Goal: Task Accomplishment & Management: Complete application form

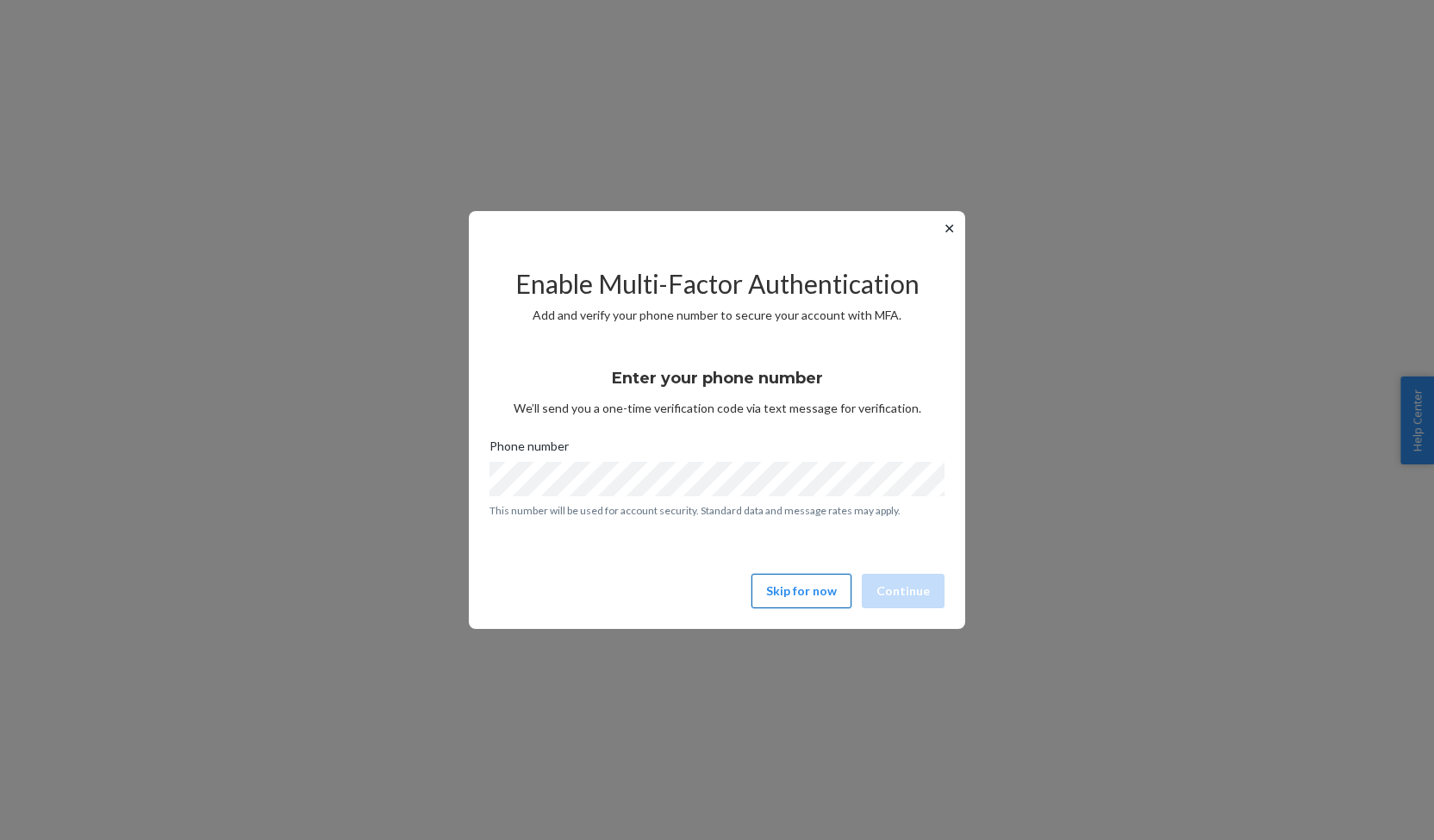
click at [795, 594] on button "Skip for now" at bounding box center [801, 591] width 100 height 34
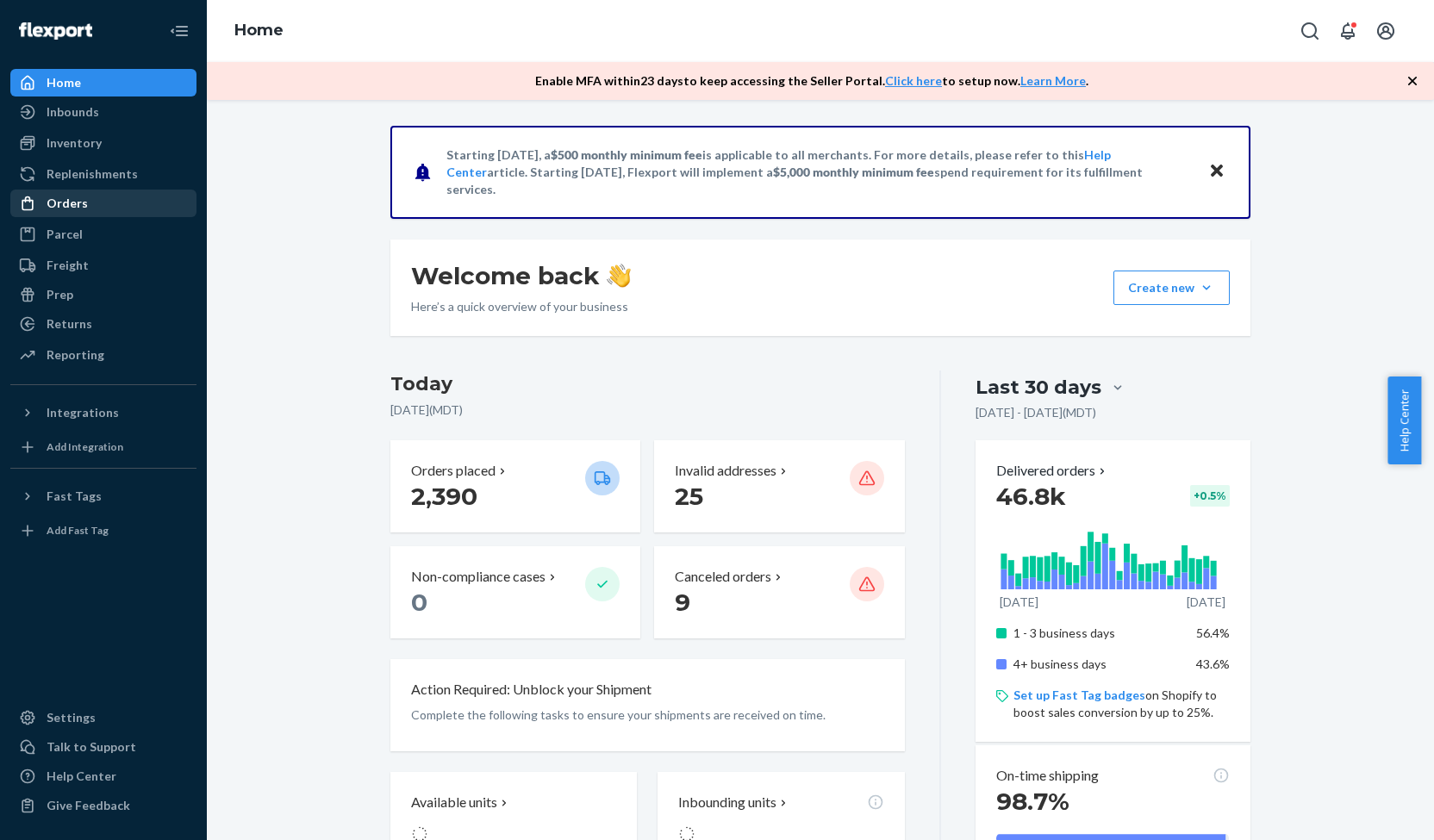
click at [80, 201] on div "Orders" at bounding box center [67, 204] width 41 height 17
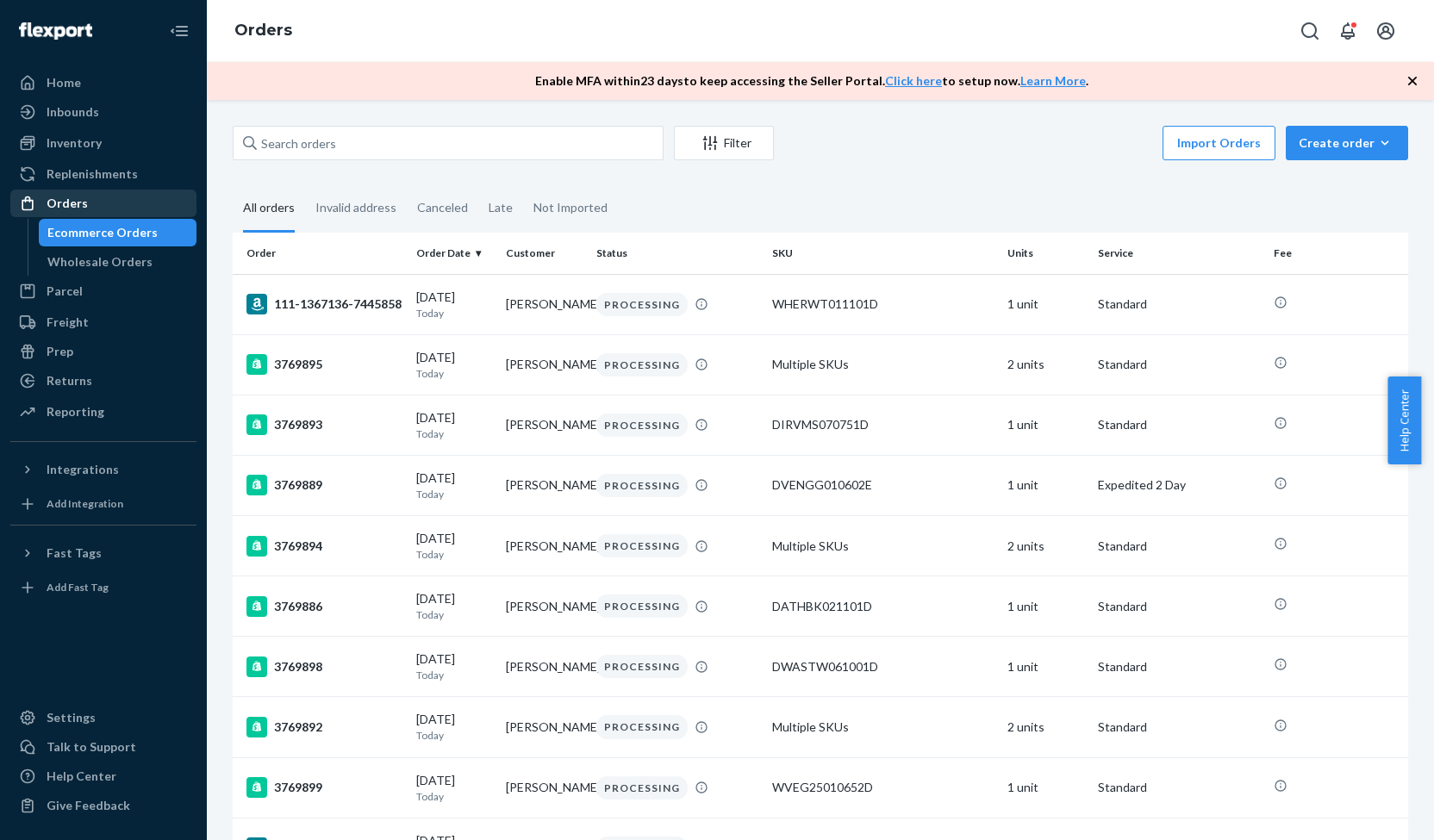
click at [80, 205] on div "Orders" at bounding box center [67, 204] width 41 height 17
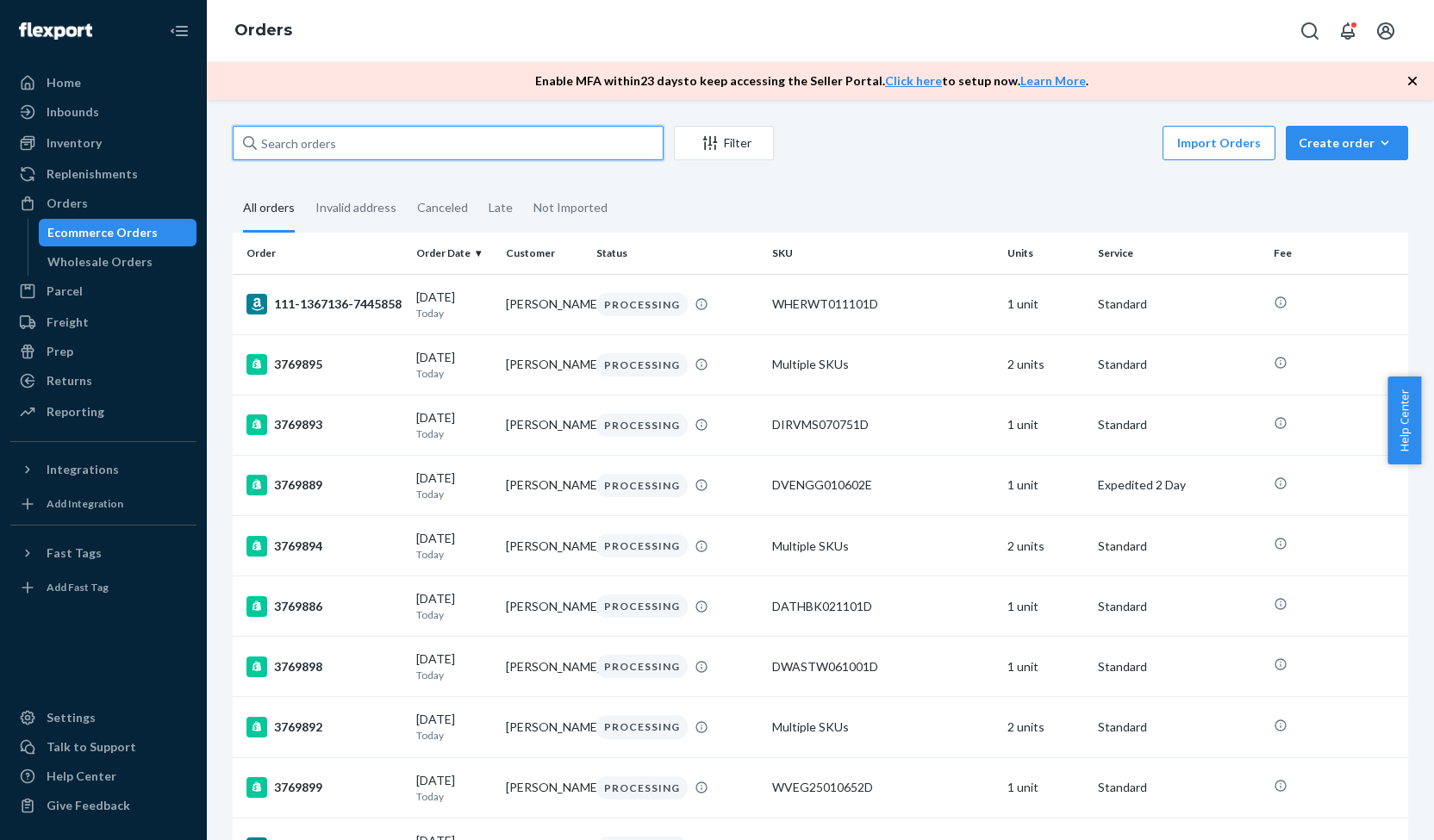
click at [285, 139] on input "text" at bounding box center [448, 143] width 431 height 34
click at [283, 147] on input "text" at bounding box center [448, 143] width 431 height 34
paste input "3728073"
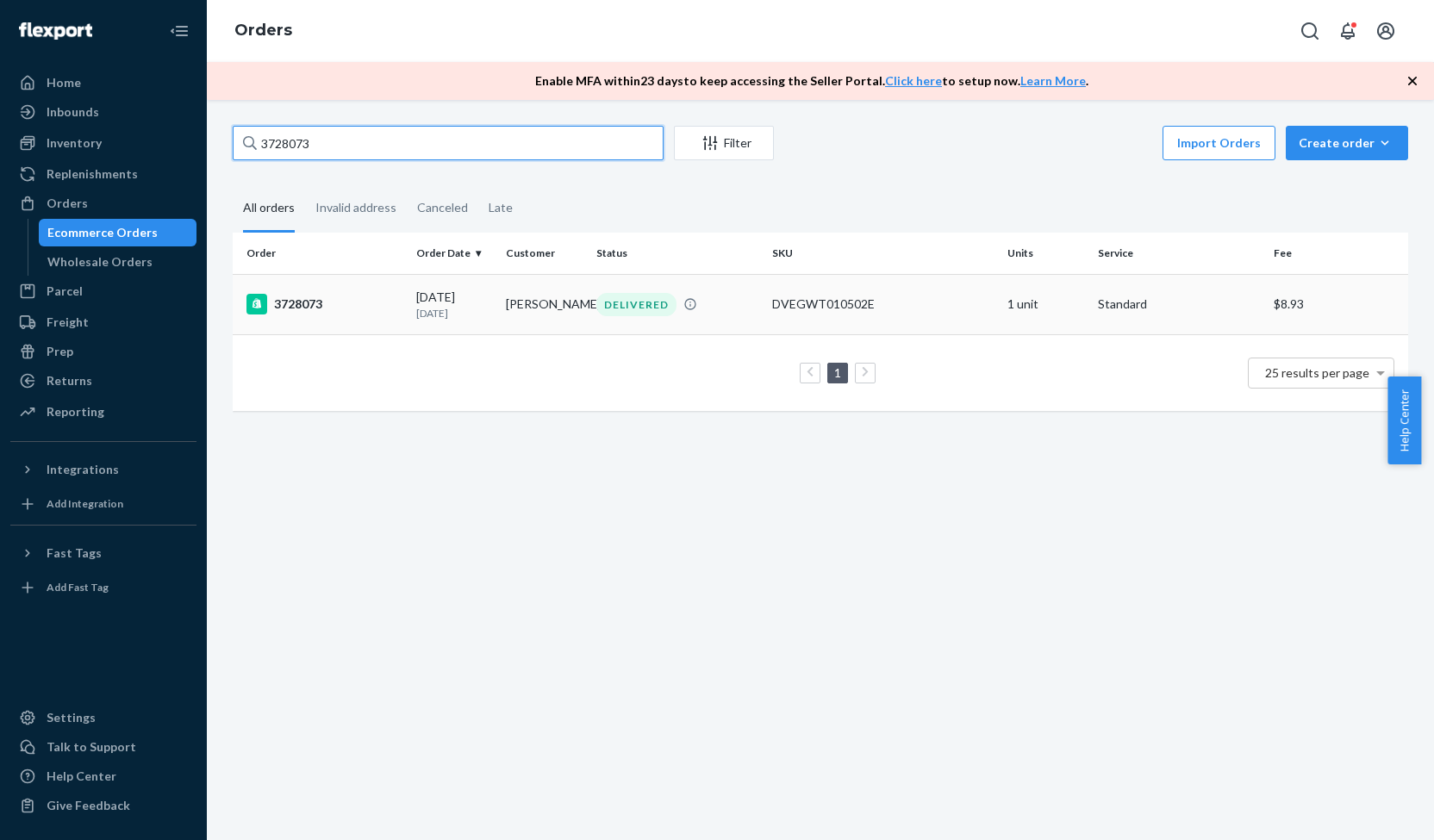
type input "3728073"
click at [292, 303] on div "3728073" at bounding box center [324, 304] width 156 height 21
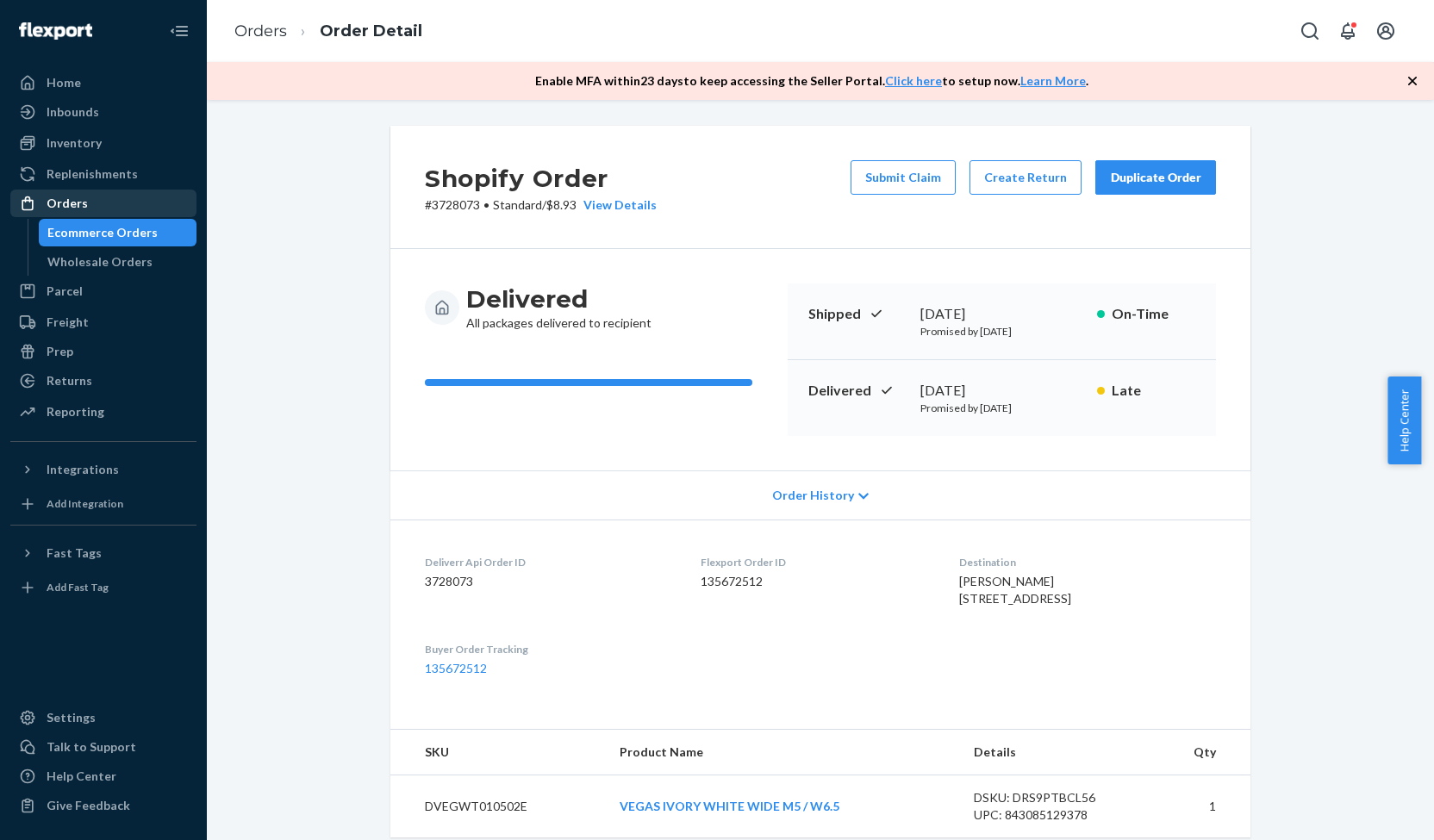
click at [76, 204] on div "Orders" at bounding box center [67, 204] width 41 height 17
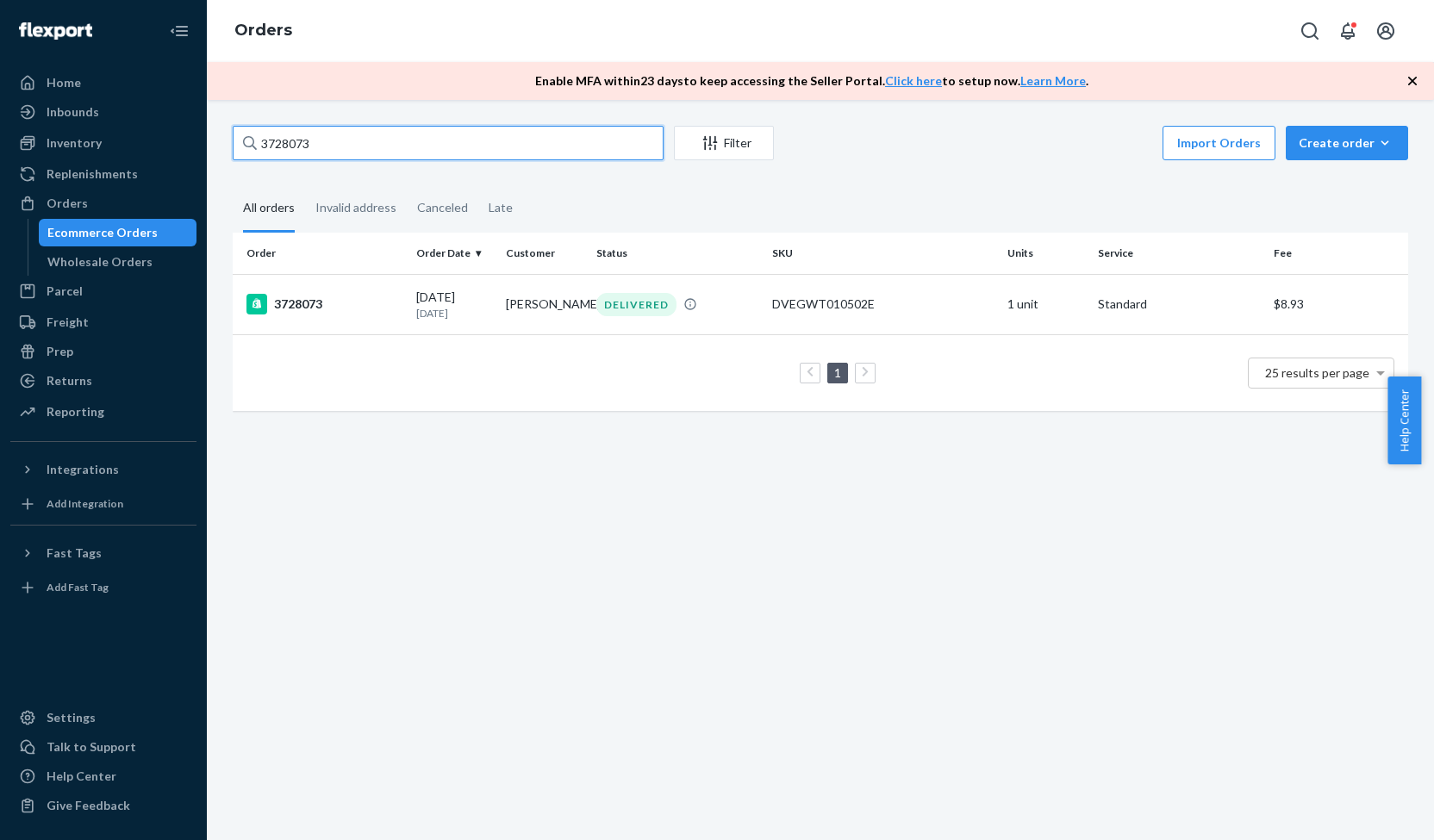
click at [289, 147] on input "3728073" at bounding box center [448, 143] width 431 height 34
paste input "673436"
type input "3673436"
click at [306, 306] on div "3673436" at bounding box center [324, 304] width 156 height 21
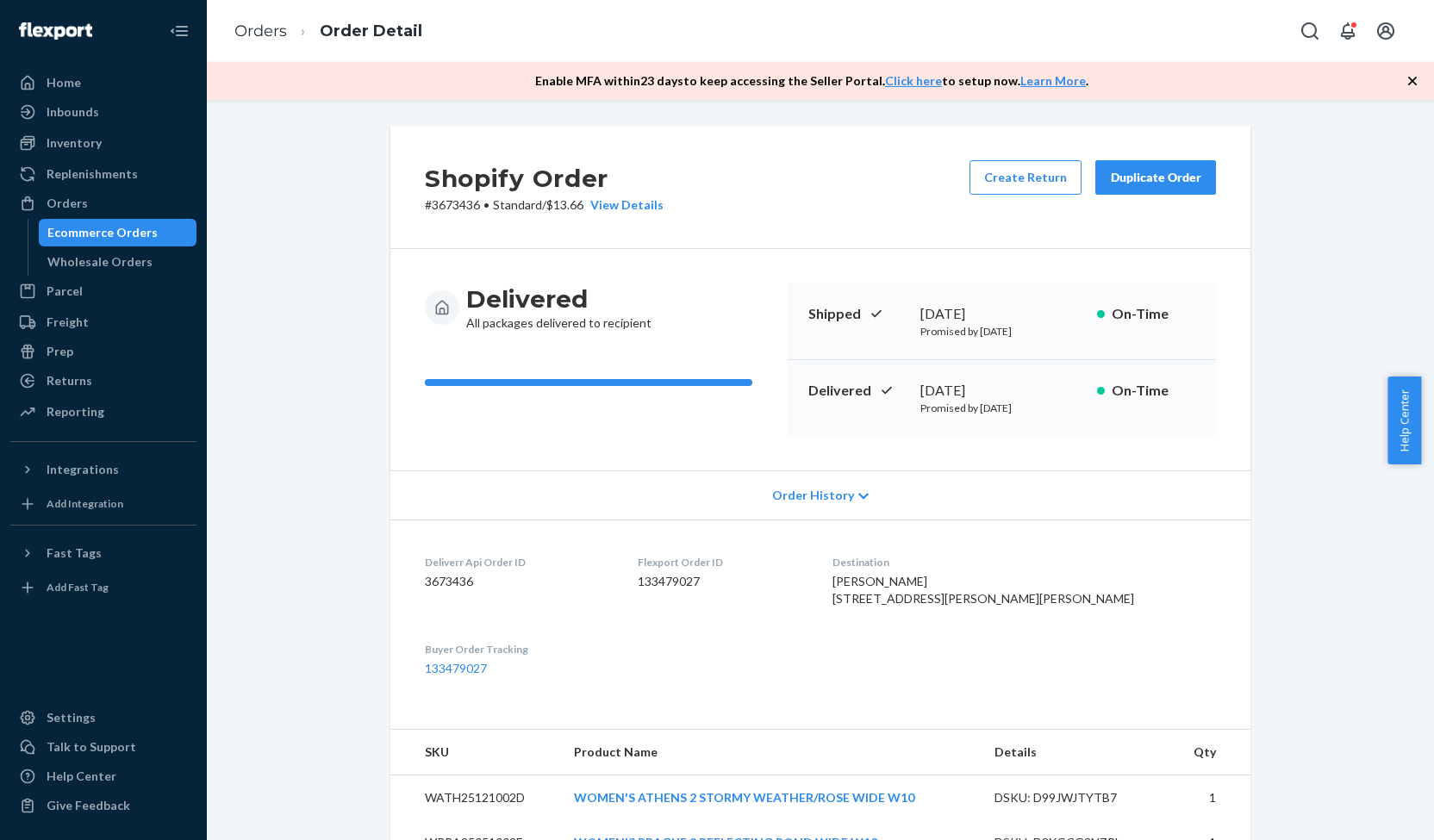
click at [1413, 78] on icon "button" at bounding box center [1412, 81] width 17 height 17
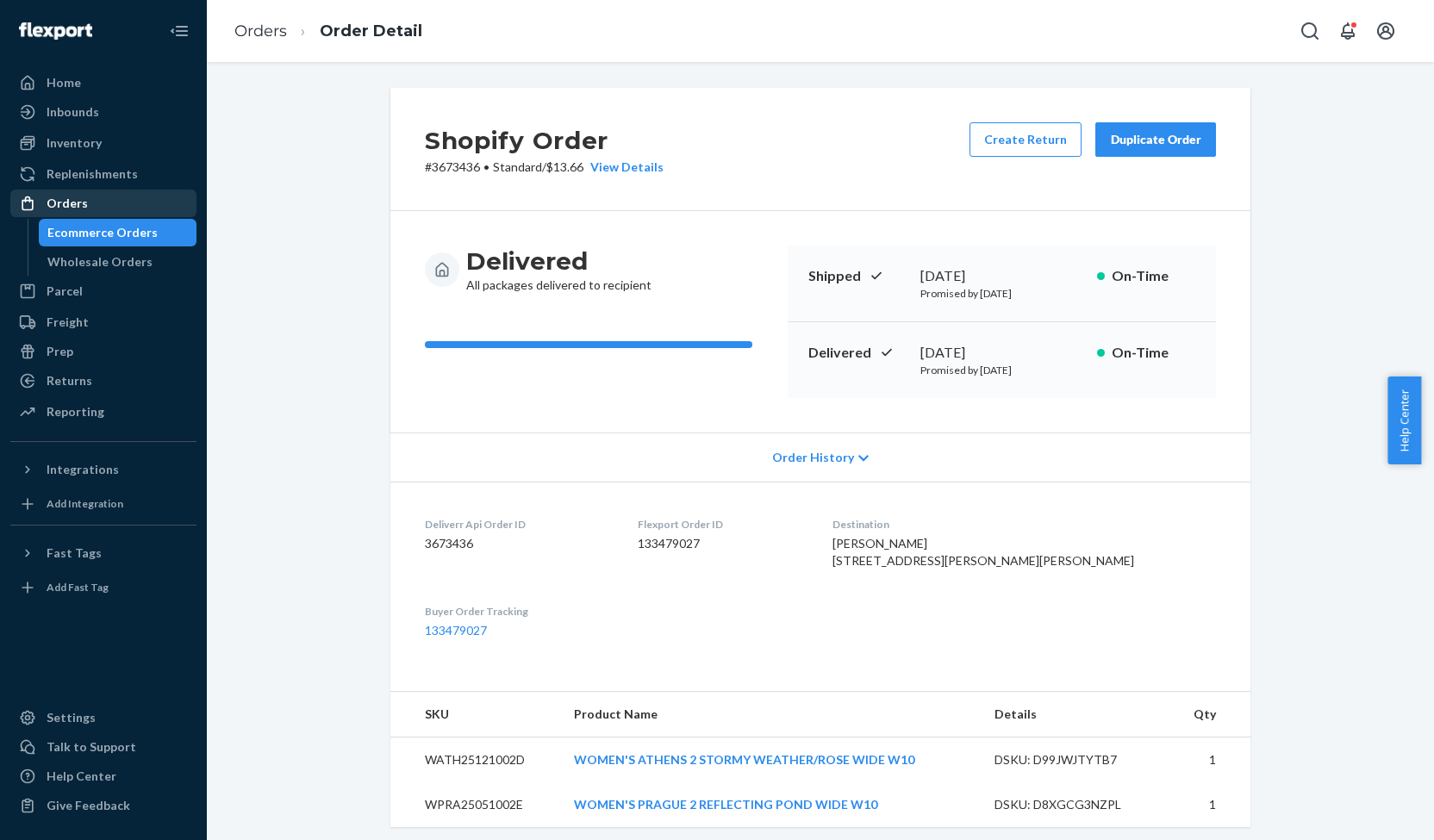
click at [59, 204] on div "Orders" at bounding box center [67, 204] width 41 height 17
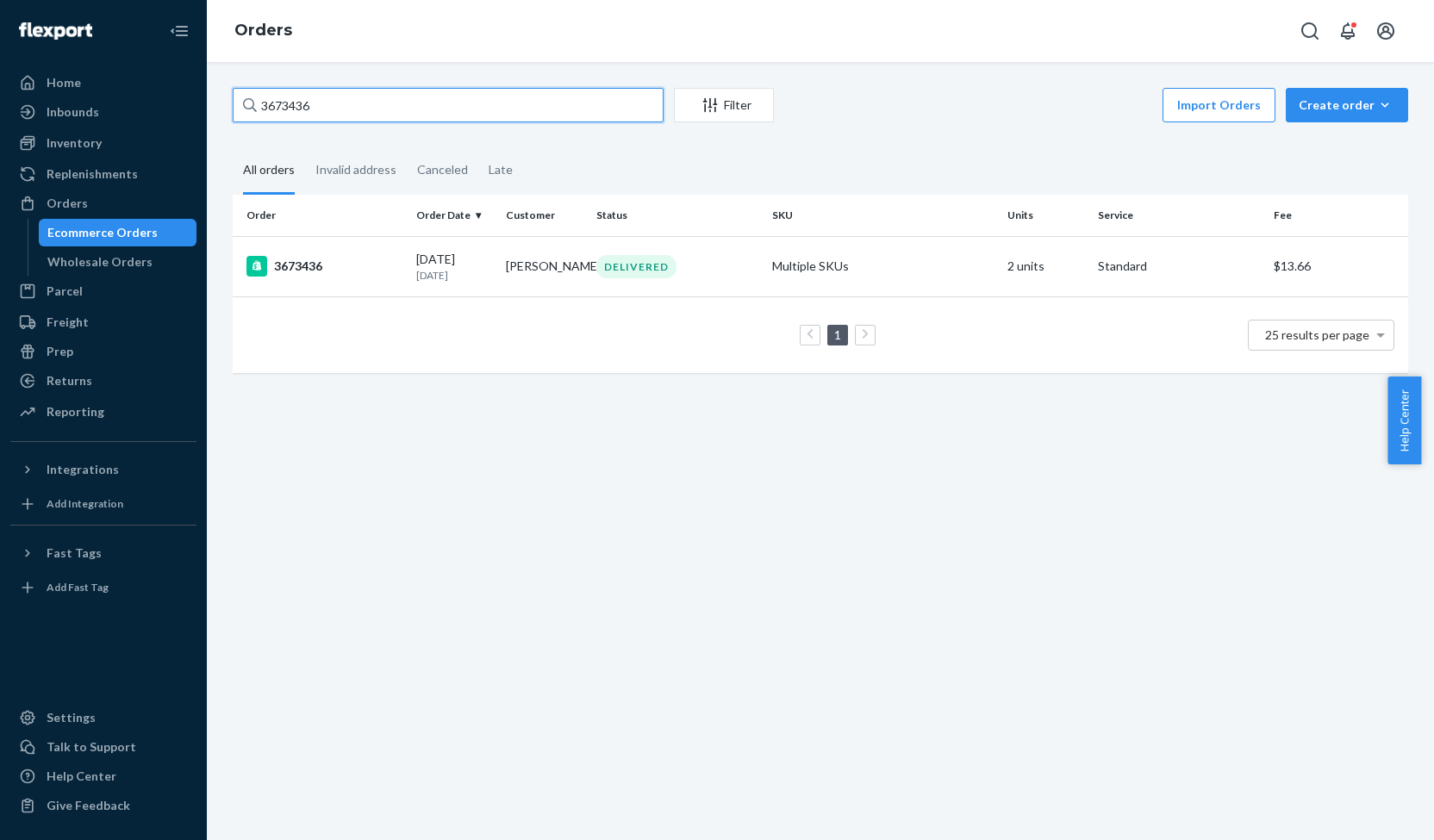
click at [296, 109] on input "3673436" at bounding box center [448, 105] width 431 height 34
paste input "722413"
type input "3722413"
click at [308, 262] on div "3722413" at bounding box center [324, 266] width 156 height 21
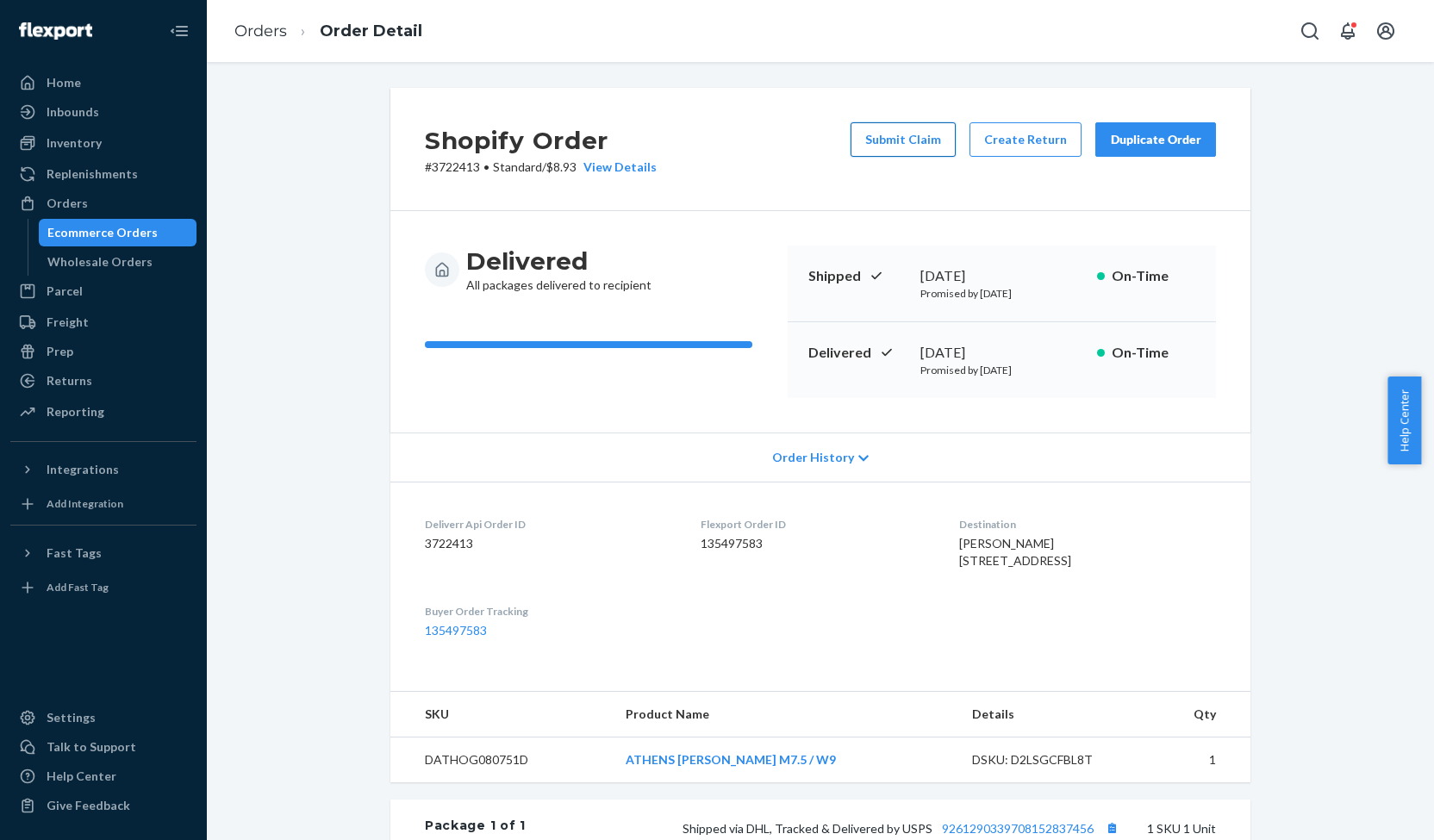
click at [876, 137] on button "Submit Claim" at bounding box center [903, 140] width 105 height 34
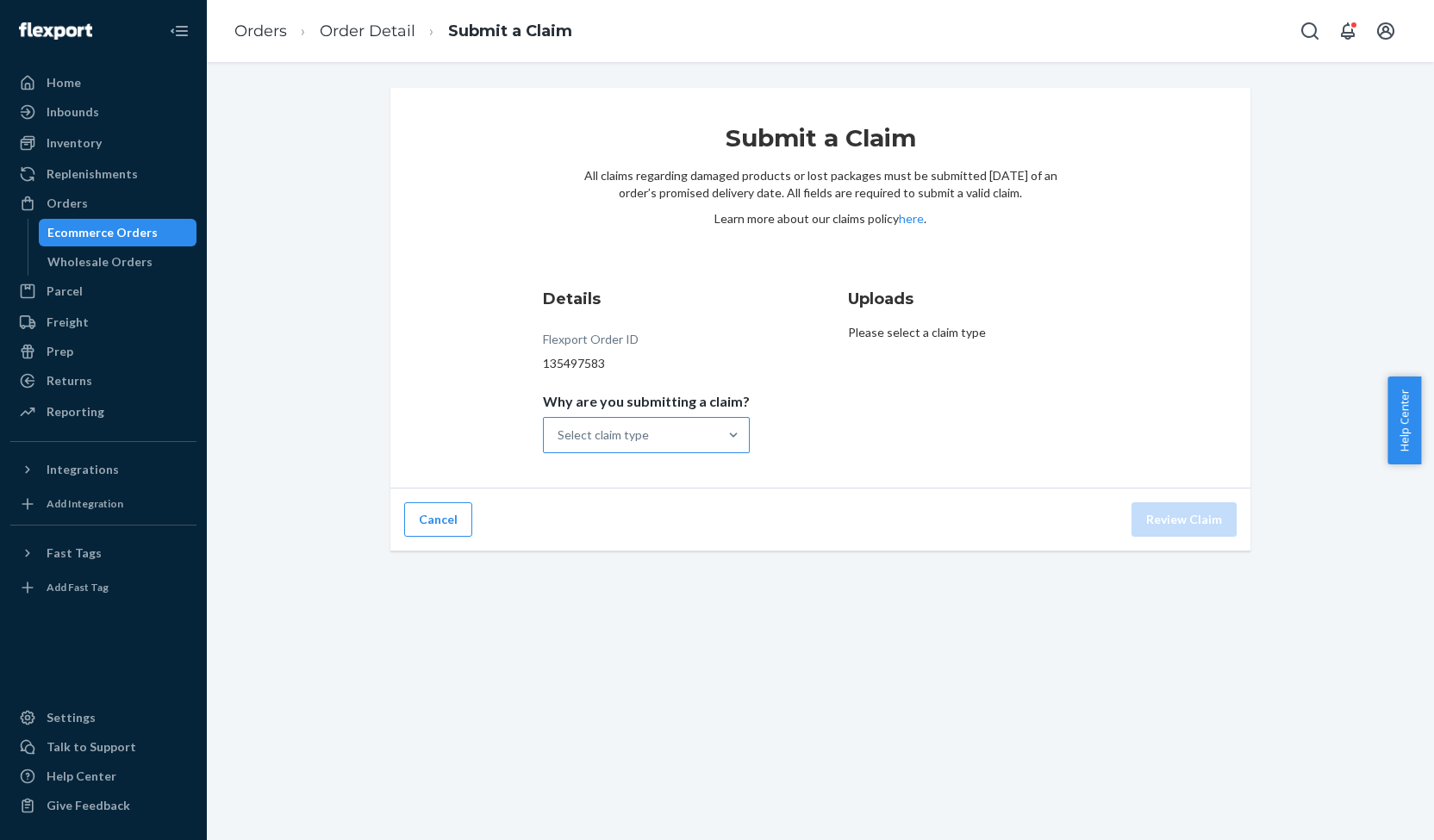
click at [697, 440] on div "Select claim type" at bounding box center [630, 435] width 174 height 34
click at [560, 440] on input "Why are you submitting a claim? Select claim type" at bounding box center [559, 435] width 2 height 17
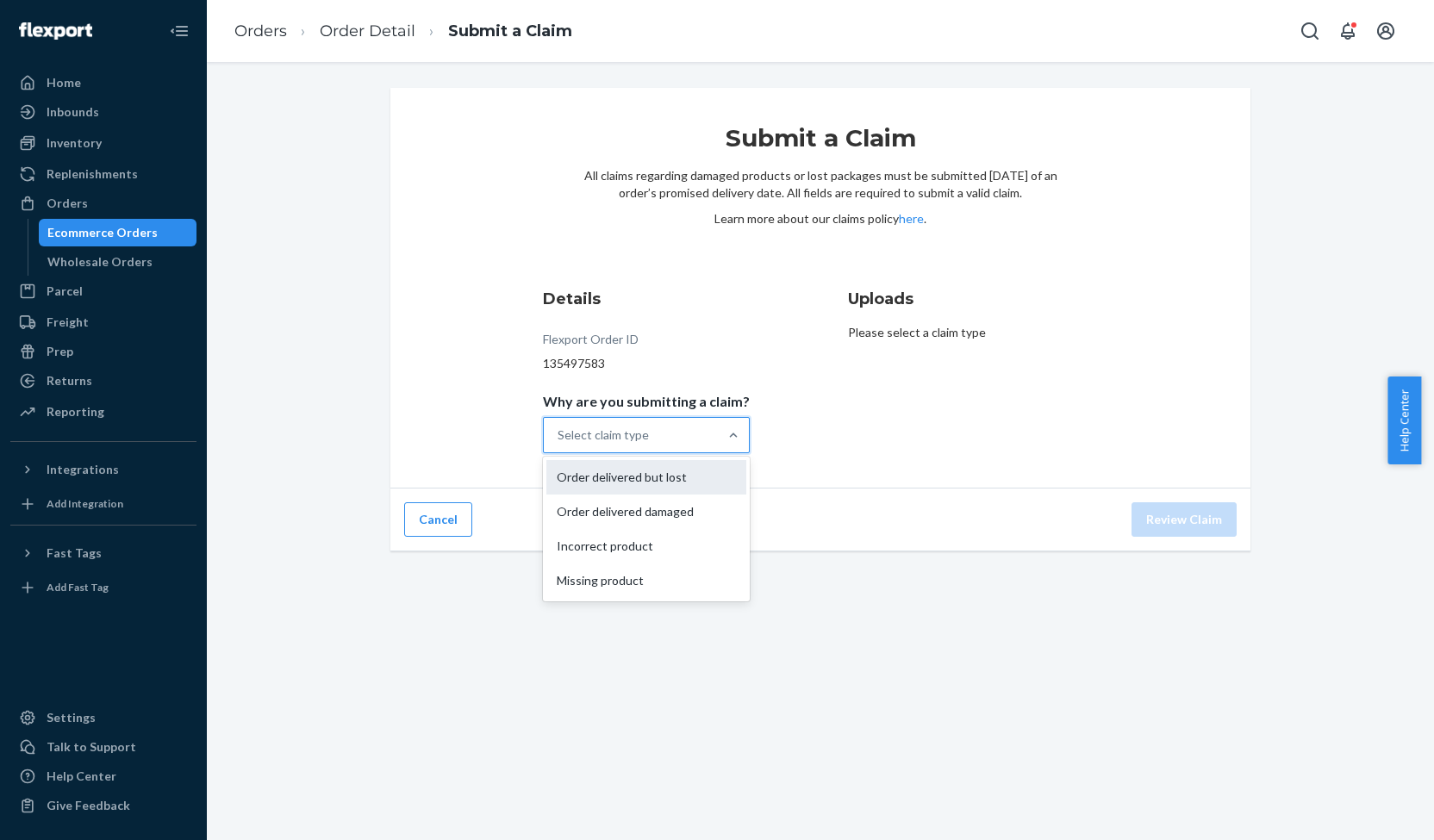
click at [660, 479] on div "Order delivered but lost" at bounding box center [646, 478] width 200 height 34
click at [560, 443] on input "Why are you submitting a claim? option Order delivered but lost focused, 1 of 4…" at bounding box center [559, 435] width 2 height 17
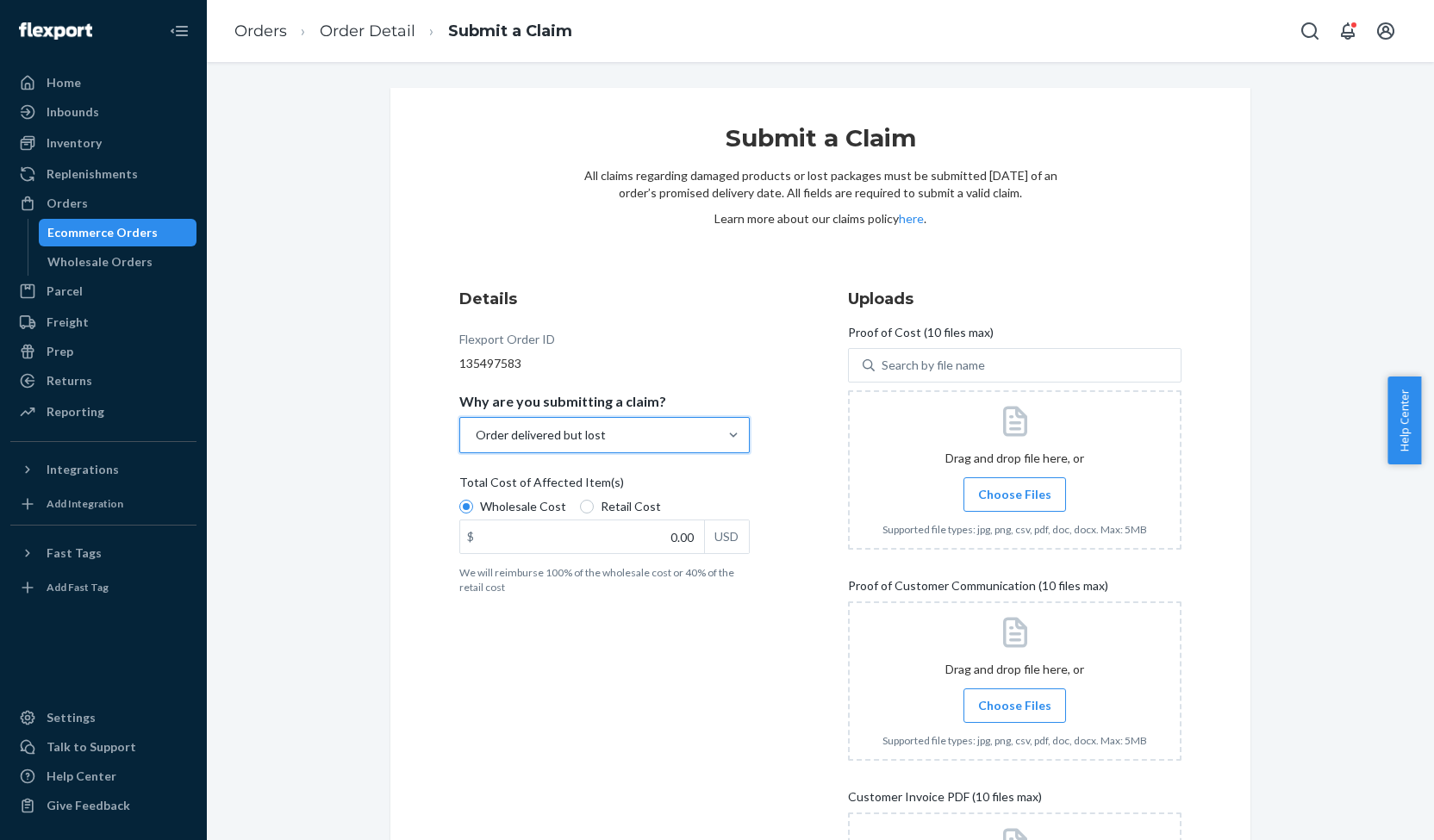
click at [580, 512] on label "Retail Cost" at bounding box center [620, 506] width 81 height 17
click at [580, 512] on input "Retail Cost" at bounding box center [587, 506] width 13 height 13
radio input "true"
radio input "false"
click at [682, 540] on input "0.00" at bounding box center [582, 537] width 244 height 32
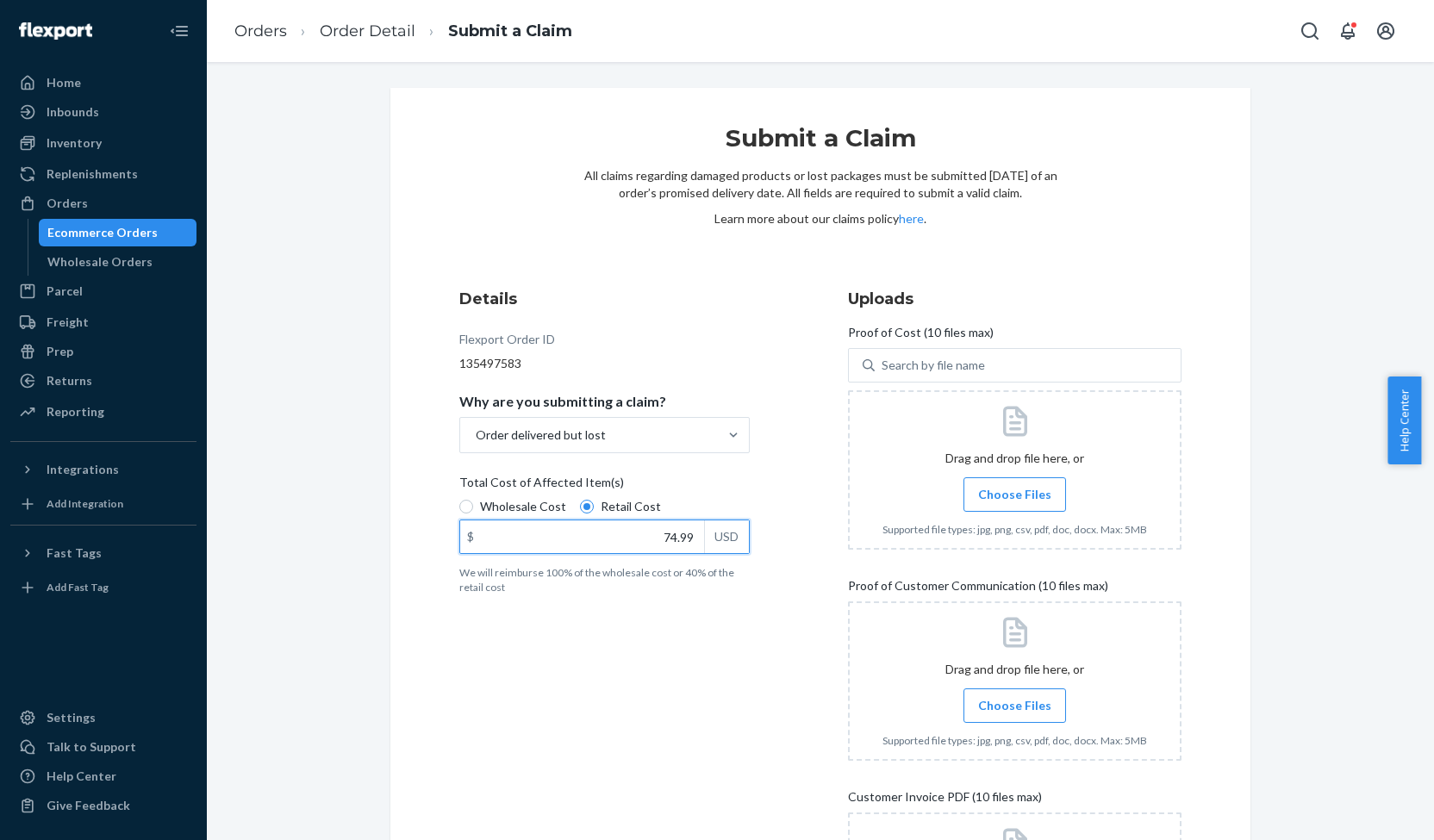
type input "74.99"
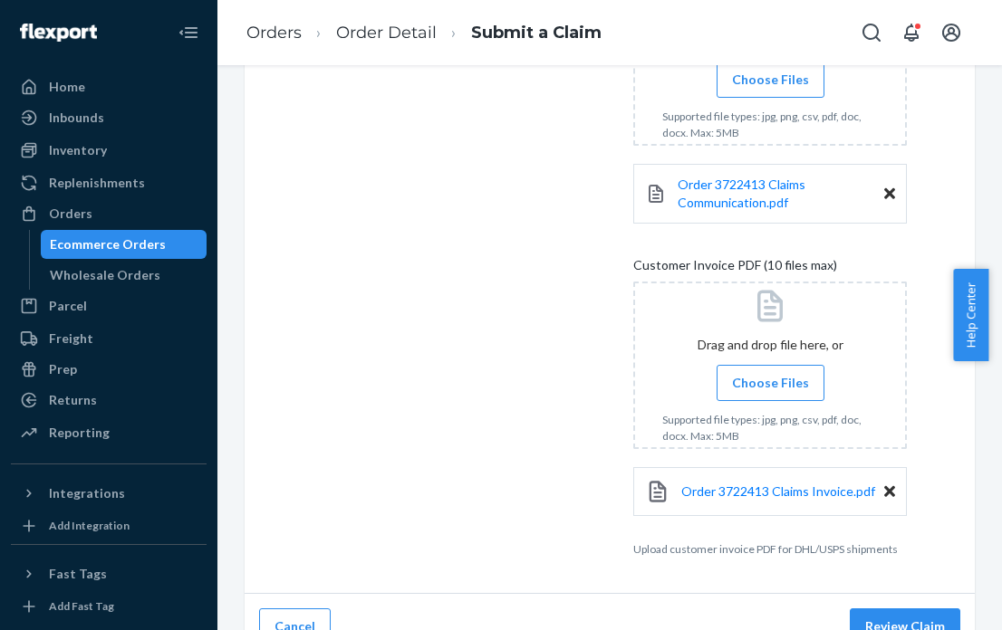
scroll to position [752, 0]
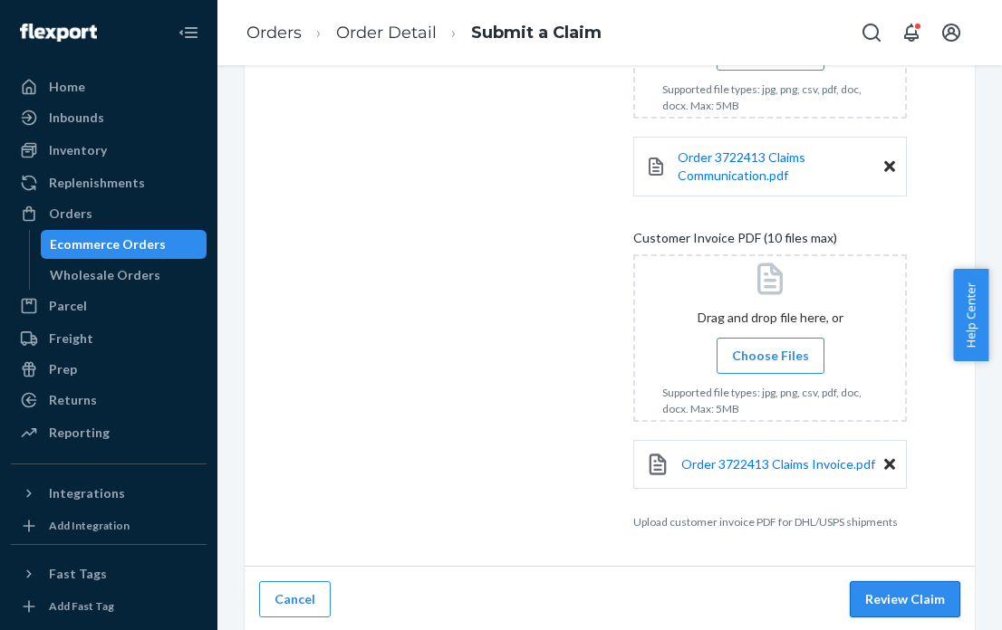
click at [873, 590] on button "Review Claim" at bounding box center [905, 599] width 110 height 36
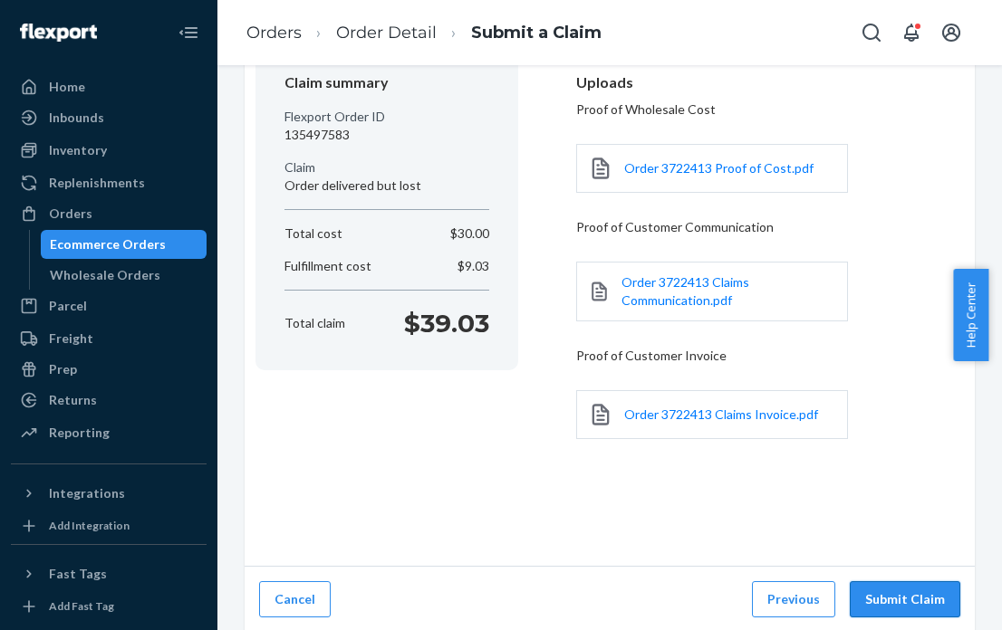
click at [880, 591] on button "Submit Claim" at bounding box center [905, 599] width 110 height 36
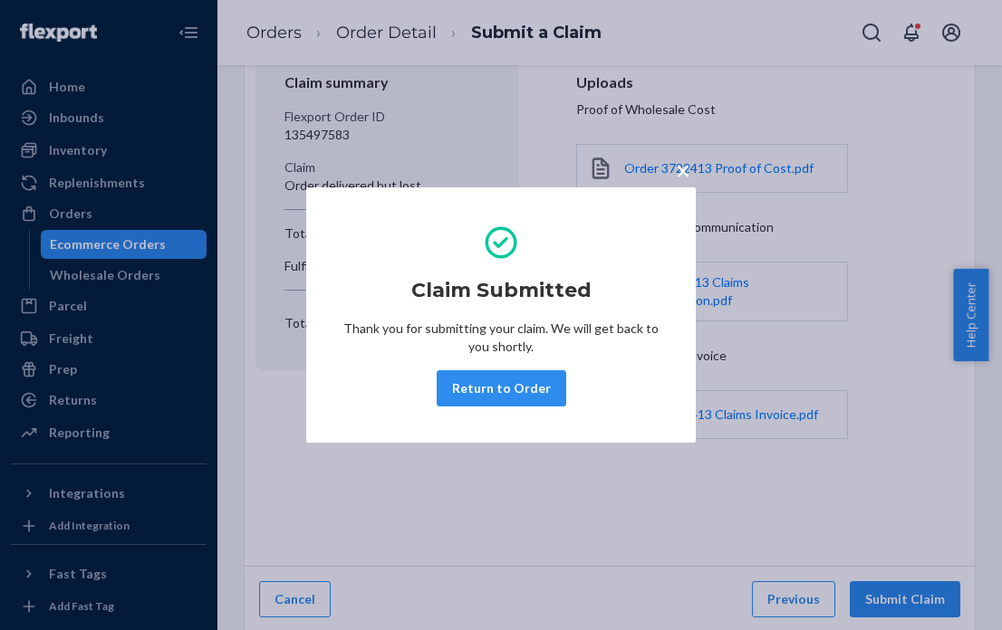
click at [685, 176] on span "×" at bounding box center [683, 170] width 14 height 31
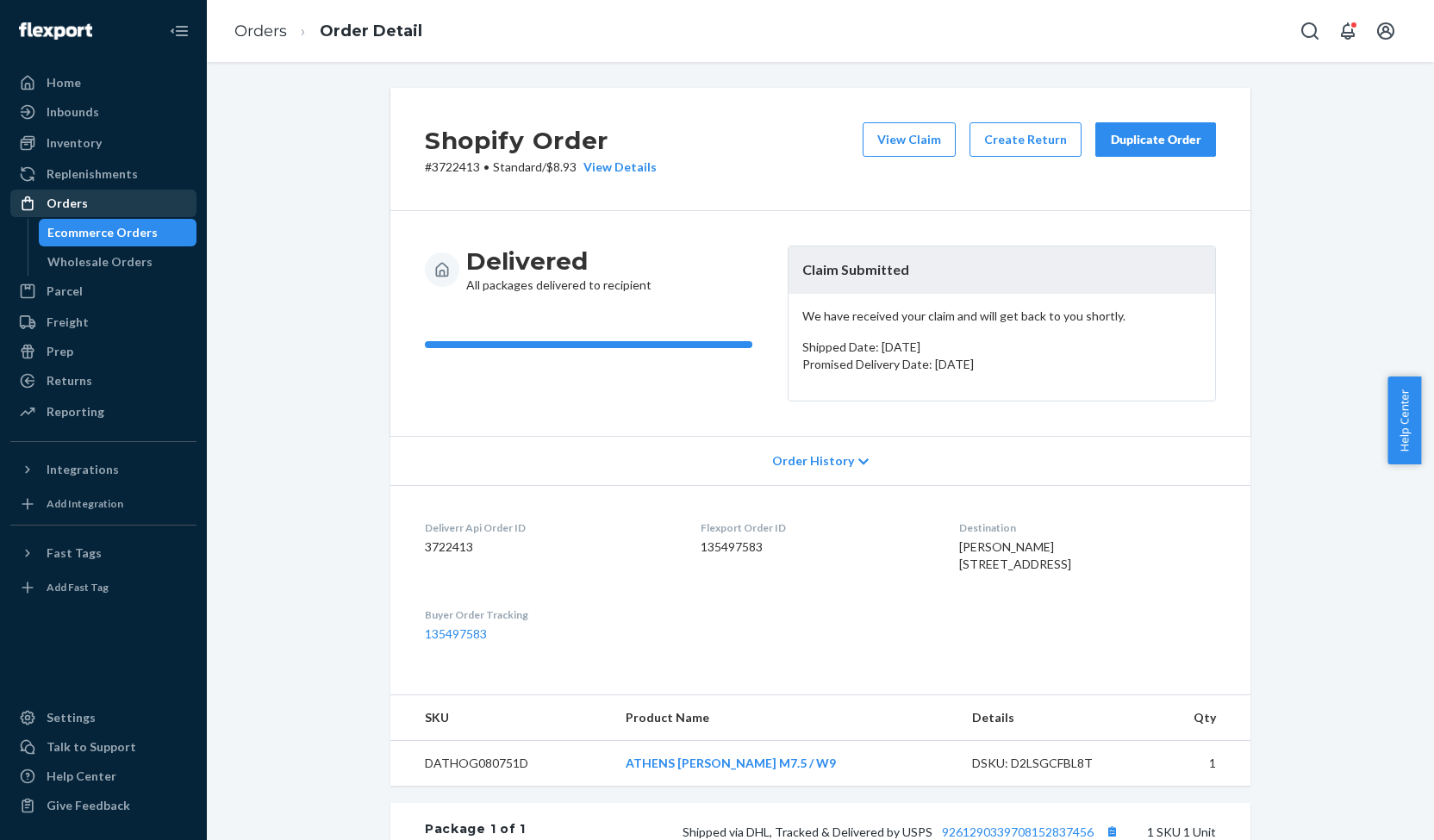
click at [64, 204] on div "Orders" at bounding box center [67, 204] width 41 height 17
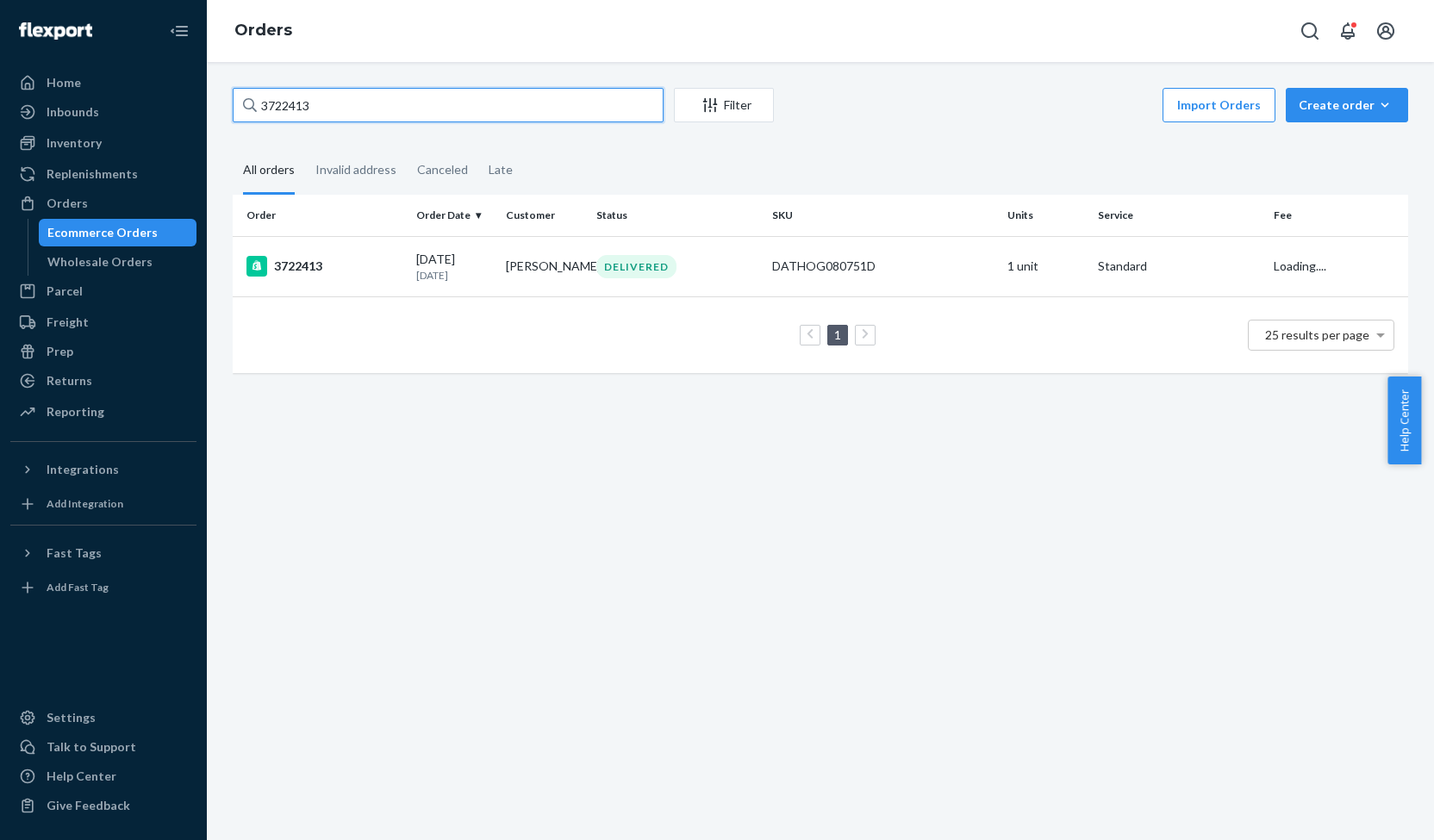
click at [276, 105] on input "3722413" at bounding box center [448, 105] width 431 height 34
paste input "1620"
type input "3721620"
click at [300, 264] on div "3721620" at bounding box center [324, 266] width 156 height 21
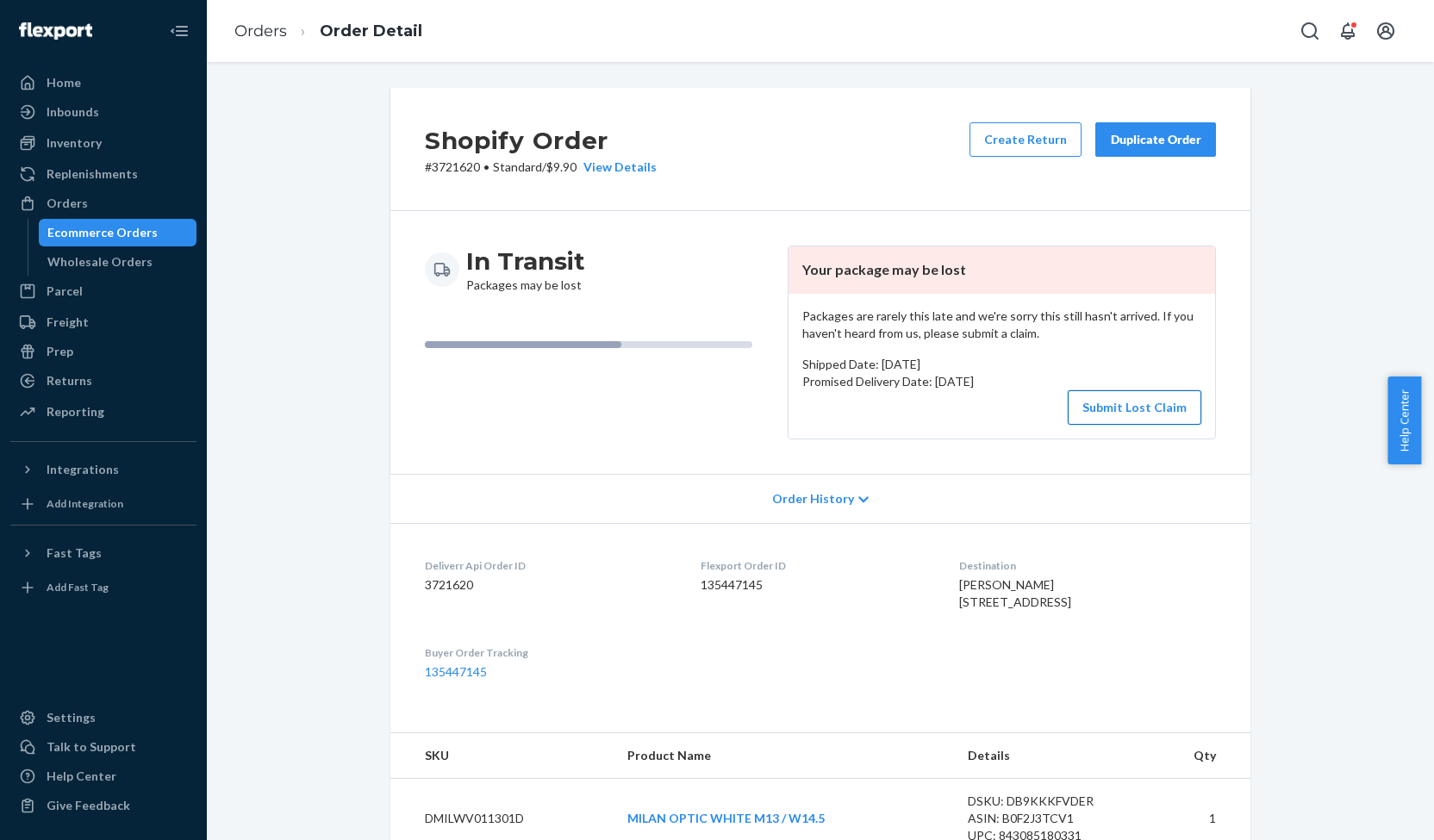
click at [1101, 397] on button "Submit Lost Claim" at bounding box center [1134, 407] width 133 height 34
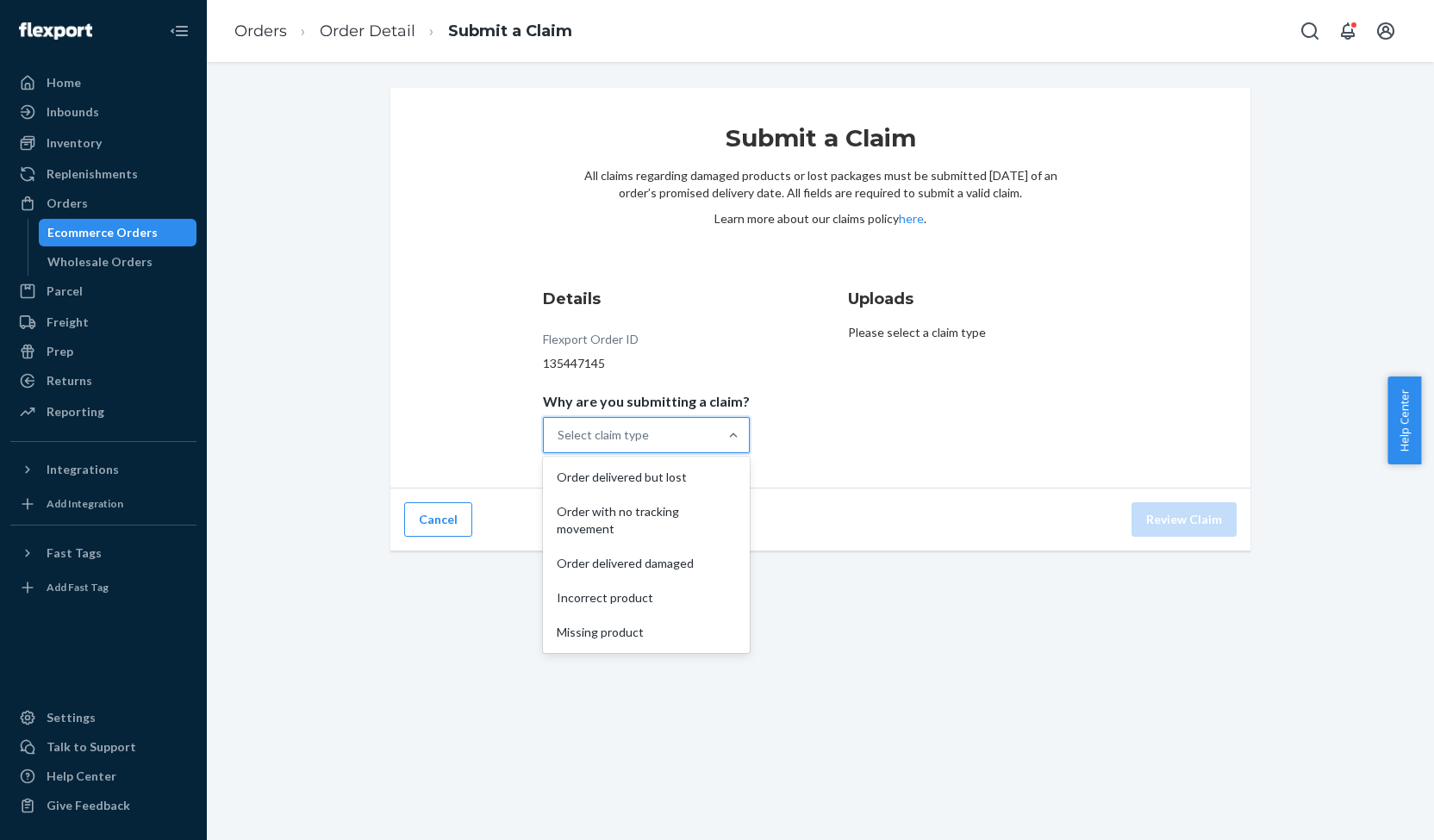
click at [631, 432] on div "Select claim type" at bounding box center [603, 435] width 91 height 17
click at [560, 432] on input "Why are you submitting a claim? option Order delivered but lost focused, 1 of 5…" at bounding box center [559, 435] width 2 height 17
click at [631, 524] on div "Order with no tracking movement" at bounding box center [646, 520] width 200 height 51
click at [560, 443] on input "Why are you submitting a claim? option Order with no tracking movement focused,…" at bounding box center [559, 435] width 2 height 17
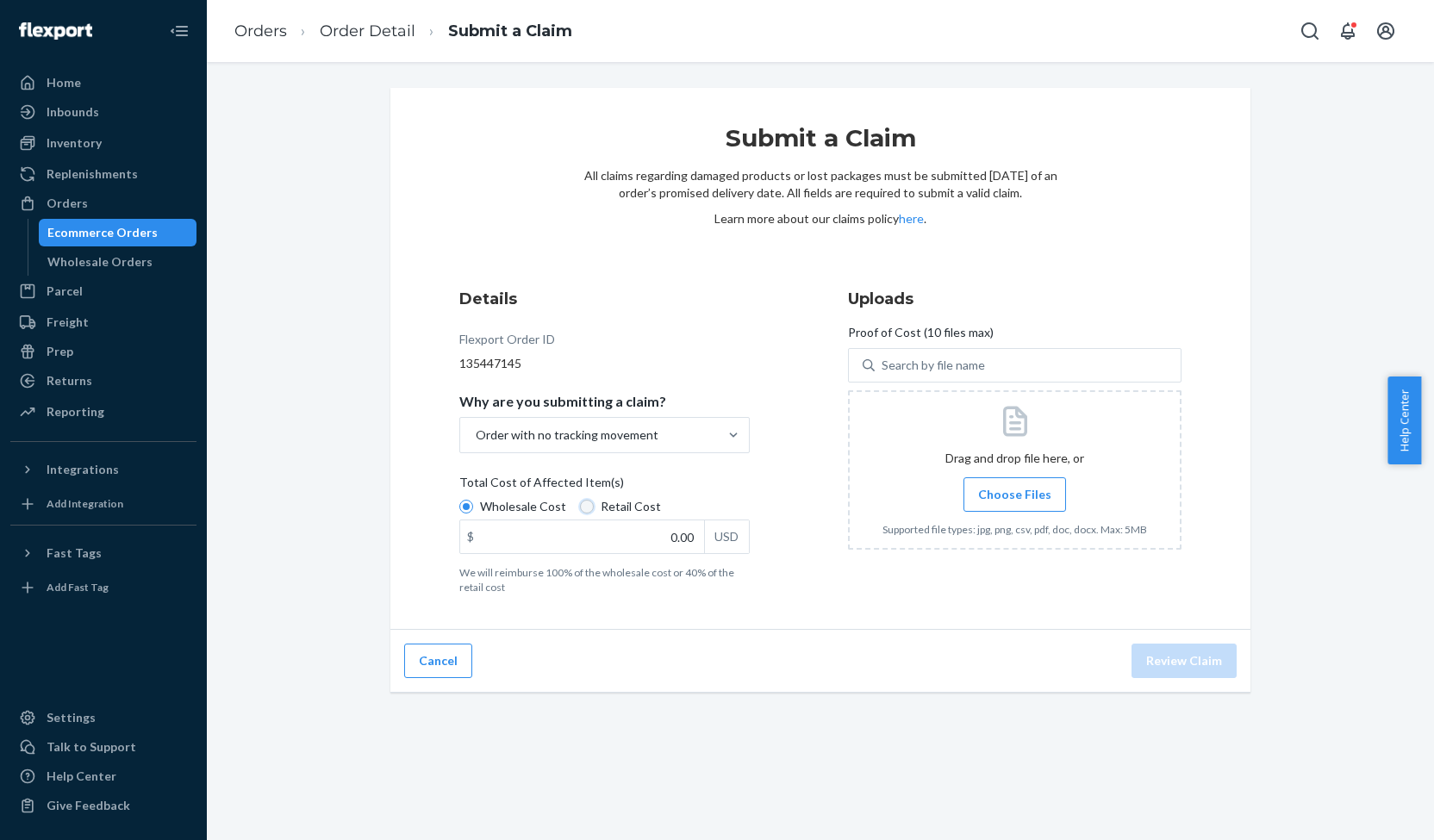
click at [580, 511] on input "Retail Cost" at bounding box center [587, 506] width 13 height 13
radio input "true"
radio input "false"
click at [680, 536] on input "0.00" at bounding box center [582, 537] width 244 height 32
type input "79.00"
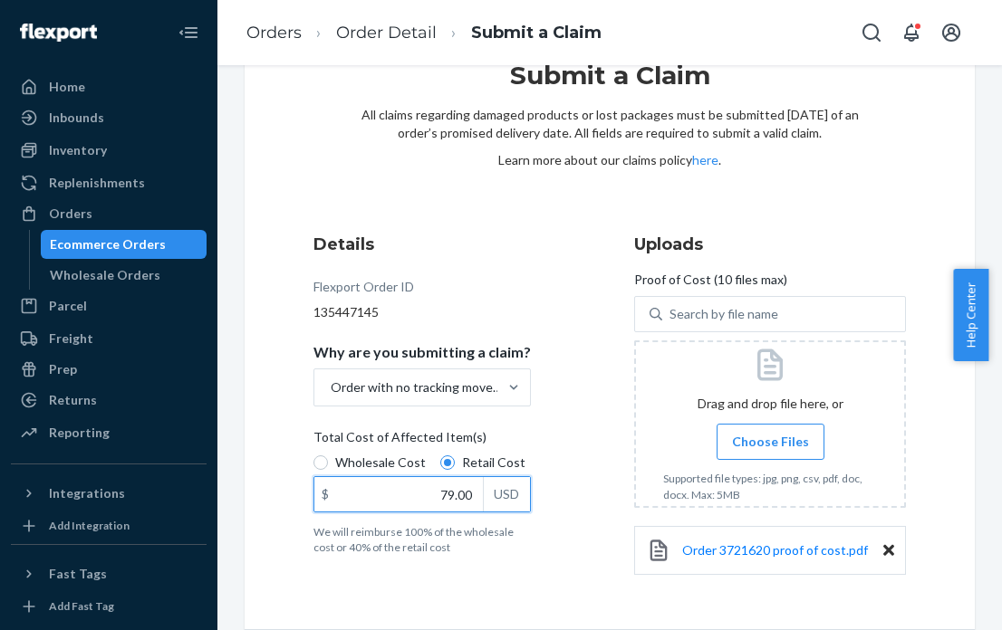
scroll to position [134, 0]
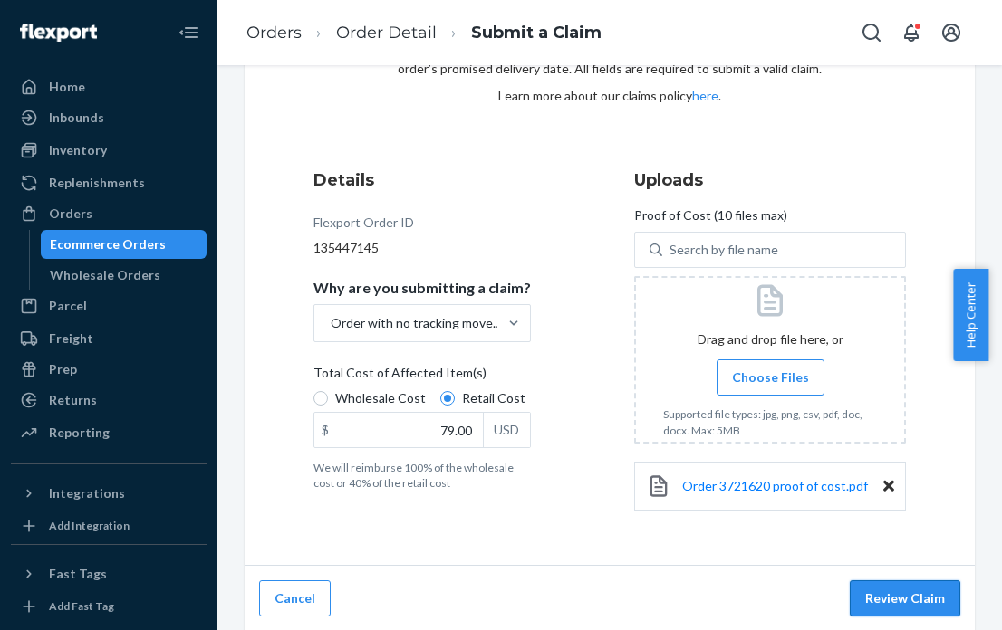
click at [913, 602] on button "Review Claim" at bounding box center [905, 599] width 110 height 36
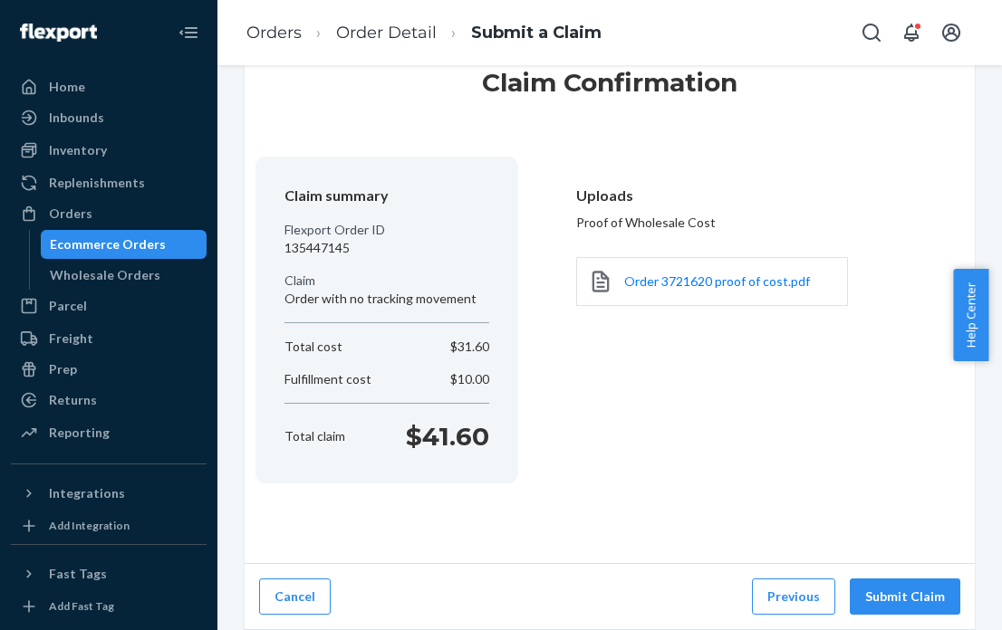
scroll to position [61, 0]
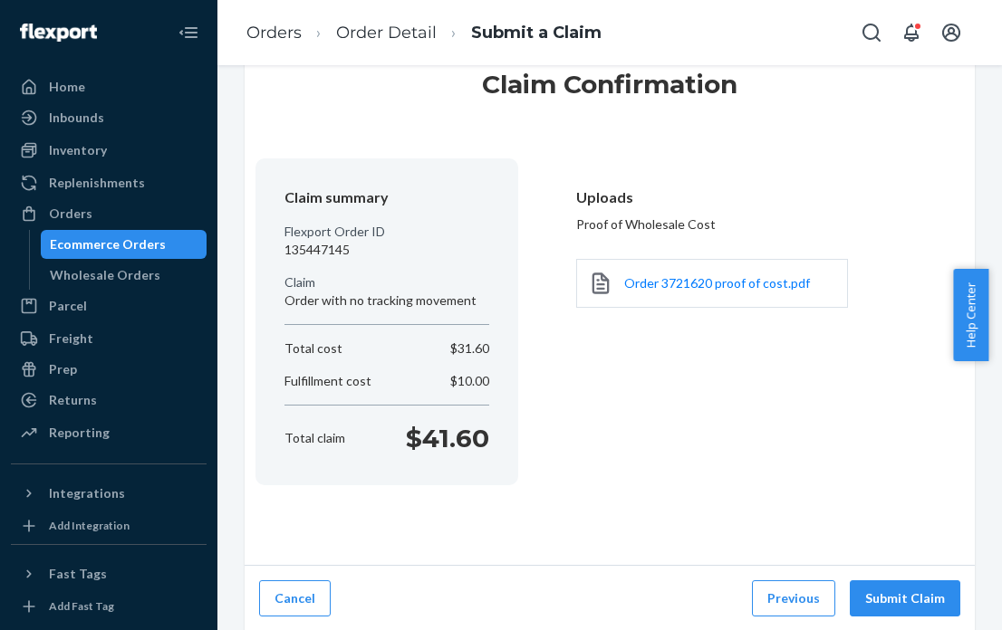
click at [913, 602] on button "Submit Claim" at bounding box center [905, 599] width 110 height 36
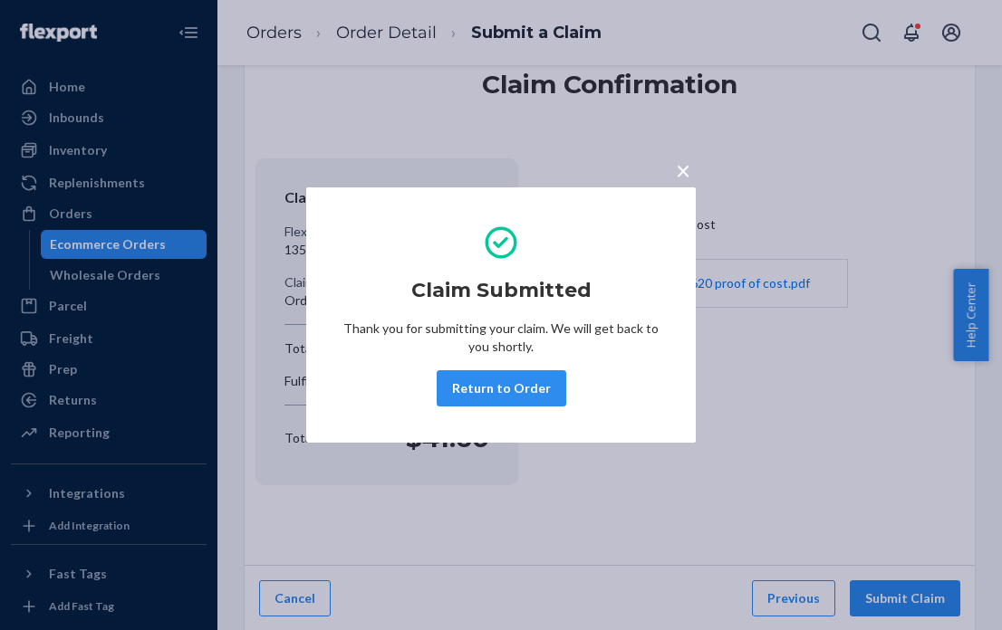
click at [683, 175] on span "×" at bounding box center [683, 170] width 14 height 31
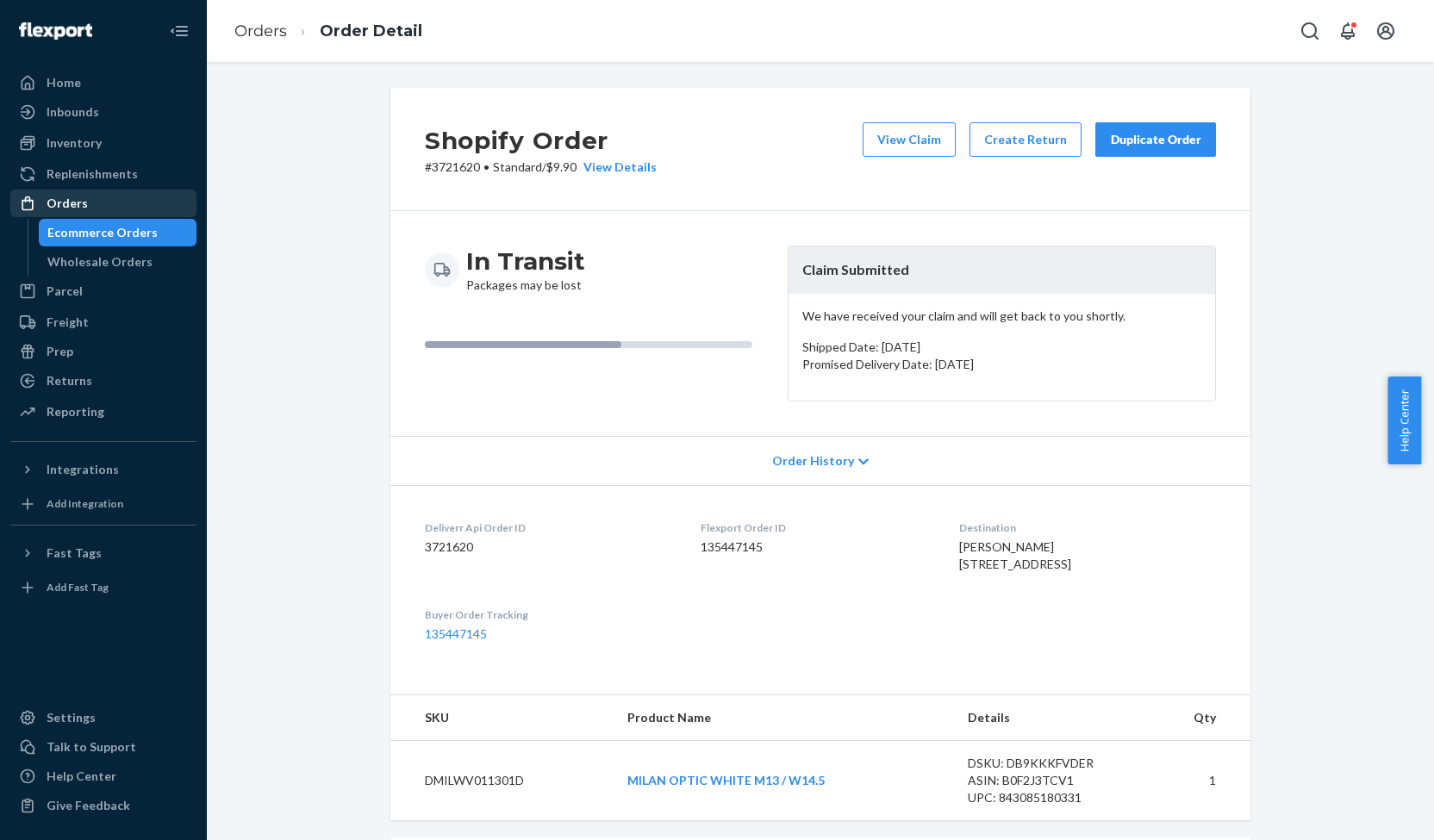
click at [73, 199] on div "Orders" at bounding box center [67, 204] width 41 height 17
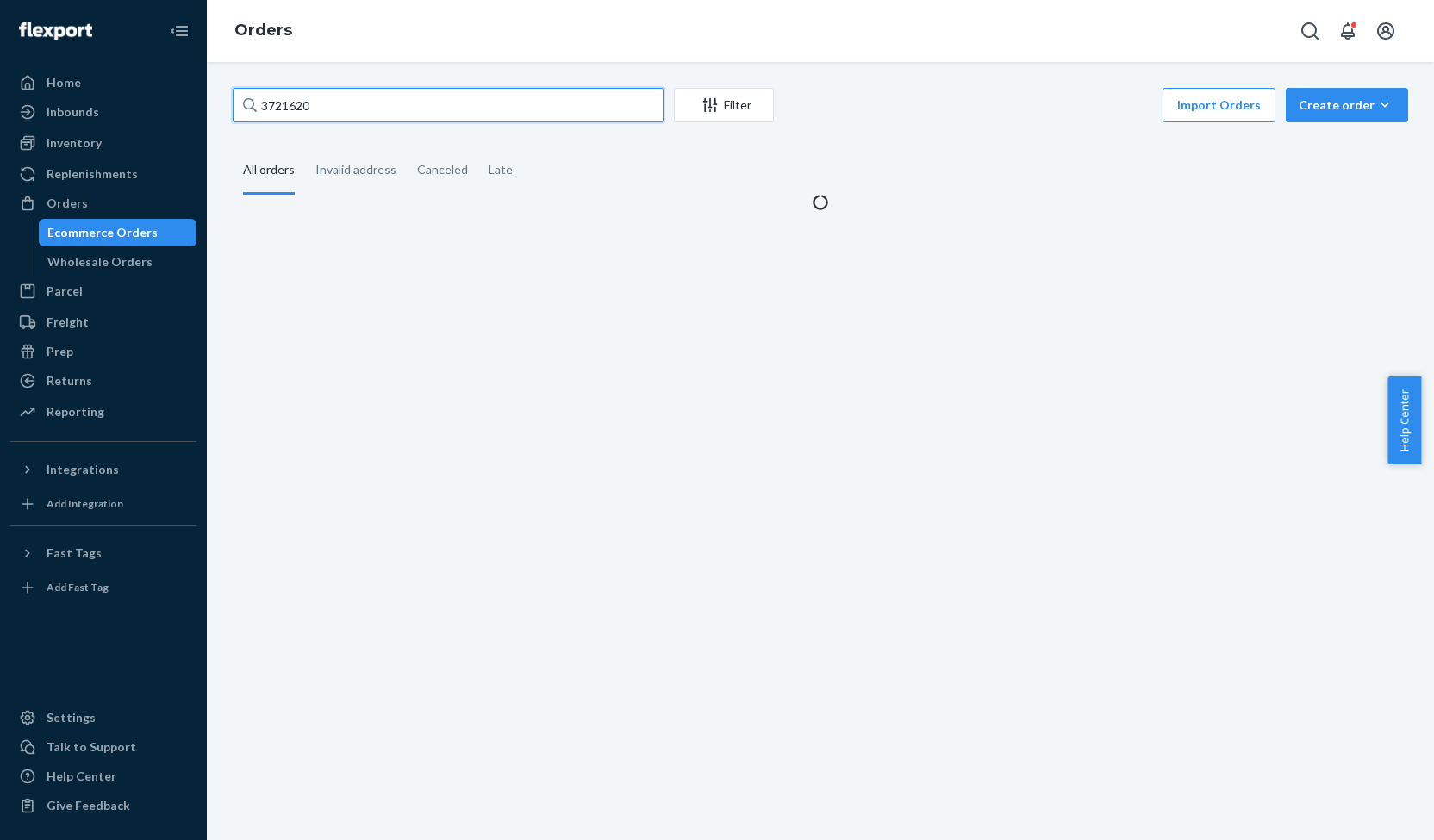
click at [293, 110] on input "3721620" at bounding box center [448, 105] width 431 height 34
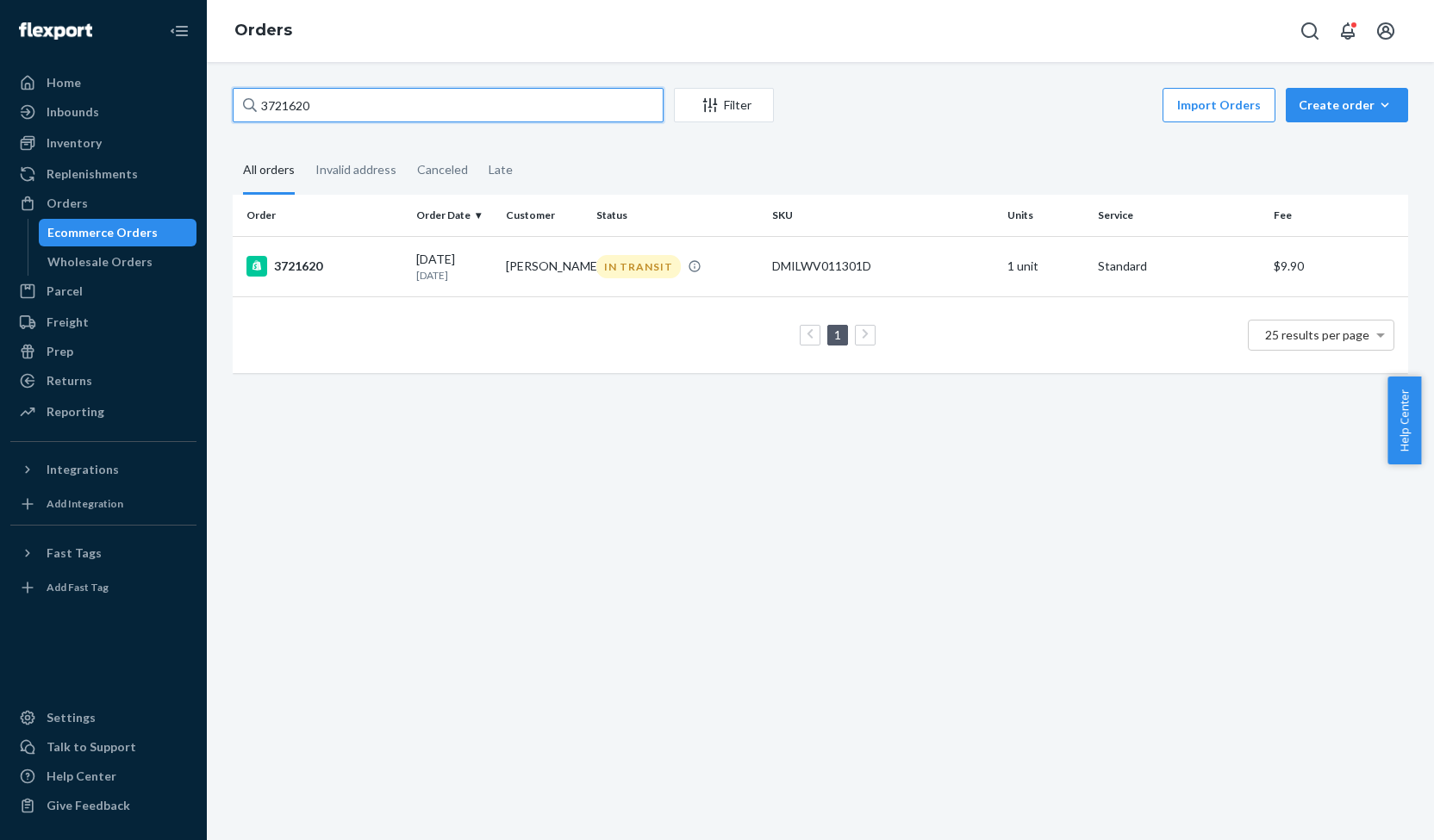
click at [293, 110] on input "3721620" at bounding box center [448, 105] width 431 height 34
paste input "68357"
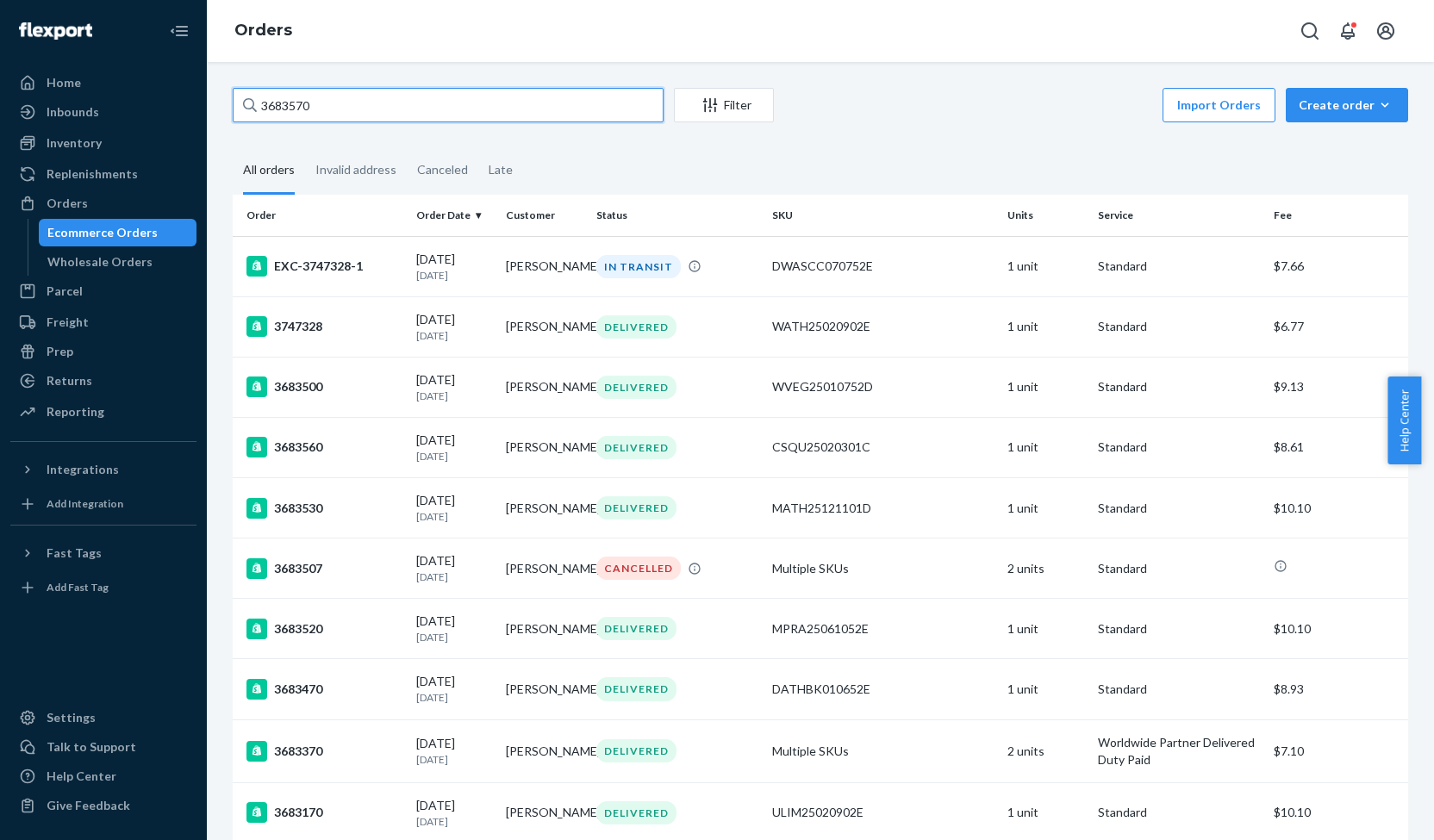
click at [300, 108] on input "3683570" at bounding box center [448, 105] width 431 height 34
paste input "725487"
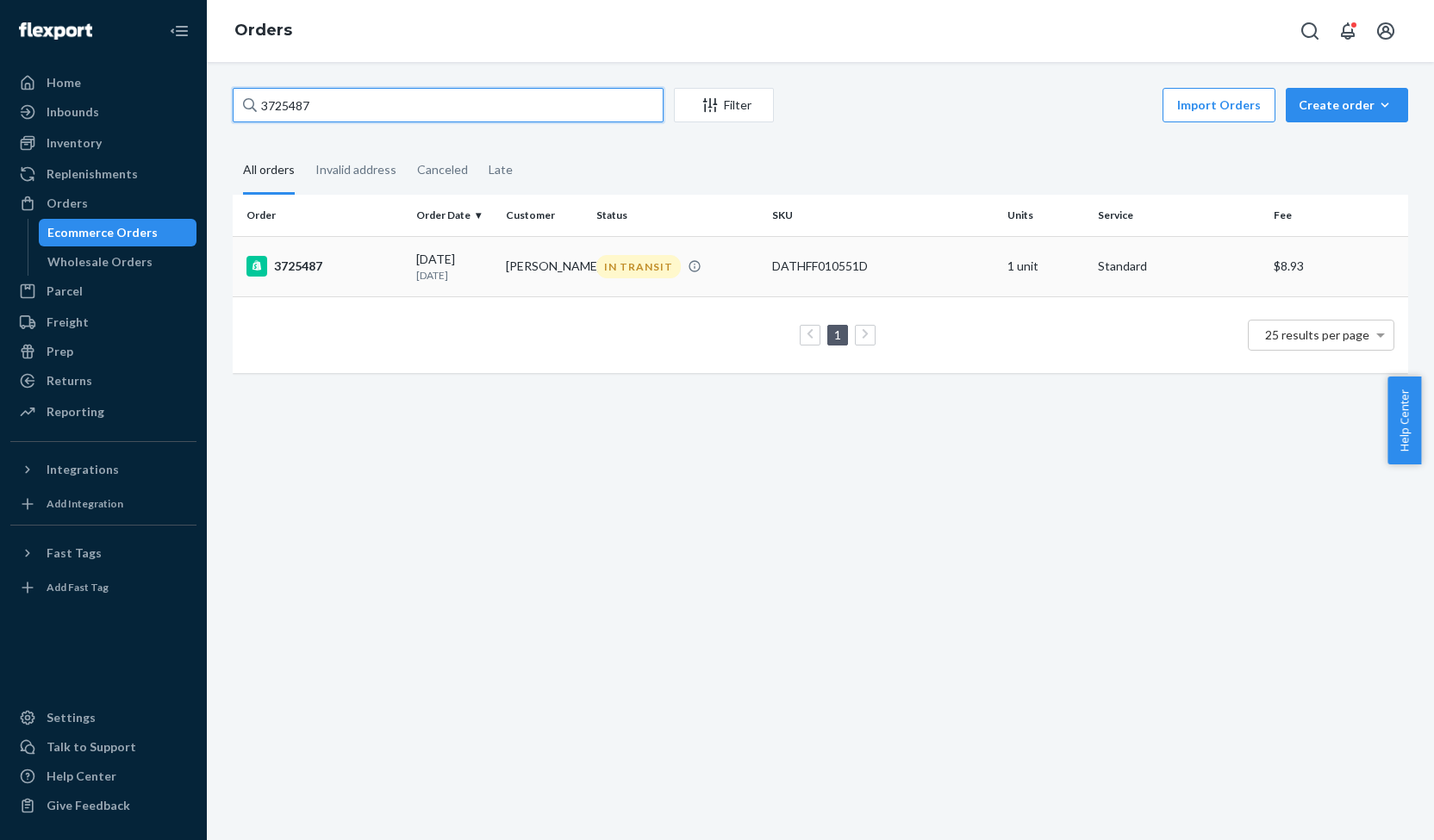
type input "3725487"
click at [311, 261] on div "3725487" at bounding box center [324, 266] width 156 height 21
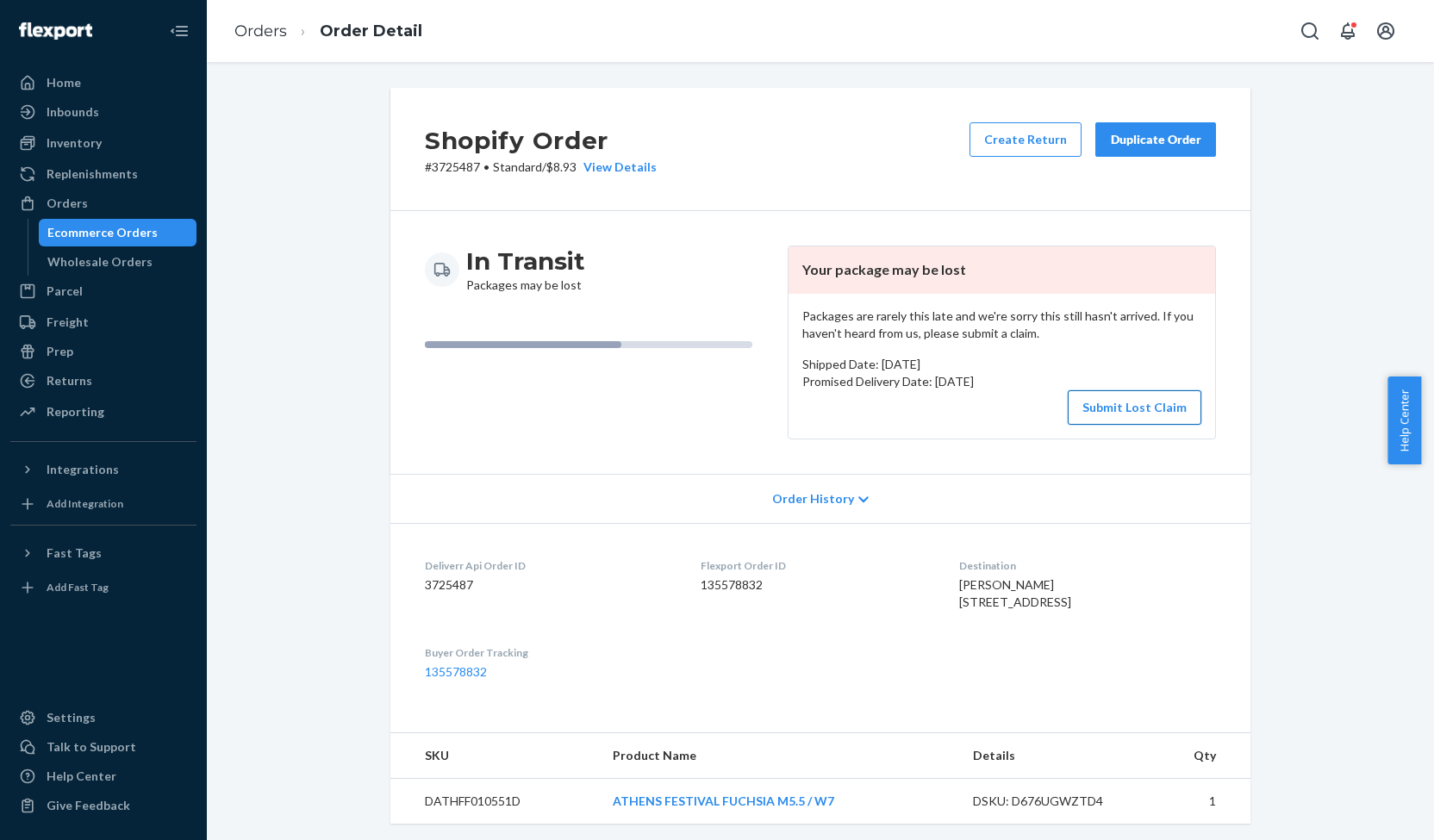
click at [1110, 404] on button "Submit Lost Claim" at bounding box center [1134, 407] width 133 height 34
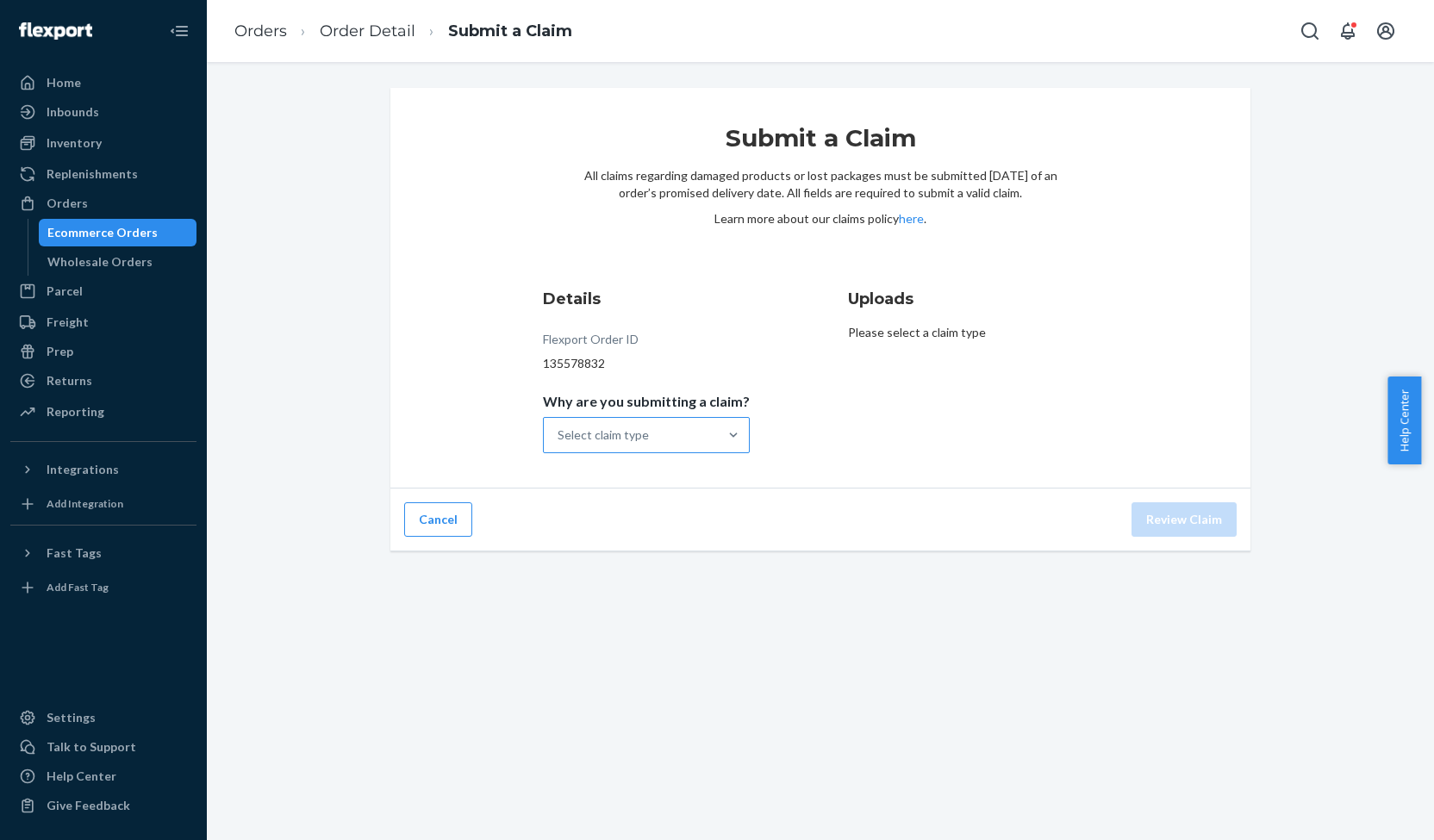
click at [672, 434] on div "Select claim type" at bounding box center [630, 435] width 174 height 34
click at [560, 434] on input "Why are you submitting a claim? Select claim type" at bounding box center [559, 435] width 2 height 17
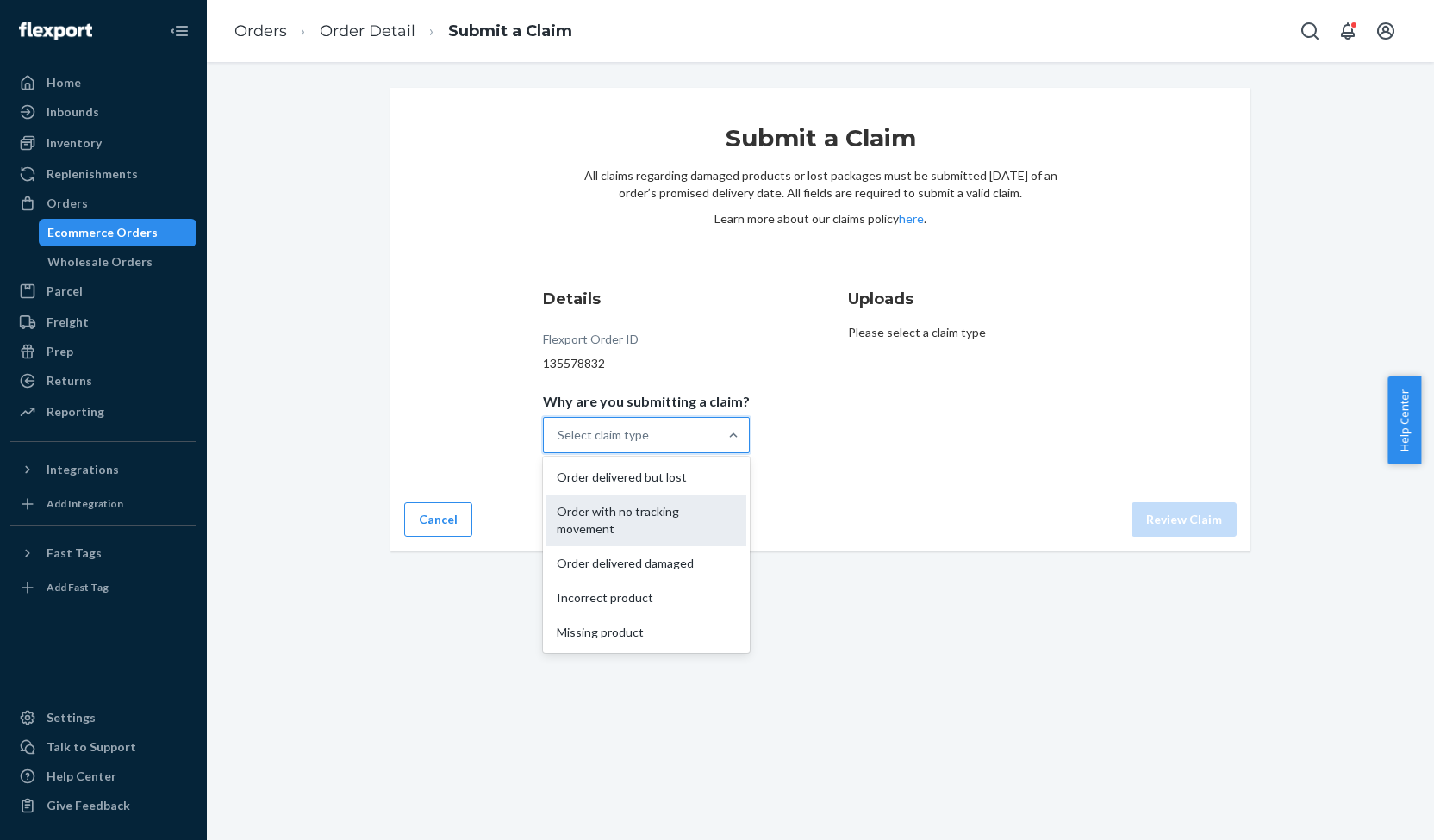
click at [635, 510] on div "Order with no tracking movement" at bounding box center [646, 520] width 200 height 51
click at [560, 443] on input "Why are you submitting a claim? option Order with no tracking movement focused,…" at bounding box center [559, 435] width 2 height 17
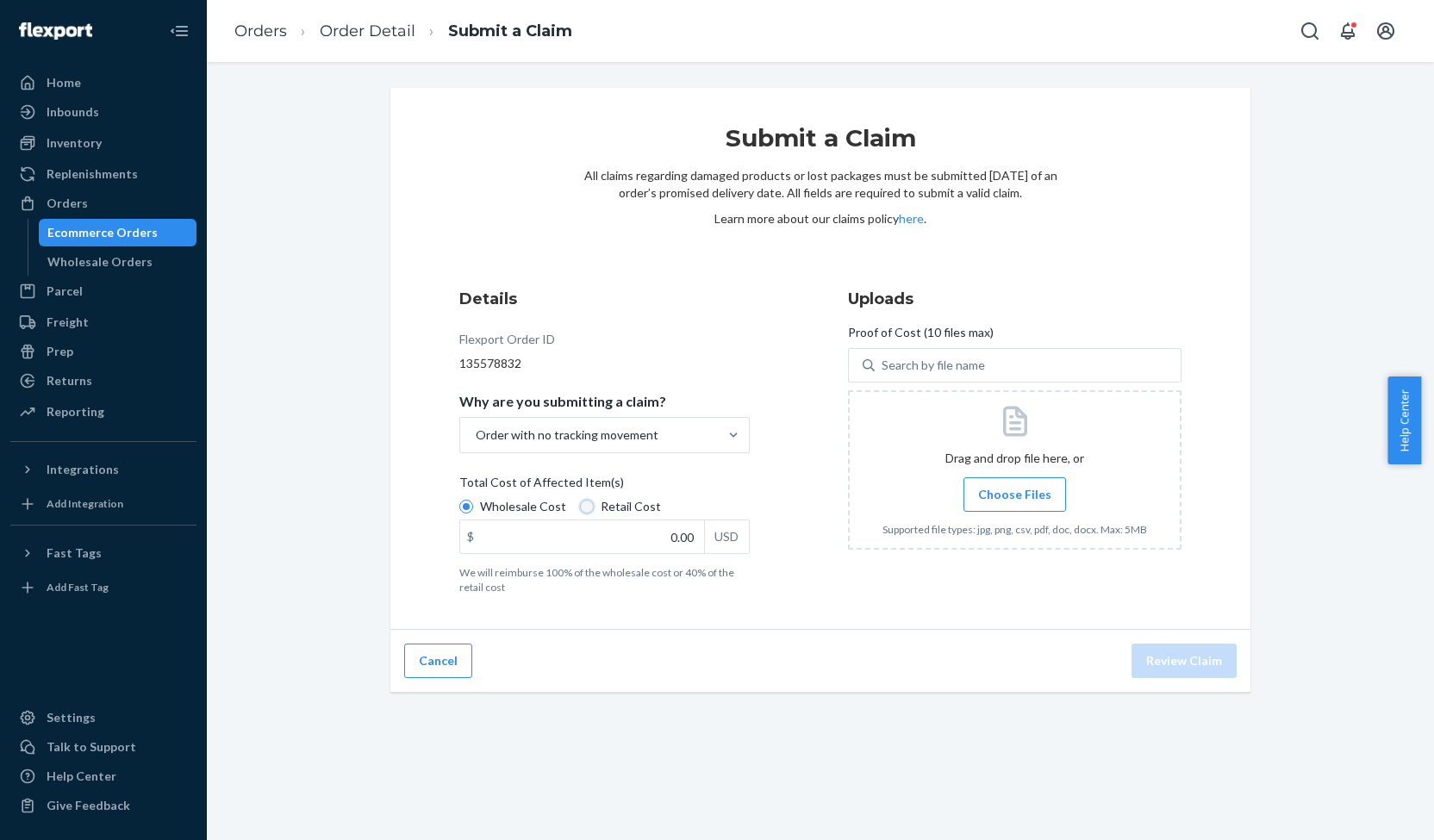
click at [581, 508] on input "Retail Cost" at bounding box center [587, 506] width 13 height 13
radio input "true"
radio input "false"
click at [675, 535] on input "0.00" at bounding box center [582, 537] width 244 height 32
type input "74.99"
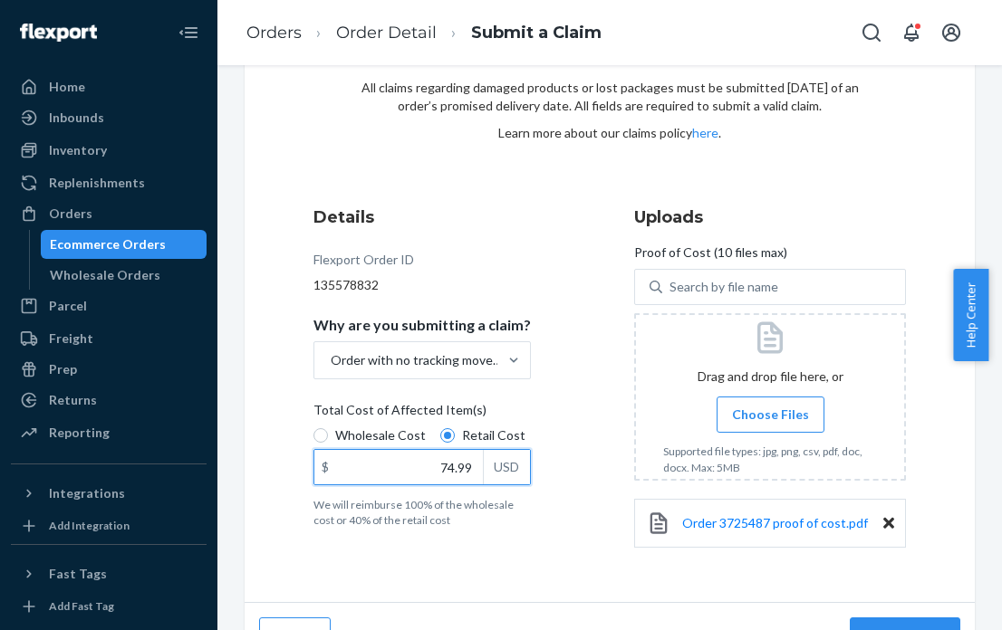
scroll to position [134, 0]
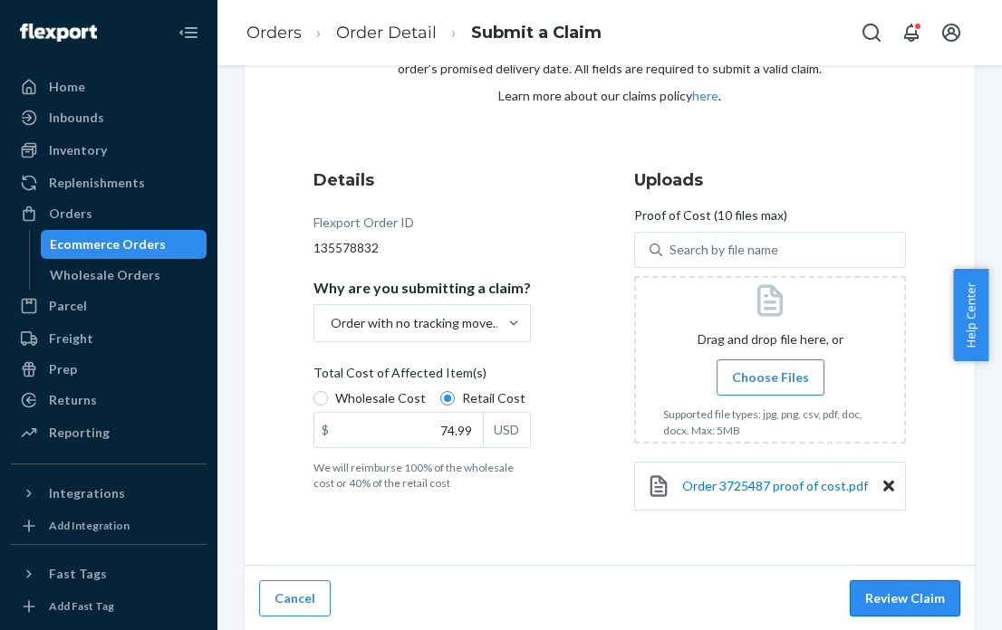
click at [897, 595] on button "Review Claim" at bounding box center [905, 599] width 110 height 36
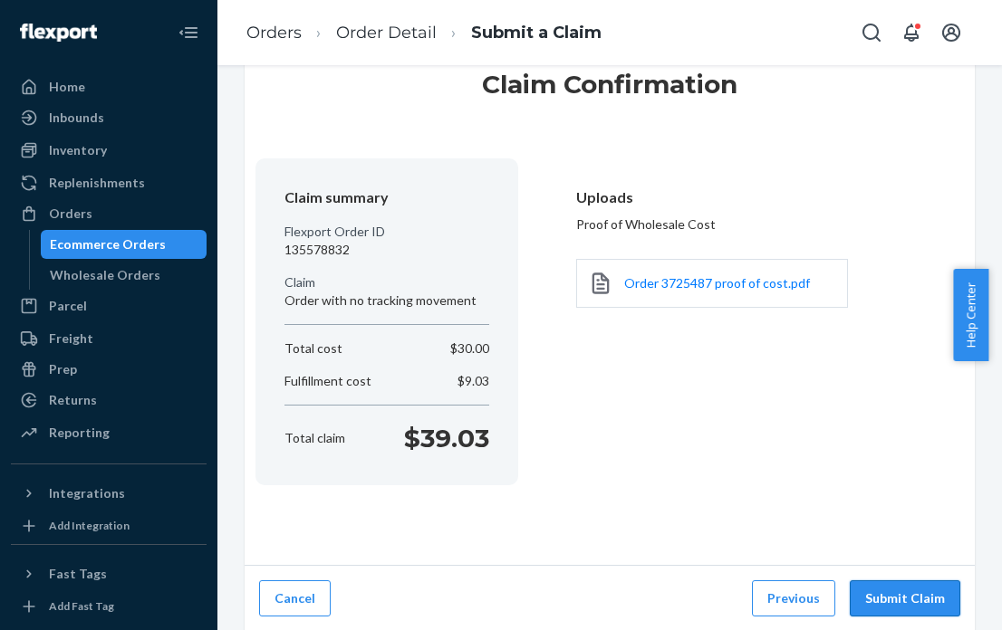
click at [900, 595] on button "Submit Claim" at bounding box center [905, 599] width 110 height 36
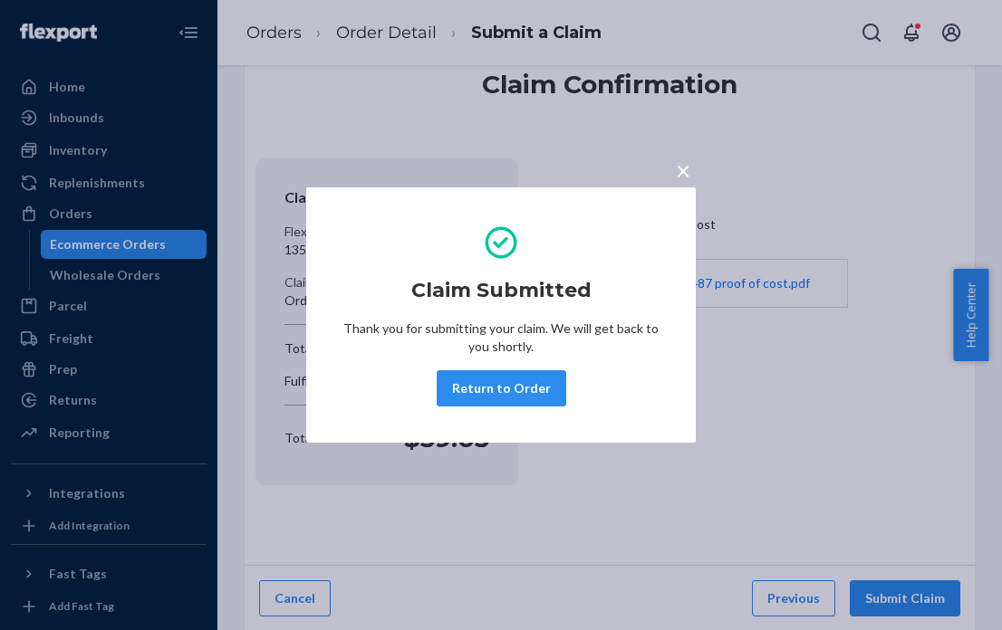
click at [690, 168] on button "×" at bounding box center [682, 167] width 25 height 32
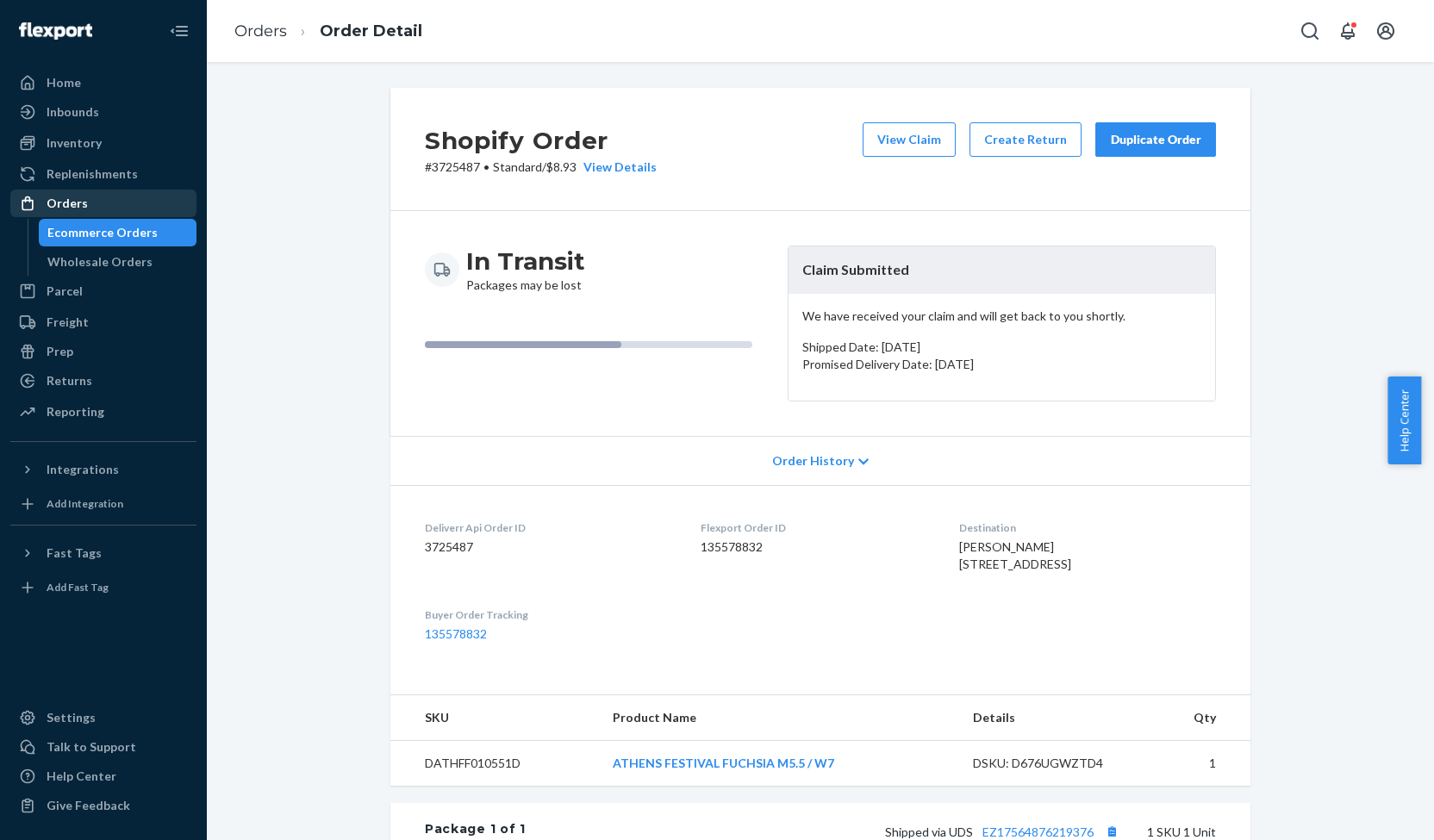
click at [78, 206] on div "Orders" at bounding box center [67, 204] width 41 height 17
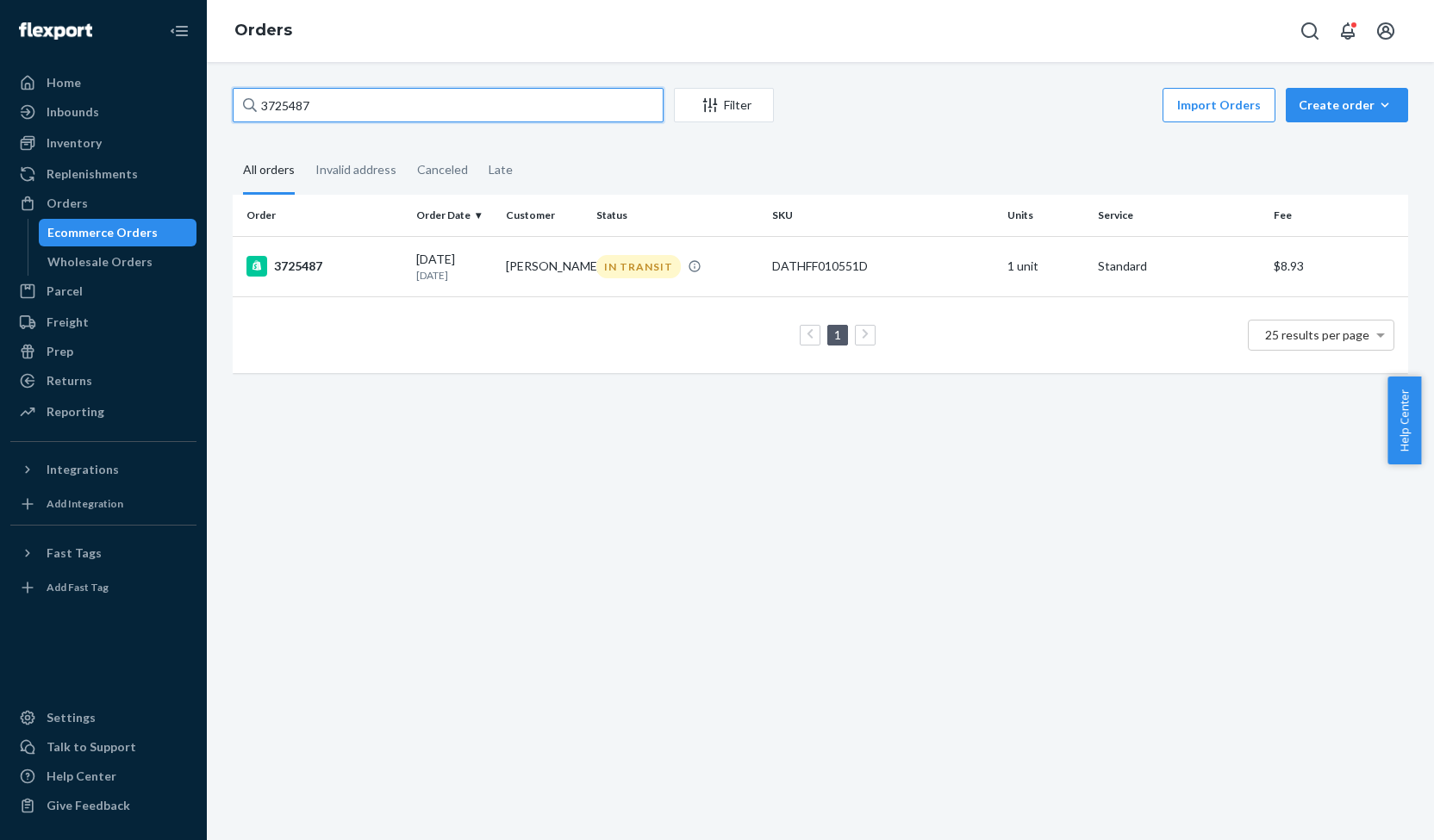
click at [272, 107] on input "3725487" at bounding box center [448, 105] width 431 height 34
paste input "34115"
type input "3734115"
click at [312, 264] on div "3734115" at bounding box center [324, 266] width 156 height 21
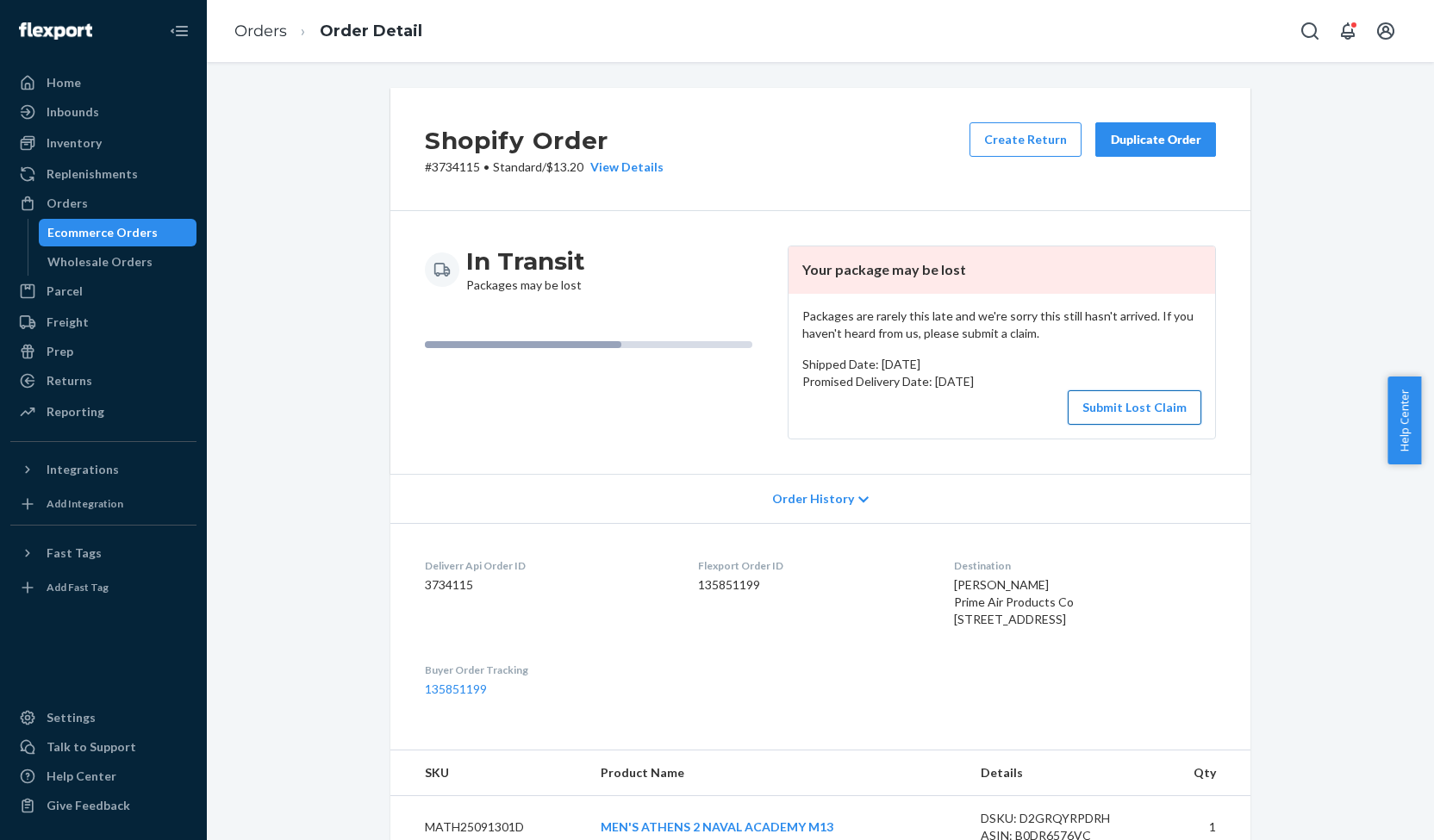
click at [1111, 406] on button "Submit Lost Claim" at bounding box center [1134, 407] width 133 height 34
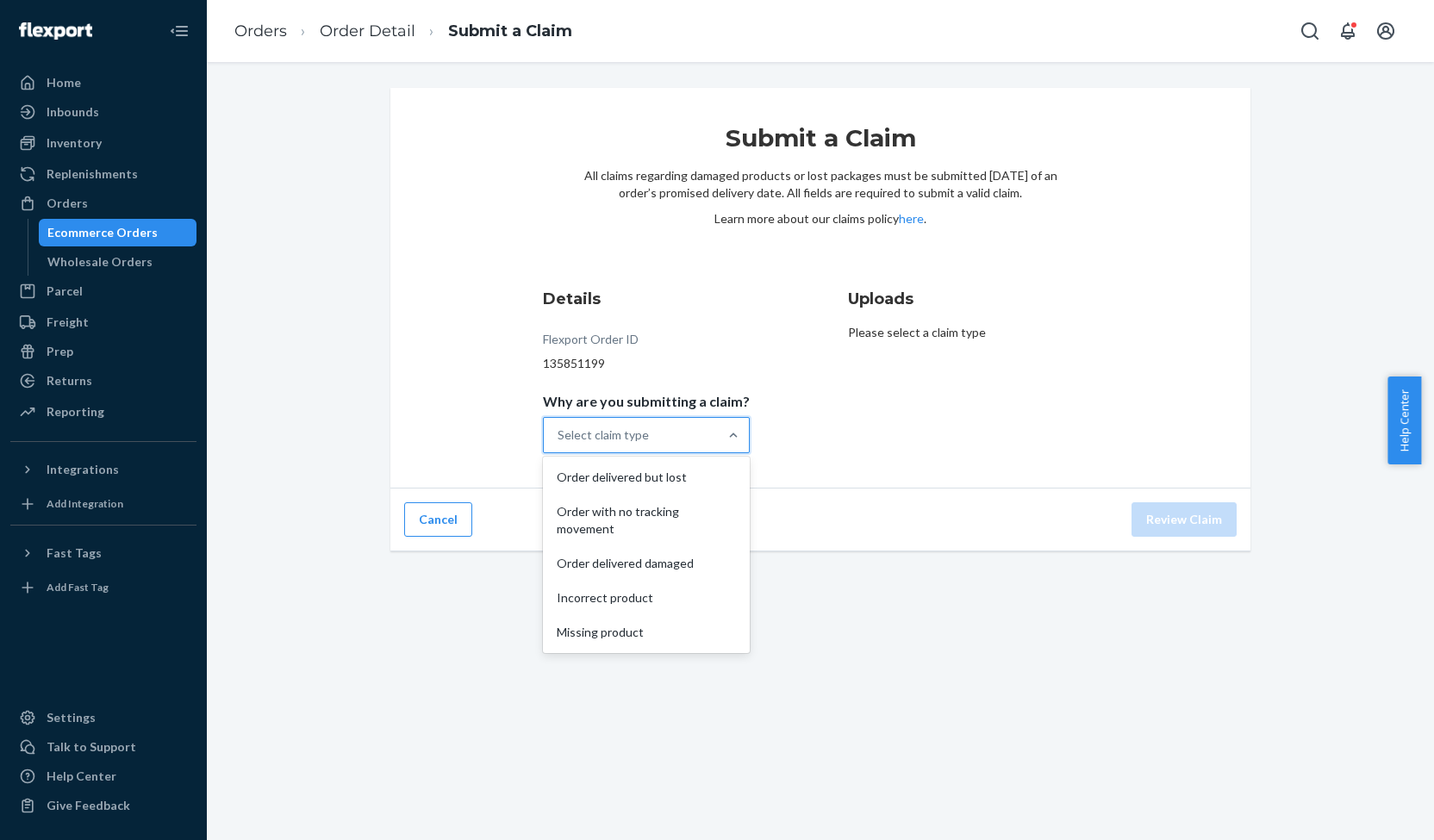
click at [654, 428] on div "Select claim type" at bounding box center [630, 435] width 174 height 34
click at [560, 428] on input "Why are you submitting a claim? option Order delivered but lost focused, 1 of 5…" at bounding box center [559, 435] width 2 height 17
click at [657, 513] on div "Order with no tracking movement" at bounding box center [646, 520] width 200 height 51
click at [560, 443] on input "Why are you submitting a claim? option Order with no tracking movement focused,…" at bounding box center [559, 435] width 2 height 17
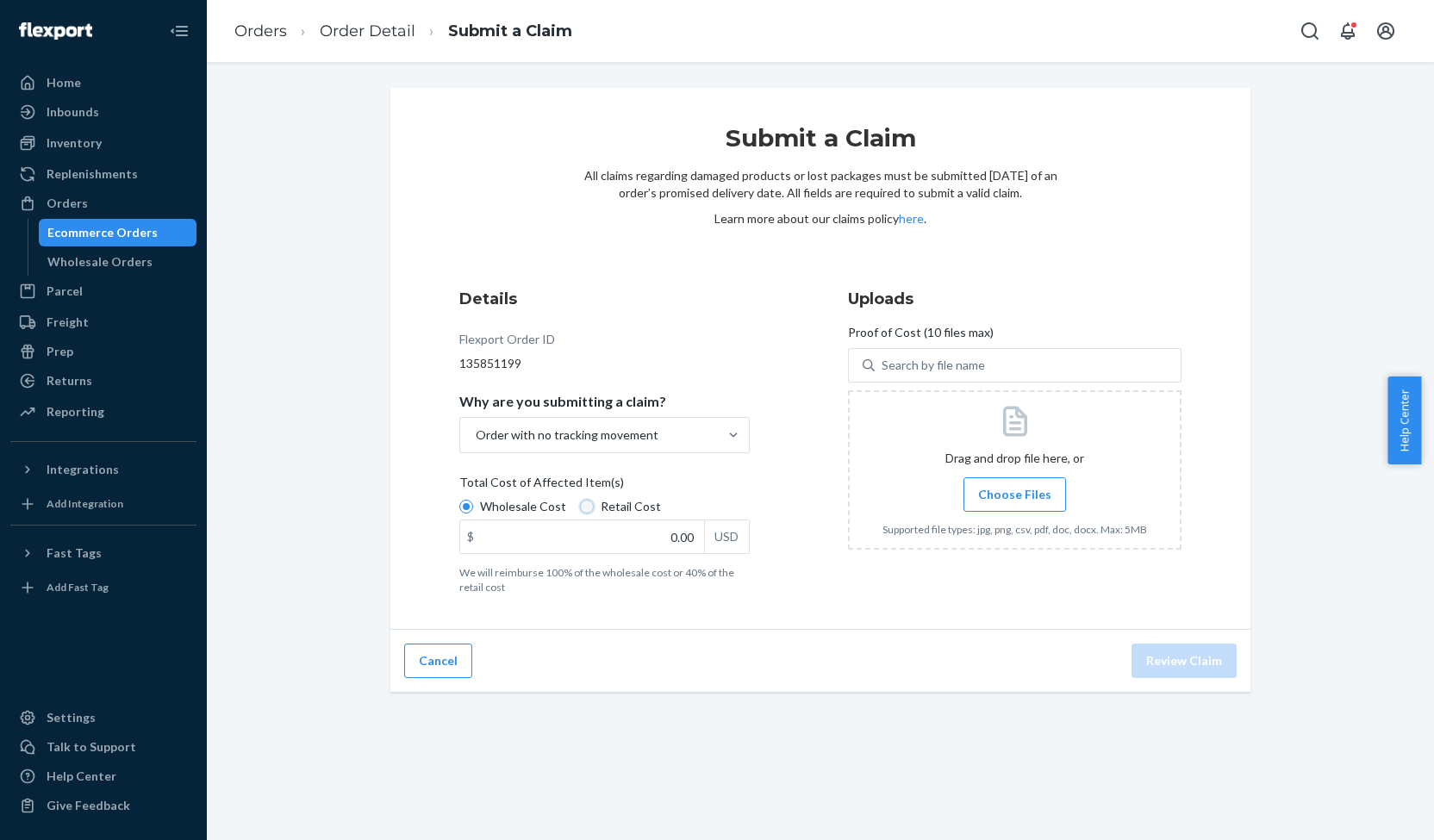
click at [580, 504] on input "Retail Cost" at bounding box center [587, 506] width 13 height 13
radio input "true"
radio input "false"
click at [686, 537] on input "0.00" at bounding box center [582, 537] width 244 height 32
type input "198.95"
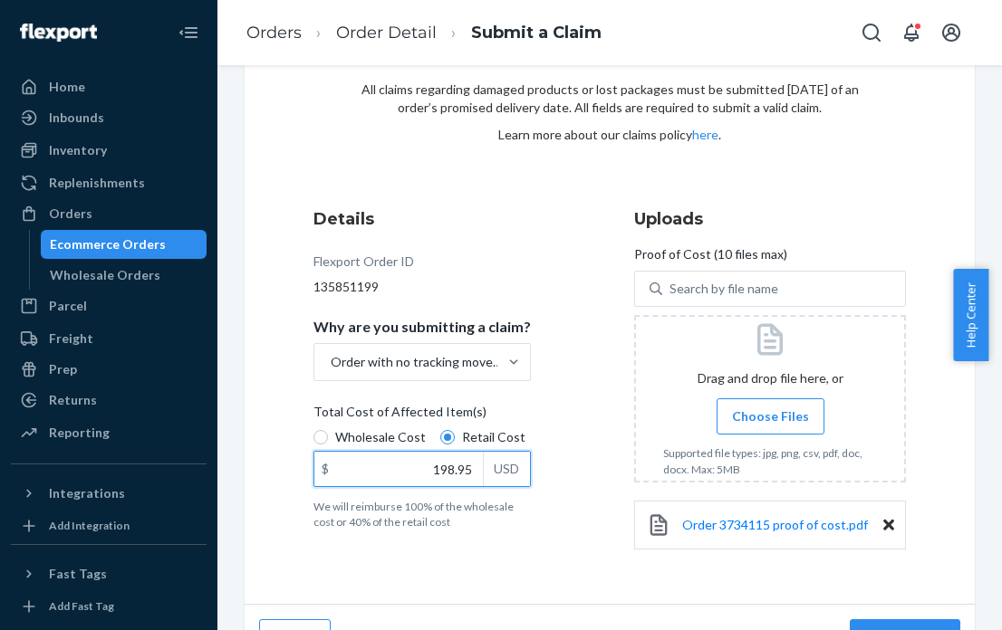
scroll to position [134, 0]
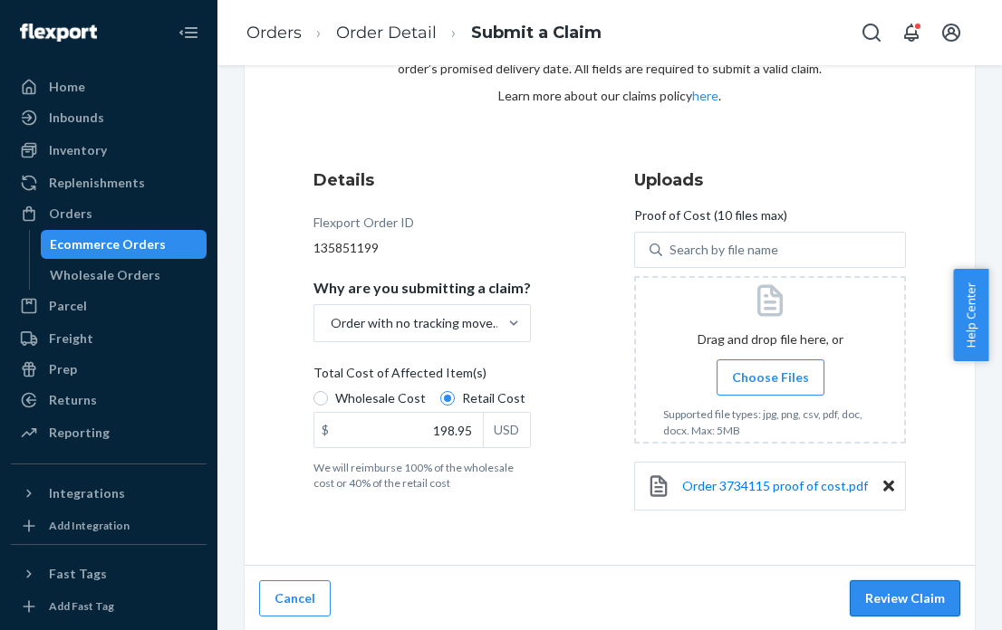
click at [907, 595] on button "Review Claim" at bounding box center [905, 599] width 110 height 36
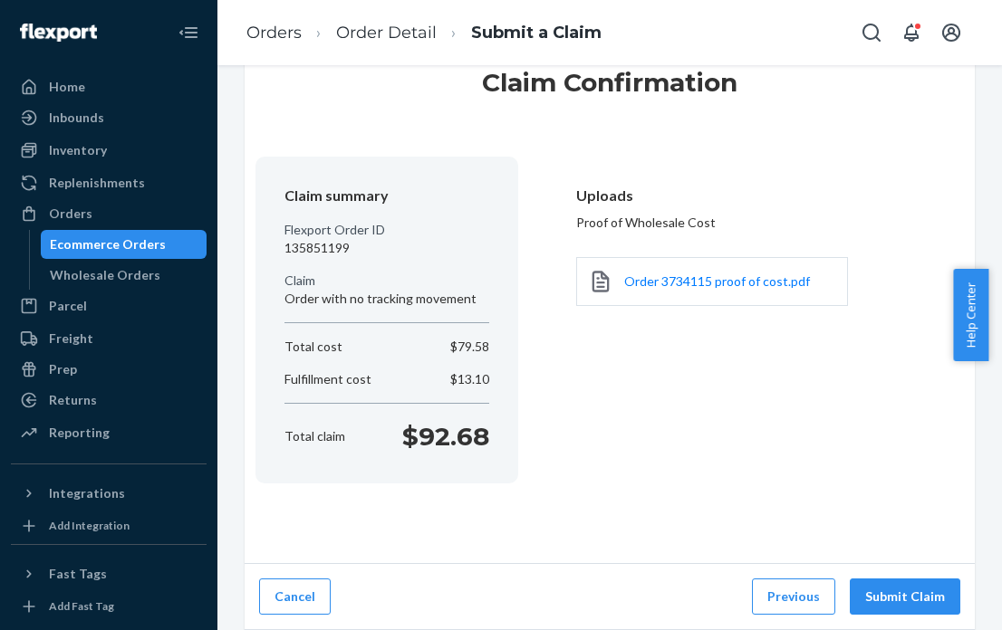
scroll to position [61, 0]
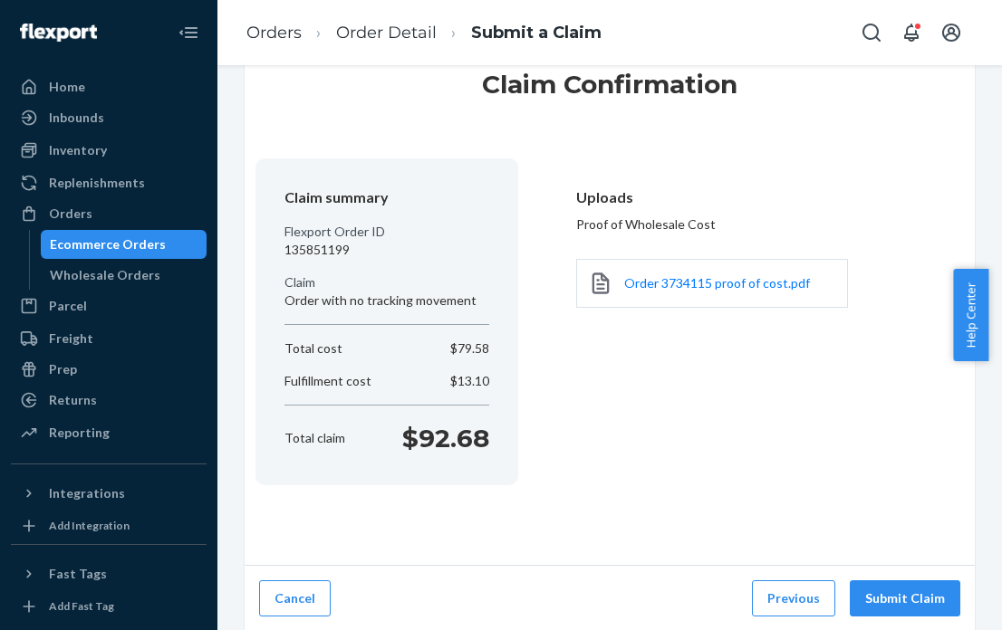
click at [907, 595] on button "Submit Claim" at bounding box center [905, 599] width 110 height 36
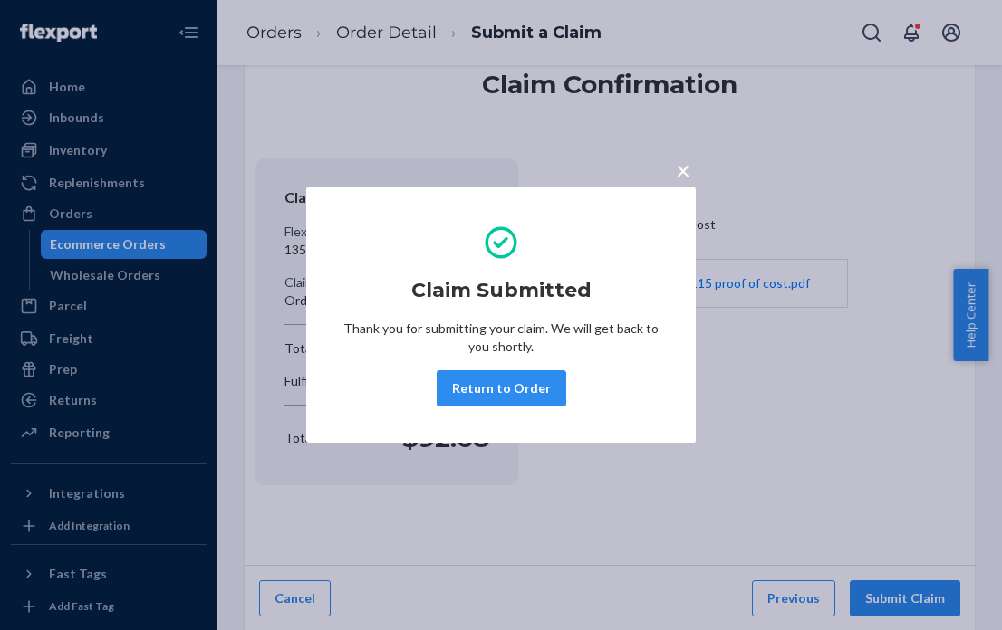
click at [679, 175] on span "×" at bounding box center [683, 170] width 14 height 31
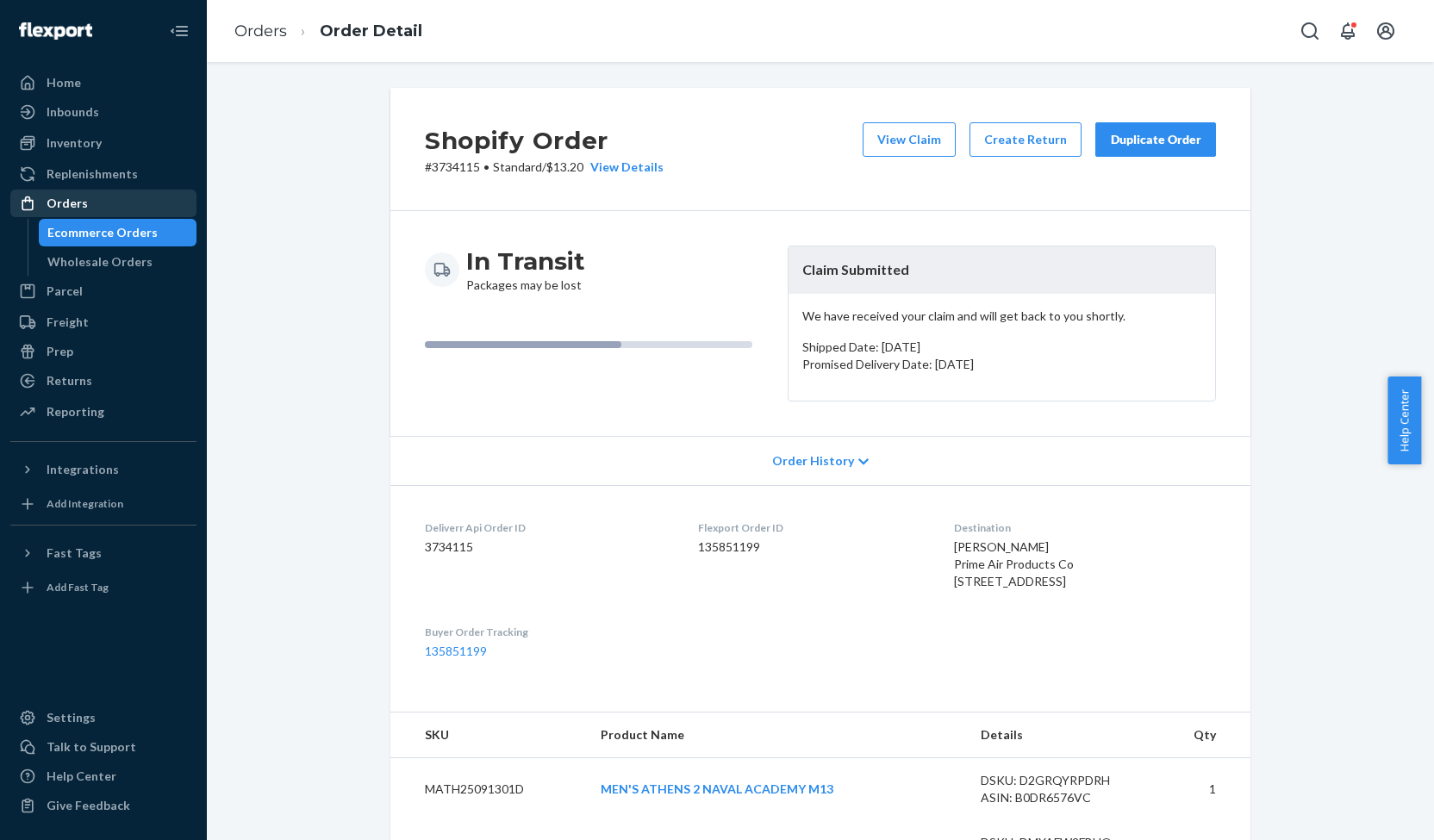
click at [72, 205] on div "Orders" at bounding box center [67, 204] width 41 height 17
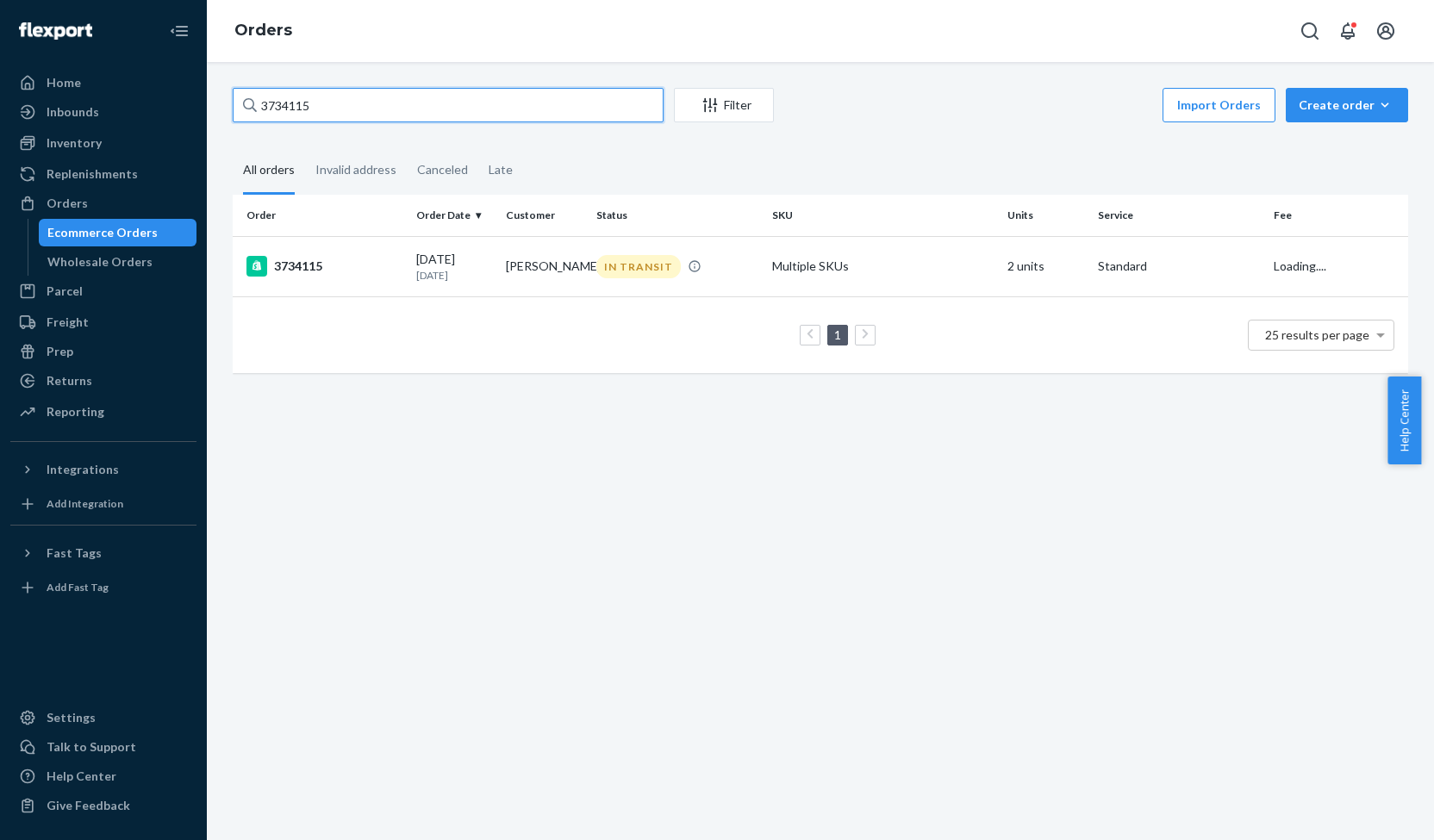
click at [282, 110] on input "3734115" at bounding box center [448, 105] width 431 height 34
paste input "16849"
type input "3716849"
click at [313, 267] on div "3716849" at bounding box center [324, 266] width 156 height 21
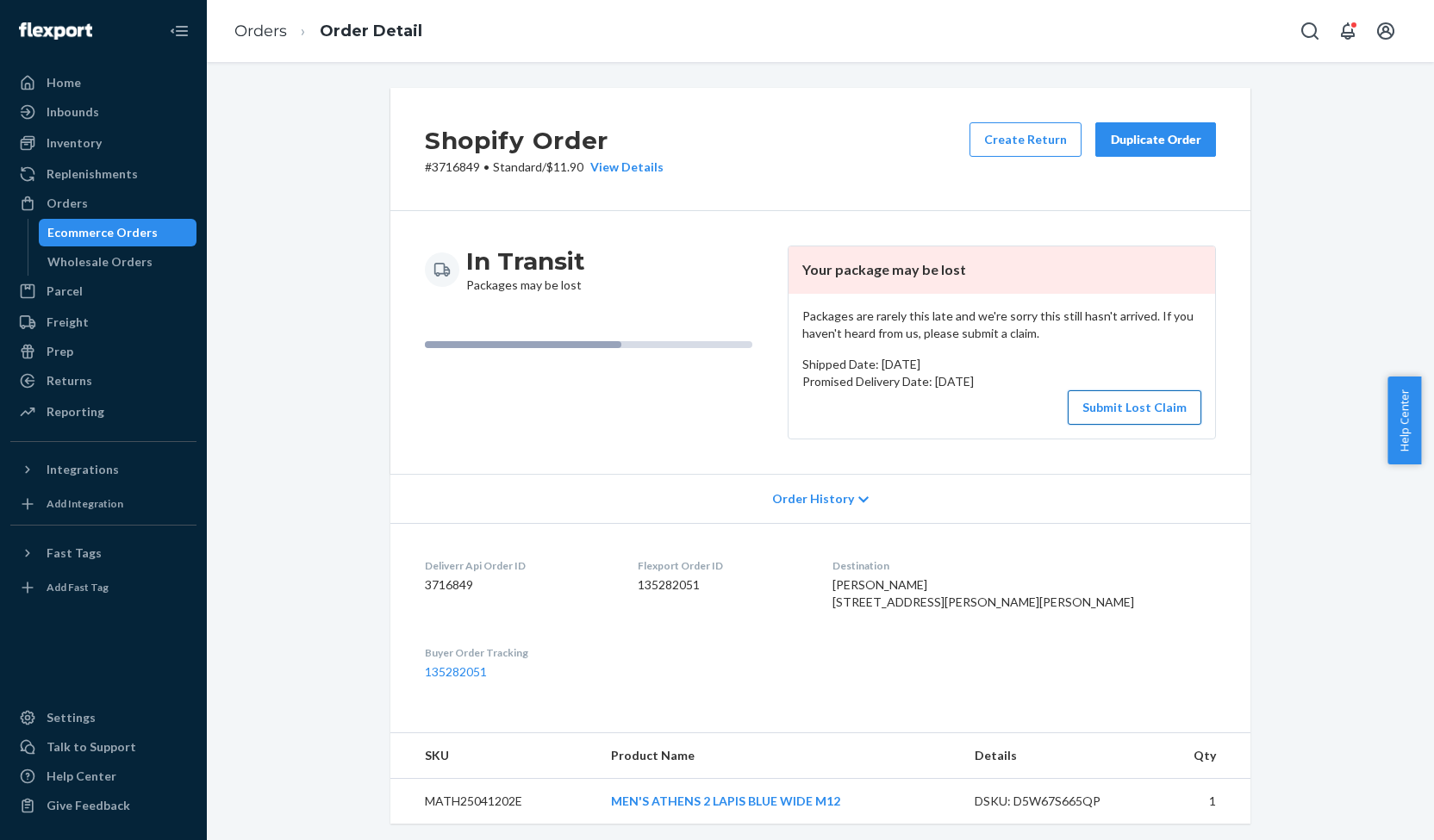
click at [1120, 409] on button "Submit Lost Claim" at bounding box center [1134, 407] width 133 height 34
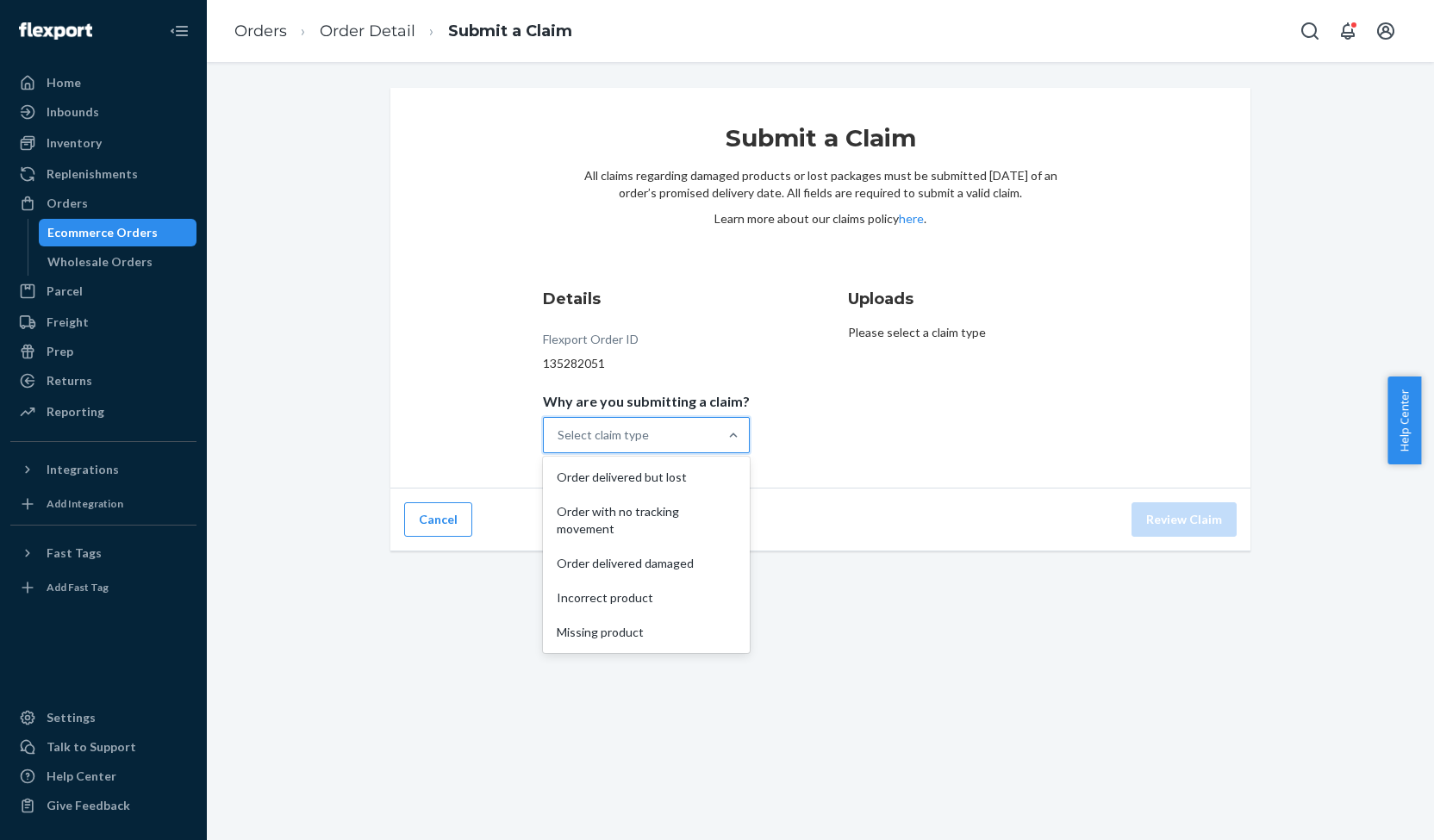
click at [648, 430] on div "Select claim type" at bounding box center [630, 435] width 174 height 34
click at [560, 430] on input "Why are you submitting a claim? option Order delivered but lost focused, 1 of 5…" at bounding box center [559, 435] width 2 height 17
click at [626, 518] on div "Order with no tracking movement" at bounding box center [646, 520] width 200 height 51
click at [560, 443] on input "Why are you submitting a claim? option Order with no tracking movement focused,…" at bounding box center [559, 435] width 2 height 17
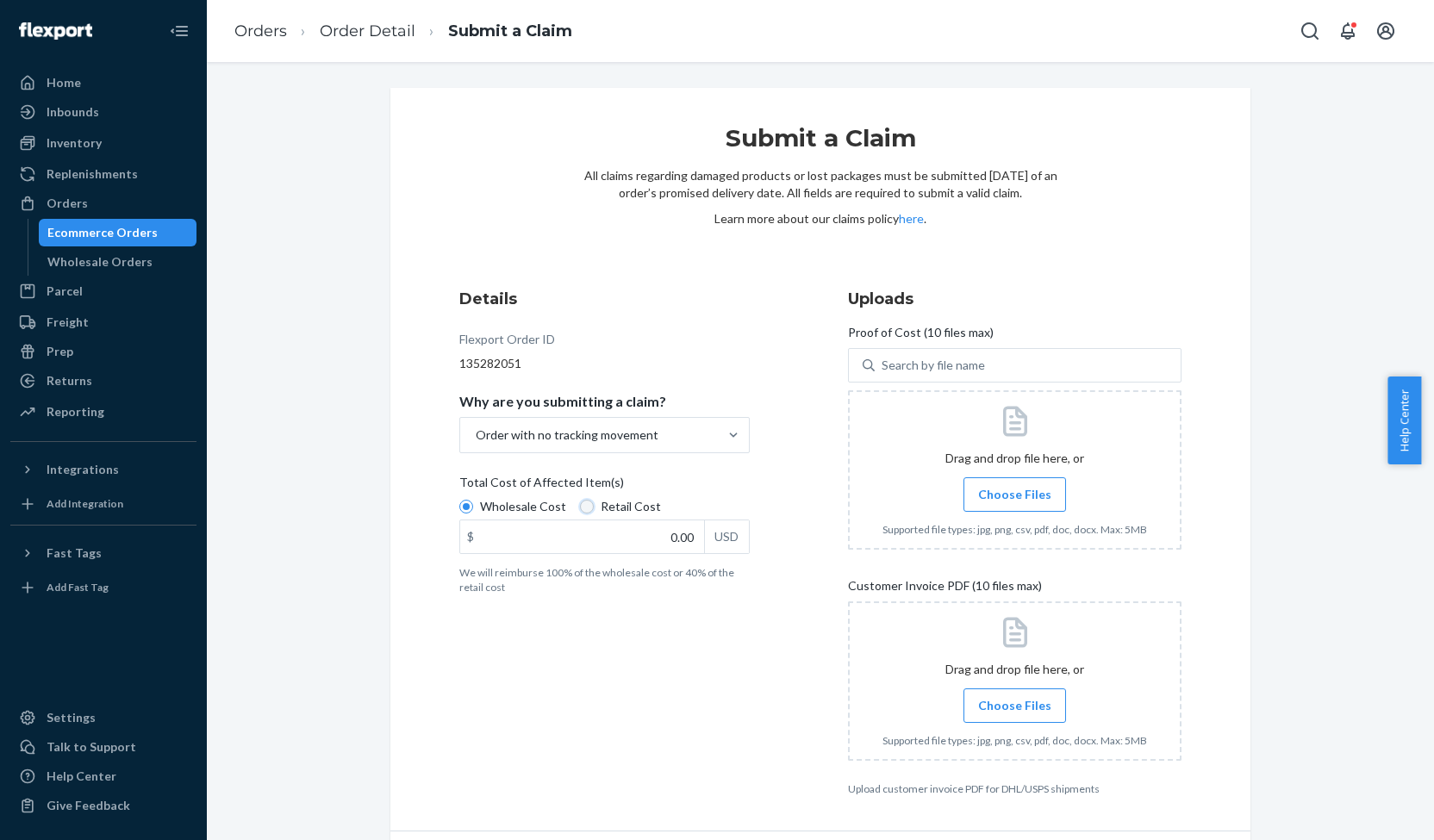
click at [580, 506] on input "Retail Cost" at bounding box center [587, 506] width 13 height 13
radio input "true"
radio input "false"
click at [674, 543] on input "0.00" at bounding box center [582, 537] width 244 height 32
type input "139.95"
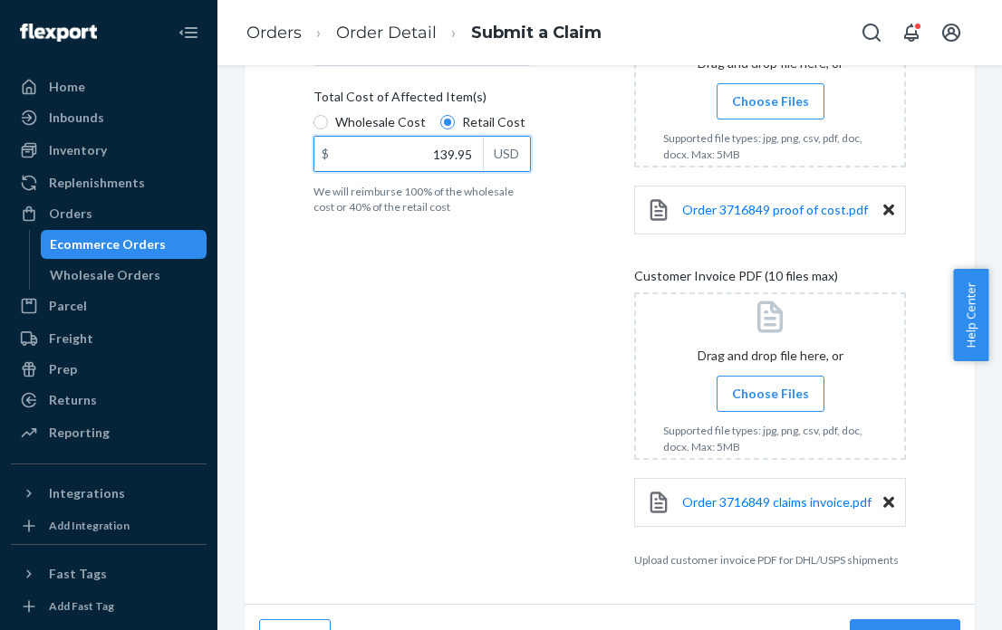
scroll to position [449, 0]
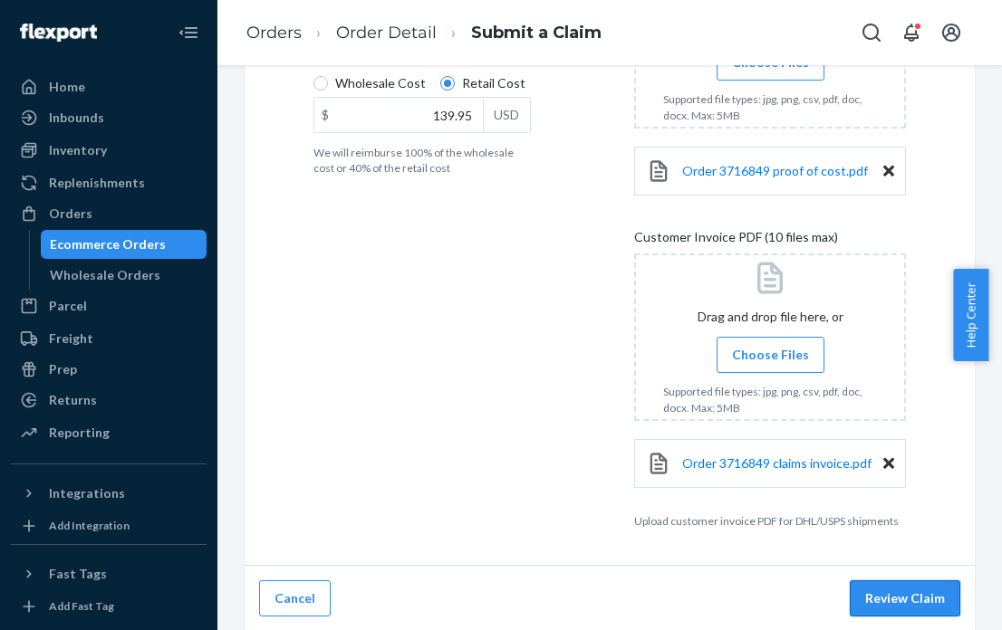
click at [913, 593] on button "Review Claim" at bounding box center [905, 599] width 110 height 36
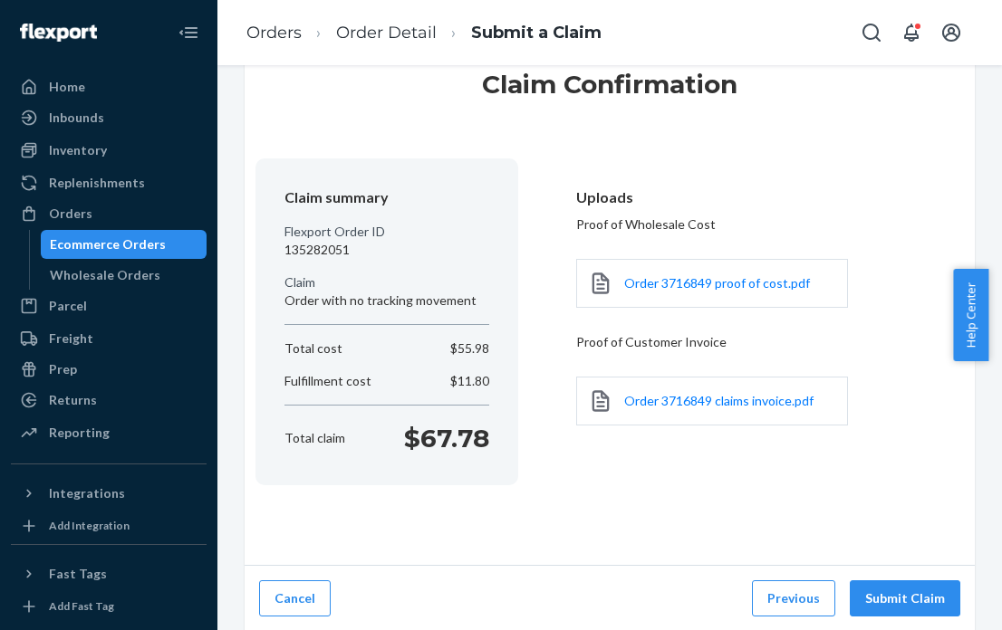
click at [913, 593] on button "Submit Claim" at bounding box center [905, 599] width 110 height 36
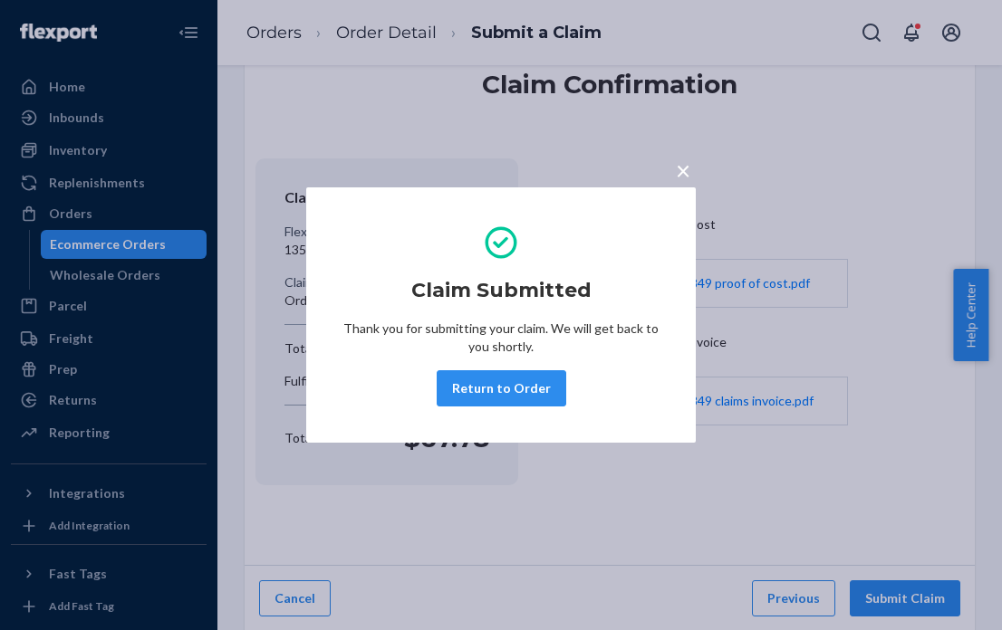
click at [688, 173] on span "×" at bounding box center [683, 170] width 14 height 31
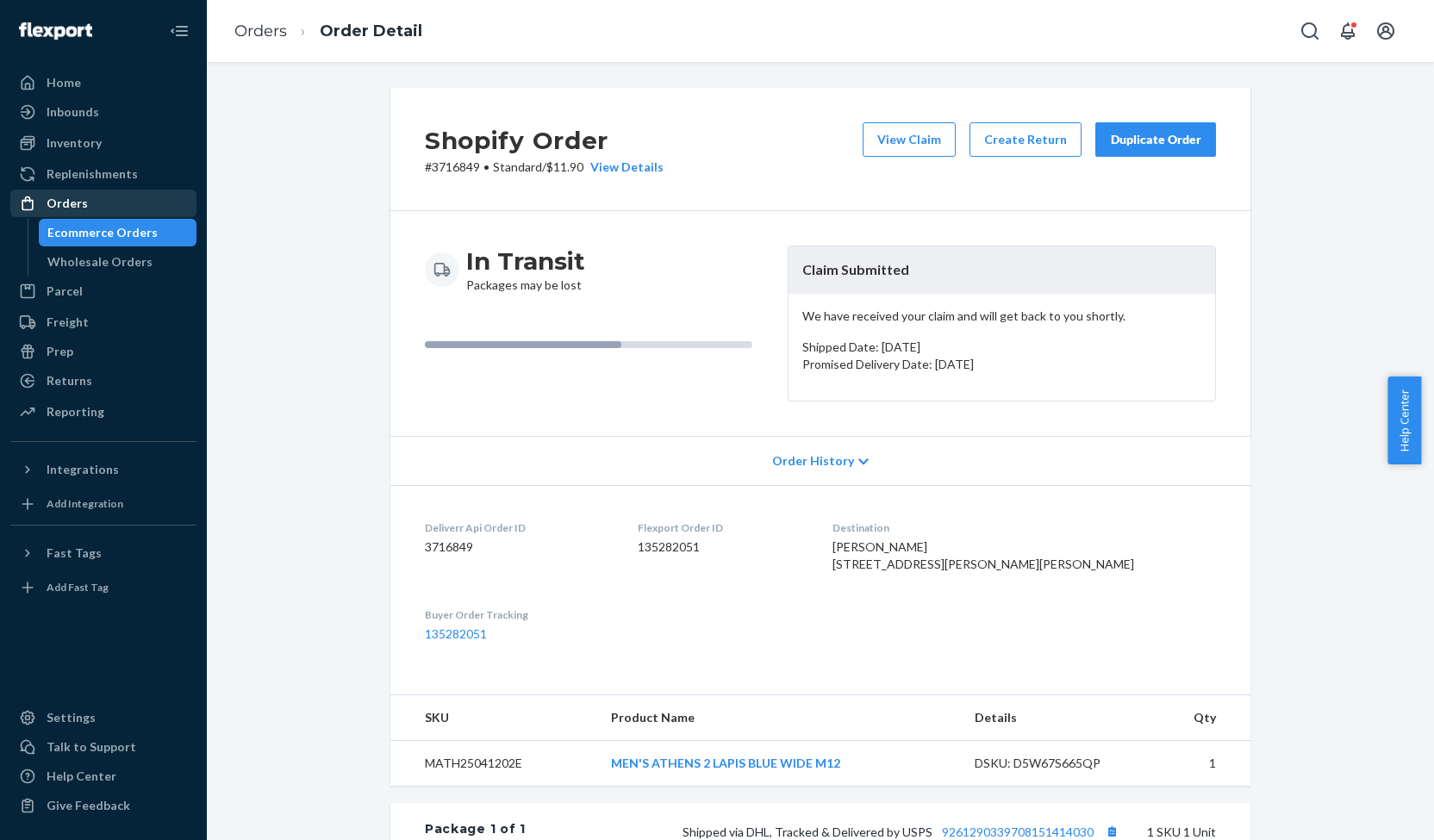
click at [78, 211] on div "Orders" at bounding box center [67, 204] width 41 height 17
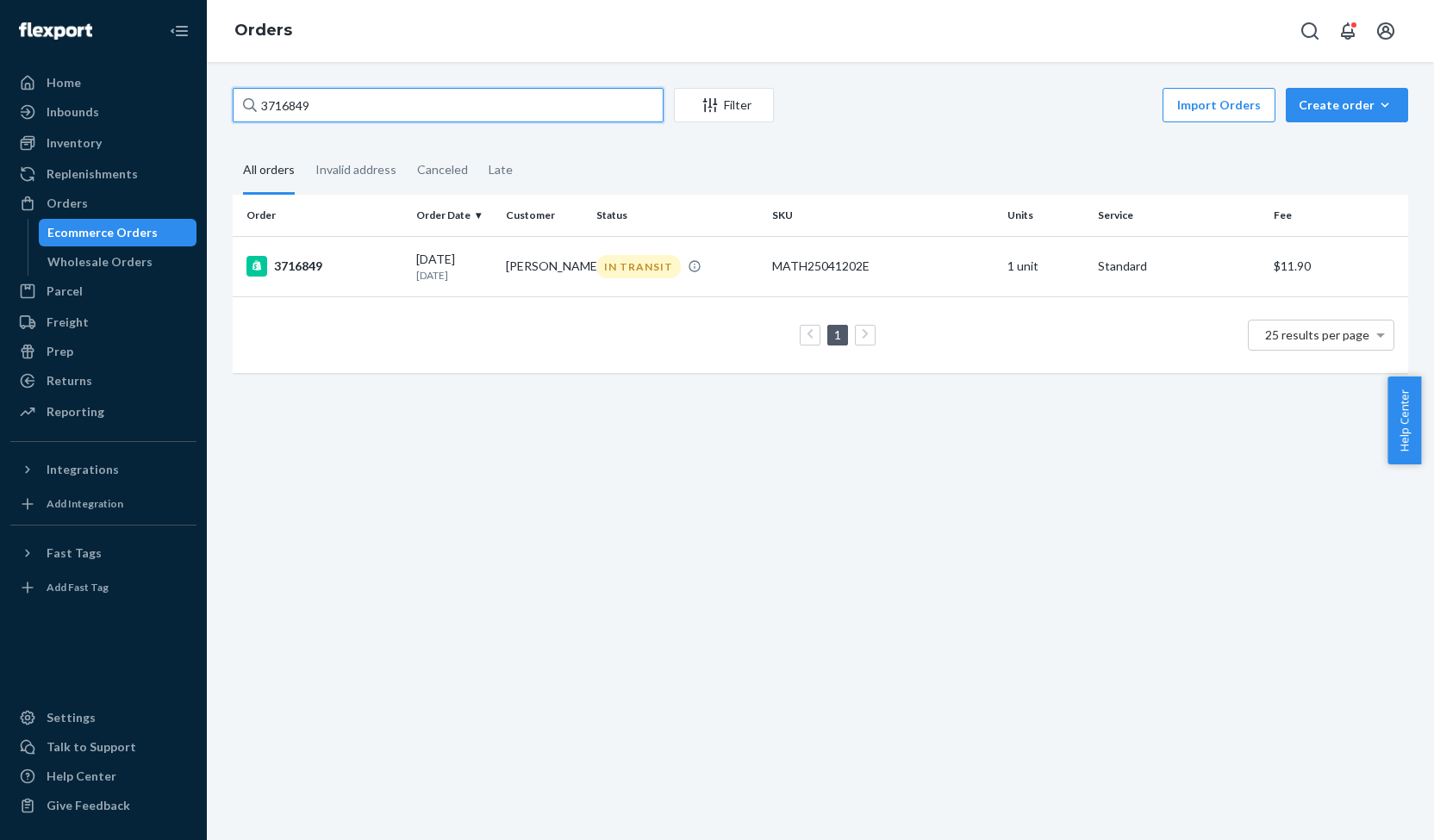
click at [276, 109] on input "3716849" at bounding box center [448, 105] width 431 height 34
paste input "404"
type input "3716404"
click at [313, 271] on div "3716404" at bounding box center [324, 266] width 156 height 21
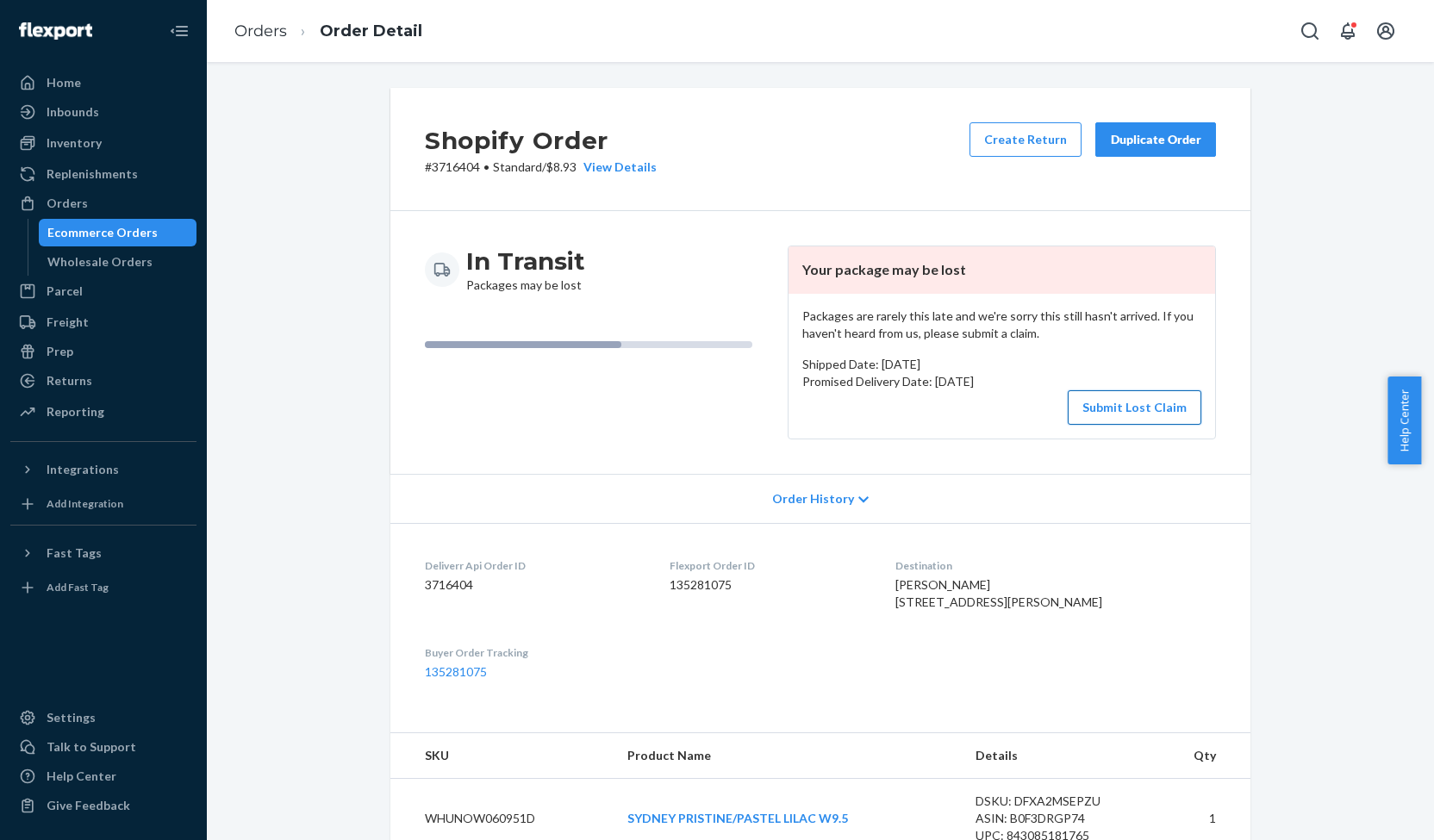
click at [1137, 400] on button "Submit Lost Claim" at bounding box center [1134, 407] width 133 height 34
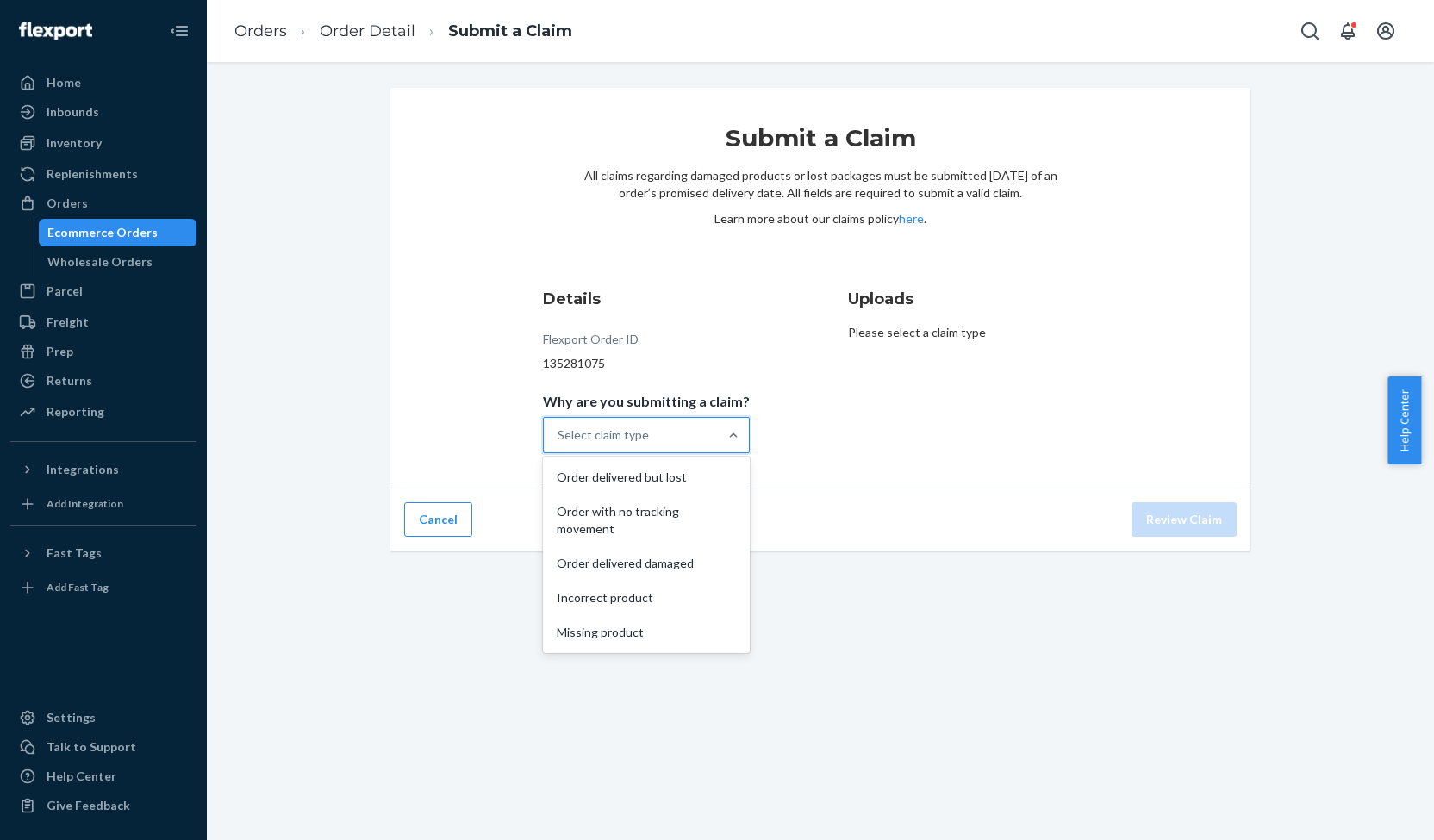
click at [620, 439] on div "Select claim type" at bounding box center [603, 435] width 91 height 17
click at [560, 439] on input "Why are you submitting a claim? option Order delivered but lost focused, 1 of 5…" at bounding box center [559, 435] width 2 height 17
click at [629, 518] on div "Order with no tracking movement" at bounding box center [646, 520] width 200 height 51
click at [560, 443] on input "Why are you submitting a claim? option Order with no tracking movement focused,…" at bounding box center [559, 435] width 2 height 17
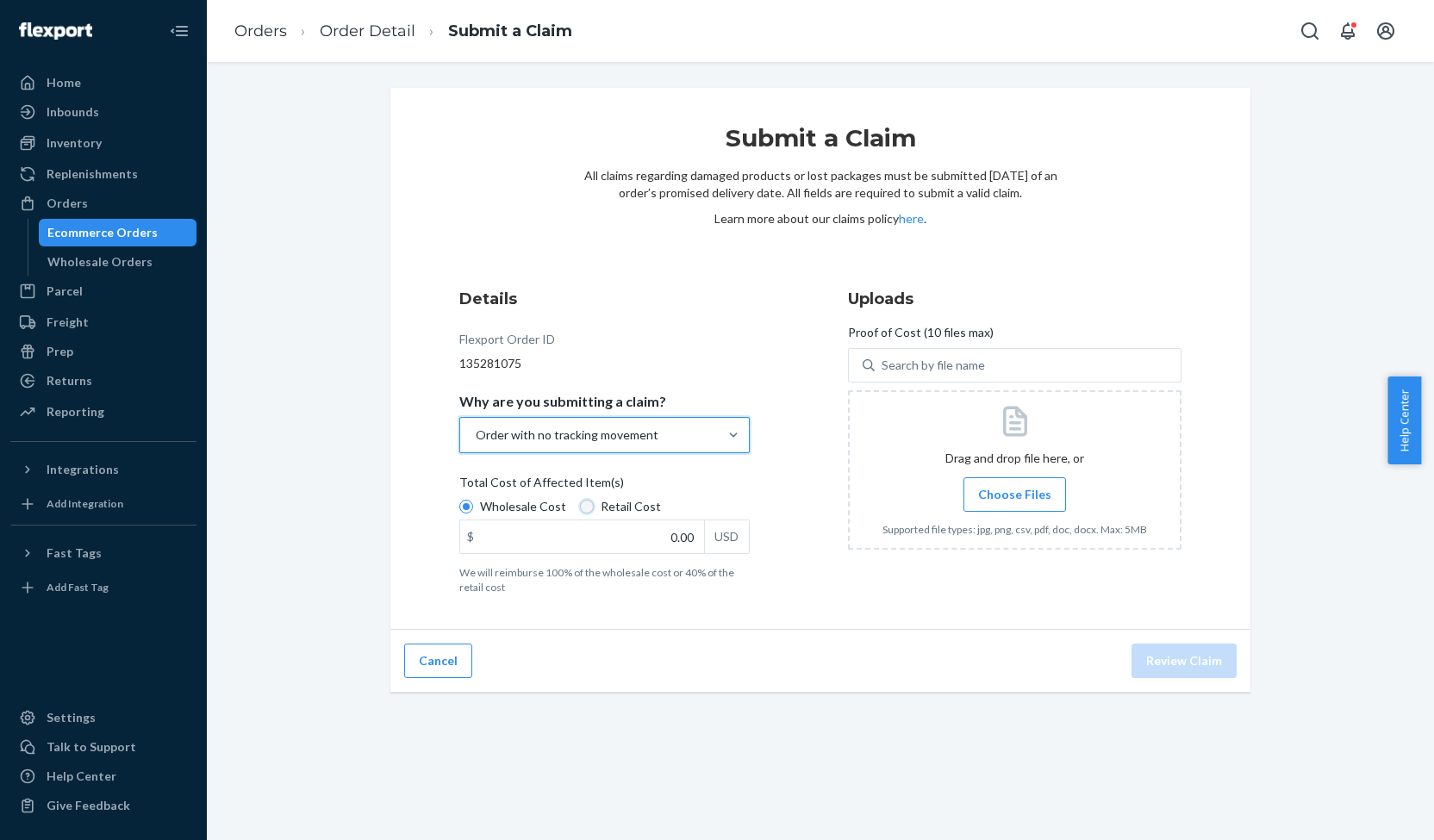
click at [580, 503] on input "Retail Cost" at bounding box center [587, 506] width 13 height 13
radio input "true"
radio input "false"
click at [678, 542] on input "0.00" at bounding box center [582, 537] width 244 height 32
type input "79.00"
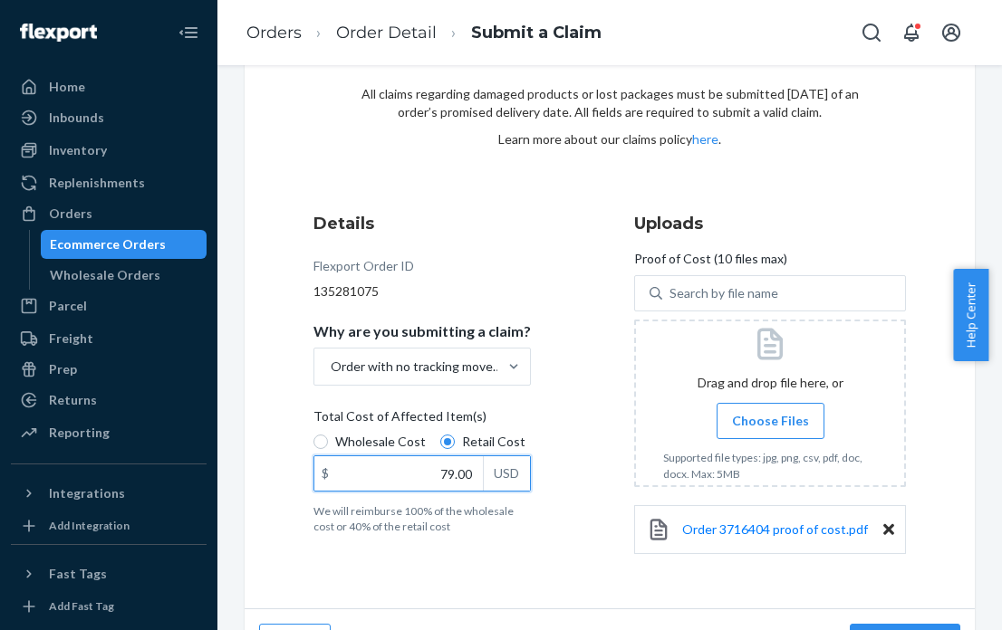
scroll to position [134, 0]
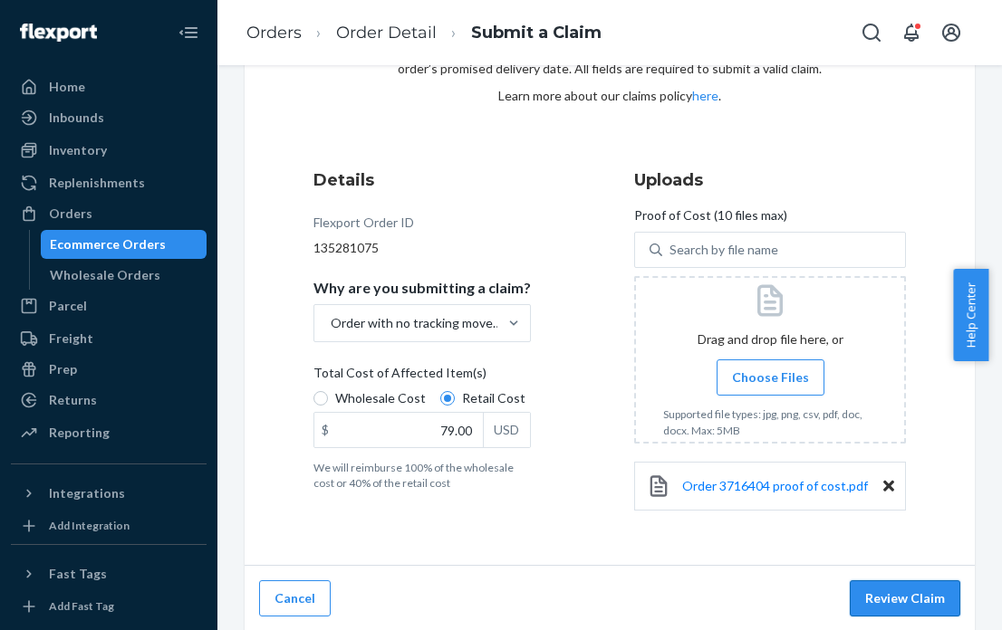
click at [912, 595] on button "Review Claim" at bounding box center [905, 599] width 110 height 36
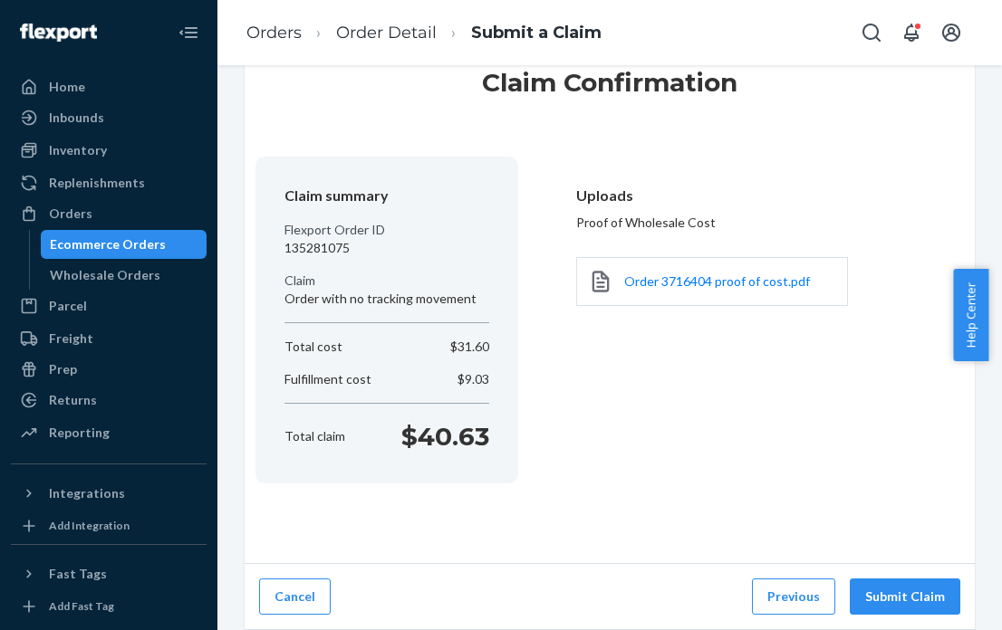
scroll to position [61, 0]
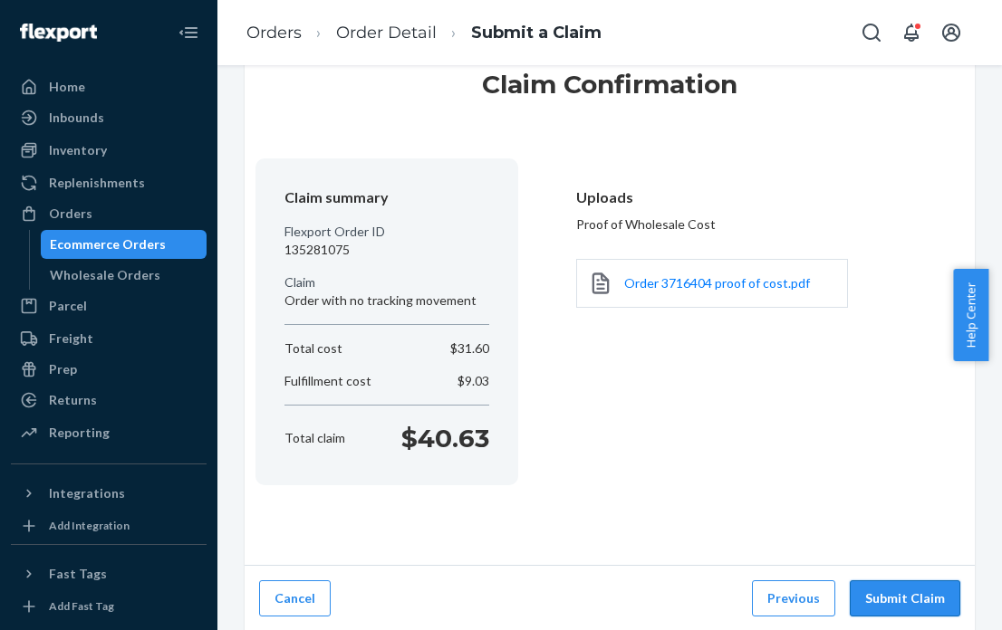
click at [904, 595] on button "Submit Claim" at bounding box center [905, 599] width 110 height 36
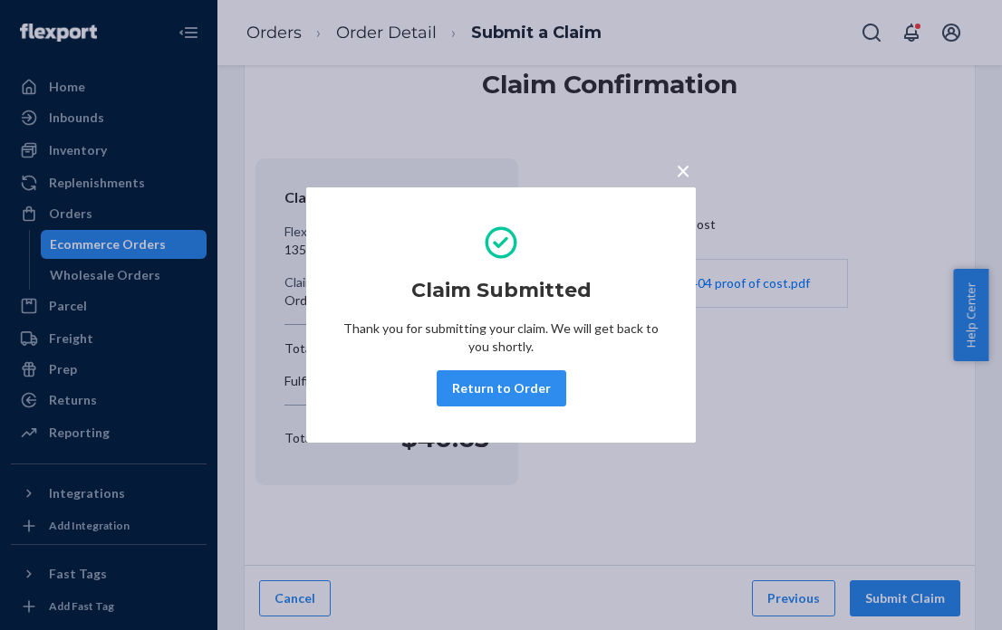
click at [685, 174] on span "×" at bounding box center [683, 170] width 14 height 31
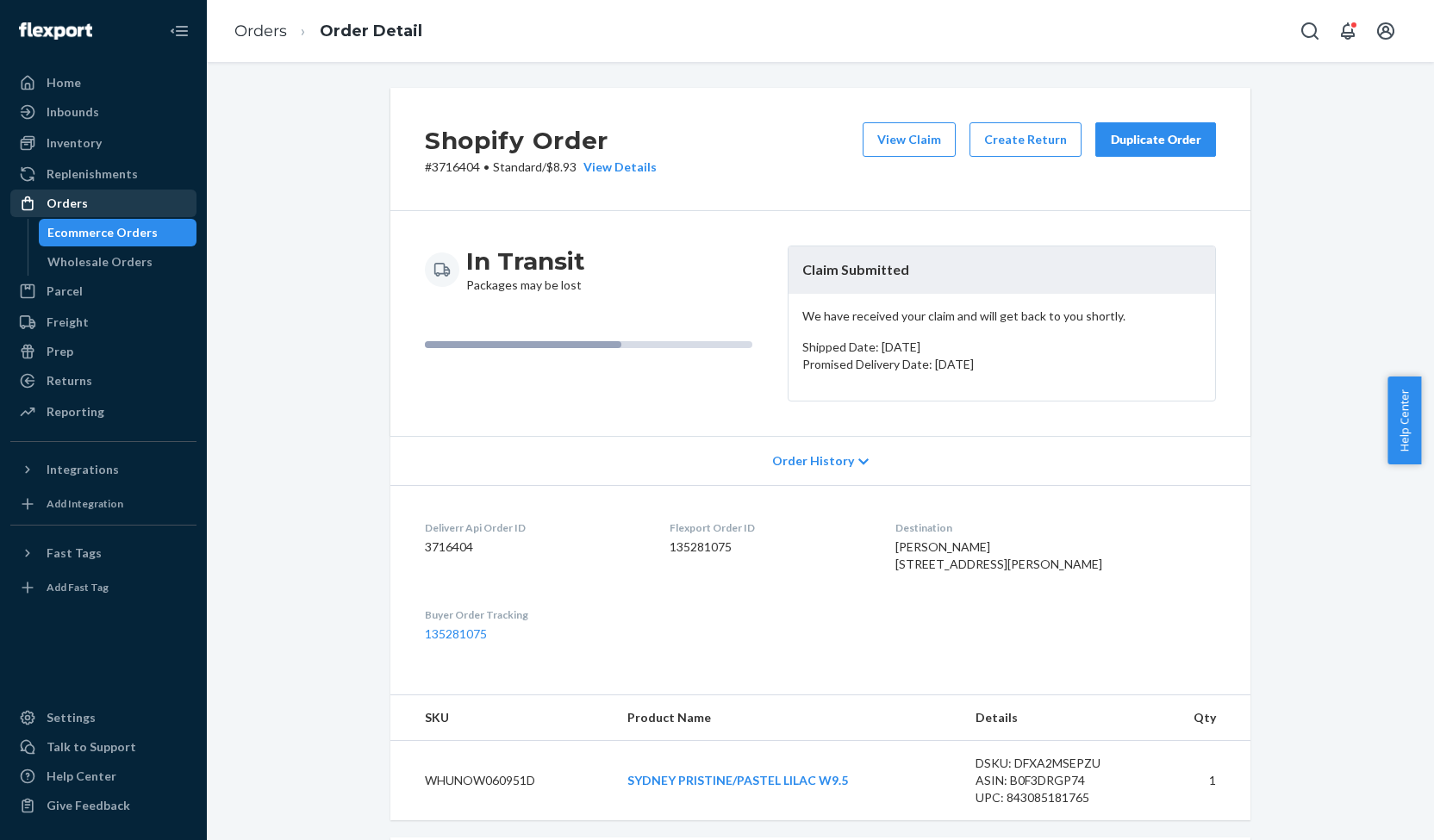
click at [50, 205] on div "Orders" at bounding box center [67, 204] width 41 height 17
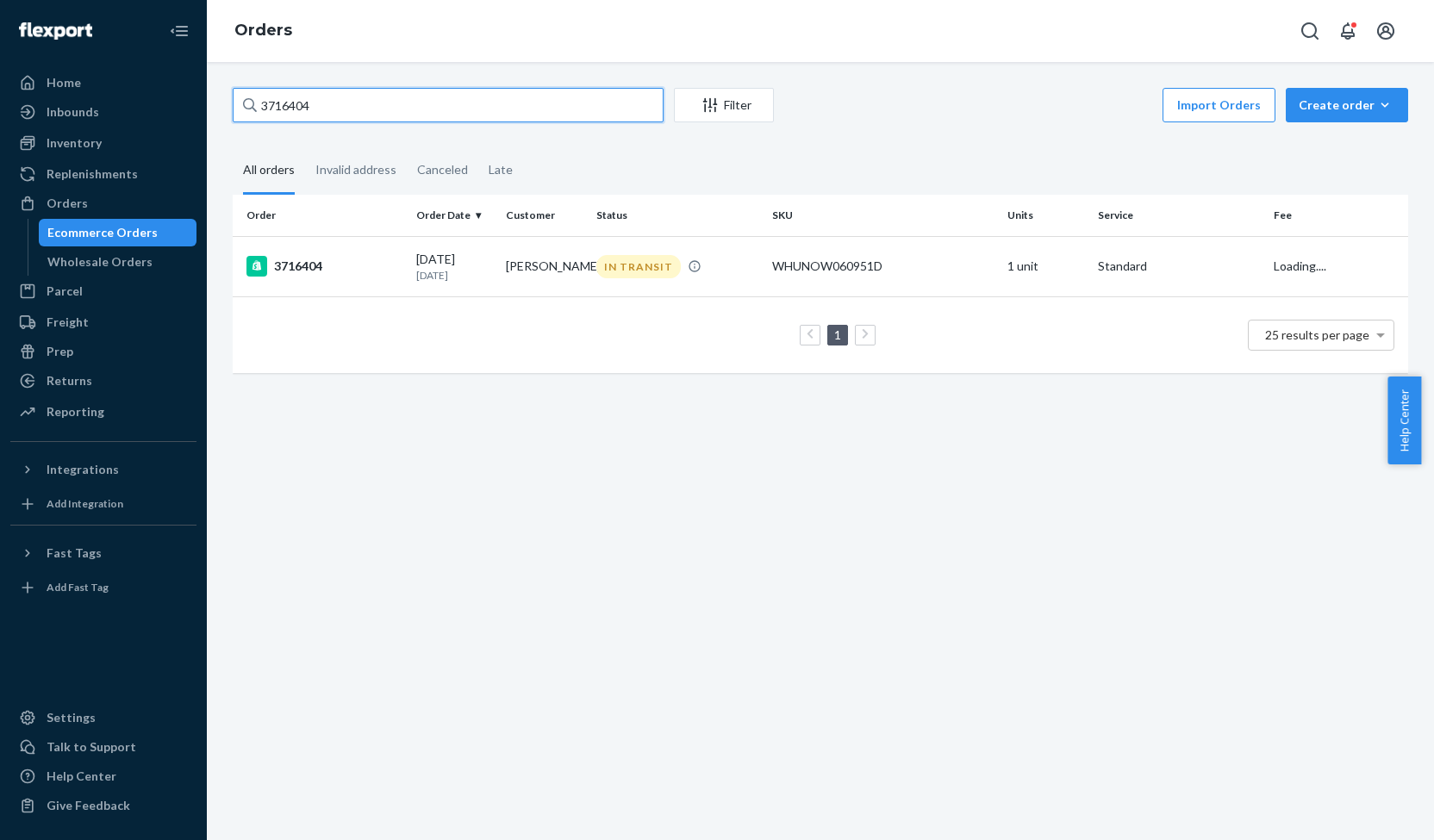
click at [269, 104] on input "3716404" at bounding box center [448, 105] width 431 height 34
paste input "26610"
type input "3726610"
click at [315, 265] on div "3726610" at bounding box center [324, 266] width 156 height 21
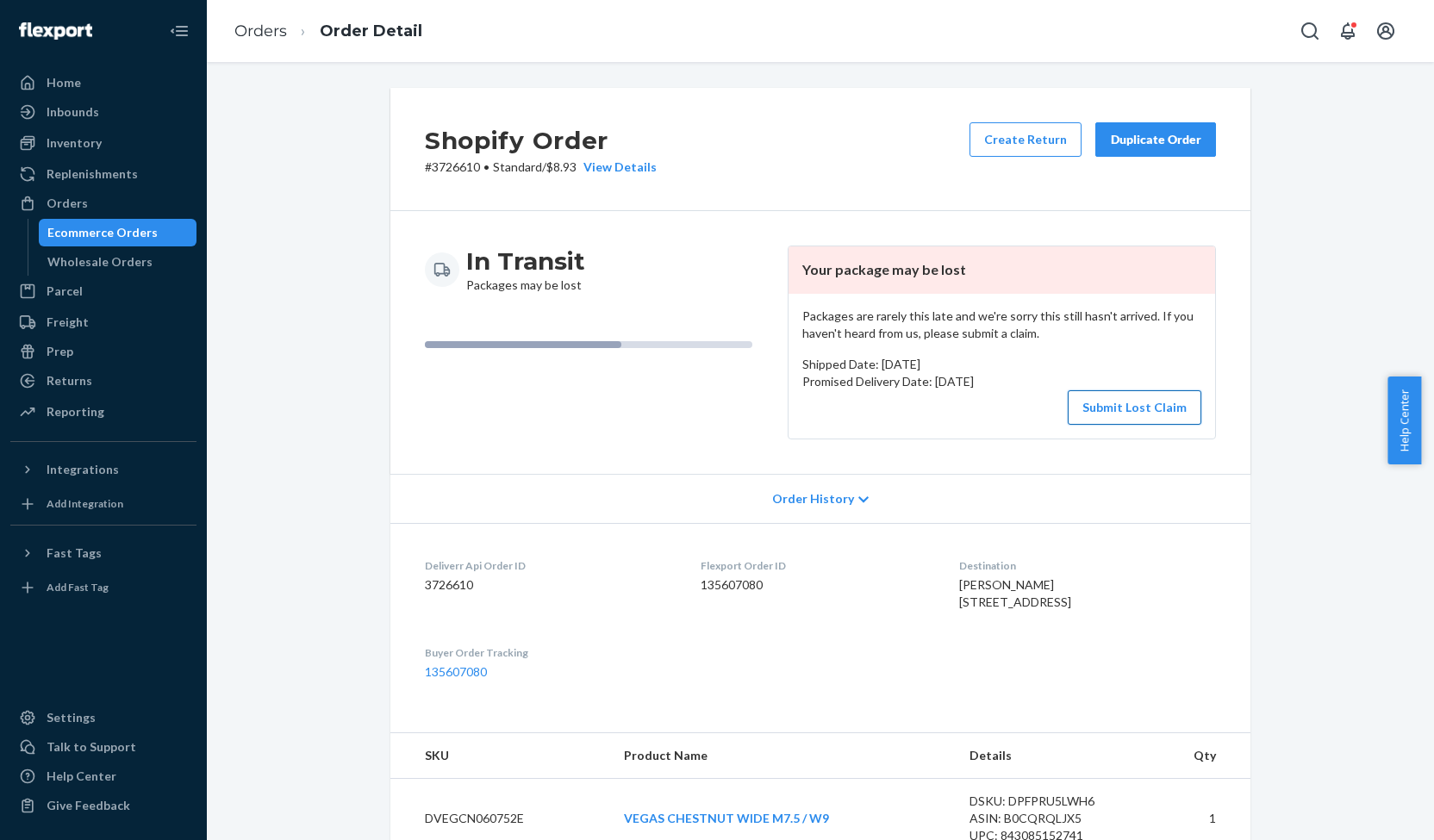
click at [1128, 406] on button "Submit Lost Claim" at bounding box center [1134, 407] width 133 height 34
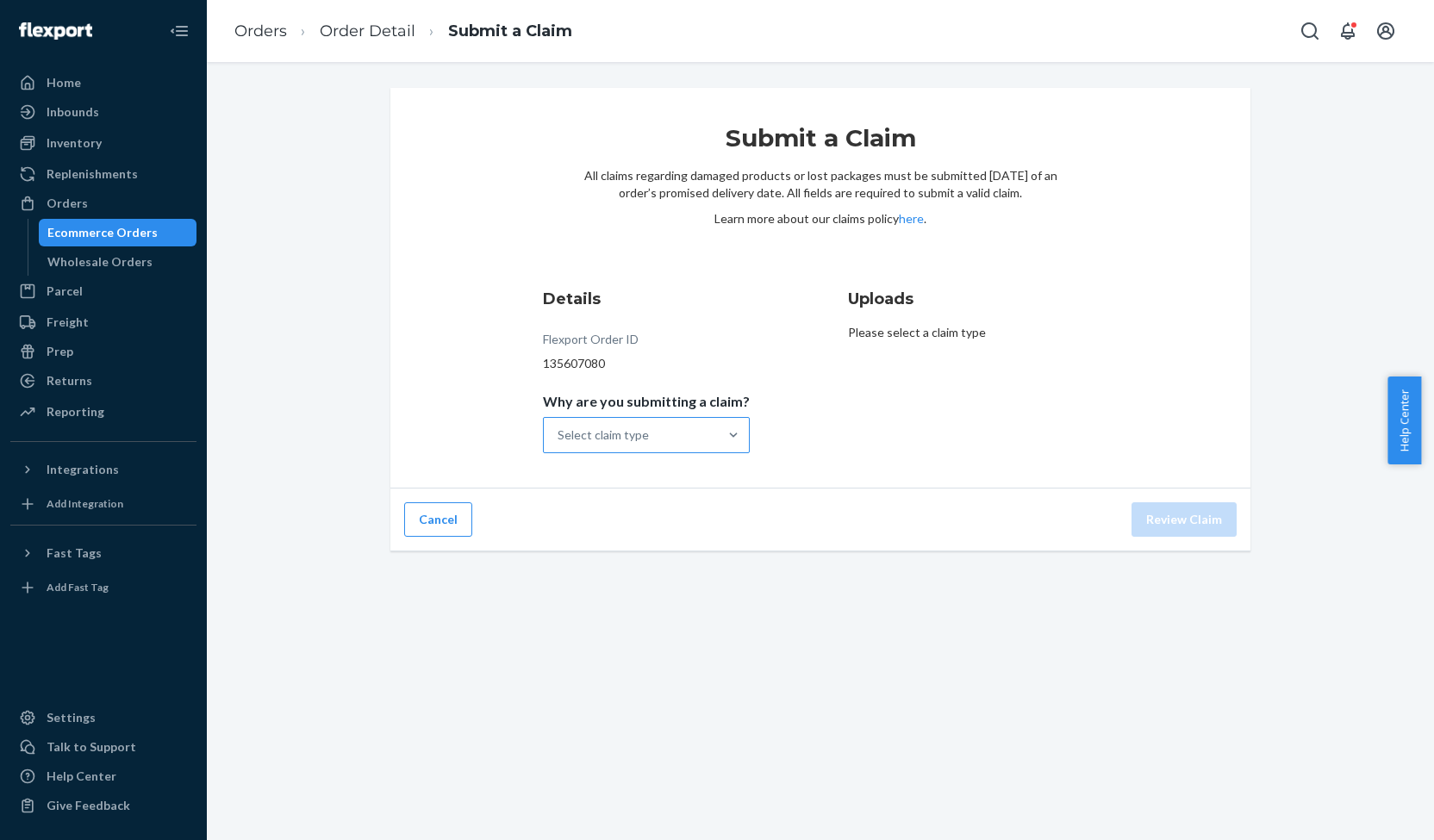
click at [676, 434] on div "Select claim type" at bounding box center [630, 435] width 174 height 34
click at [560, 434] on input "Why are you submitting a claim? Select claim type" at bounding box center [559, 435] width 2 height 17
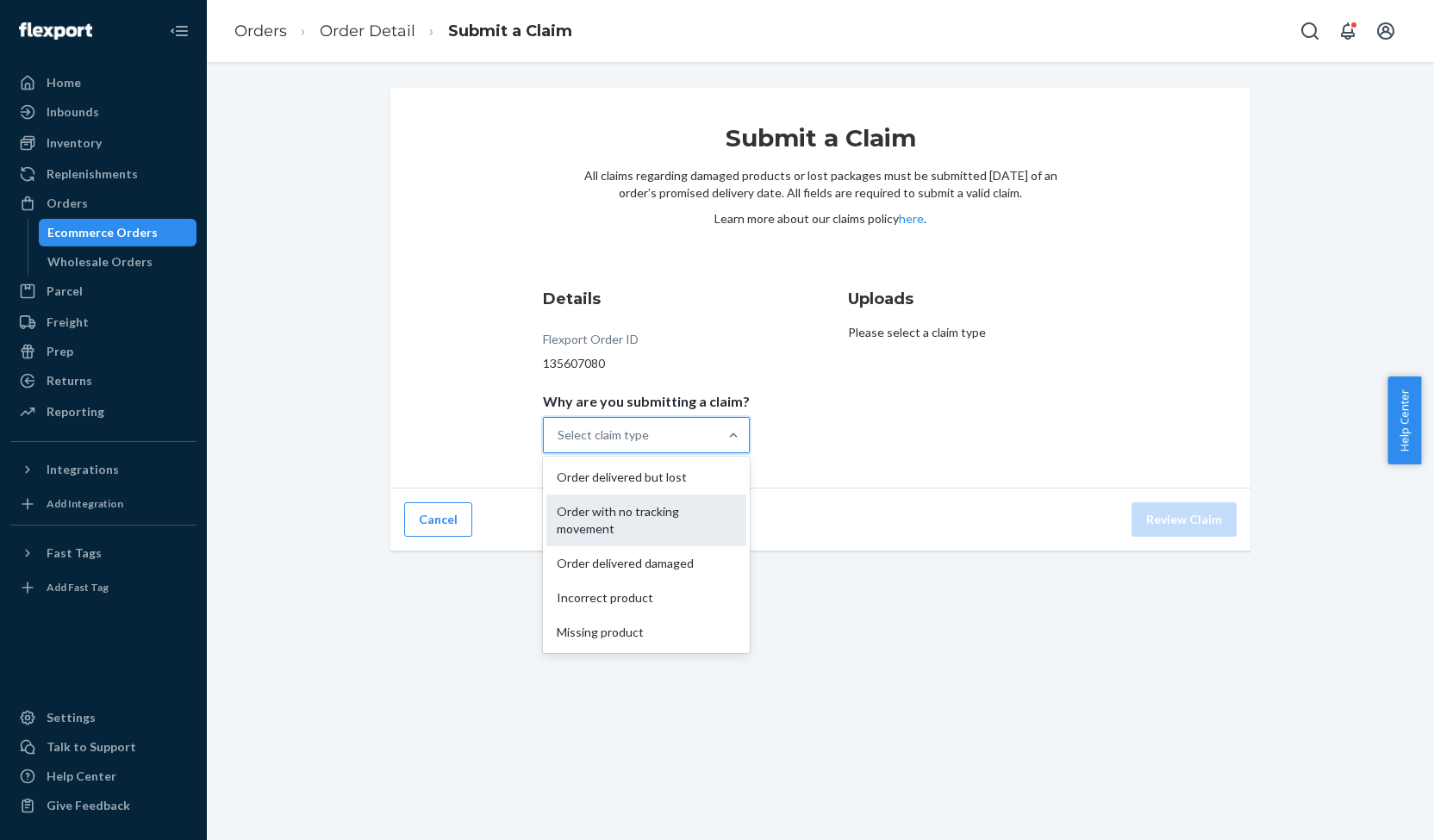
click at [644, 528] on div "Order with no tracking movement" at bounding box center [646, 520] width 200 height 51
click at [560, 443] on input "Why are you submitting a claim? option Order with no tracking movement focused,…" at bounding box center [559, 435] width 2 height 17
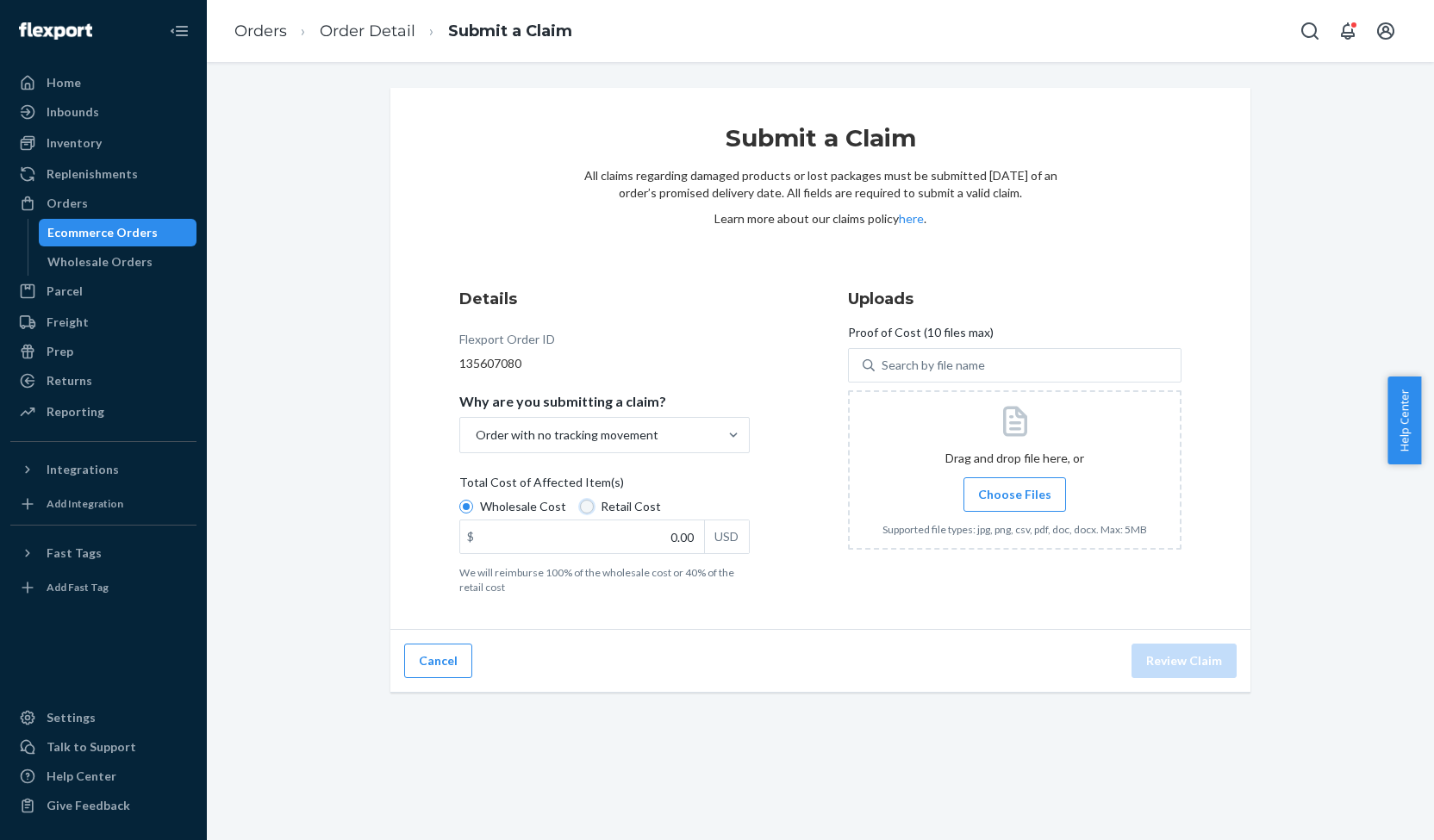
click at [580, 511] on input "Retail Cost" at bounding box center [587, 506] width 13 height 13
radio input "true"
radio input "false"
click at [677, 537] on input "0.00" at bounding box center [582, 537] width 244 height 32
type input "74.99"
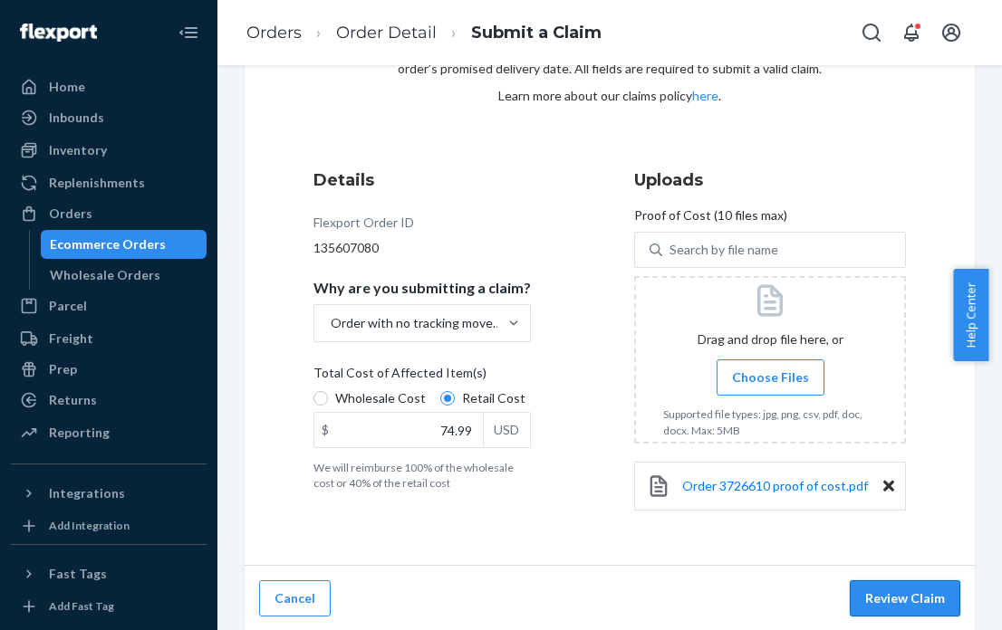
click at [911, 597] on button "Review Claim" at bounding box center [905, 599] width 110 height 36
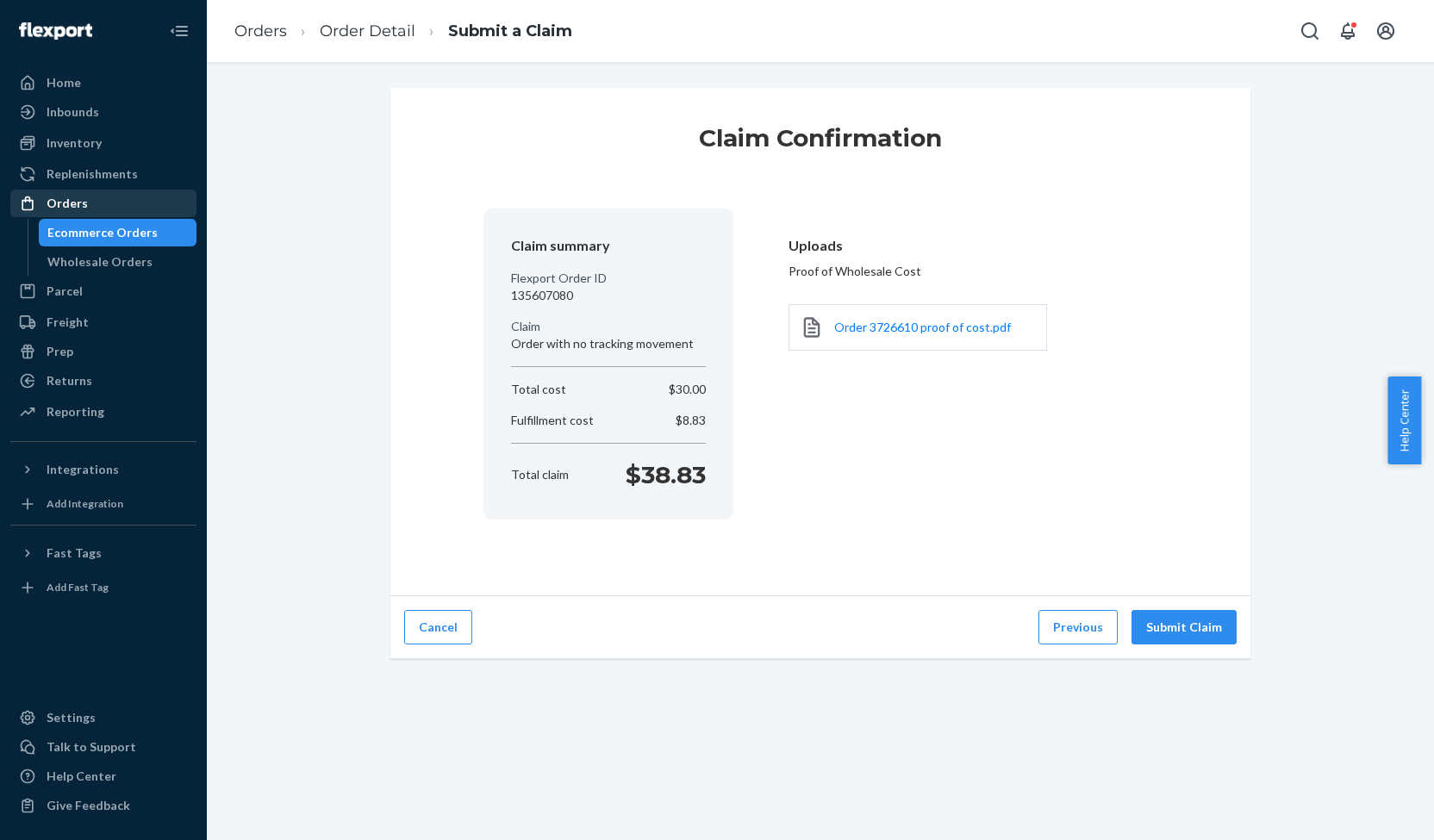
click at [64, 205] on div "Orders" at bounding box center [67, 204] width 41 height 17
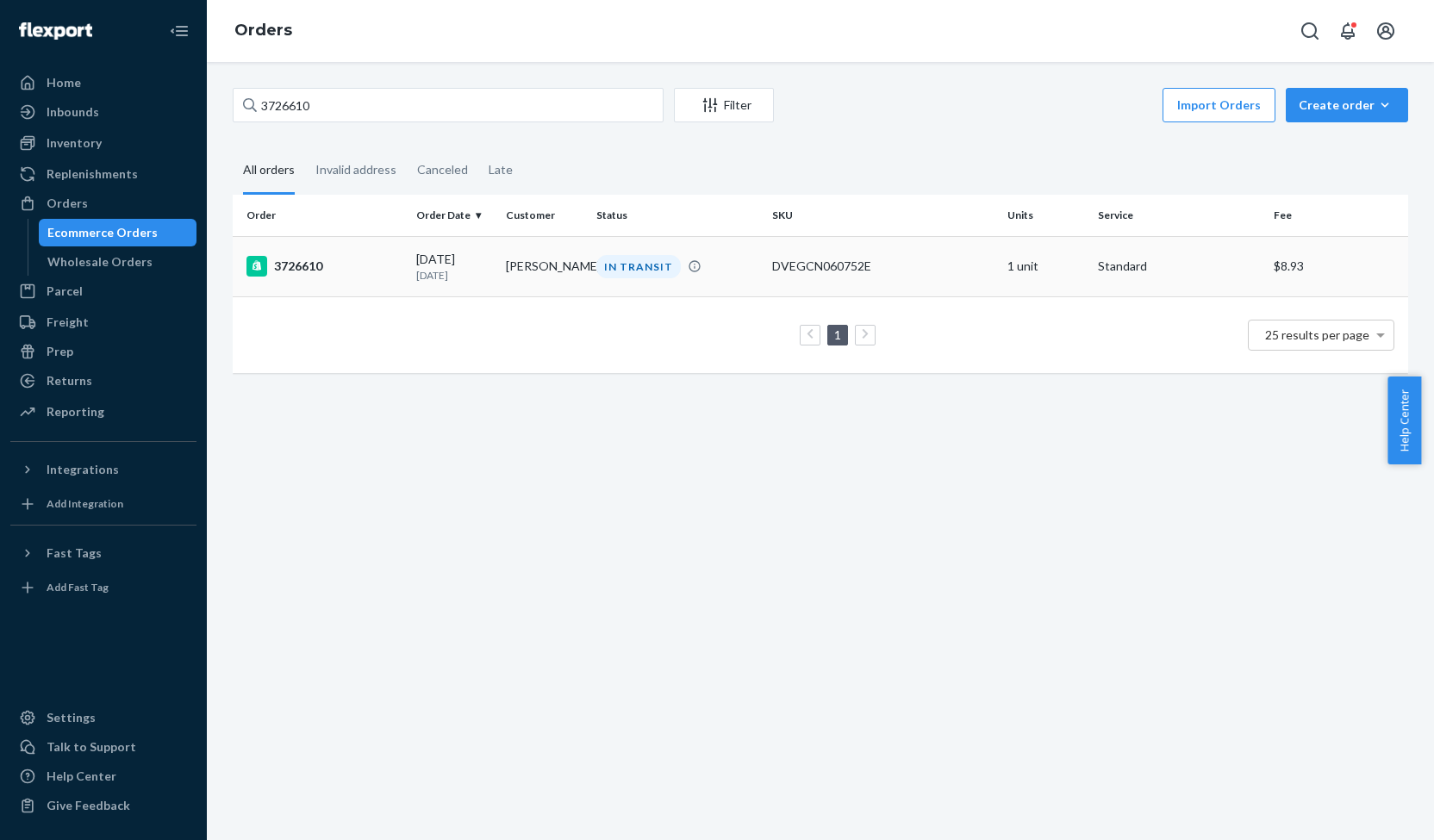
click at [302, 269] on div "3726610" at bounding box center [324, 266] width 156 height 21
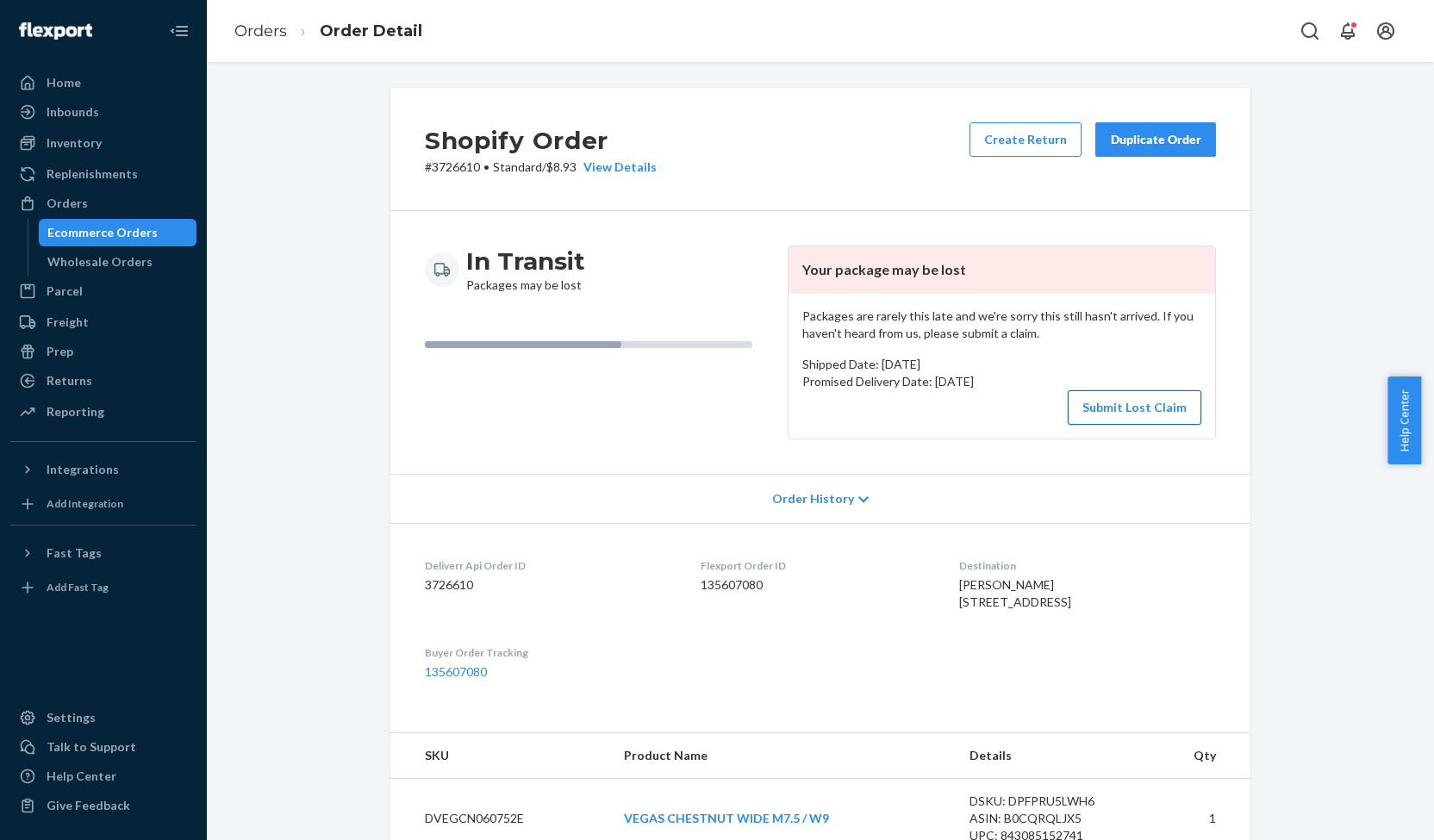
click at [1153, 398] on button "Submit Lost Claim" at bounding box center [1134, 407] width 133 height 34
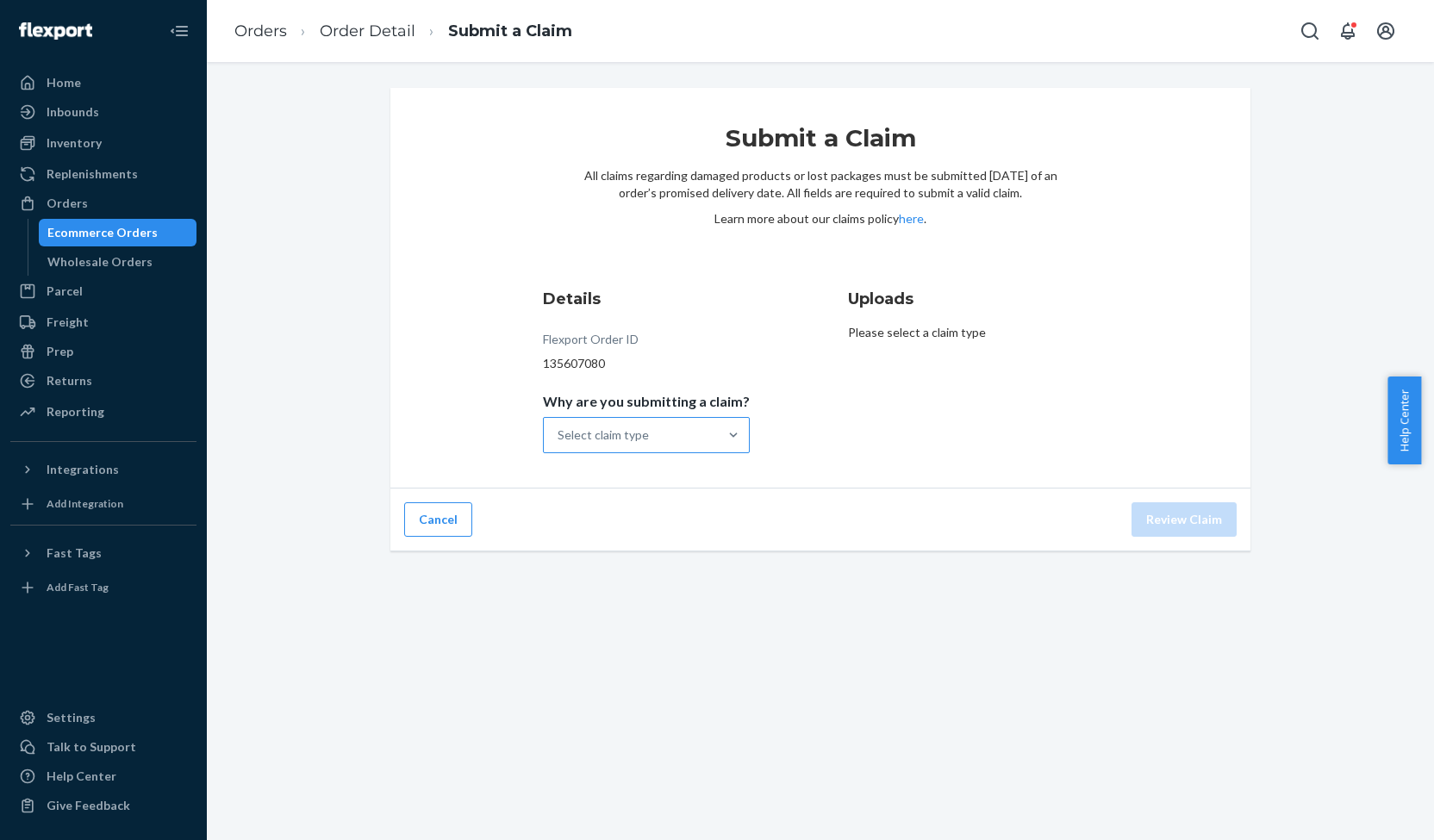
click at [665, 424] on div "Select claim type" at bounding box center [630, 435] width 174 height 34
click at [560, 426] on input "Why are you submitting a claim? Select claim type" at bounding box center [559, 435] width 2 height 17
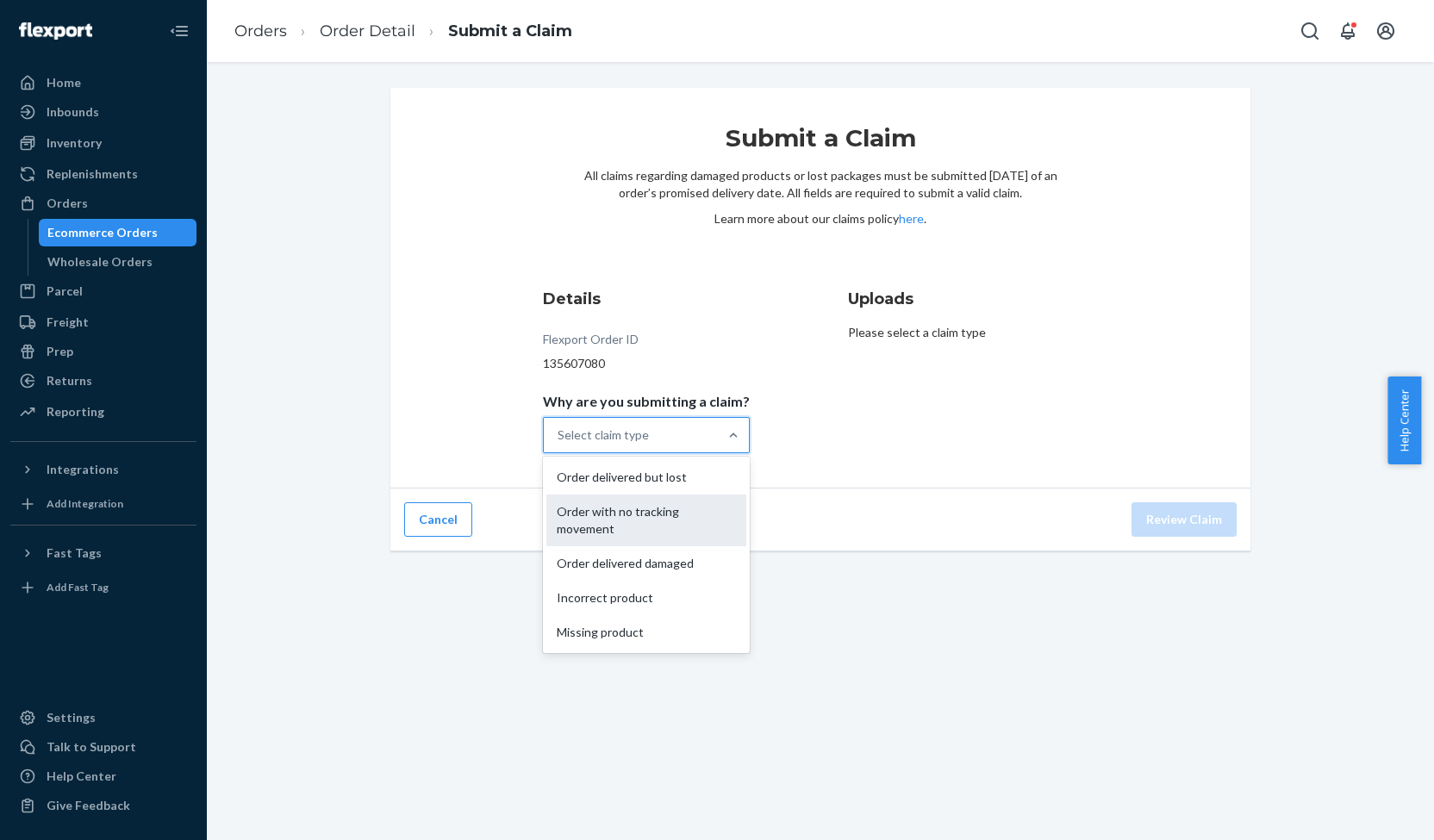
click at [653, 505] on div "Order with no tracking movement" at bounding box center [646, 520] width 200 height 51
click at [560, 443] on input "Why are you submitting a claim? option Order with no tracking movement focused,…" at bounding box center [559, 435] width 2 height 17
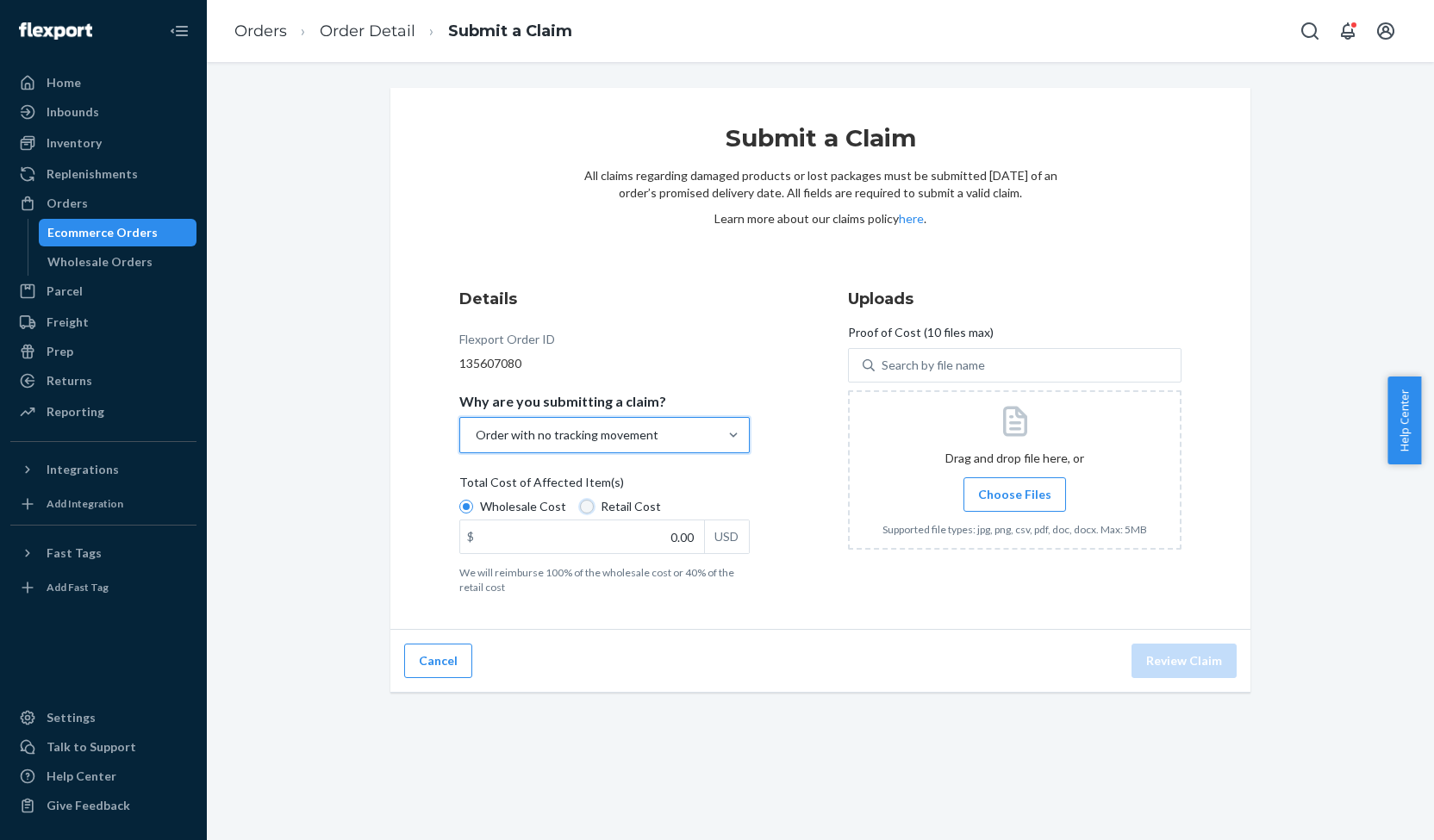
click at [582, 507] on input "Retail Cost" at bounding box center [587, 506] width 13 height 13
radio input "true"
radio input "false"
click at [673, 534] on input "0.00" at bounding box center [582, 537] width 244 height 32
click at [693, 535] on input "129.00" at bounding box center [582, 537] width 244 height 32
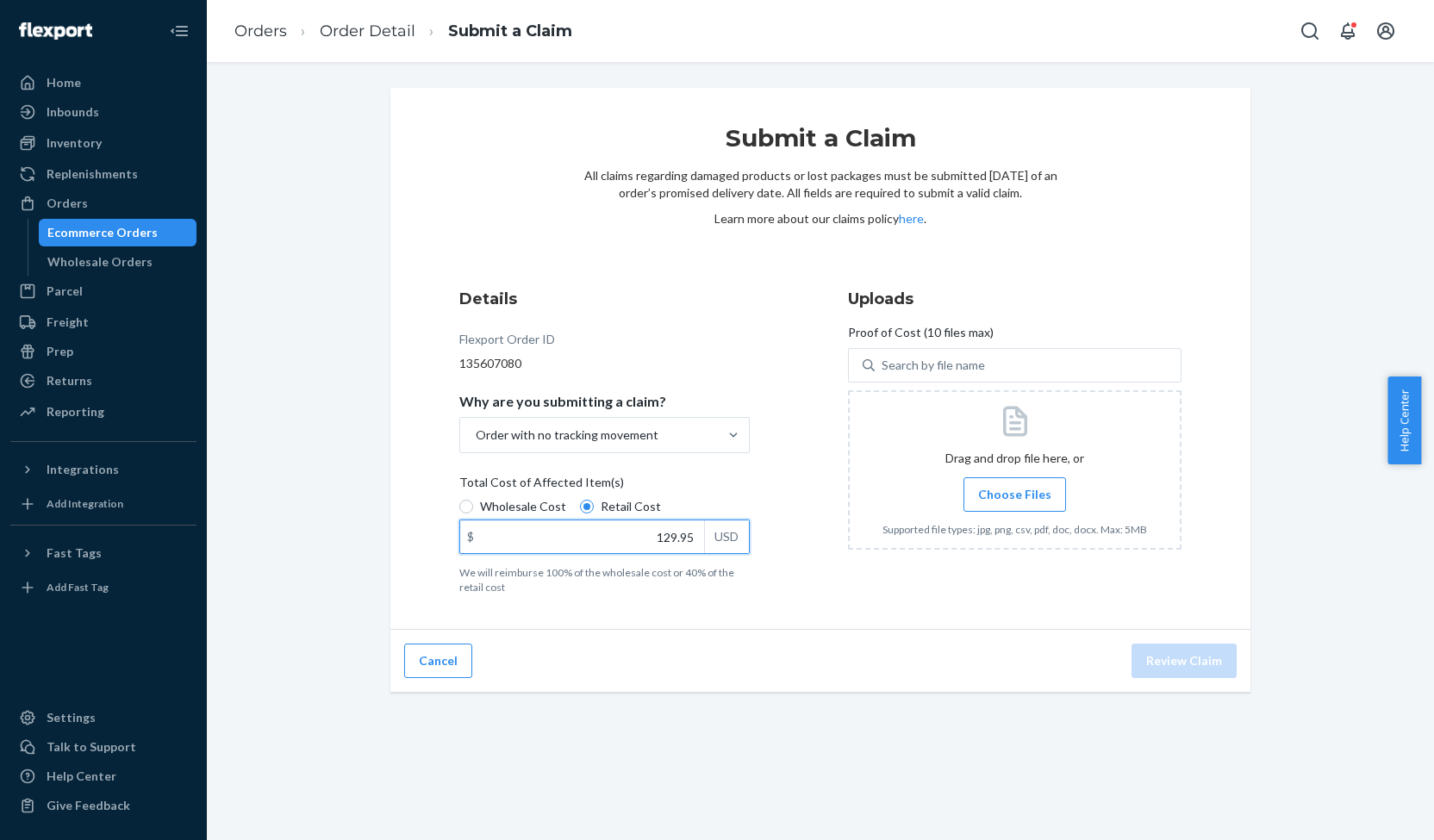
type input "129.95"
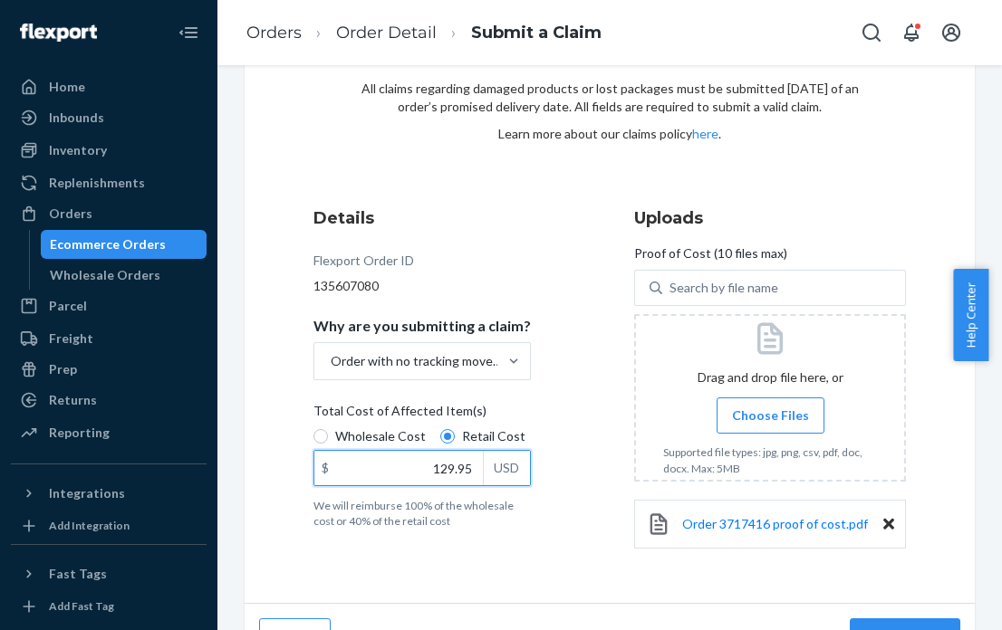
scroll to position [134, 0]
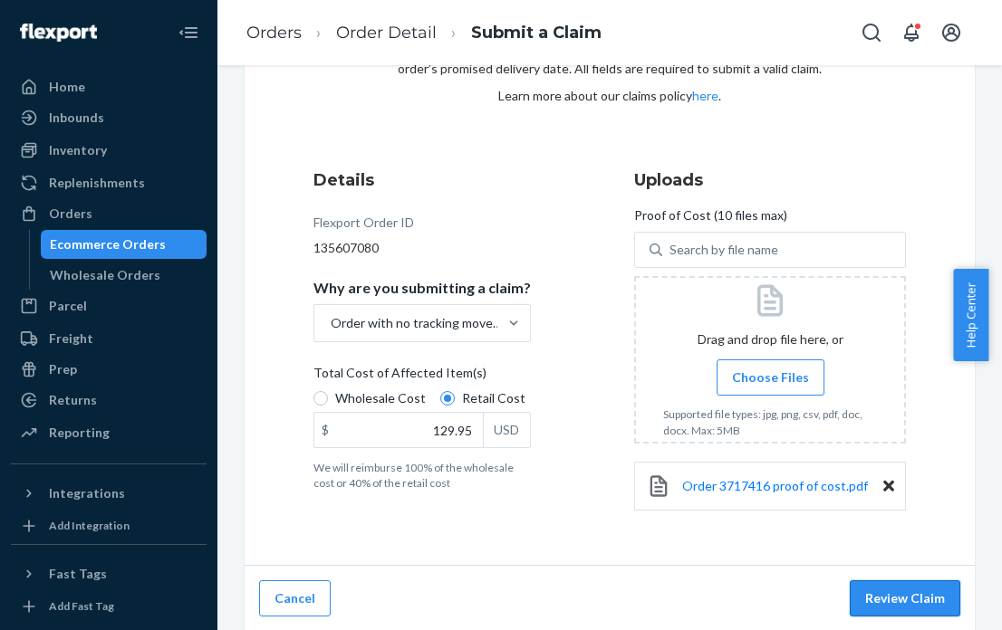
click at [898, 599] on button "Review Claim" at bounding box center [905, 599] width 110 height 36
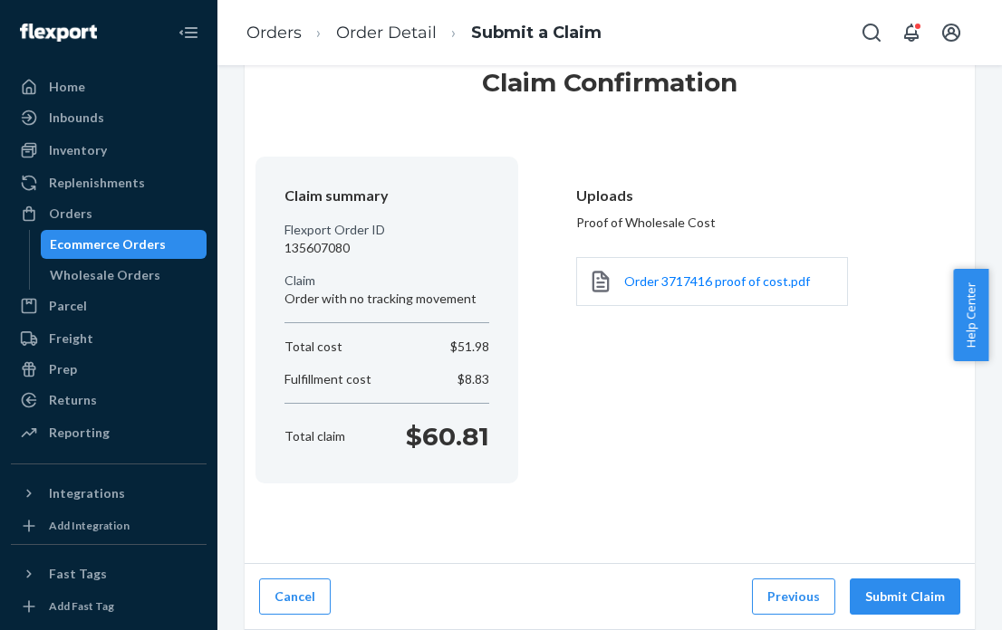
scroll to position [61, 0]
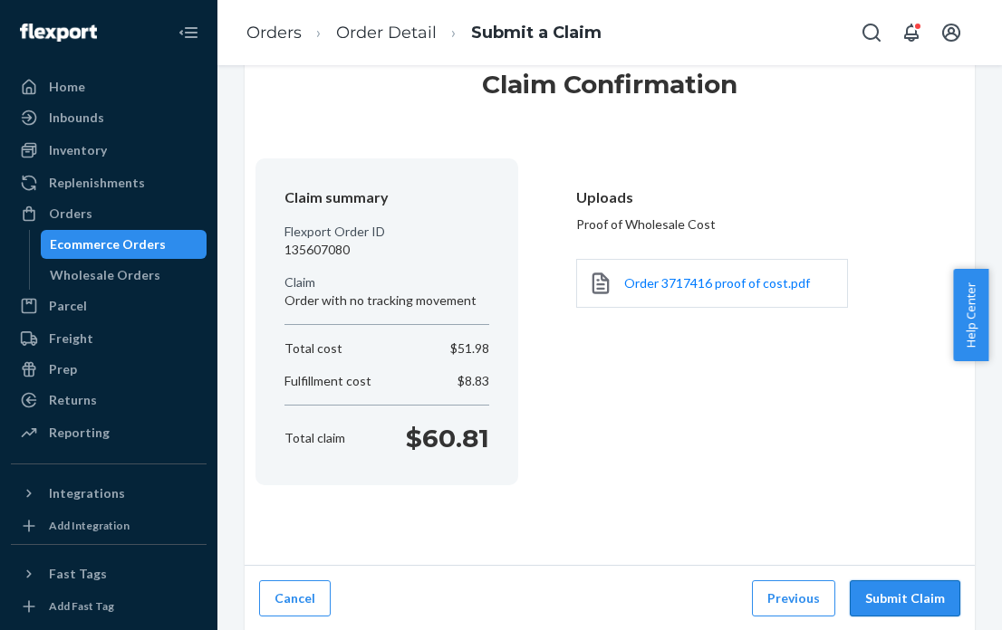
click at [898, 600] on button "Submit Claim" at bounding box center [905, 599] width 110 height 36
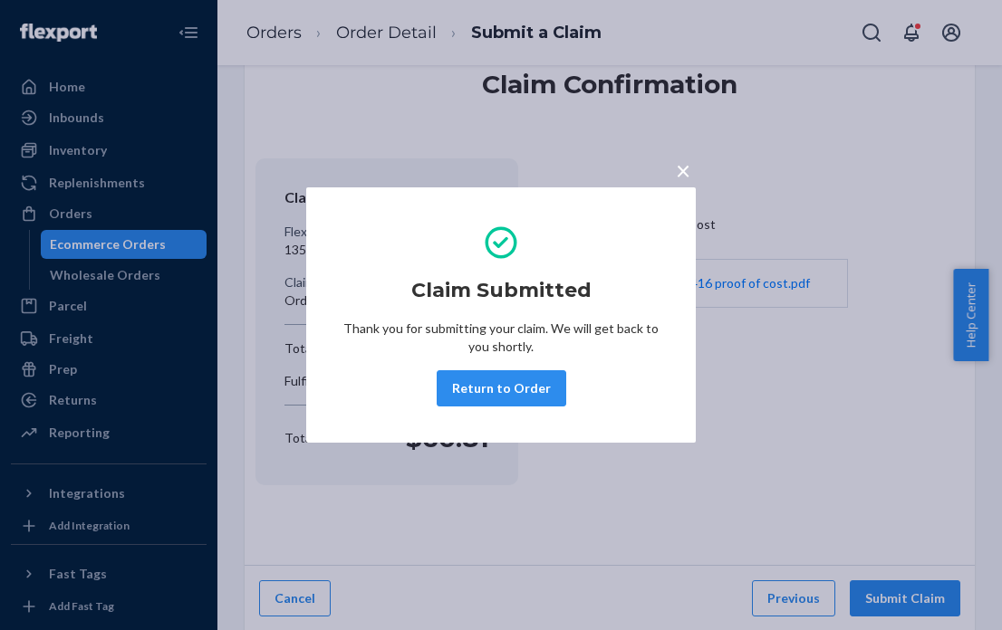
click at [685, 178] on span "×" at bounding box center [683, 170] width 14 height 31
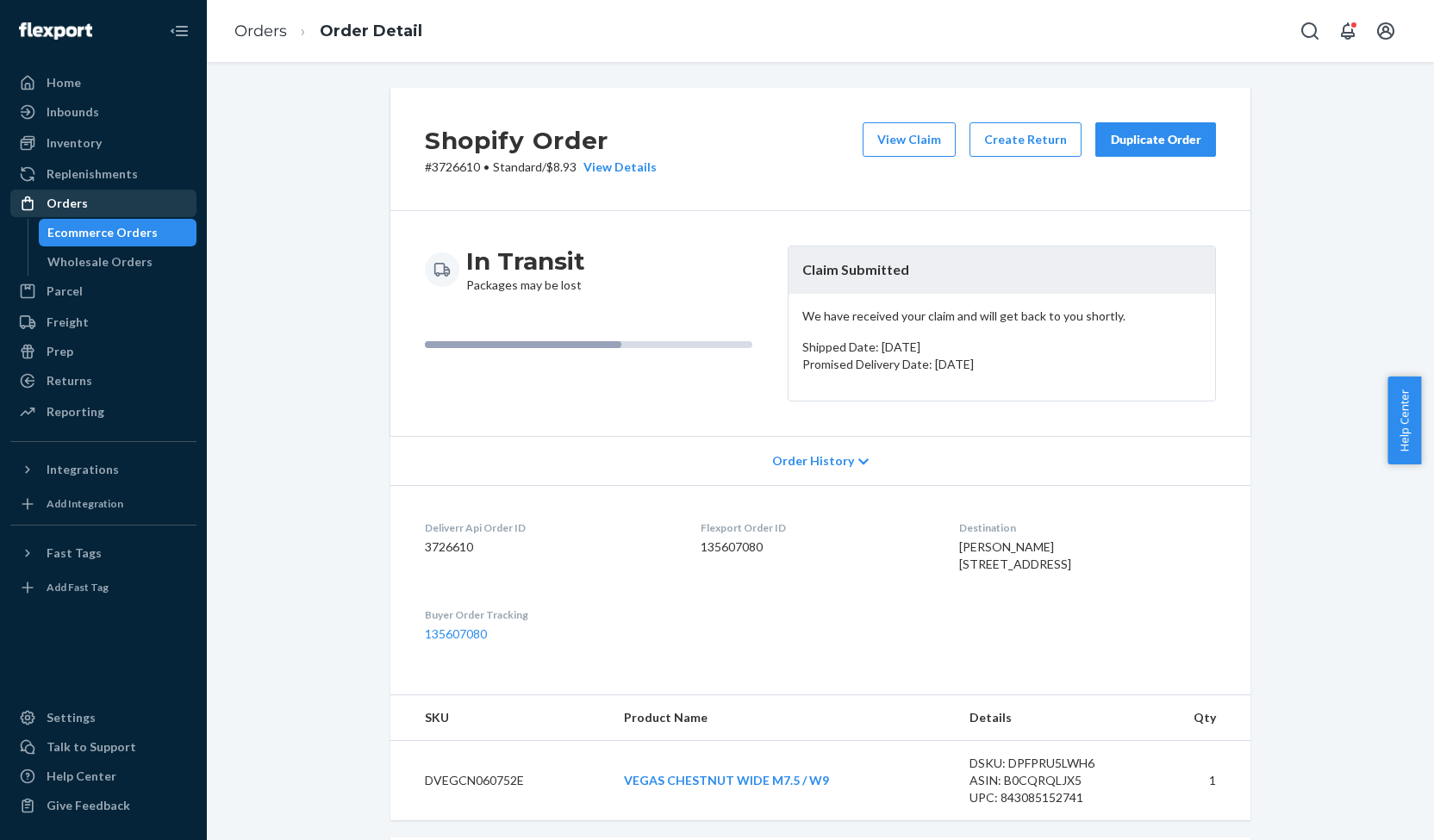
click at [67, 204] on div "Orders" at bounding box center [67, 204] width 41 height 17
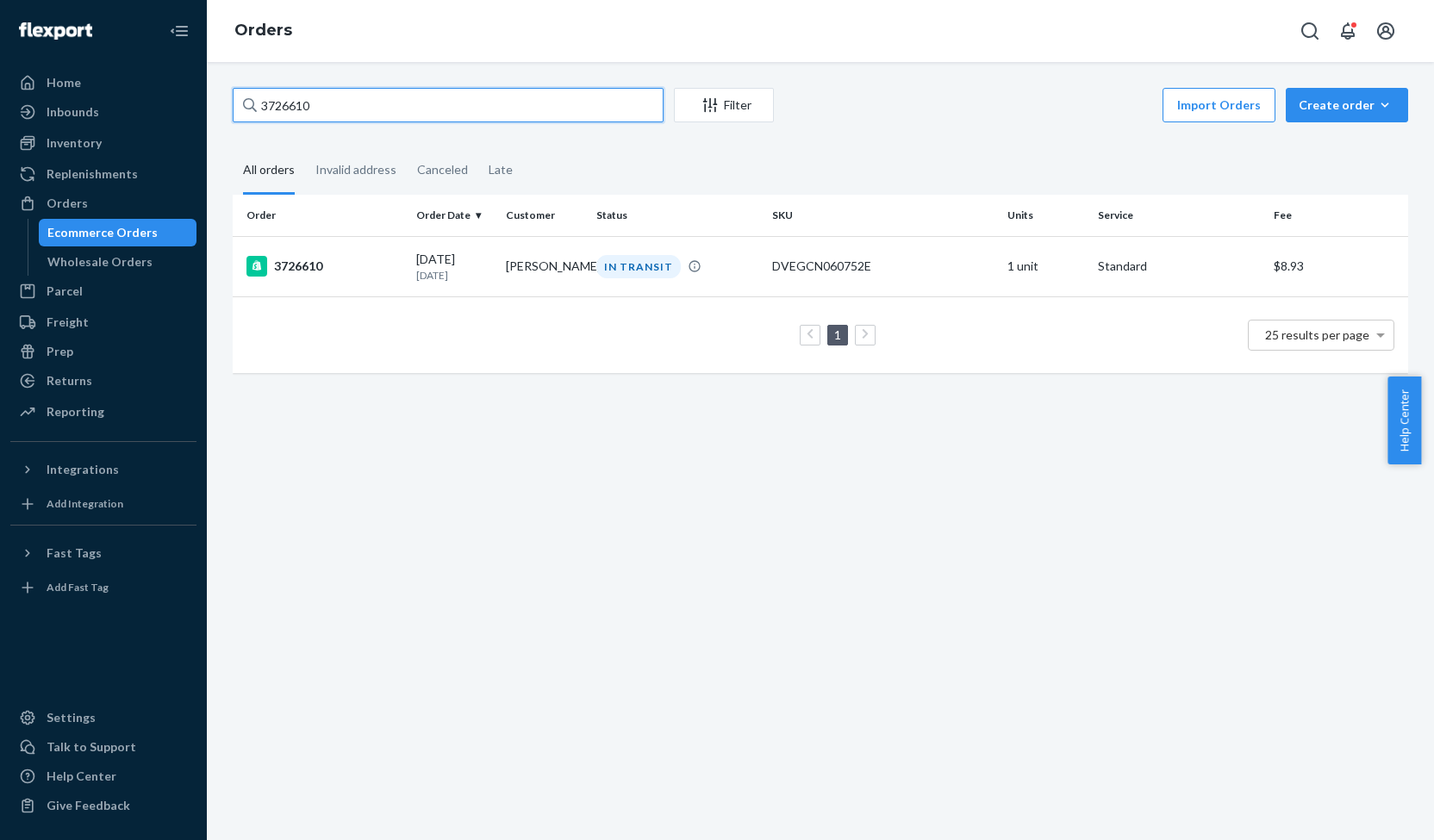
click at [297, 106] on input "3726610" at bounding box center [448, 105] width 431 height 34
paste input "690861"
type input "3690861"
click at [311, 263] on div "3690861" at bounding box center [324, 266] width 156 height 21
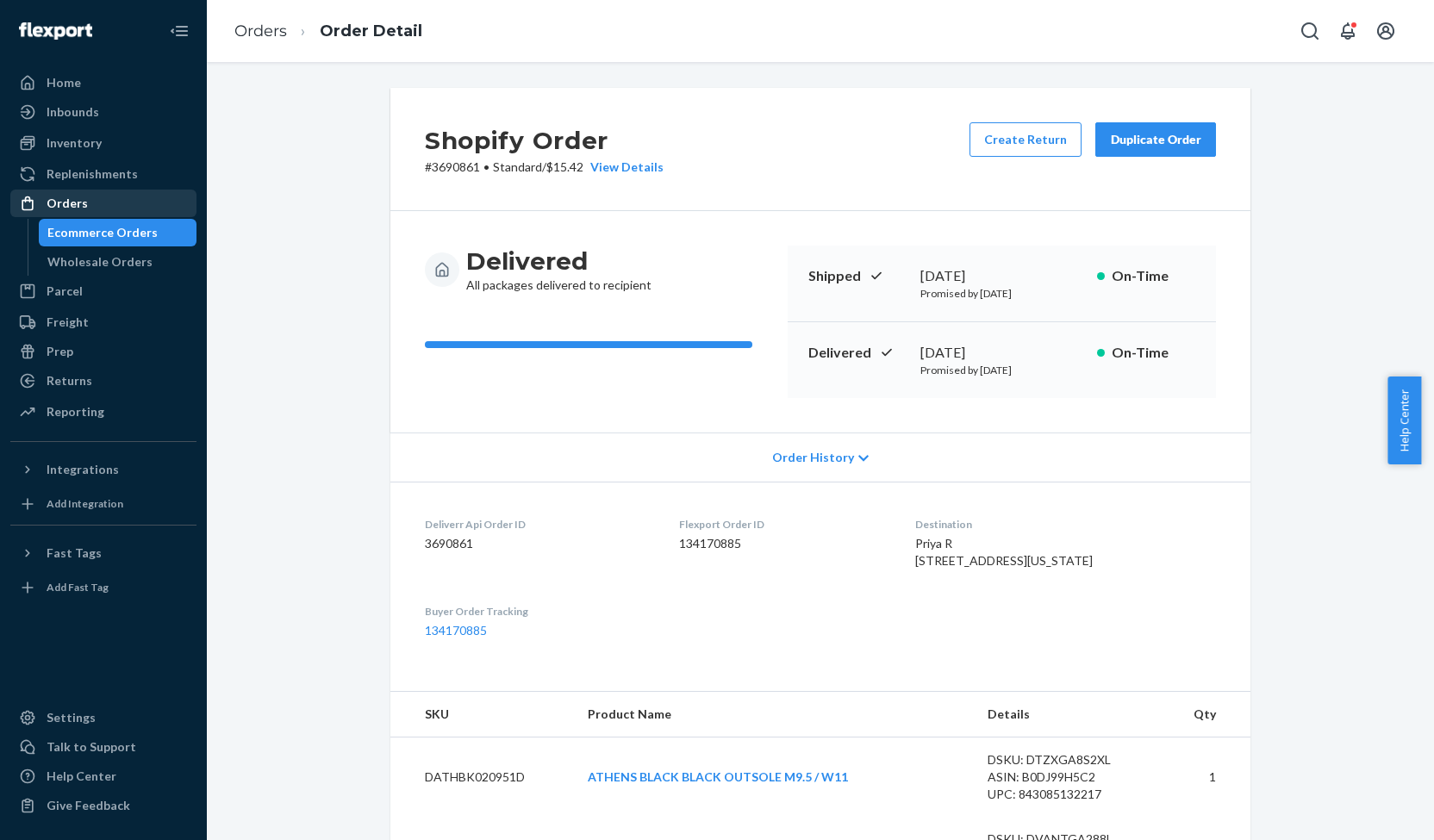
click at [76, 205] on div "Orders" at bounding box center [67, 204] width 41 height 17
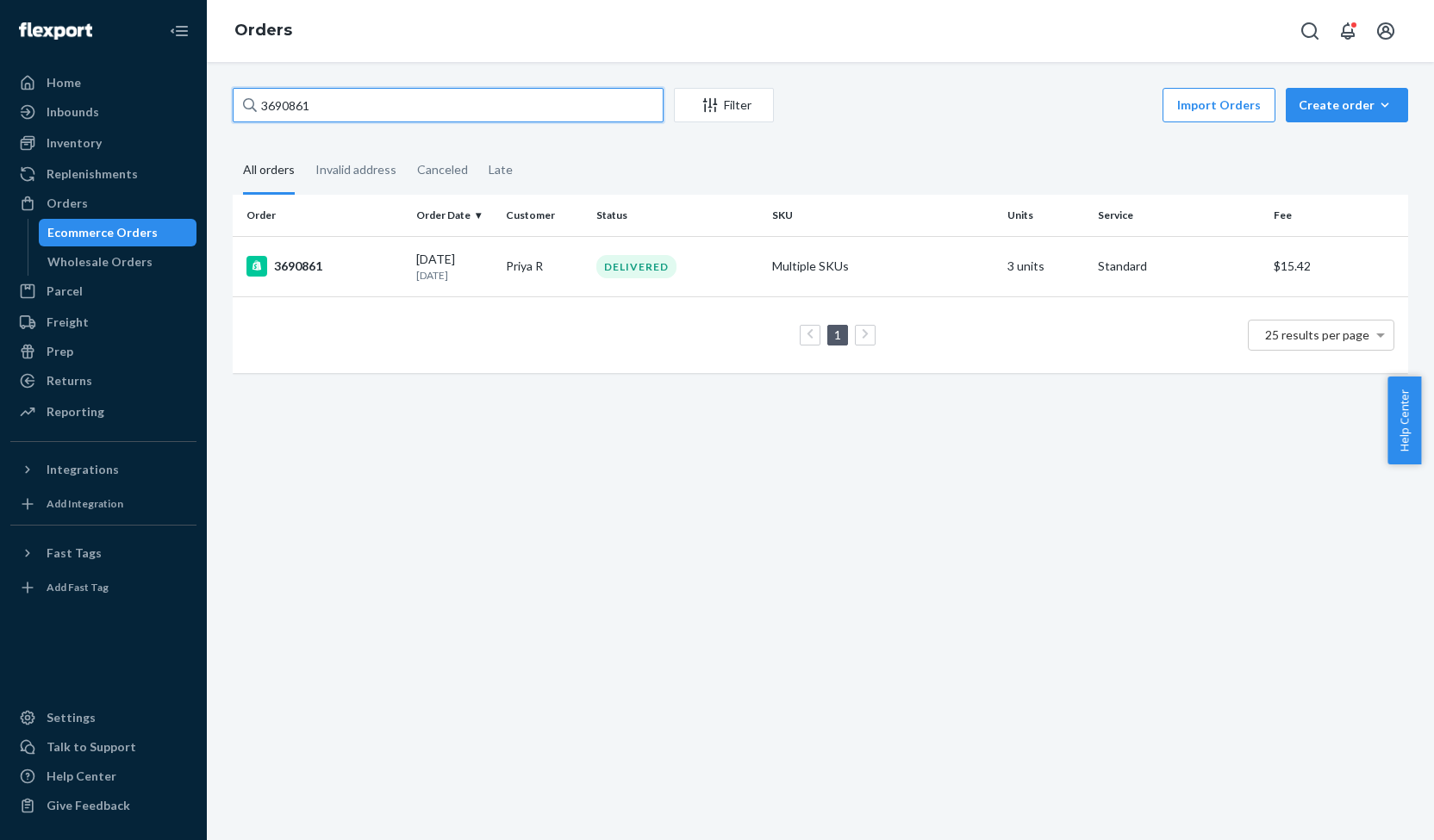
click at [298, 107] on input "3690861" at bounding box center [448, 105] width 431 height 34
paste input "753207"
type input "3753207"
click at [308, 264] on div "3753207" at bounding box center [324, 266] width 156 height 21
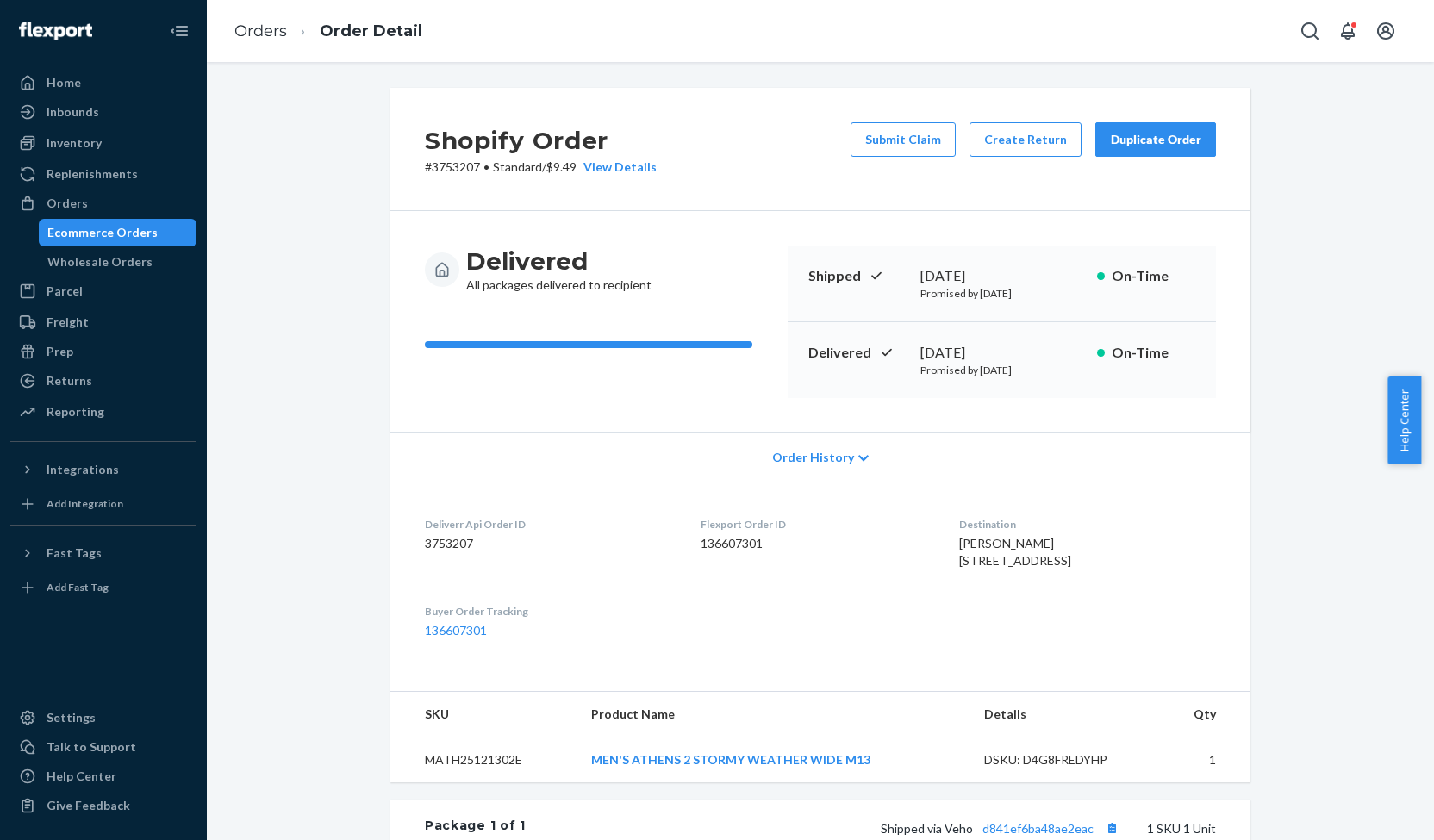
click at [909, 149] on button "Submit Claim" at bounding box center [903, 140] width 105 height 34
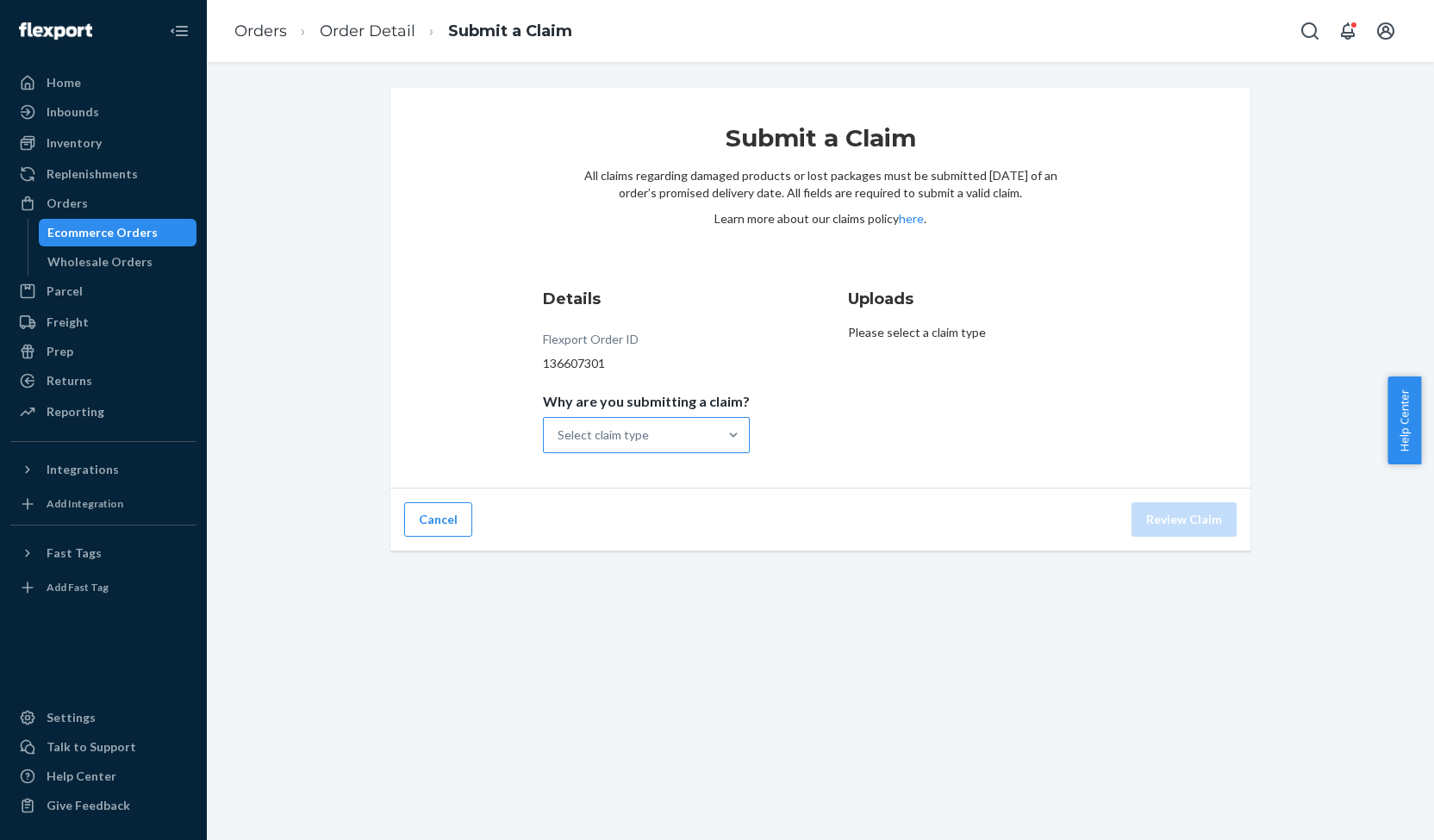
click at [658, 431] on div "Select claim type" at bounding box center [630, 435] width 174 height 34
click at [560, 431] on input "Why are you submitting a claim? Select claim type" at bounding box center [559, 435] width 2 height 17
click at [643, 471] on div "Order delivered but lost" at bounding box center [646, 478] width 200 height 34
click at [560, 443] on input "Why are you submitting a claim? option Order delivered but lost focused, 1 of 4…" at bounding box center [559, 435] width 2 height 17
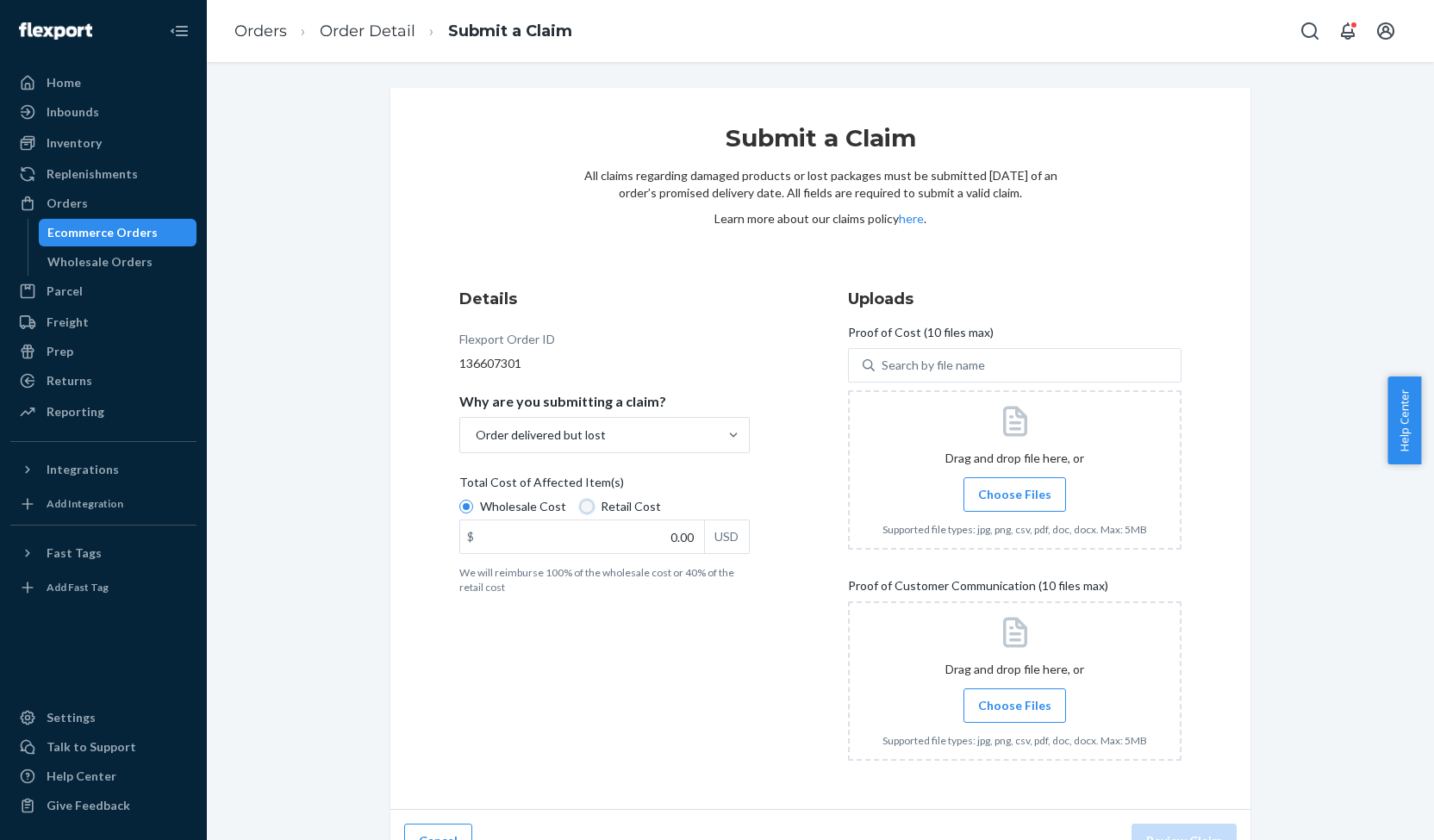
click at [580, 504] on input "Retail Cost" at bounding box center [587, 506] width 13 height 13
radio input "true"
radio input "false"
click at [681, 541] on input "0.00" at bounding box center [582, 537] width 244 height 32
type input "139.95"
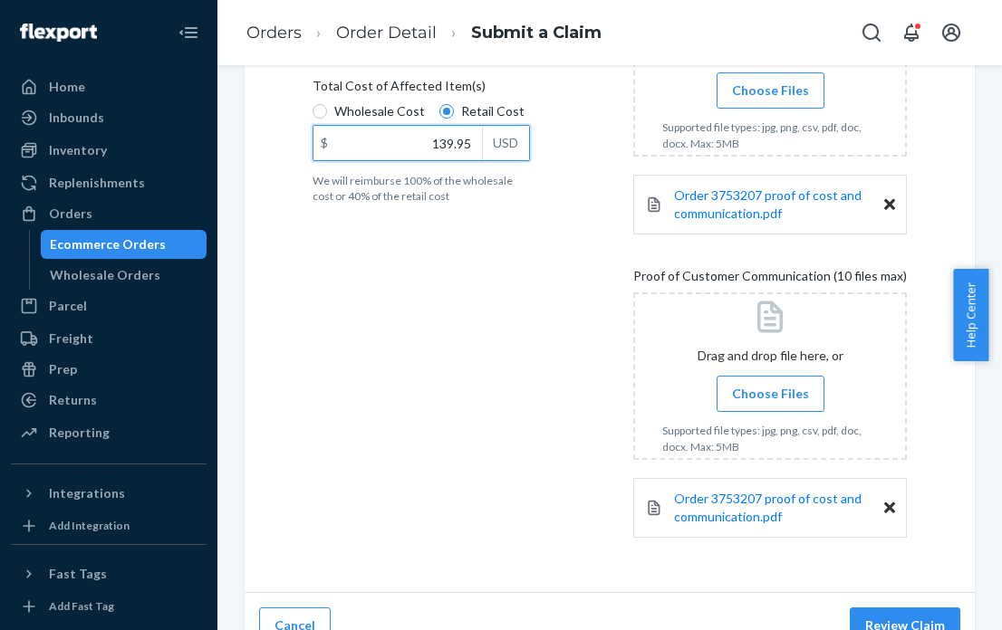
scroll to position [448, 0]
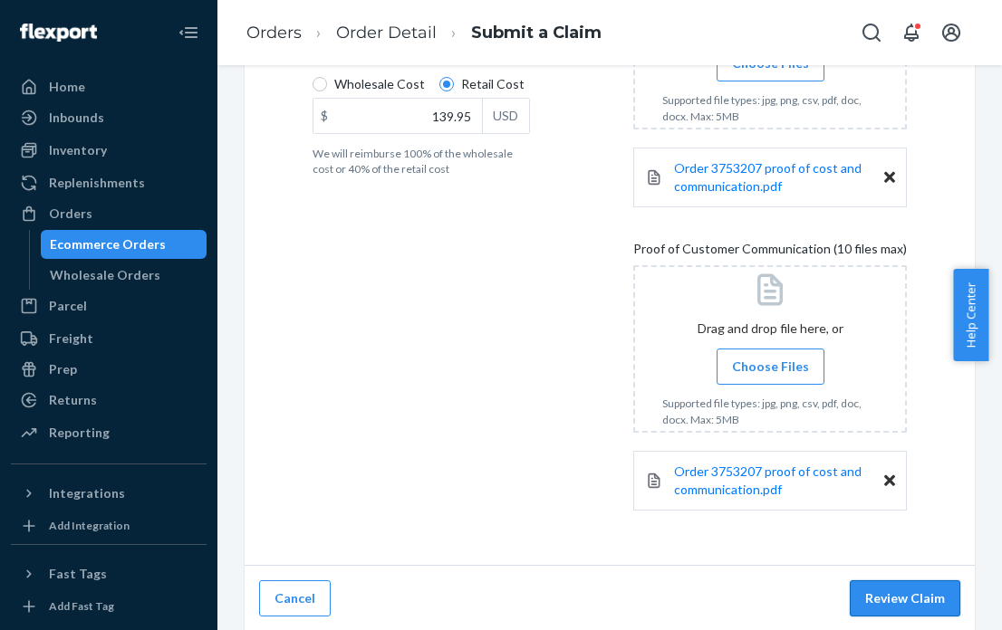
click at [904, 600] on button "Review Claim" at bounding box center [905, 599] width 110 height 36
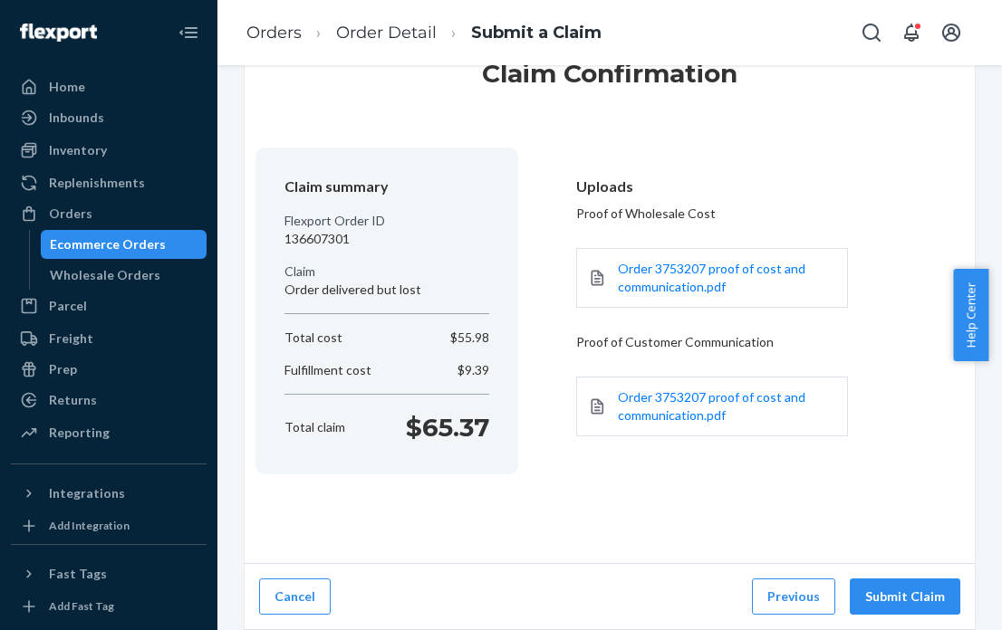
scroll to position [69, 0]
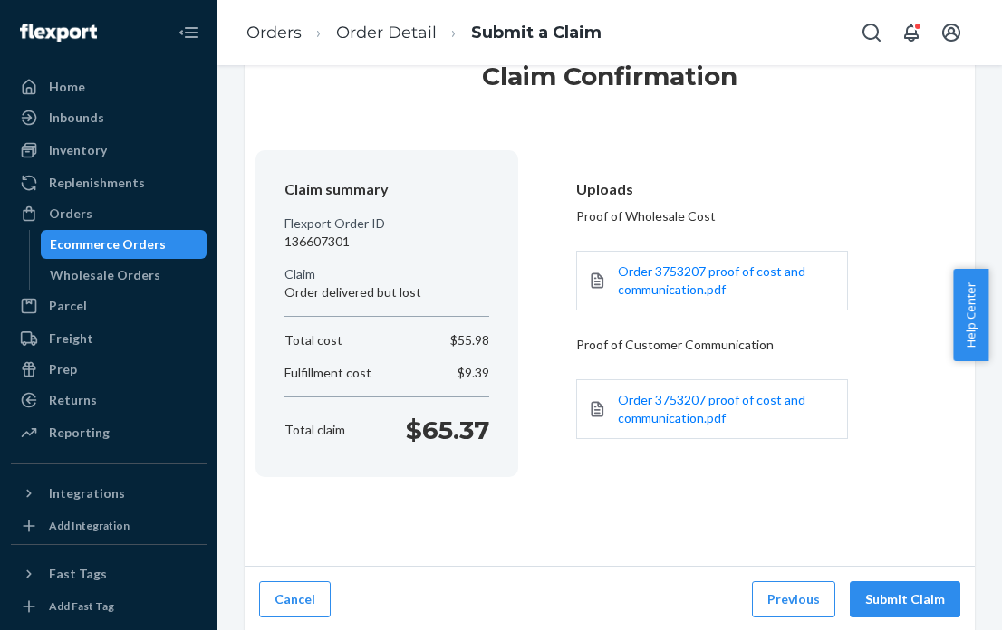
click at [904, 600] on button "Submit Claim" at bounding box center [905, 599] width 110 height 36
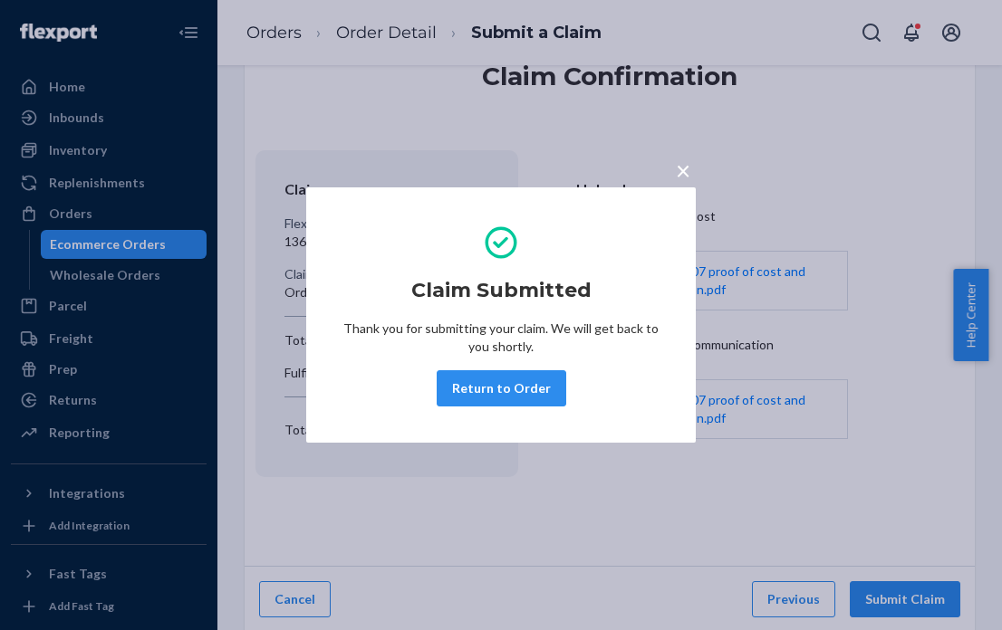
click at [676, 168] on span "×" at bounding box center [683, 170] width 14 height 31
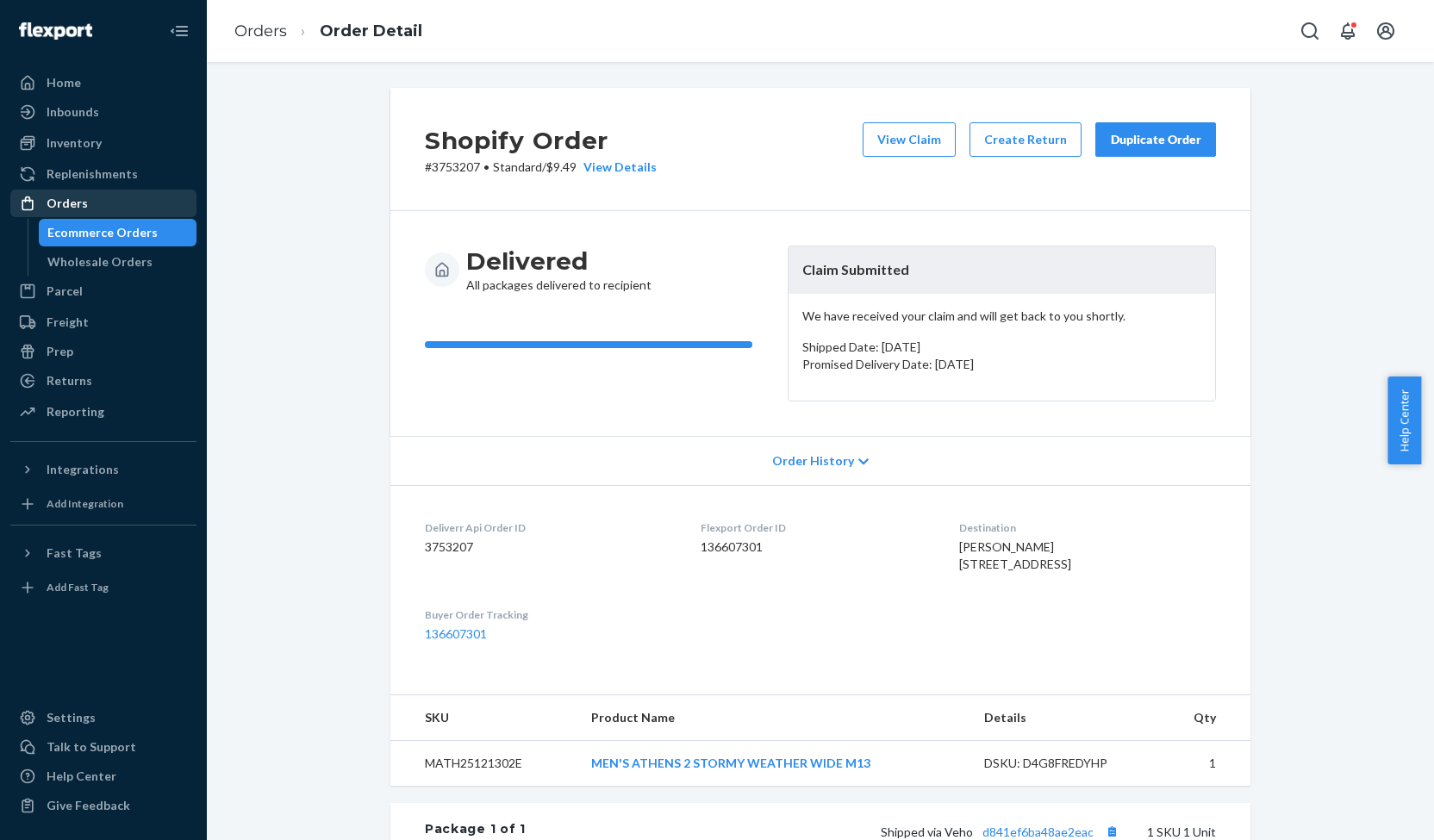
click at [81, 207] on div "Orders" at bounding box center [67, 204] width 41 height 17
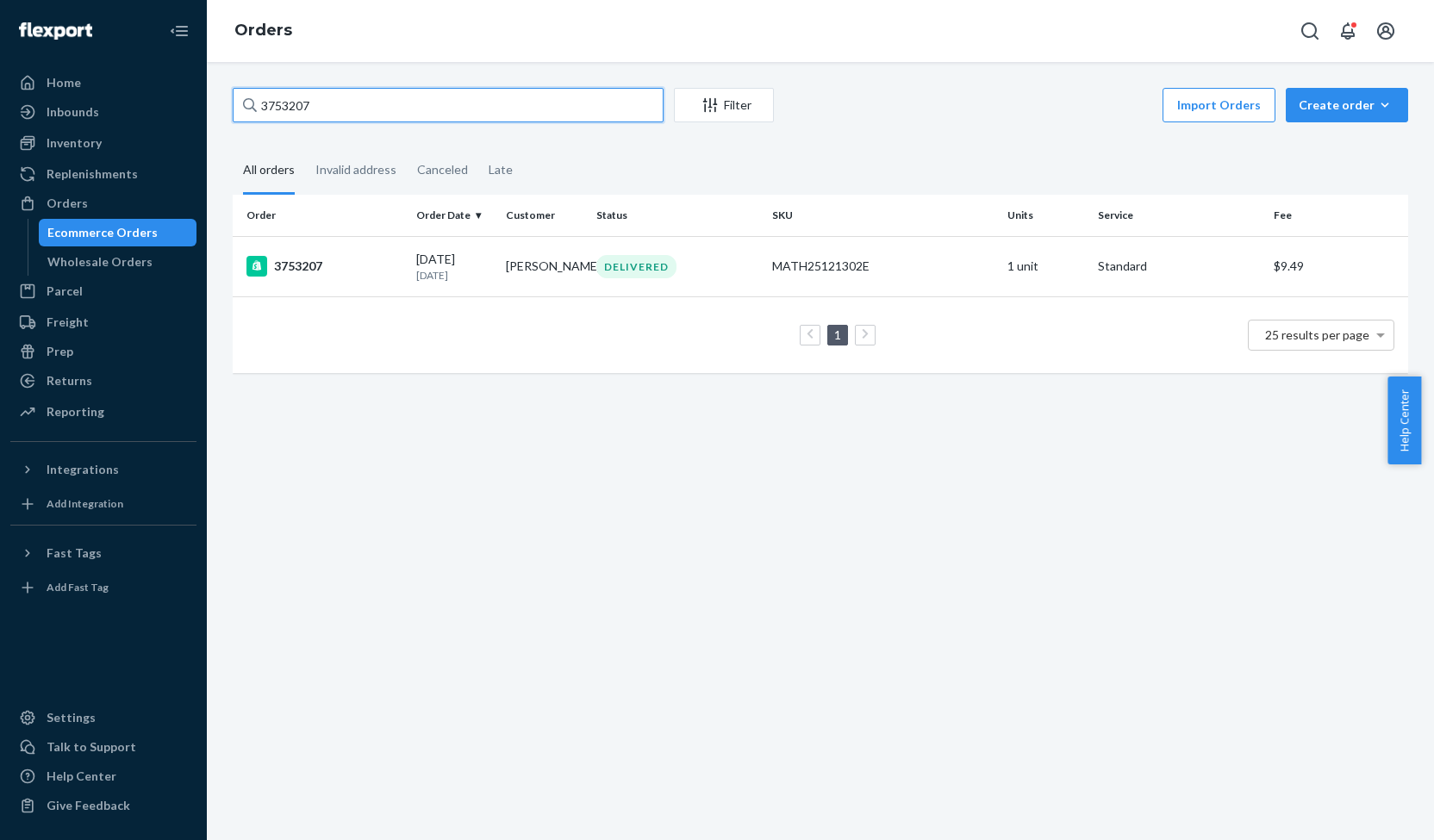
click at [301, 113] on input "3753207" at bounding box center [448, 105] width 431 height 34
paste input "34786"
type input "3734786"
click at [312, 262] on div "3734786" at bounding box center [324, 266] width 156 height 21
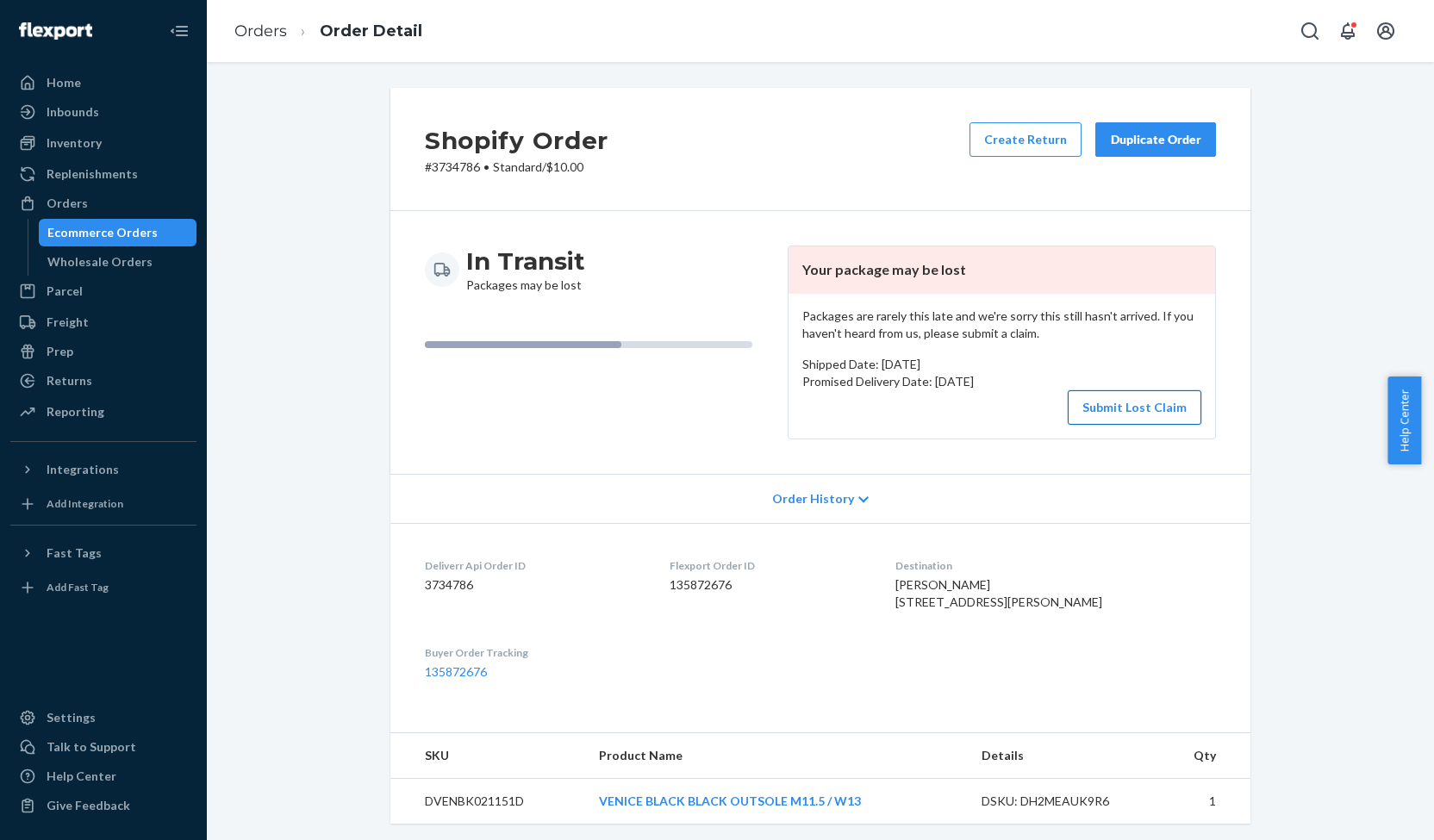
click at [1110, 403] on button "Submit Lost Claim" at bounding box center [1134, 407] width 133 height 34
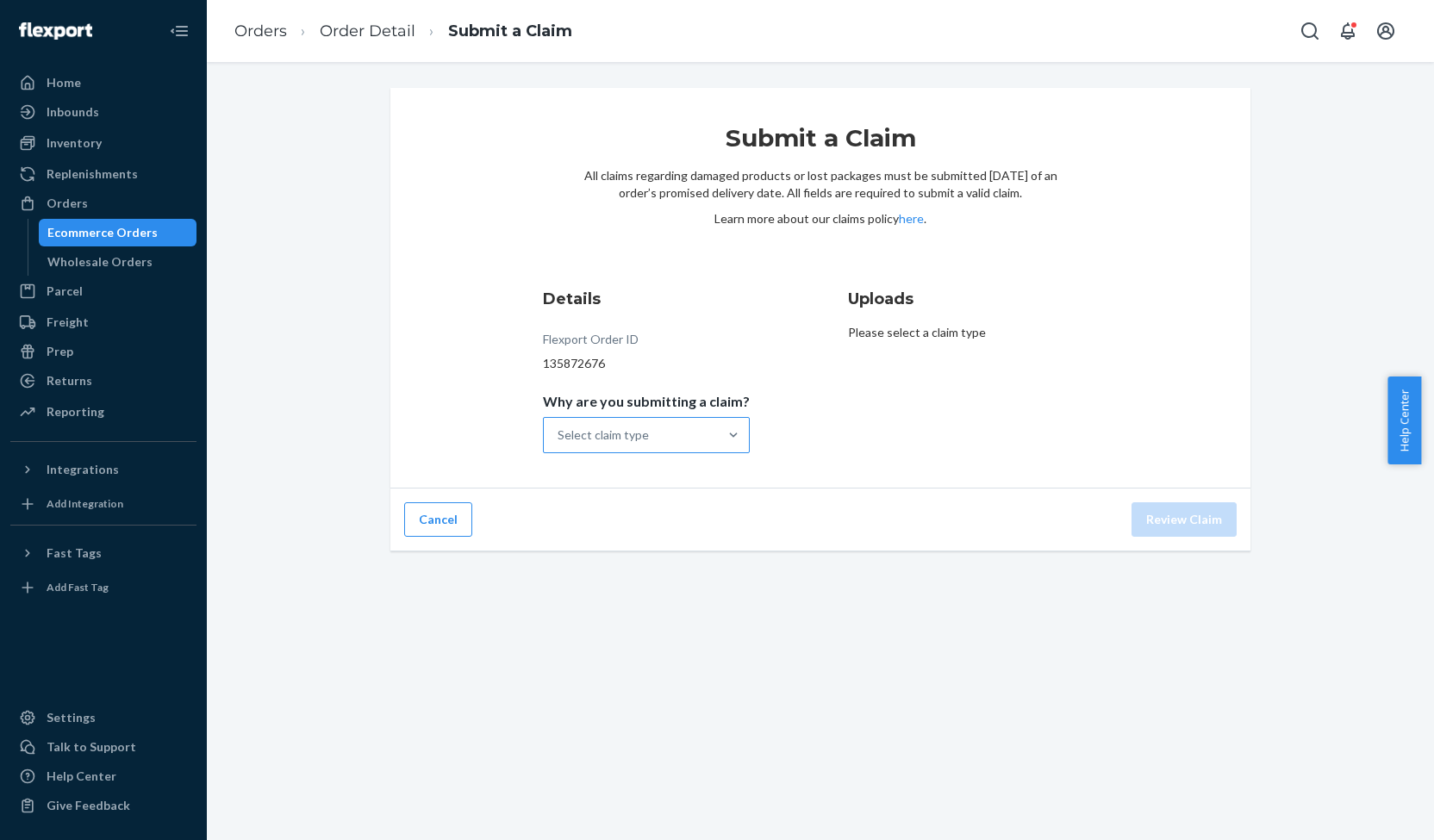
click at [656, 432] on div "Select claim type" at bounding box center [630, 435] width 174 height 34
click at [560, 432] on input "Why are you submitting a claim? Select claim type" at bounding box center [559, 435] width 2 height 17
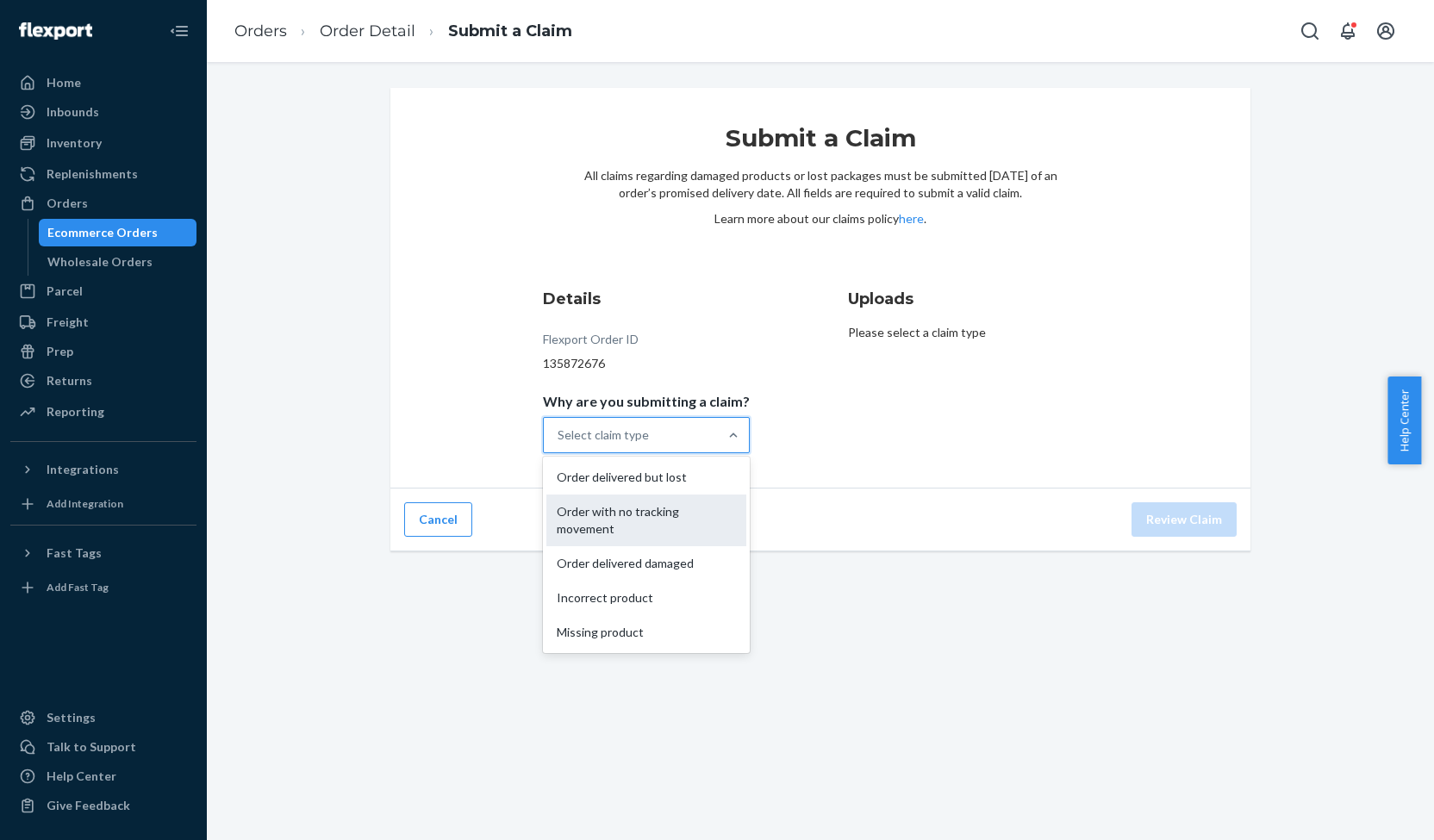
click at [667, 521] on div "Order with no tracking movement" at bounding box center [646, 520] width 200 height 51
click at [560, 443] on input "Why are you submitting a claim? option Order with no tracking movement focused,…" at bounding box center [559, 435] width 2 height 17
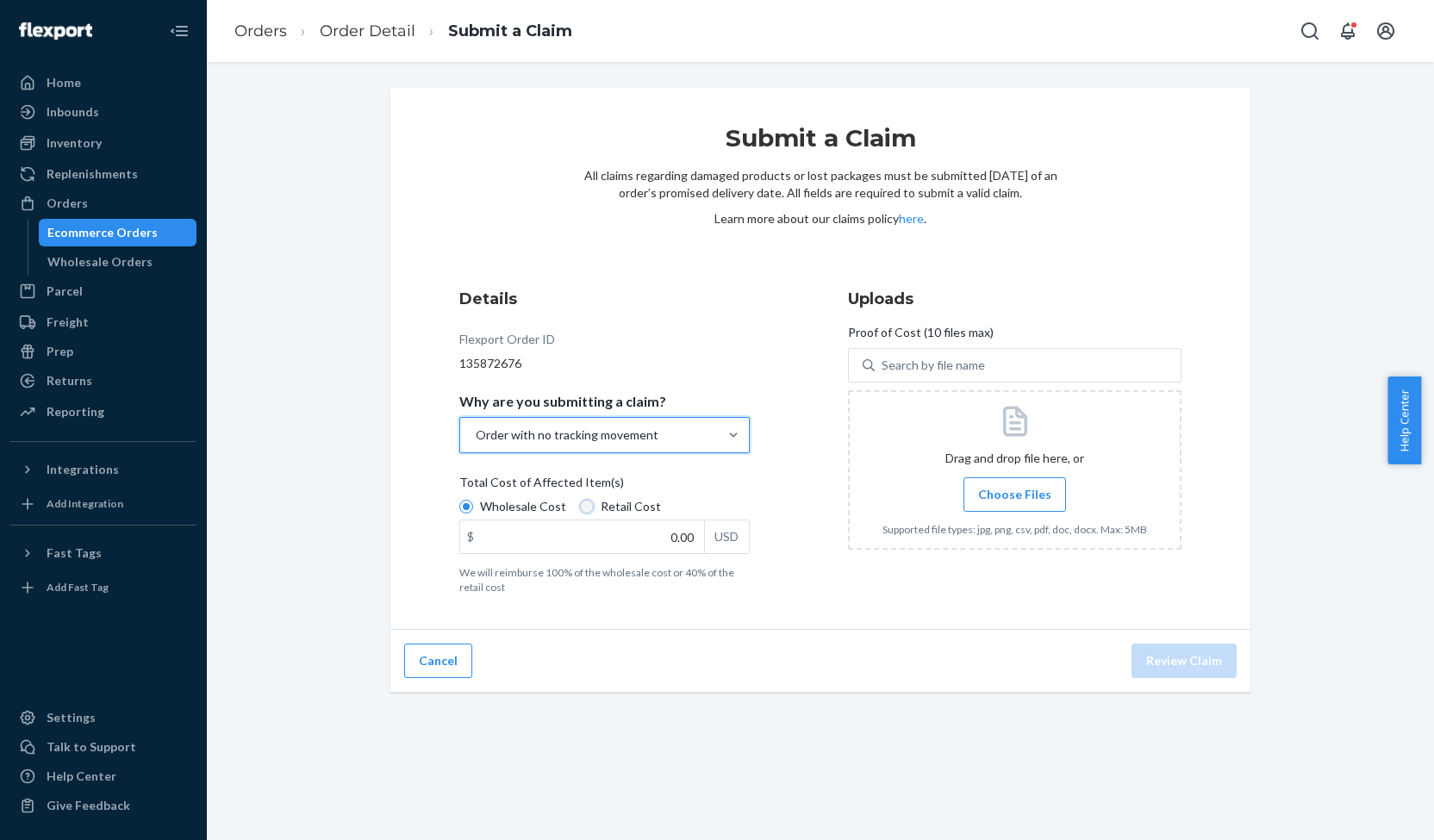
click at [580, 509] on input "Retail Cost" at bounding box center [587, 506] width 13 height 13
radio input "true"
radio input "false"
click at [670, 536] on input "0.00" at bounding box center [582, 537] width 244 height 32
type input "89.00"
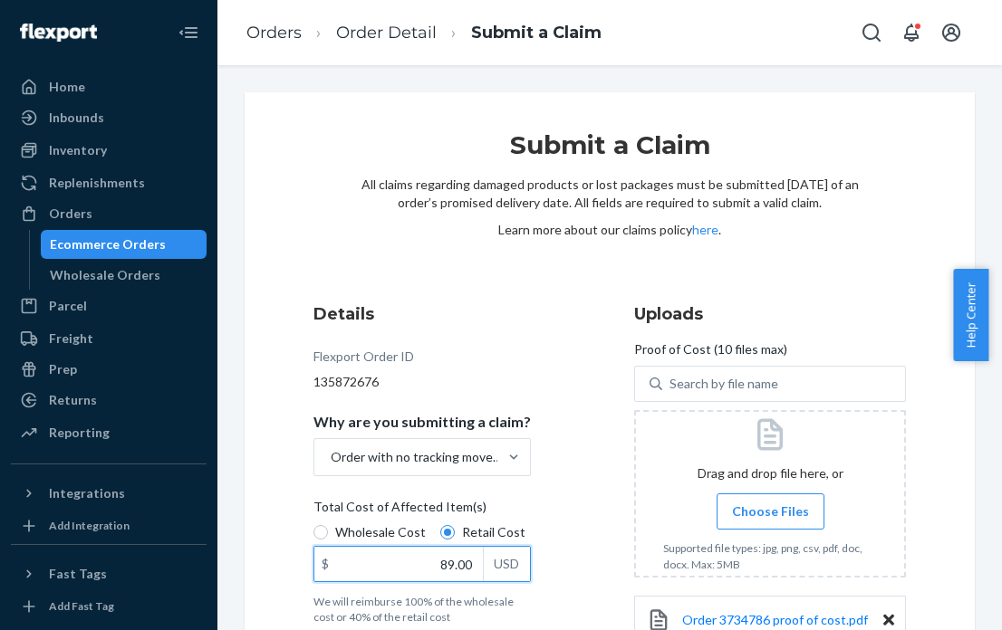
scroll to position [134, 0]
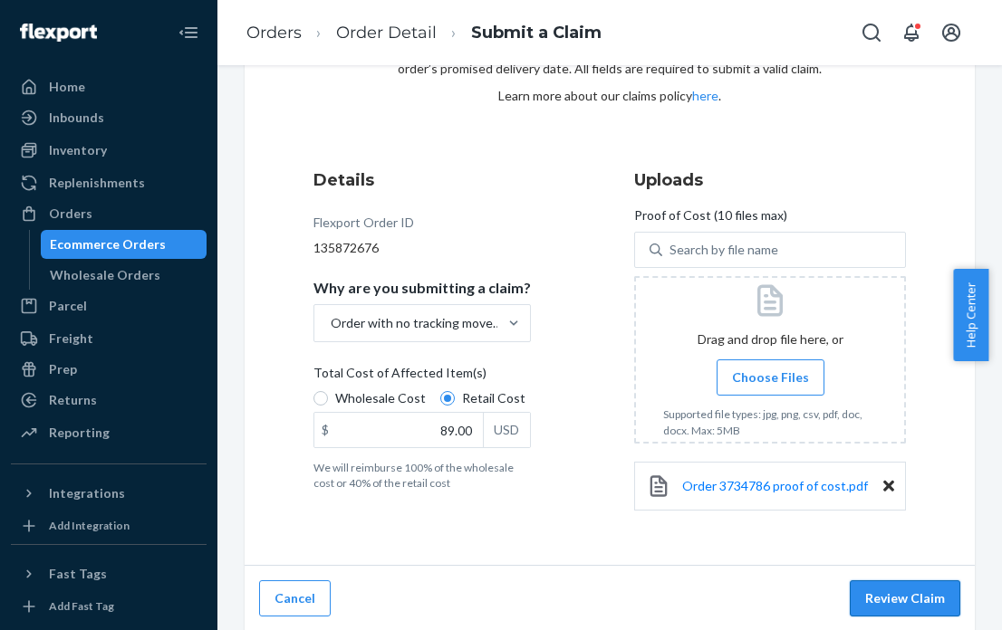
click at [898, 591] on button "Review Claim" at bounding box center [905, 599] width 110 height 36
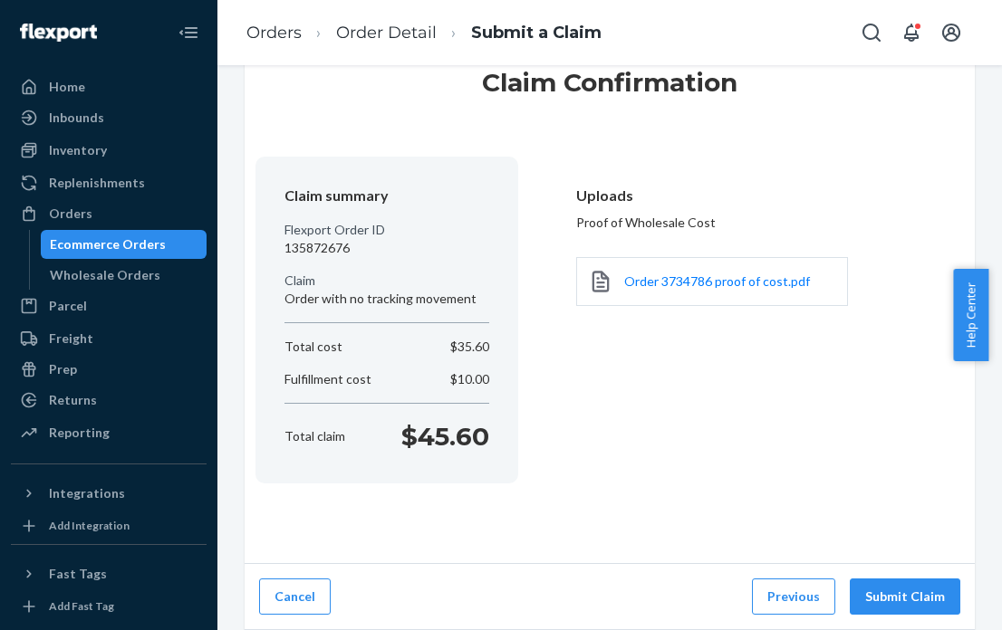
scroll to position [61, 0]
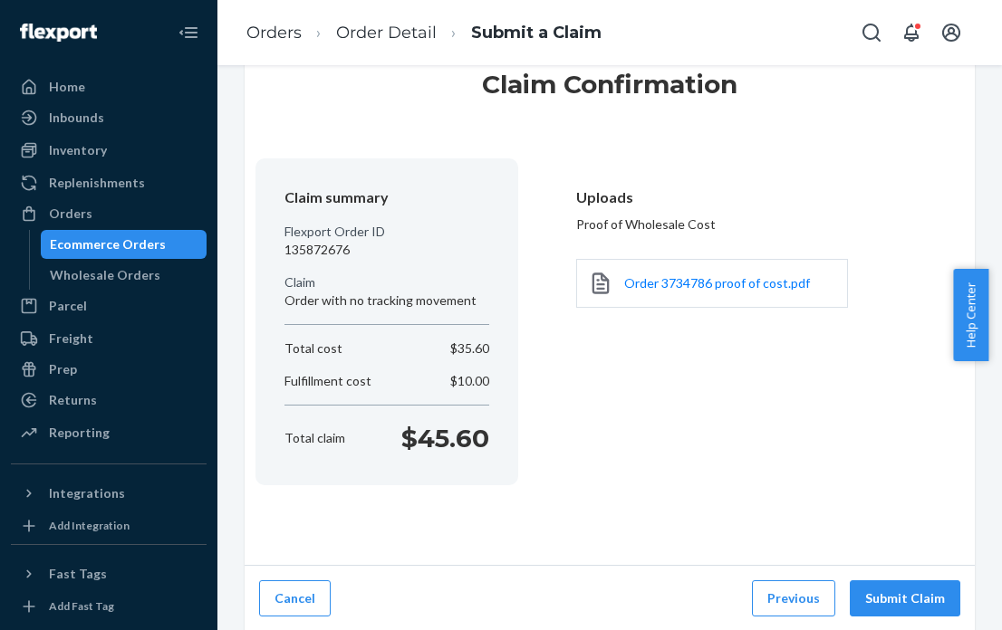
click at [898, 591] on button "Submit Claim" at bounding box center [905, 599] width 110 height 36
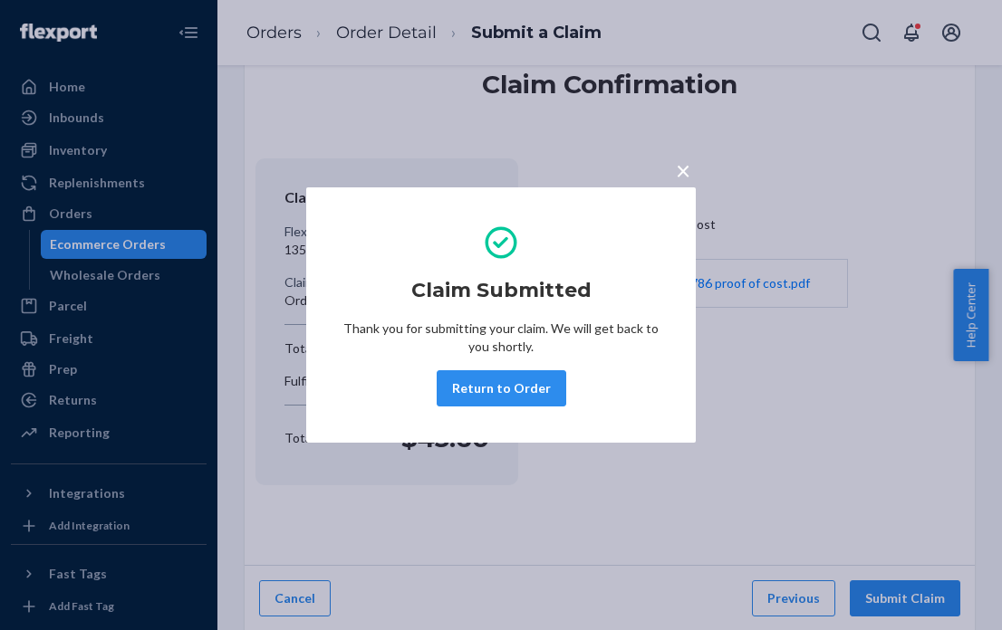
click at [682, 178] on span "×" at bounding box center [683, 170] width 14 height 31
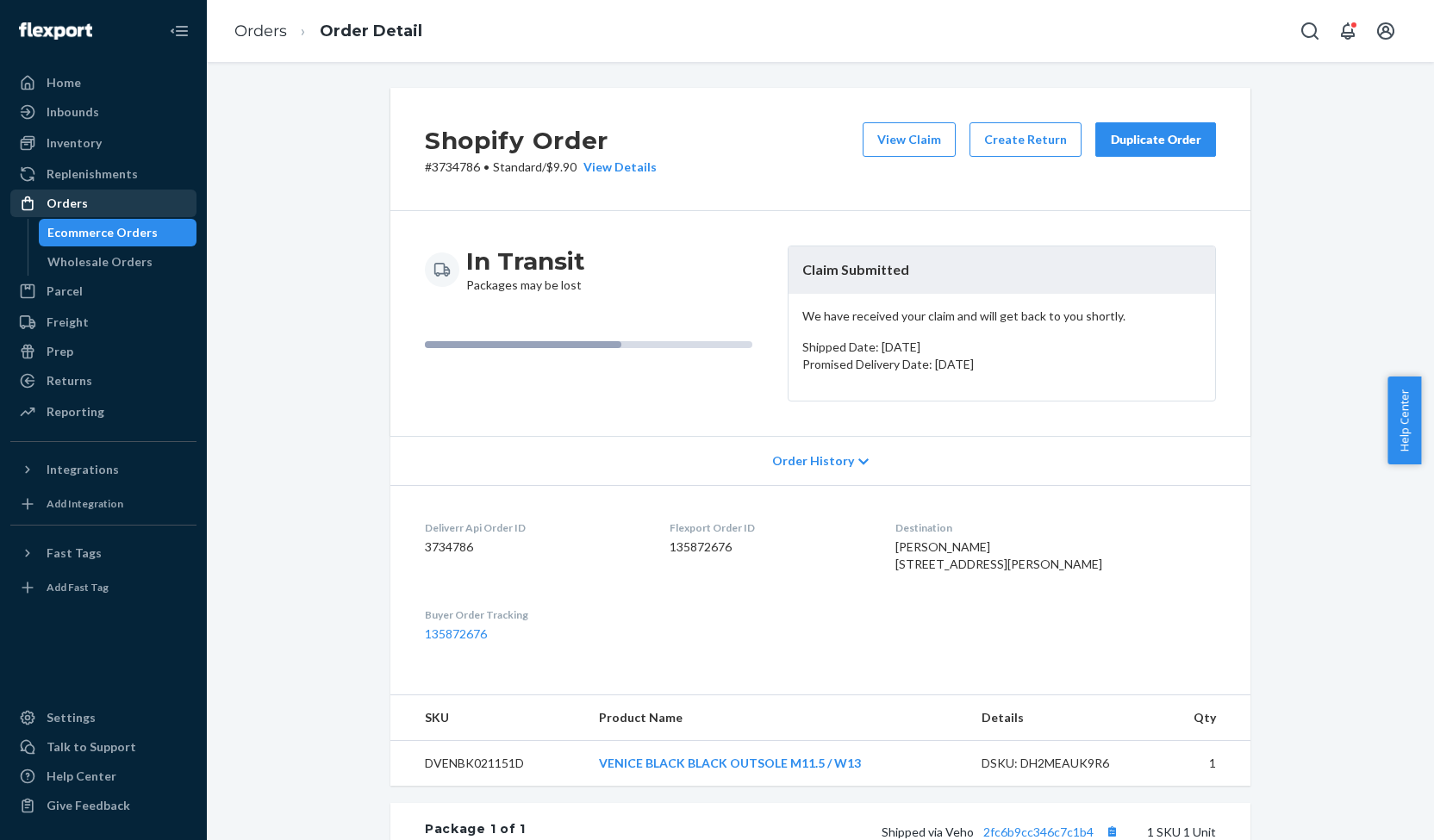
click at [79, 202] on div "Orders" at bounding box center [67, 204] width 41 height 17
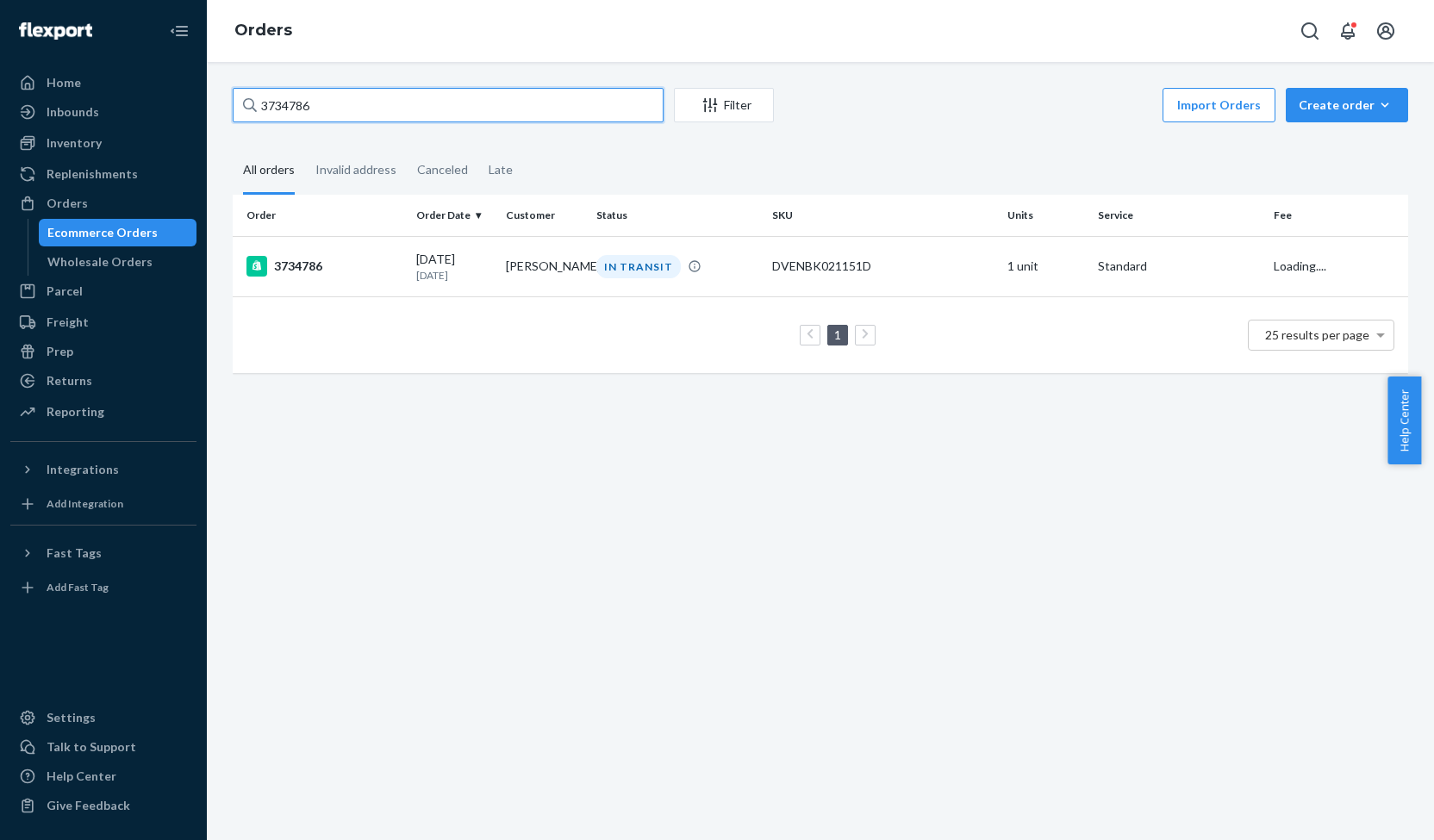
click at [286, 108] on input "3734786" at bounding box center [448, 105] width 431 height 34
paste input "25310"
type input "3725310"
click at [305, 266] on div "3725310" at bounding box center [324, 266] width 156 height 21
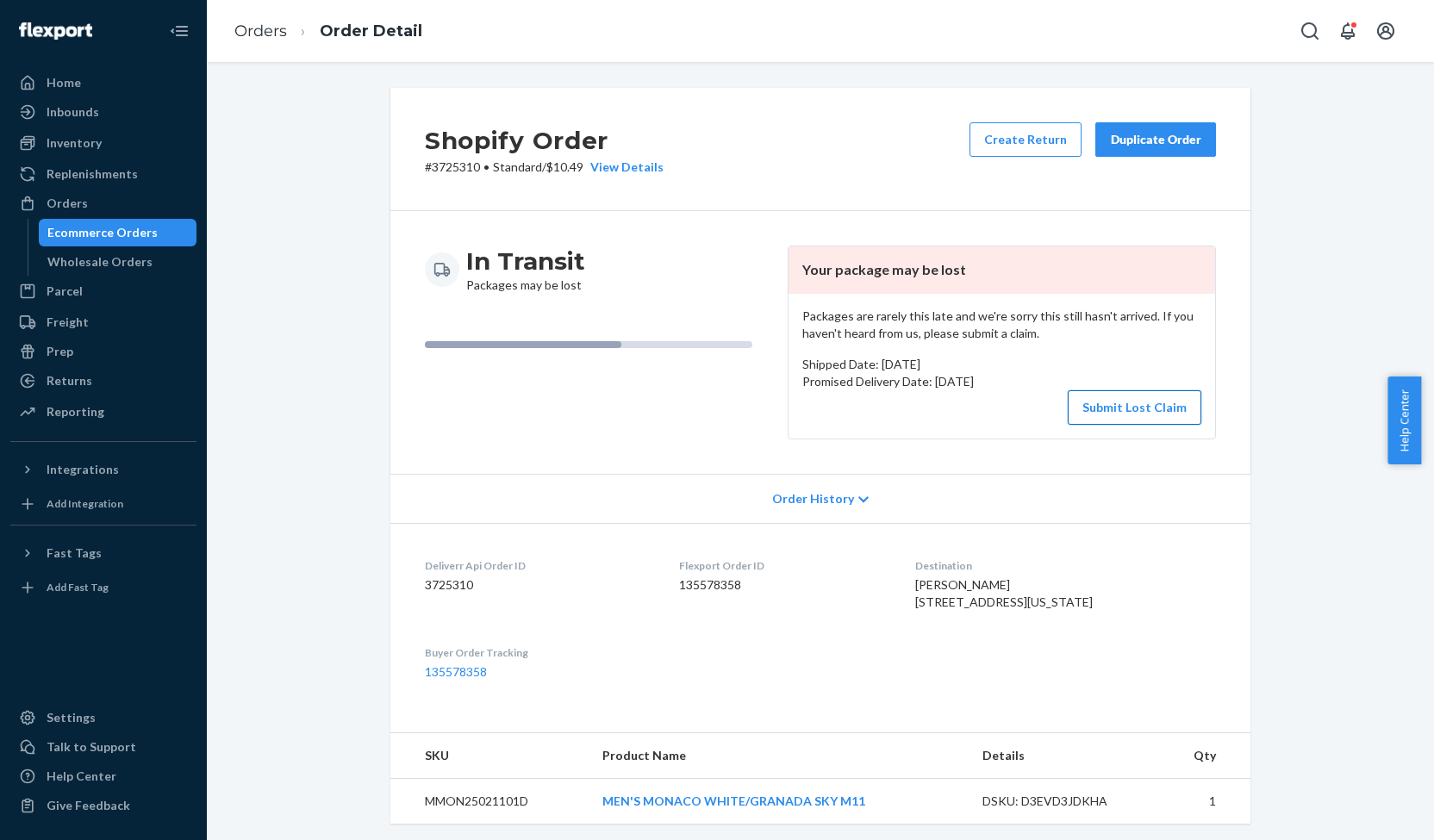
click at [1135, 404] on button "Submit Lost Claim" at bounding box center [1134, 407] width 133 height 34
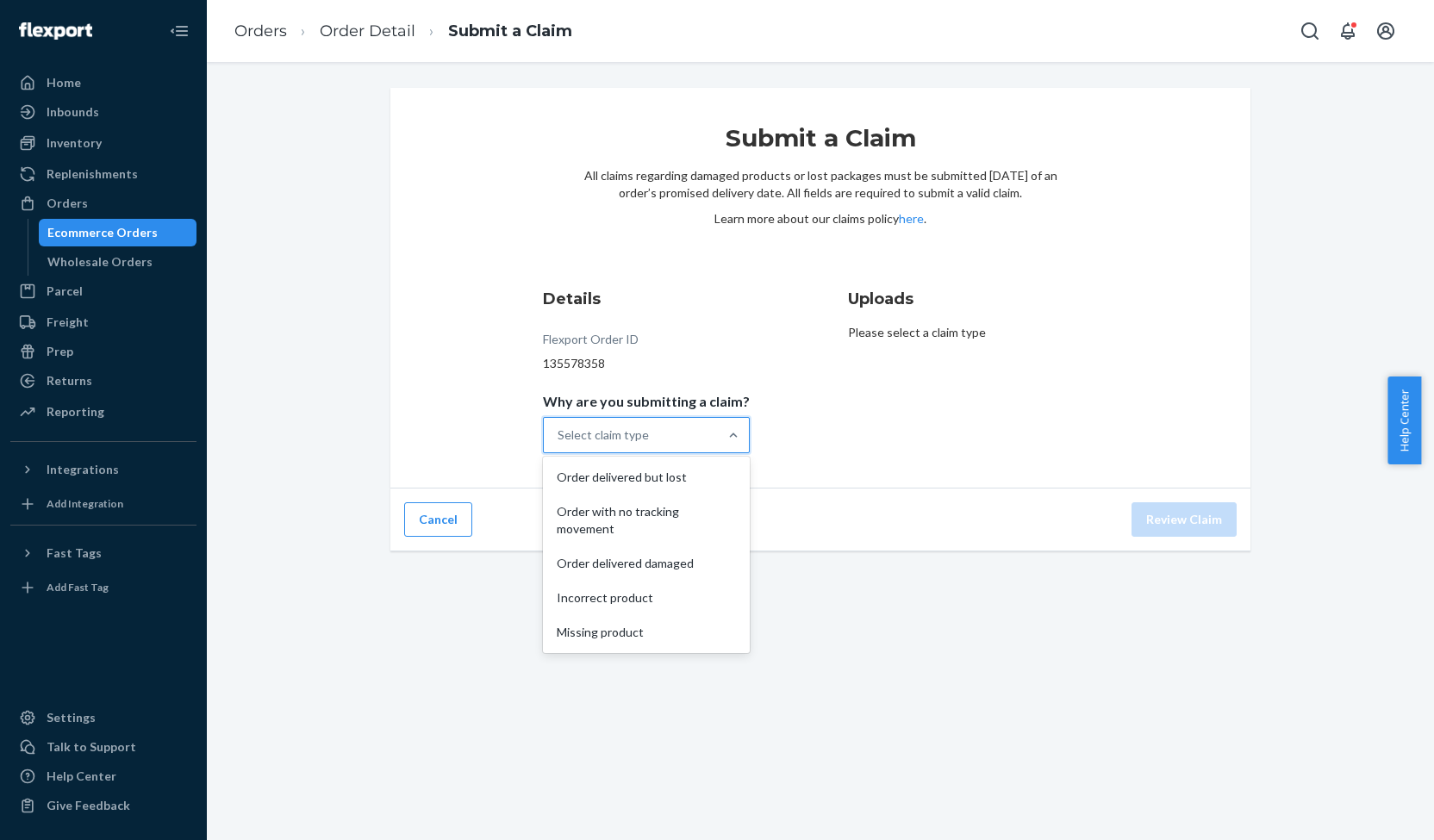
click at [684, 435] on div "Select claim type" at bounding box center [630, 435] width 174 height 34
click at [560, 435] on input "Why are you submitting a claim? option Order delivered but lost focused, 0 of 5…" at bounding box center [559, 435] width 2 height 17
click at [643, 515] on div "Order with no tracking movement" at bounding box center [646, 520] width 200 height 51
click at [560, 443] on input "Why are you submitting a claim? option Order with no tracking movement focused,…" at bounding box center [559, 435] width 2 height 17
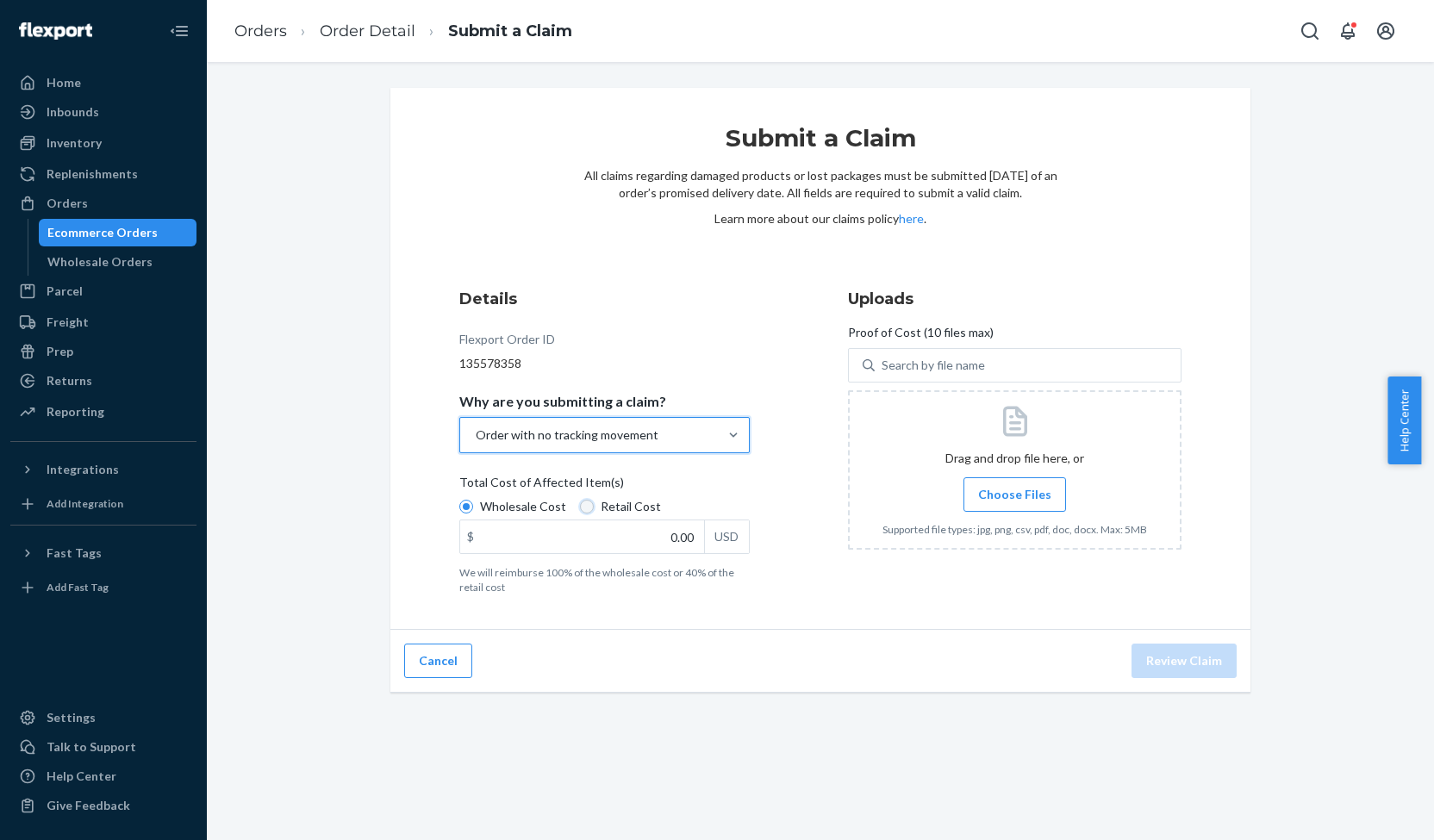
click at [580, 506] on input "Retail Cost" at bounding box center [587, 506] width 13 height 13
radio input "true"
radio input "false"
click at [669, 541] on input "0.00" at bounding box center [582, 537] width 244 height 32
type input "109.99"
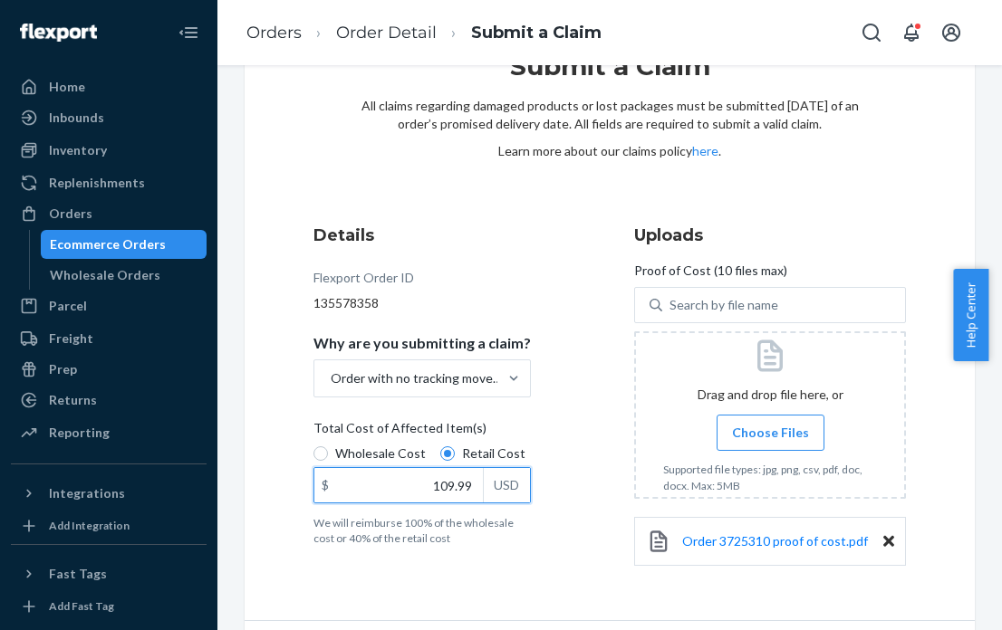
scroll to position [134, 0]
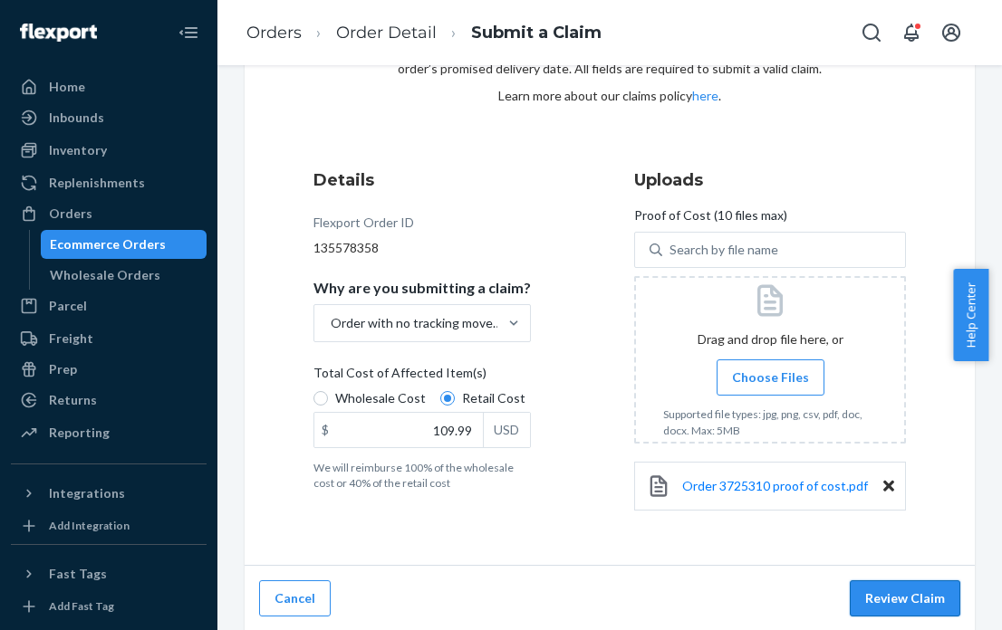
click at [891, 593] on button "Review Claim" at bounding box center [905, 599] width 110 height 36
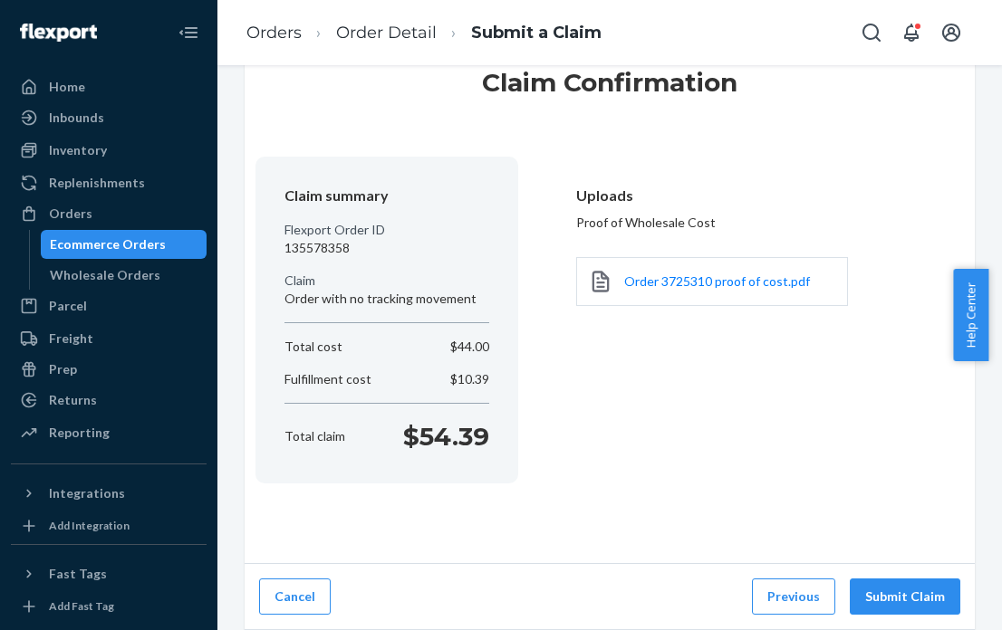
scroll to position [61, 0]
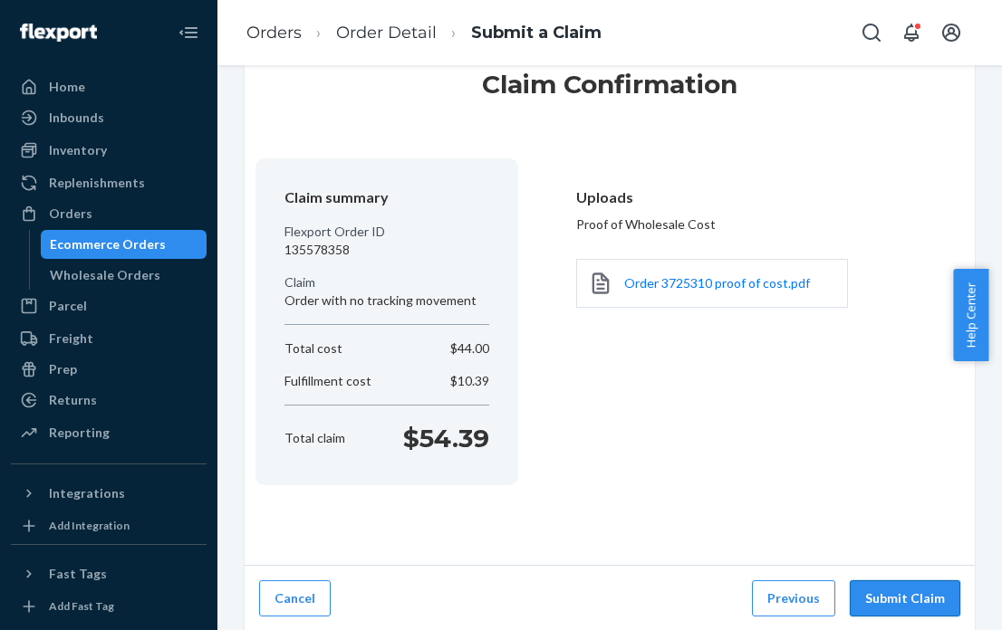
click at [891, 594] on button "Submit Claim" at bounding box center [905, 599] width 110 height 36
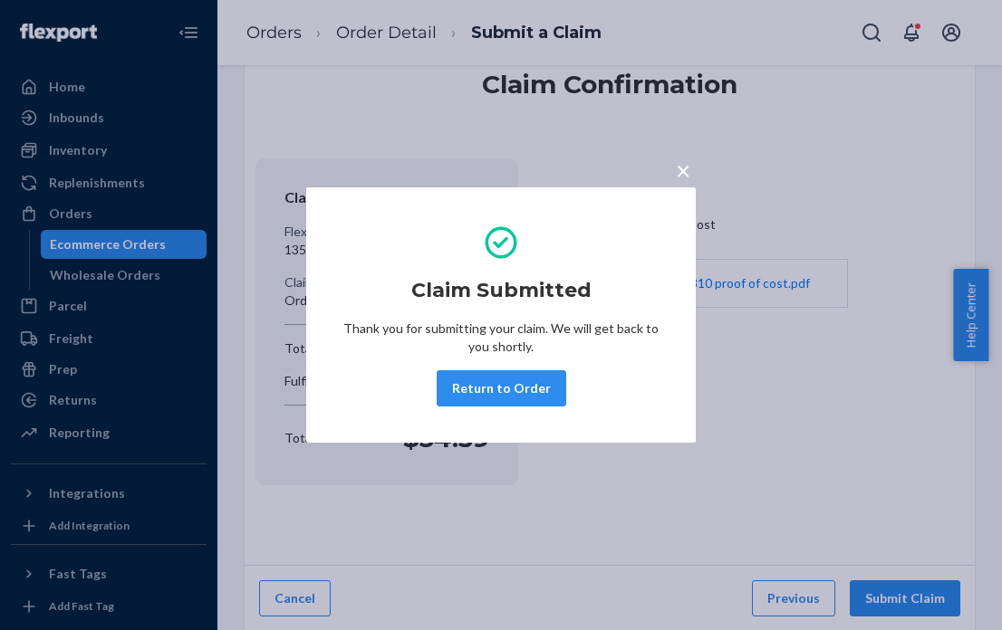
click at [683, 171] on span "×" at bounding box center [683, 170] width 14 height 31
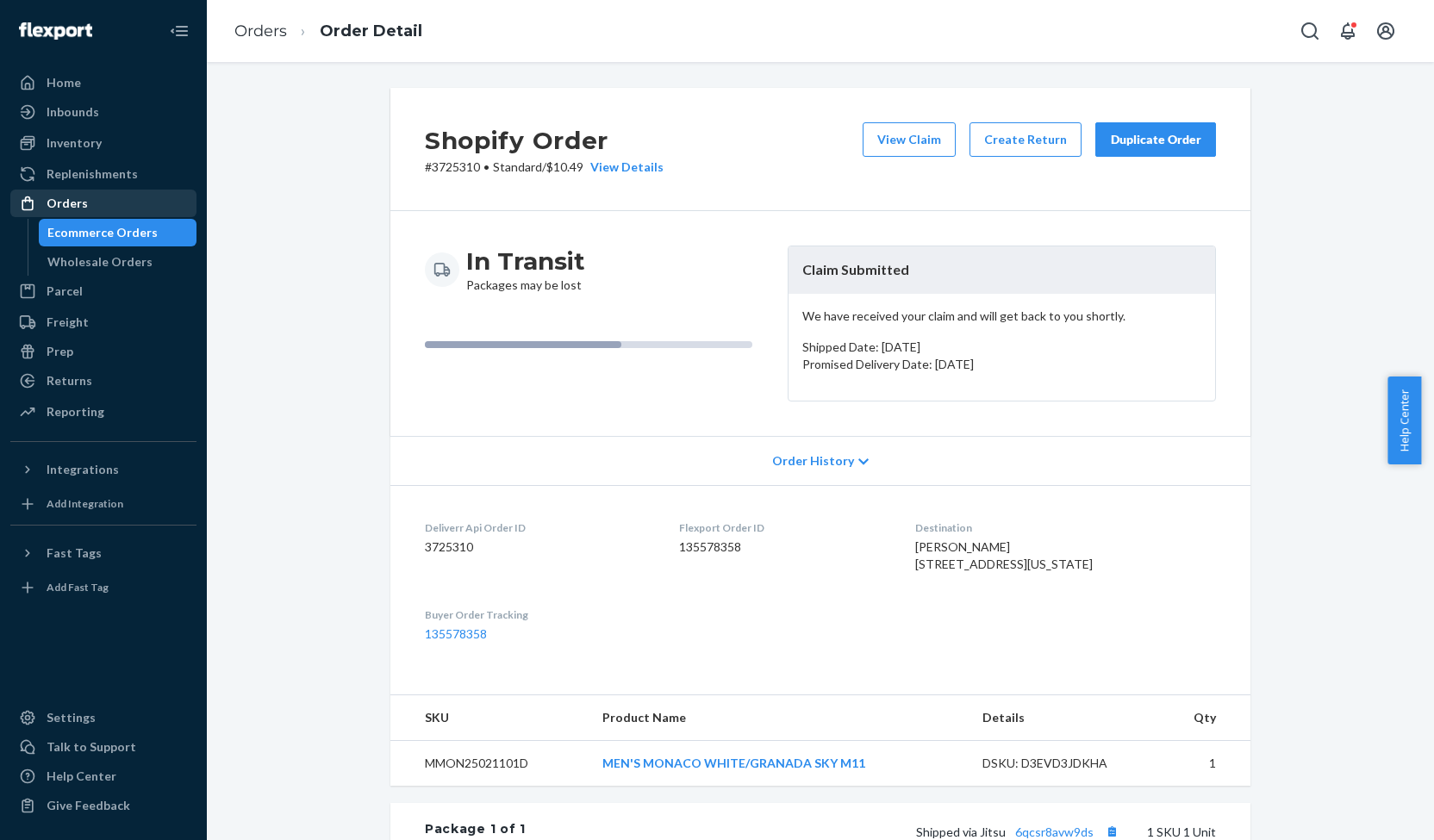
click at [76, 205] on div "Orders" at bounding box center [67, 204] width 41 height 17
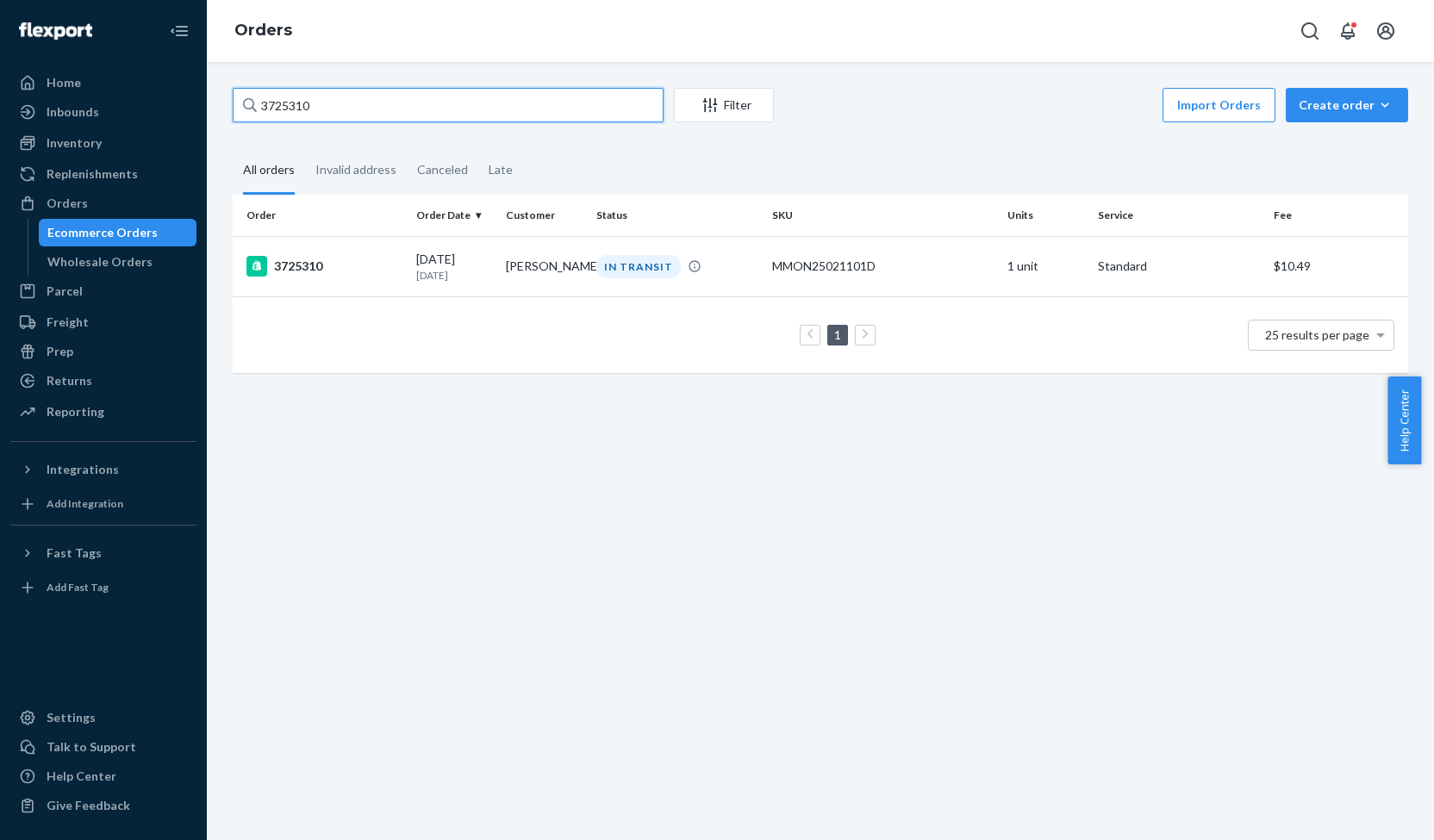
click at [282, 111] on input "3725310" at bounding box center [448, 105] width 431 height 34
paste input "41197"
type input "3741197"
click at [297, 265] on div "3741197" at bounding box center [324, 266] width 156 height 21
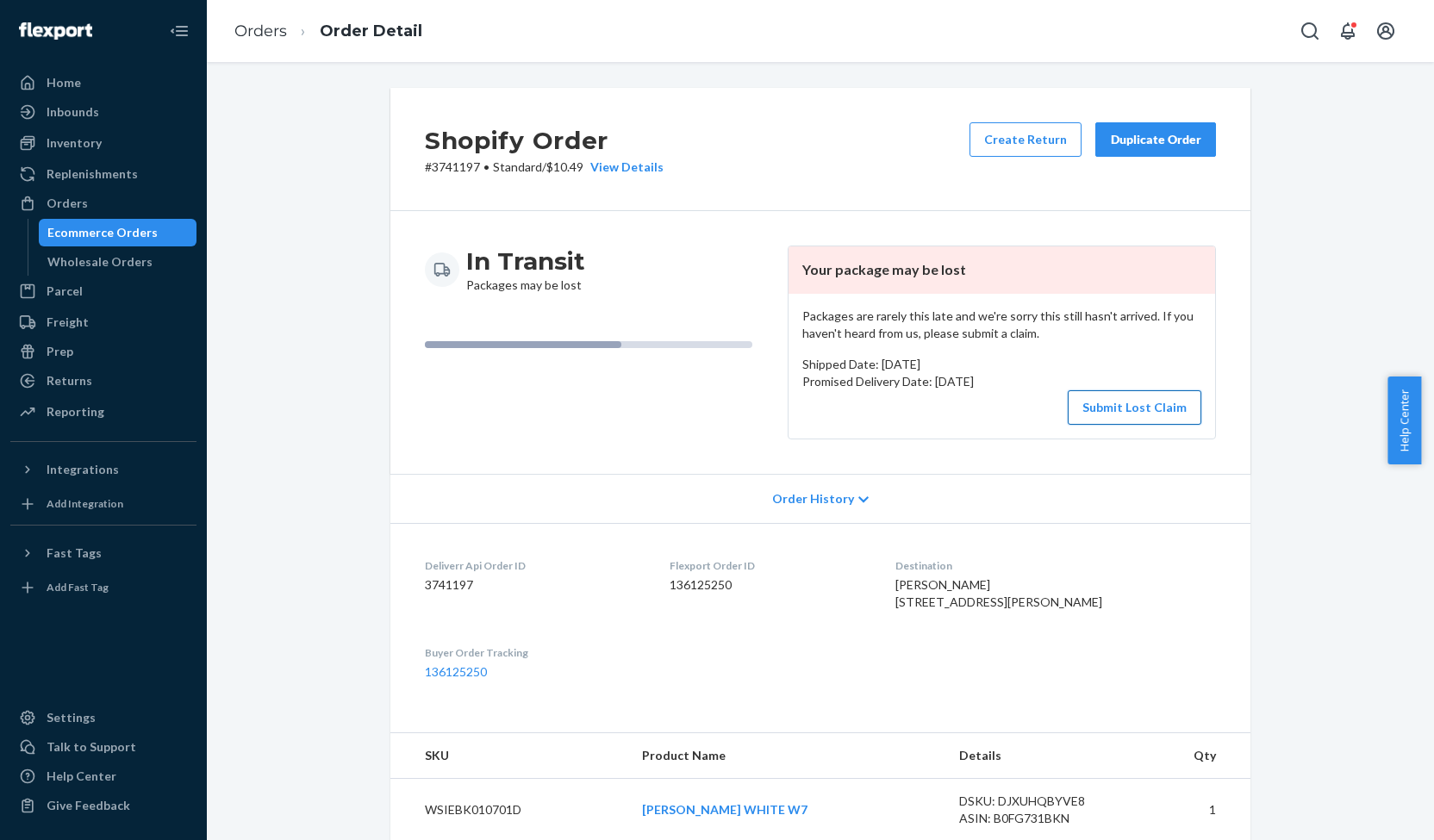
click at [1128, 410] on button "Submit Lost Claim" at bounding box center [1134, 407] width 133 height 34
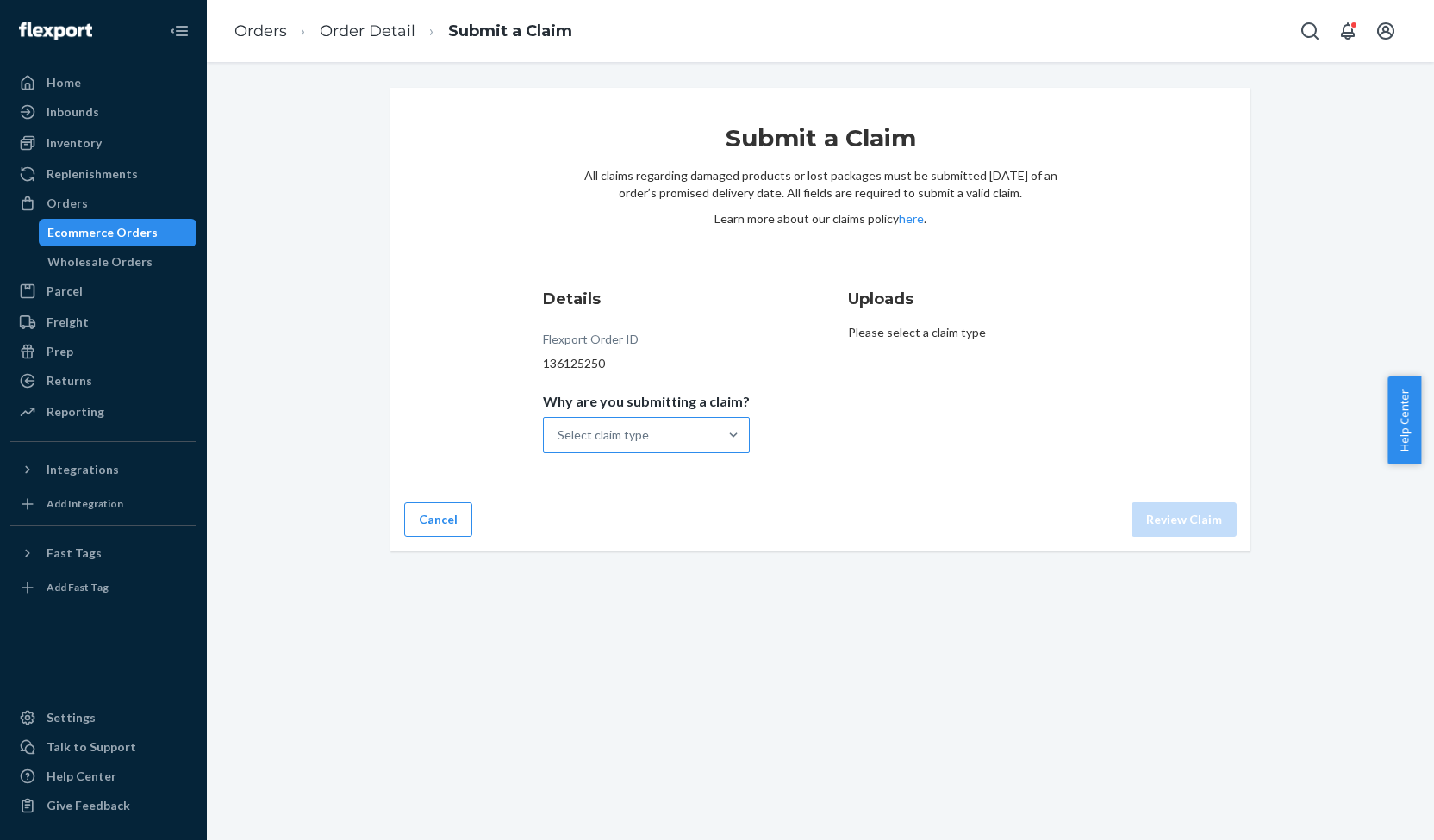
click at [653, 449] on div "Select claim type" at bounding box center [630, 435] width 174 height 34
click at [560, 443] on input "Why are you submitting a claim? Select claim type" at bounding box center [559, 435] width 2 height 17
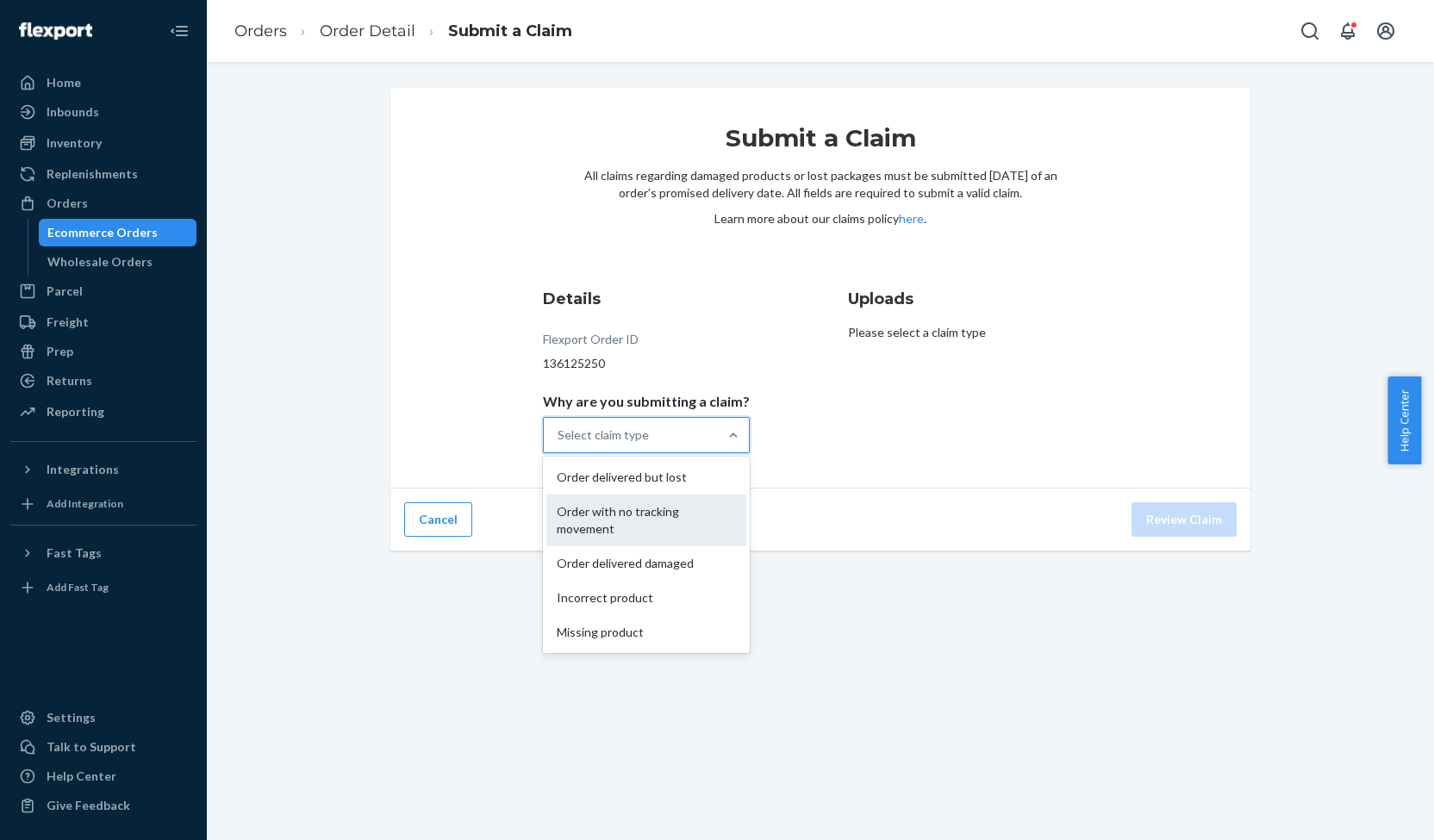
click at [633, 509] on div "Order with no tracking movement" at bounding box center [646, 520] width 200 height 51
click at [560, 443] on input "Why are you submitting a claim? option Order with no tracking movement focused,…" at bounding box center [559, 435] width 2 height 17
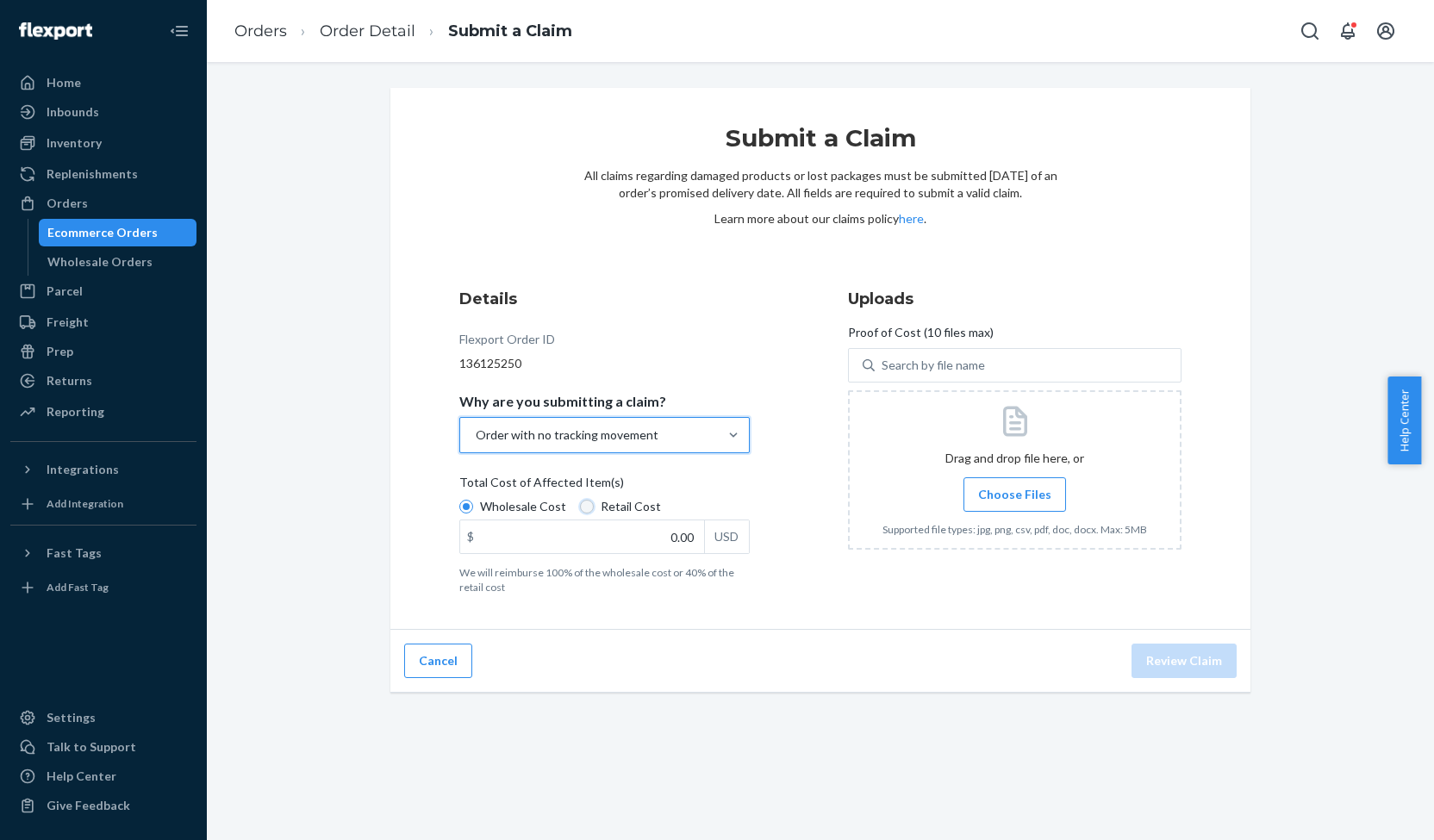
click at [580, 509] on input "Retail Cost" at bounding box center [587, 506] width 13 height 13
radio input "true"
radio input "false"
click at [672, 530] on input "0.00" at bounding box center [582, 537] width 244 height 32
type input "169.95"
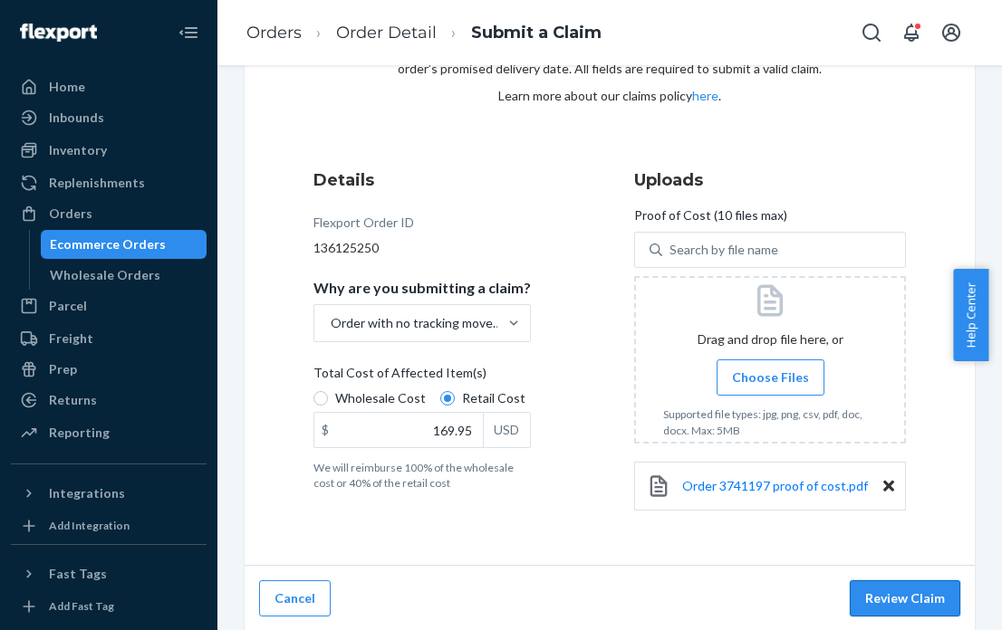
click at [896, 593] on button "Review Claim" at bounding box center [905, 599] width 110 height 36
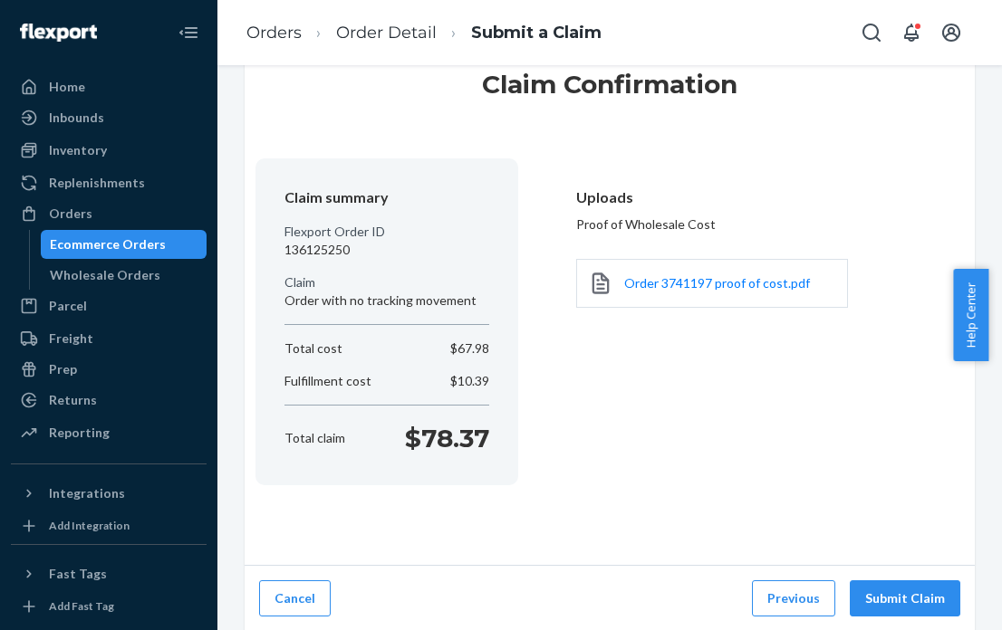
click at [896, 593] on button "Submit Claim" at bounding box center [905, 599] width 110 height 36
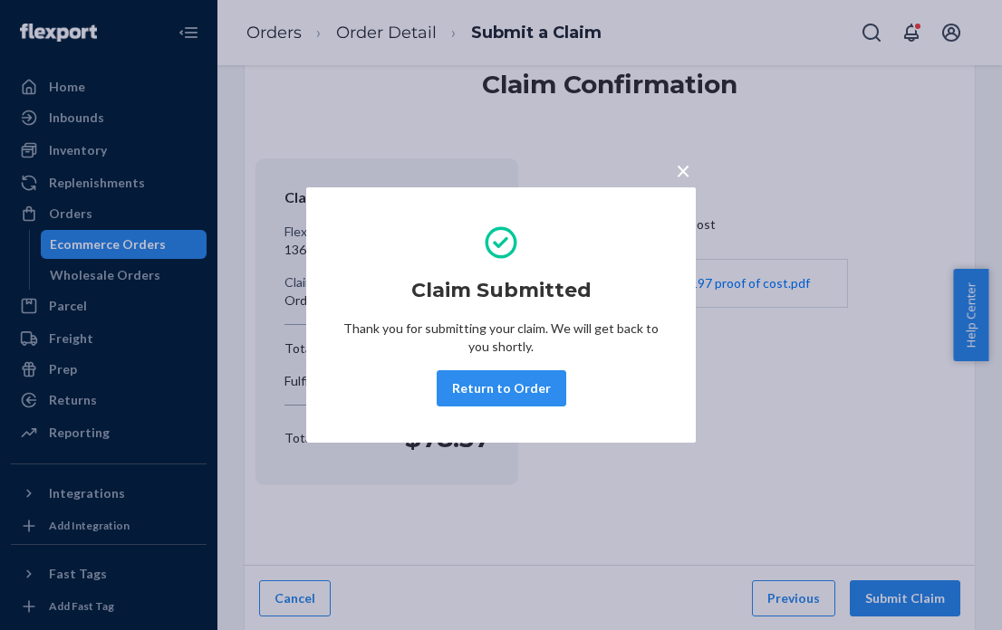
click at [683, 176] on span "×" at bounding box center [683, 170] width 14 height 31
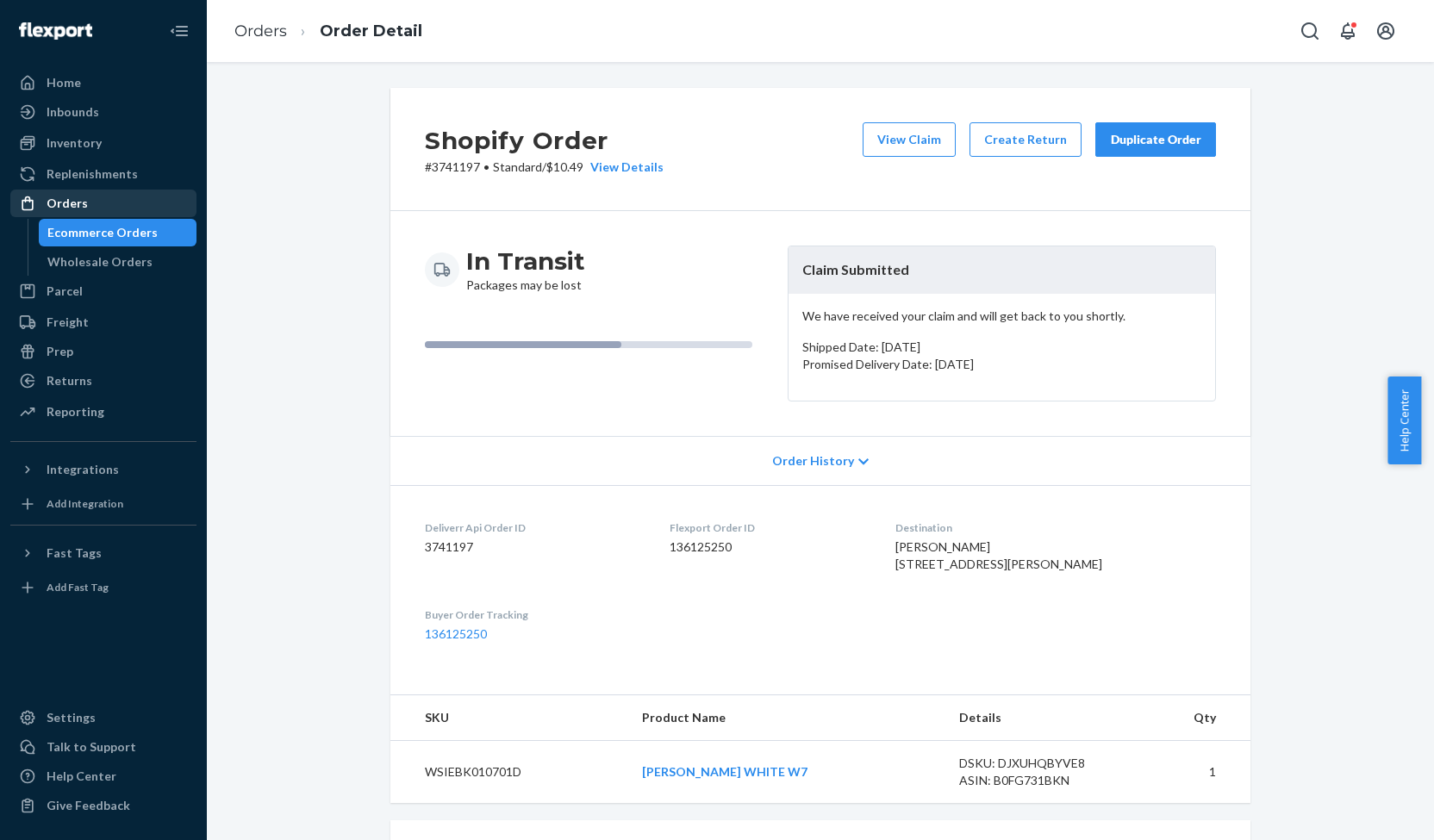
click at [69, 205] on div "Orders" at bounding box center [67, 204] width 41 height 17
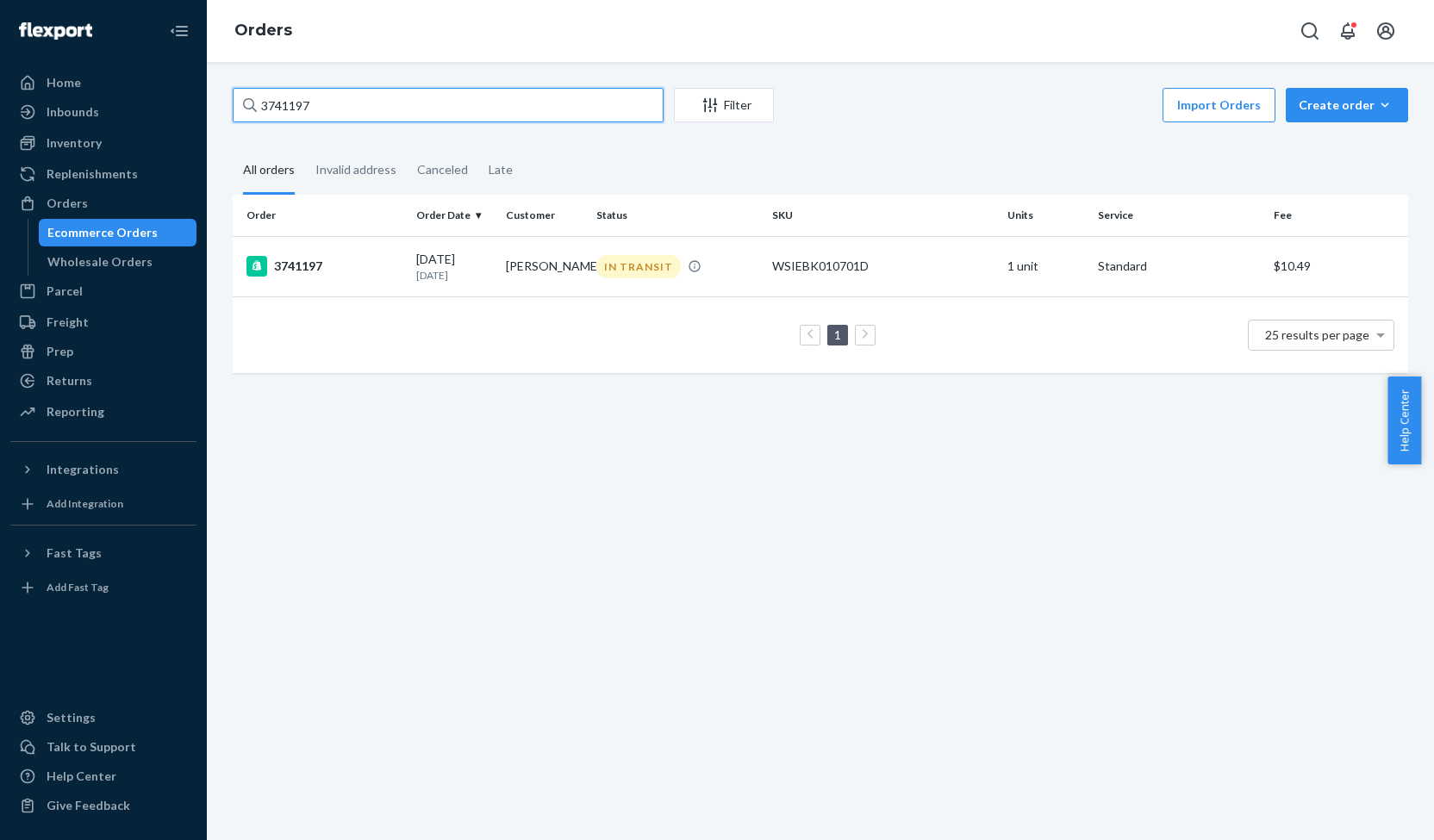
click at [285, 107] on input "3741197" at bounding box center [448, 105] width 431 height 34
paste input "36675"
type input "3736675"
click at [311, 271] on div "3736675" at bounding box center [324, 266] width 156 height 21
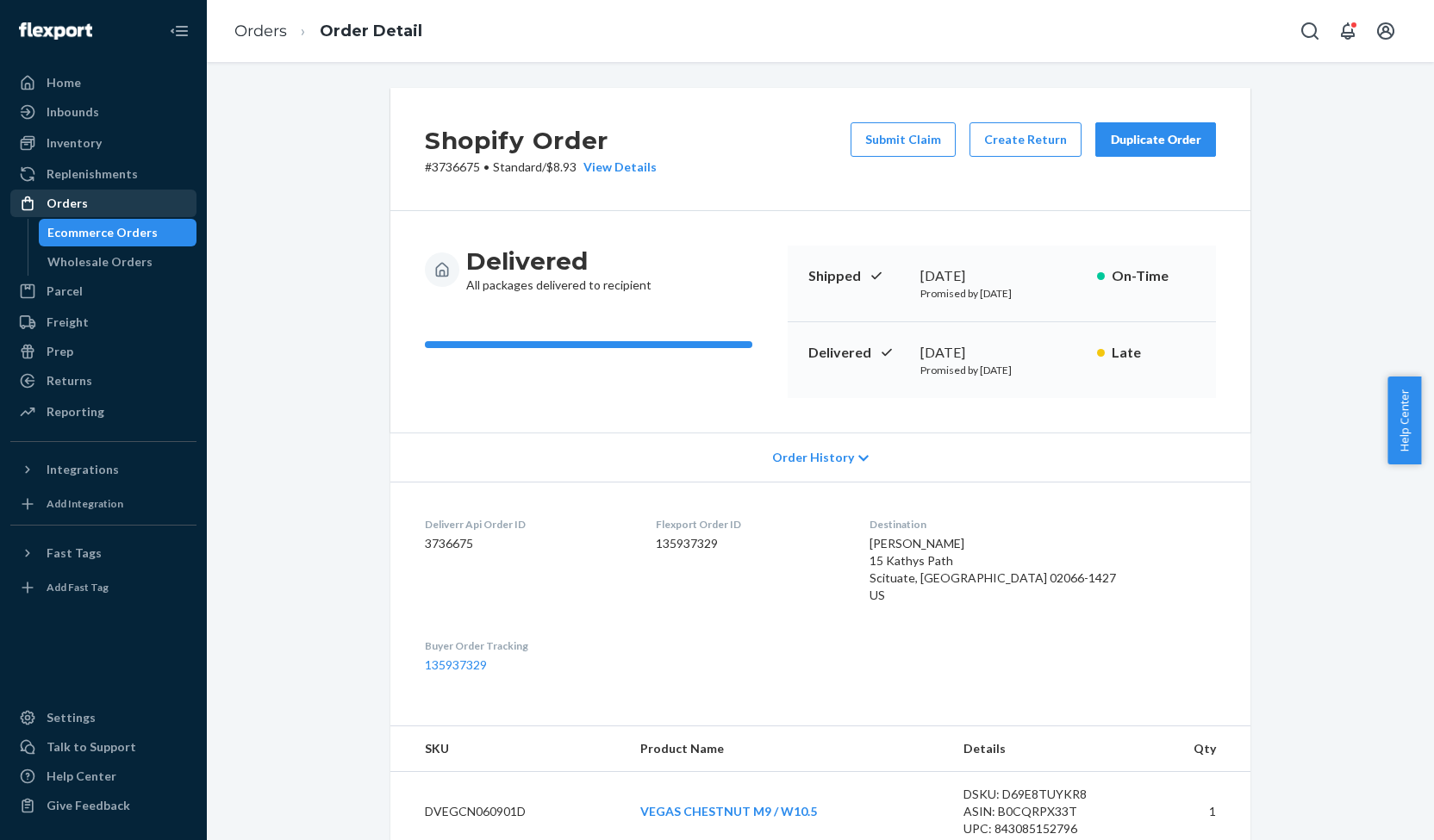
click at [76, 203] on div "Orders" at bounding box center [67, 204] width 41 height 17
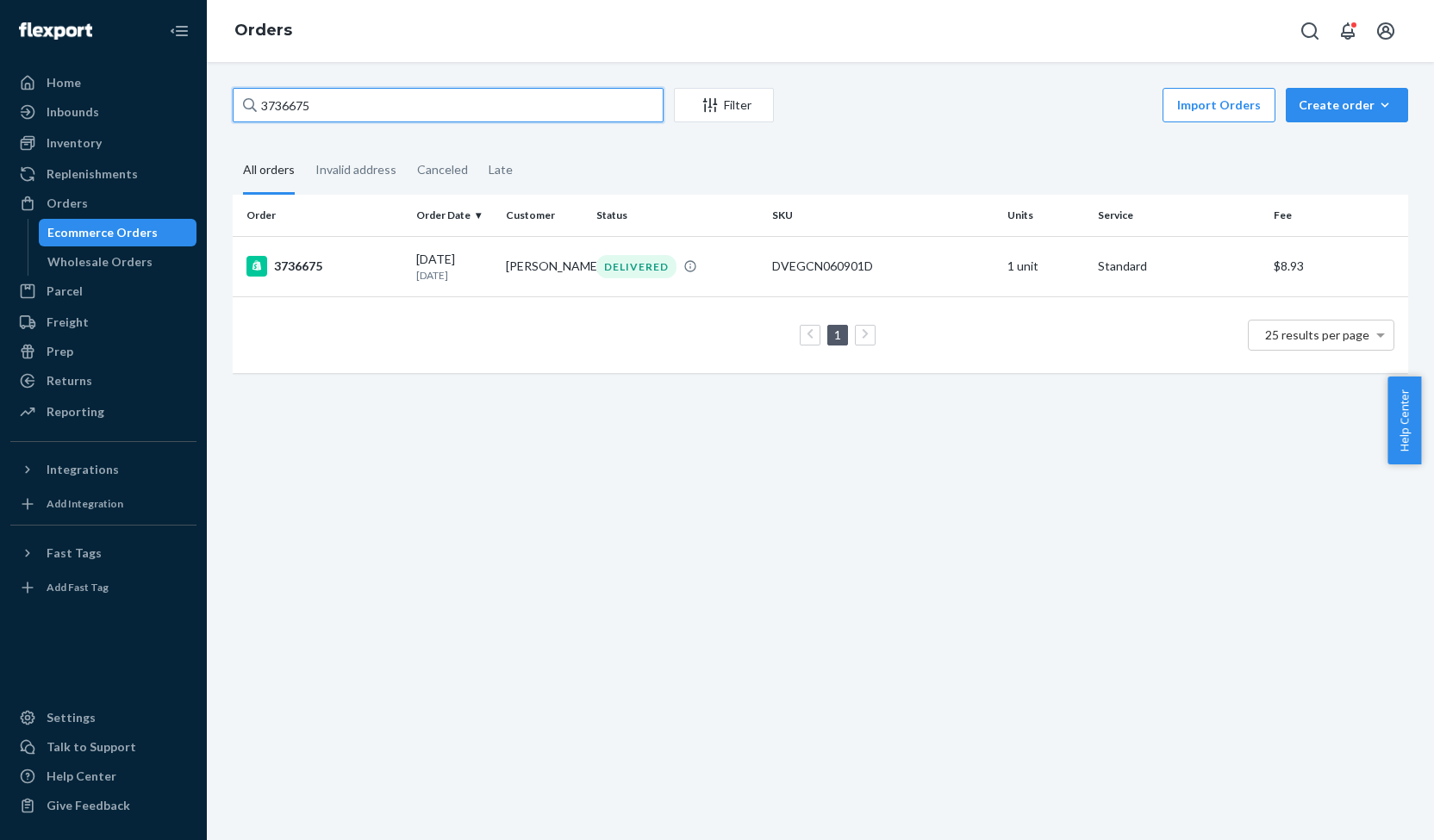
click at [291, 110] on input "3736675" at bounding box center [448, 105] width 431 height 34
paste input "25282"
type input "3725282"
click at [307, 263] on div "3725282" at bounding box center [324, 266] width 156 height 21
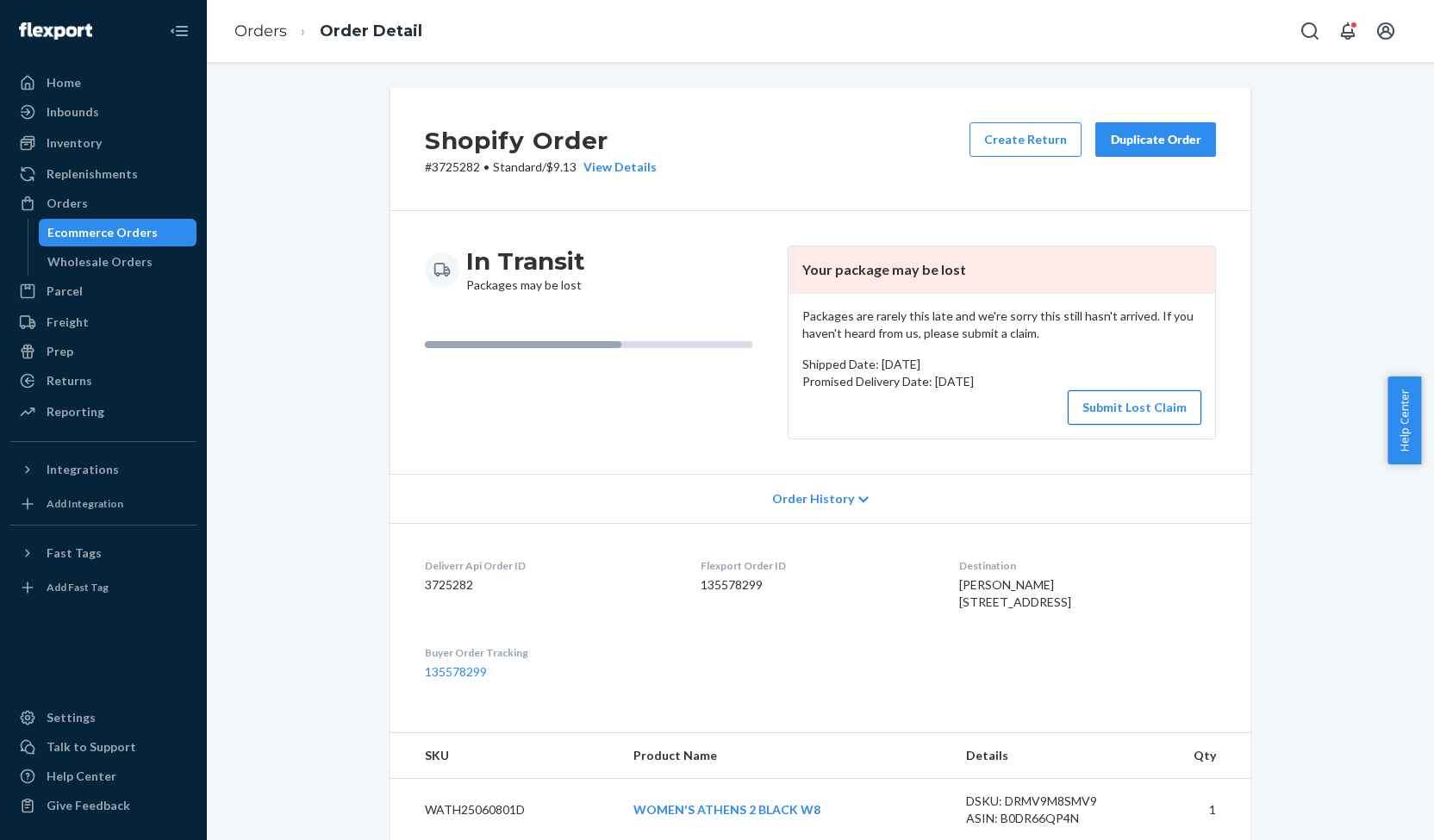
click at [1162, 406] on button "Submit Lost Claim" at bounding box center [1134, 407] width 133 height 34
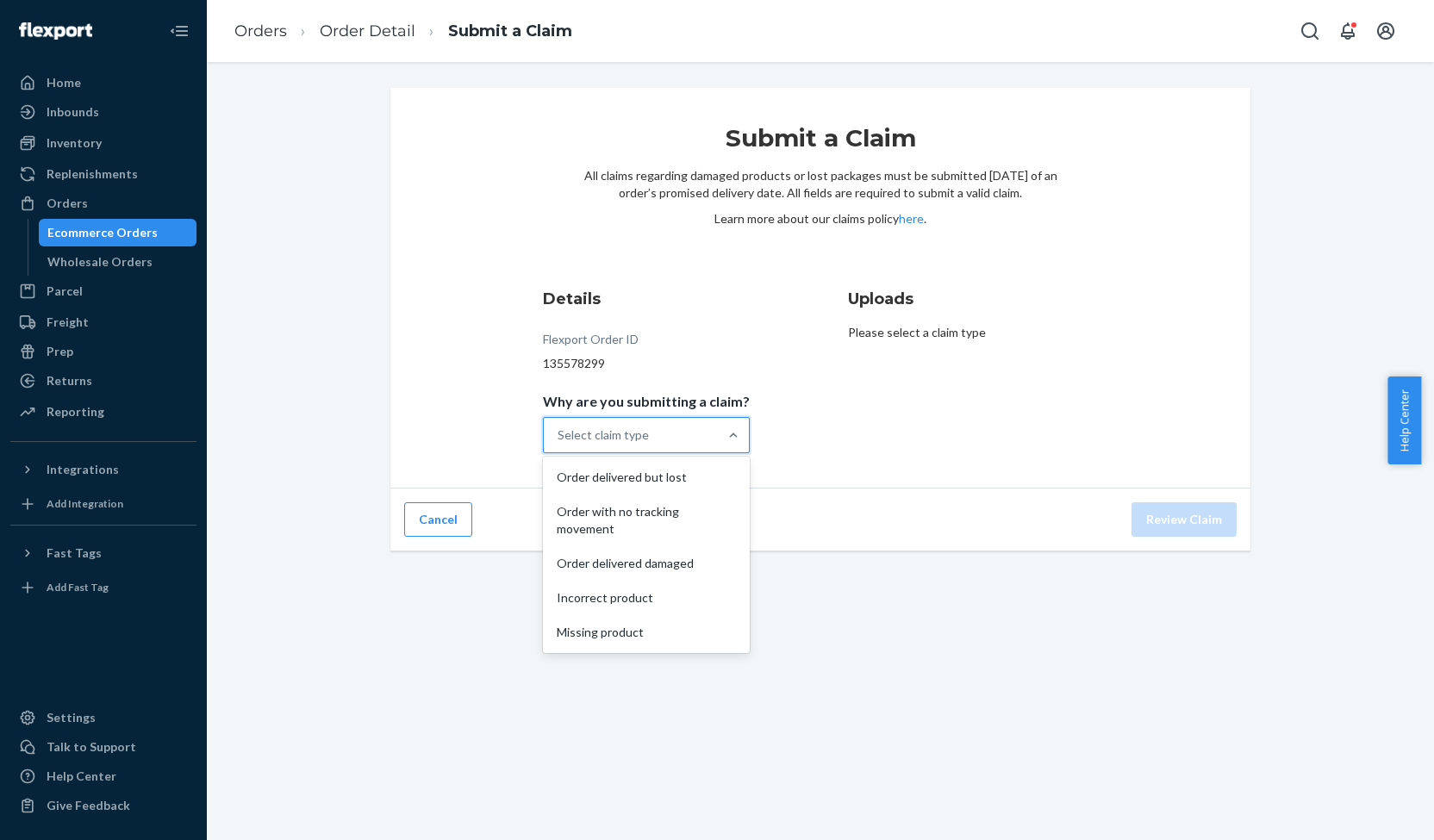
click at [691, 428] on div "Select claim type" at bounding box center [630, 435] width 174 height 34
click at [560, 428] on input "Why are you submitting a claim? option Order delivered but lost focused, 1 of 5…" at bounding box center [559, 435] width 2 height 17
click at [636, 501] on div "Order with no tracking movement" at bounding box center [646, 520] width 200 height 51
click at [560, 443] on input "Why are you submitting a claim? option Order with no tracking movement focused,…" at bounding box center [559, 435] width 2 height 17
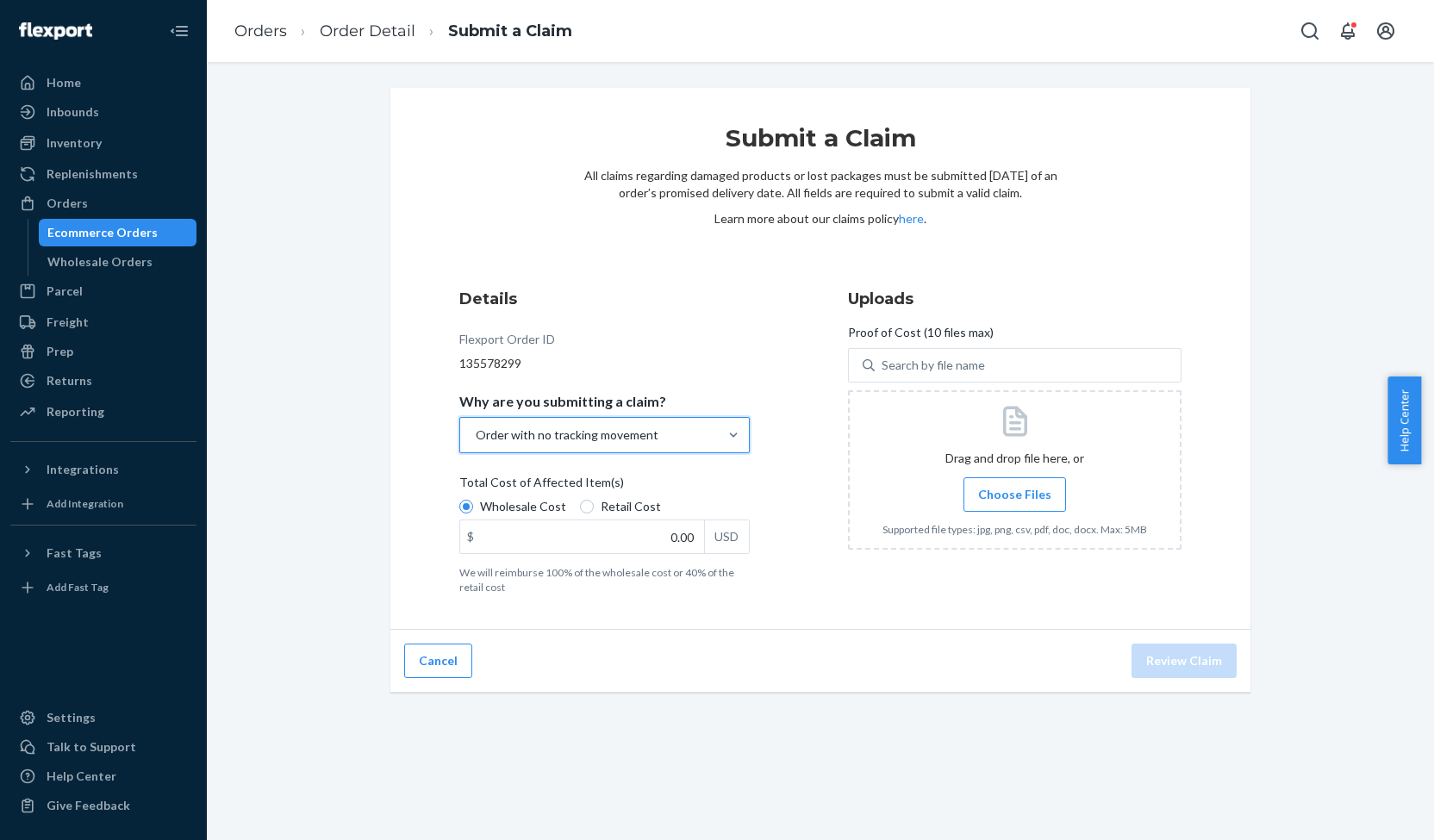
click at [583, 503] on label "Retail Cost" at bounding box center [620, 506] width 81 height 17
click at [583, 503] on input "Retail Cost" at bounding box center [587, 506] width 13 height 13
radio input "true"
radio input "false"
click at [664, 536] on input "0.00" at bounding box center [582, 537] width 244 height 32
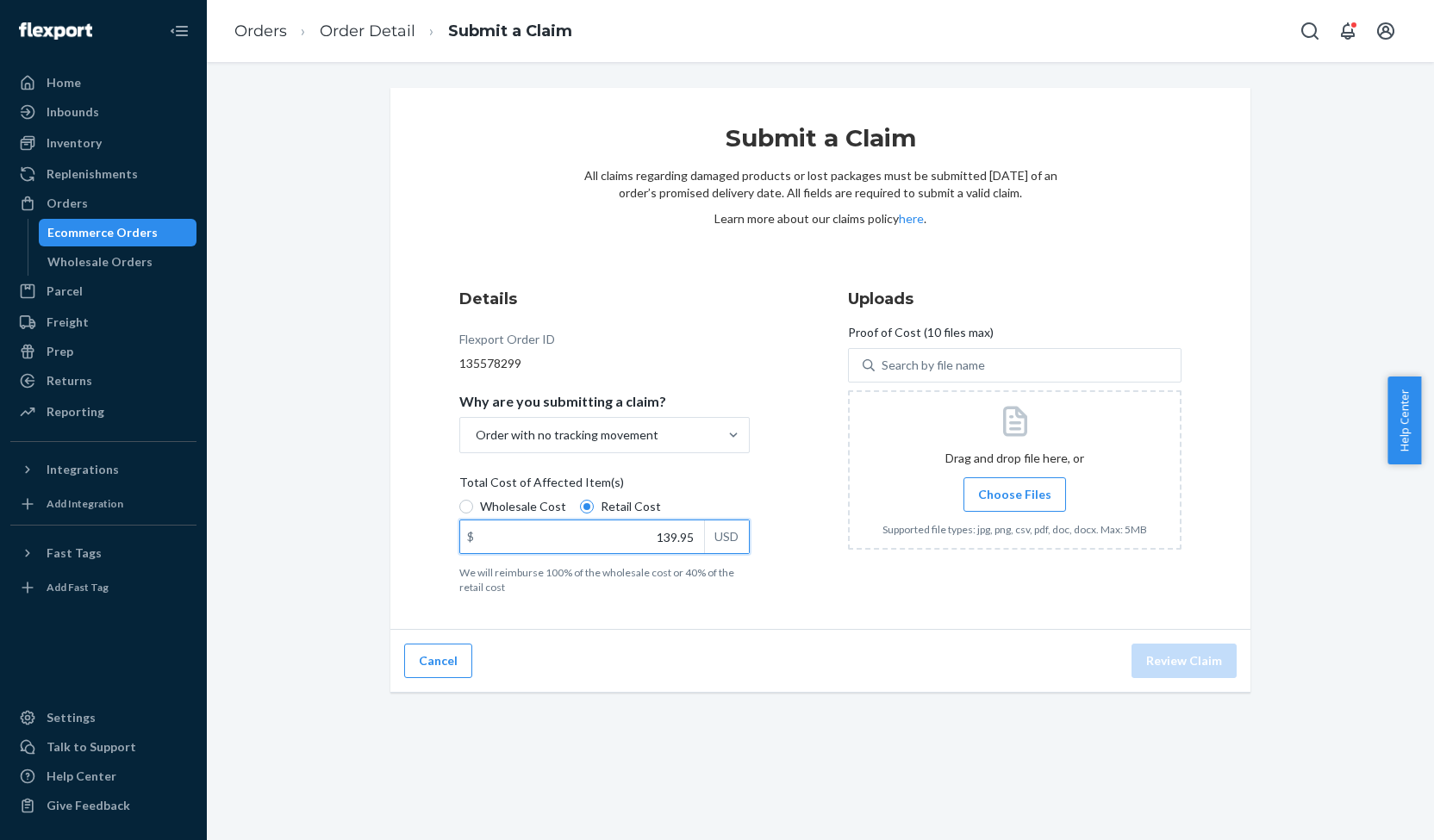
type input "139.95"
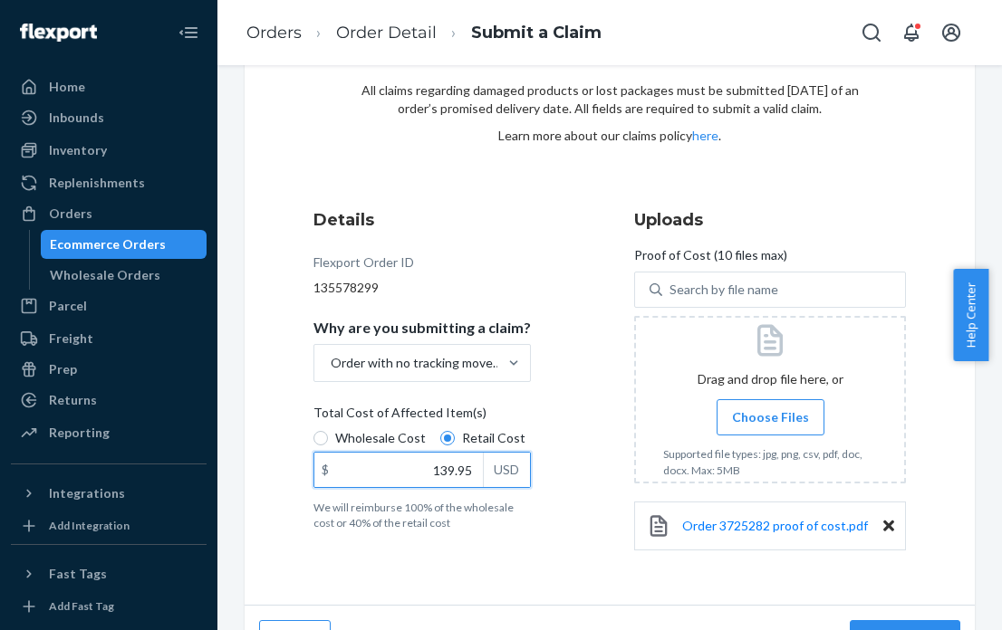
scroll to position [134, 0]
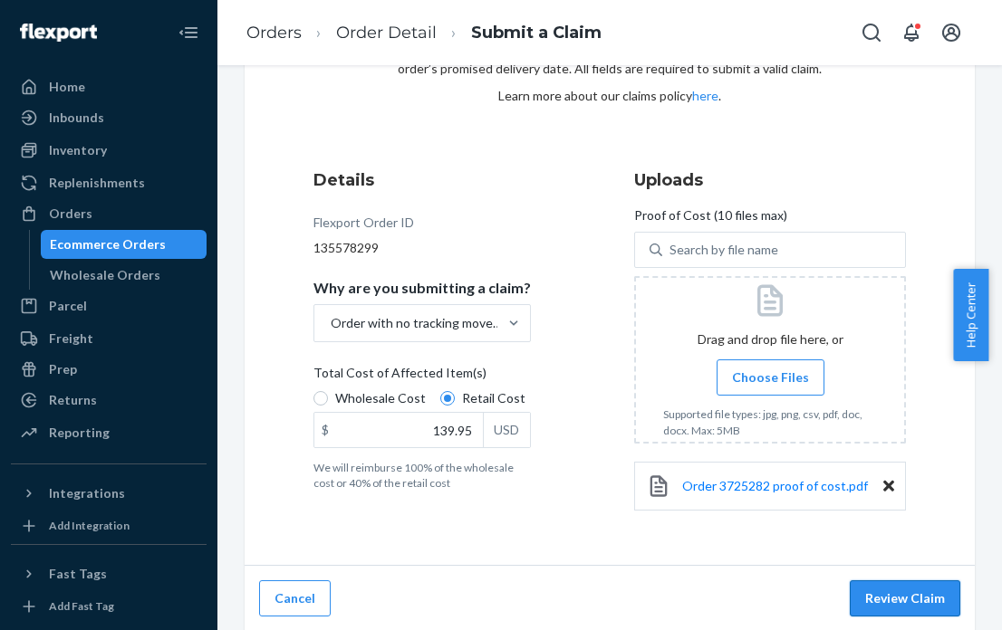
click at [907, 594] on button "Review Claim" at bounding box center [905, 599] width 110 height 36
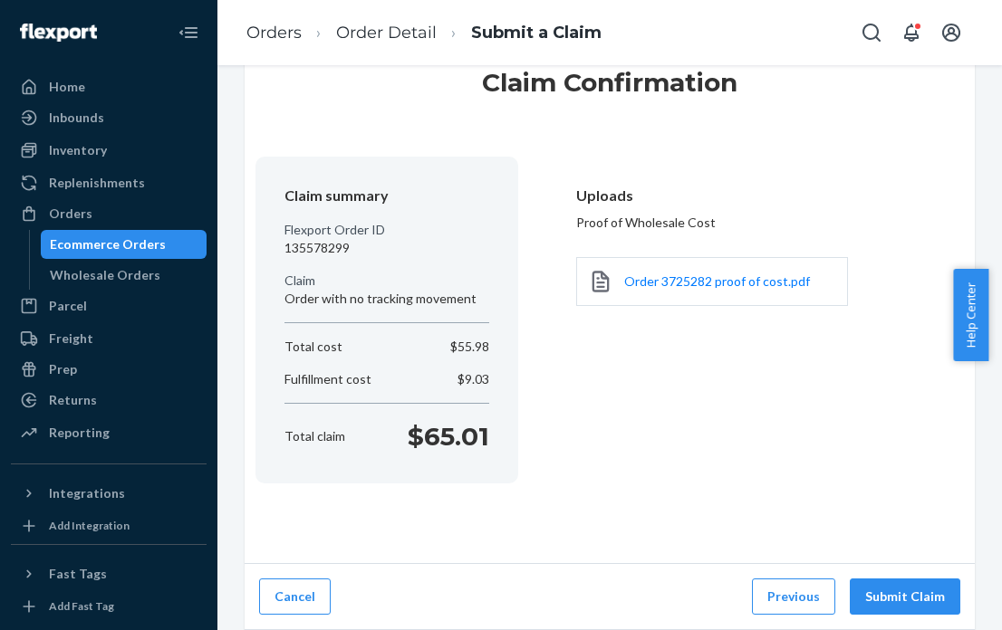
scroll to position [61, 0]
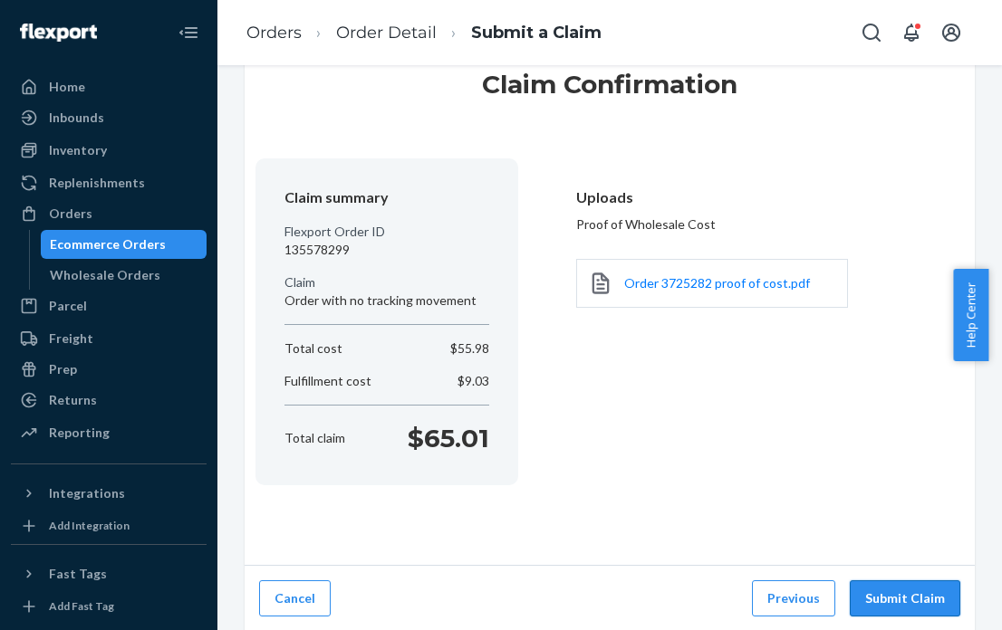
click at [913, 593] on button "Submit Claim" at bounding box center [905, 599] width 110 height 36
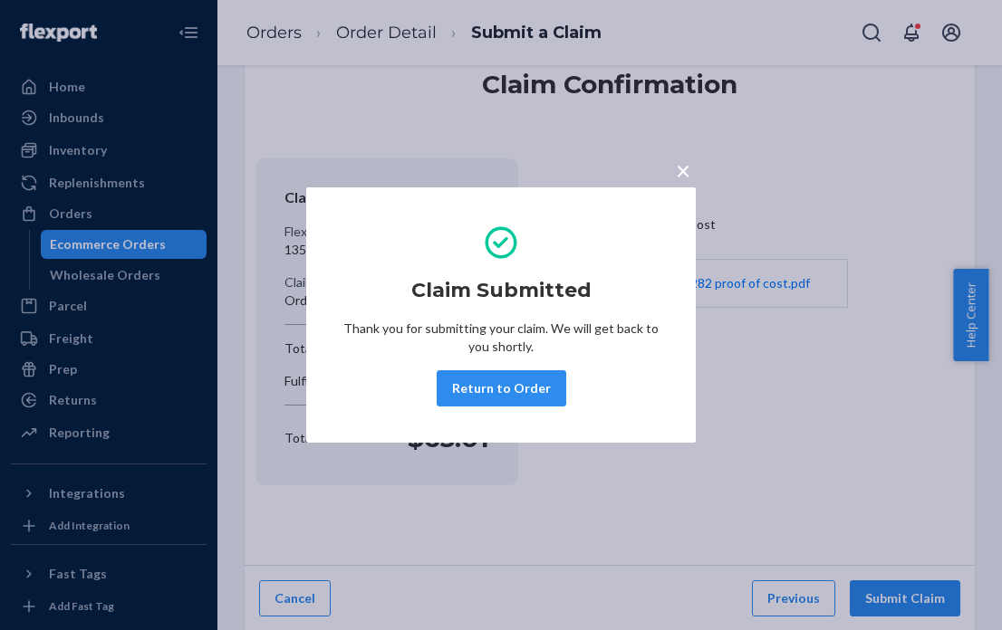
click at [687, 173] on span "×" at bounding box center [683, 170] width 14 height 31
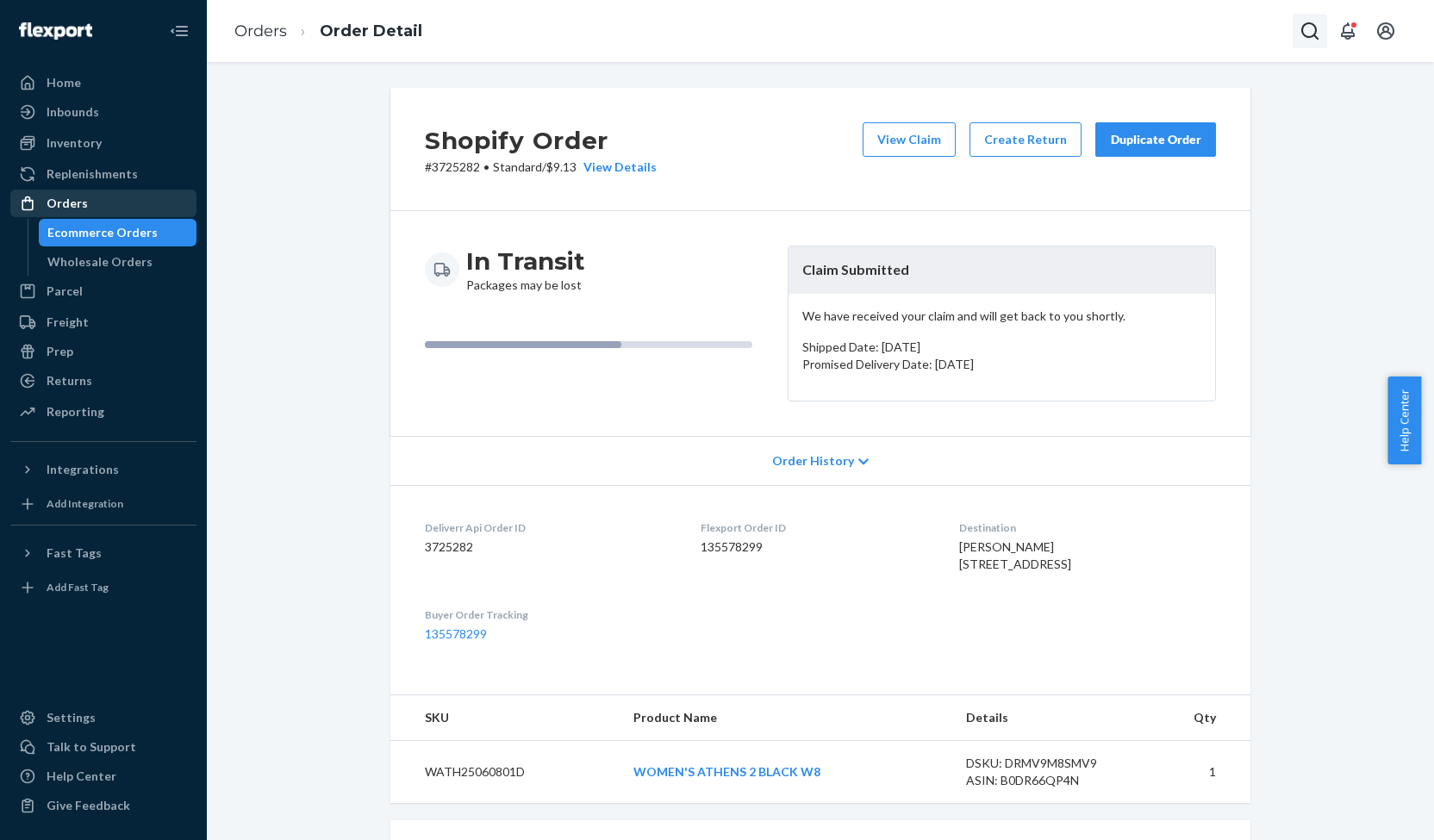
click at [69, 205] on div "Orders" at bounding box center [67, 204] width 41 height 17
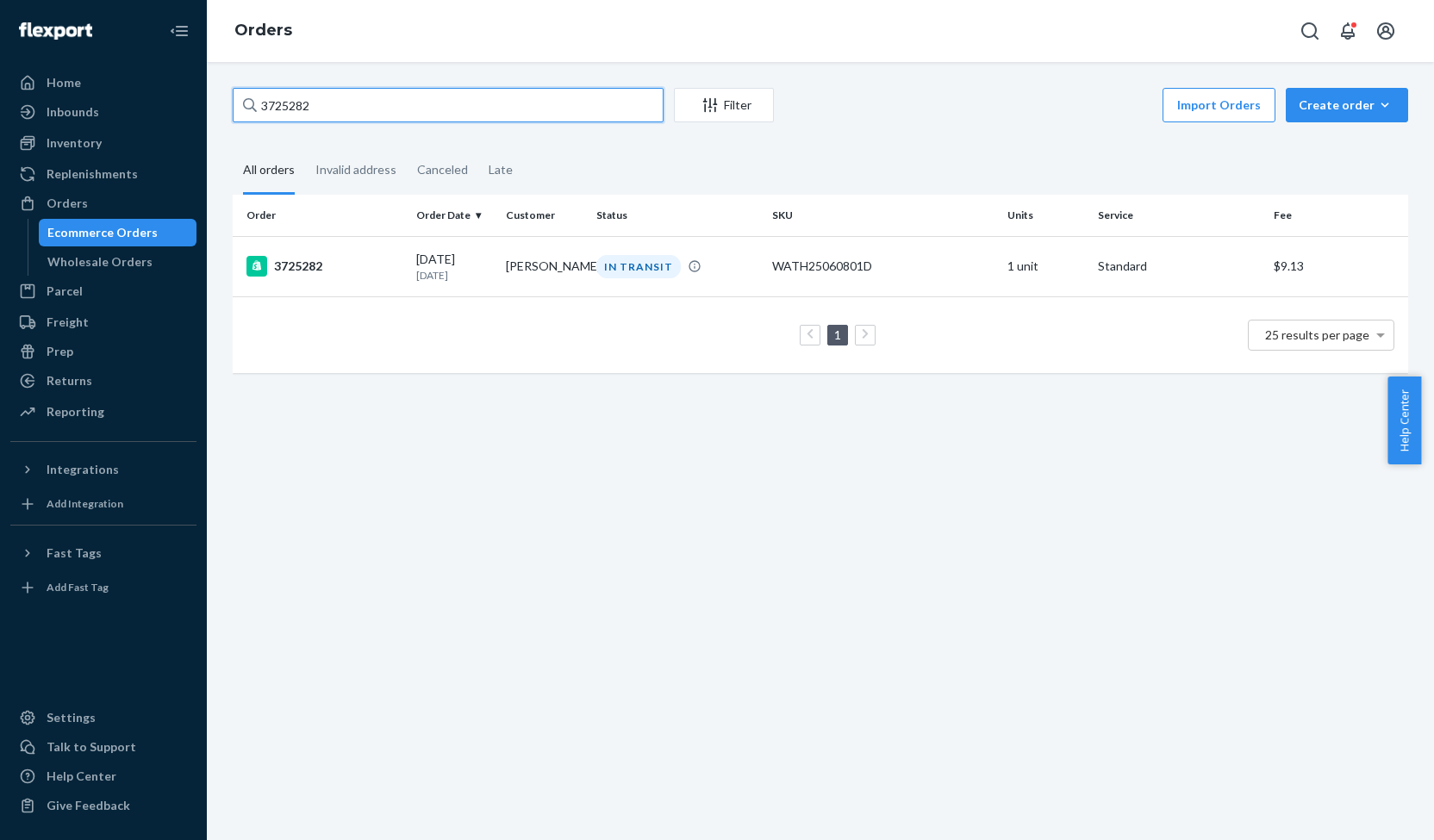
click at [289, 106] on input "3725282" at bounding box center [448, 105] width 431 height 34
paste input "31270"
type input "3731270"
click at [311, 264] on div "3731270" at bounding box center [324, 266] width 156 height 21
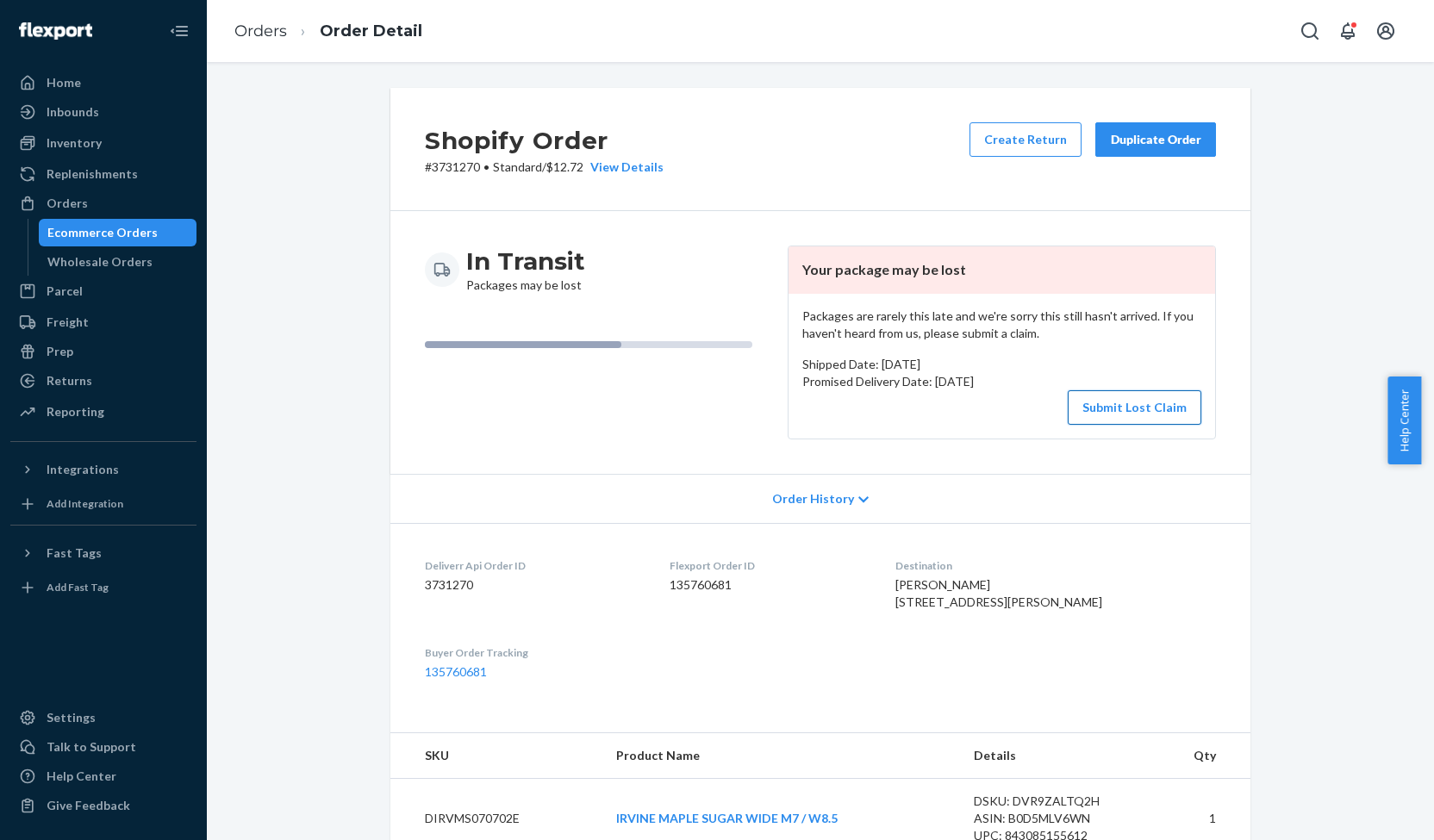
click at [1099, 404] on button "Submit Lost Claim" at bounding box center [1134, 407] width 133 height 34
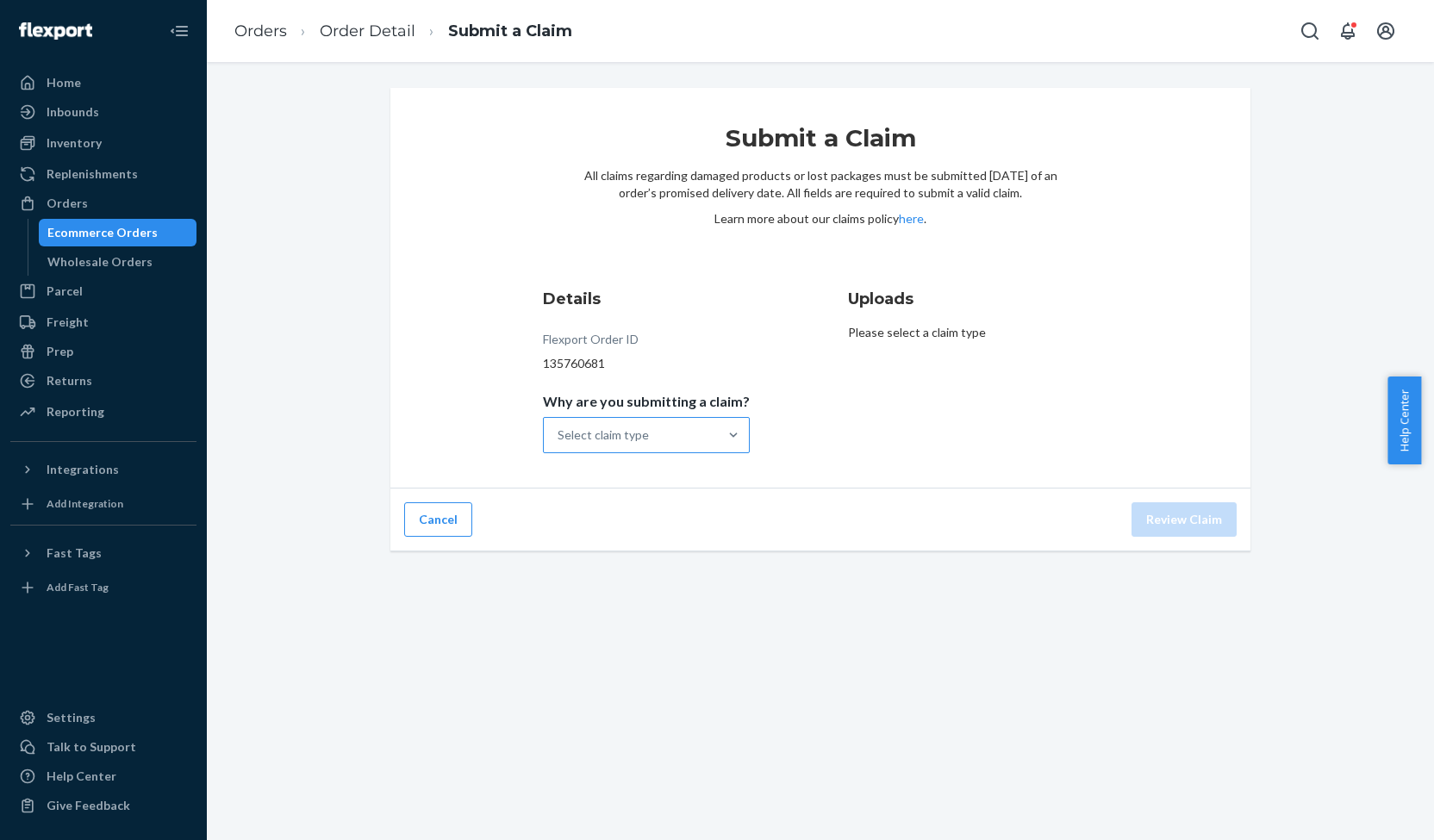
click at [671, 441] on div "Select claim type" at bounding box center [630, 435] width 174 height 34
click at [560, 441] on input "Why are you submitting a claim? Select claim type" at bounding box center [559, 435] width 2 height 17
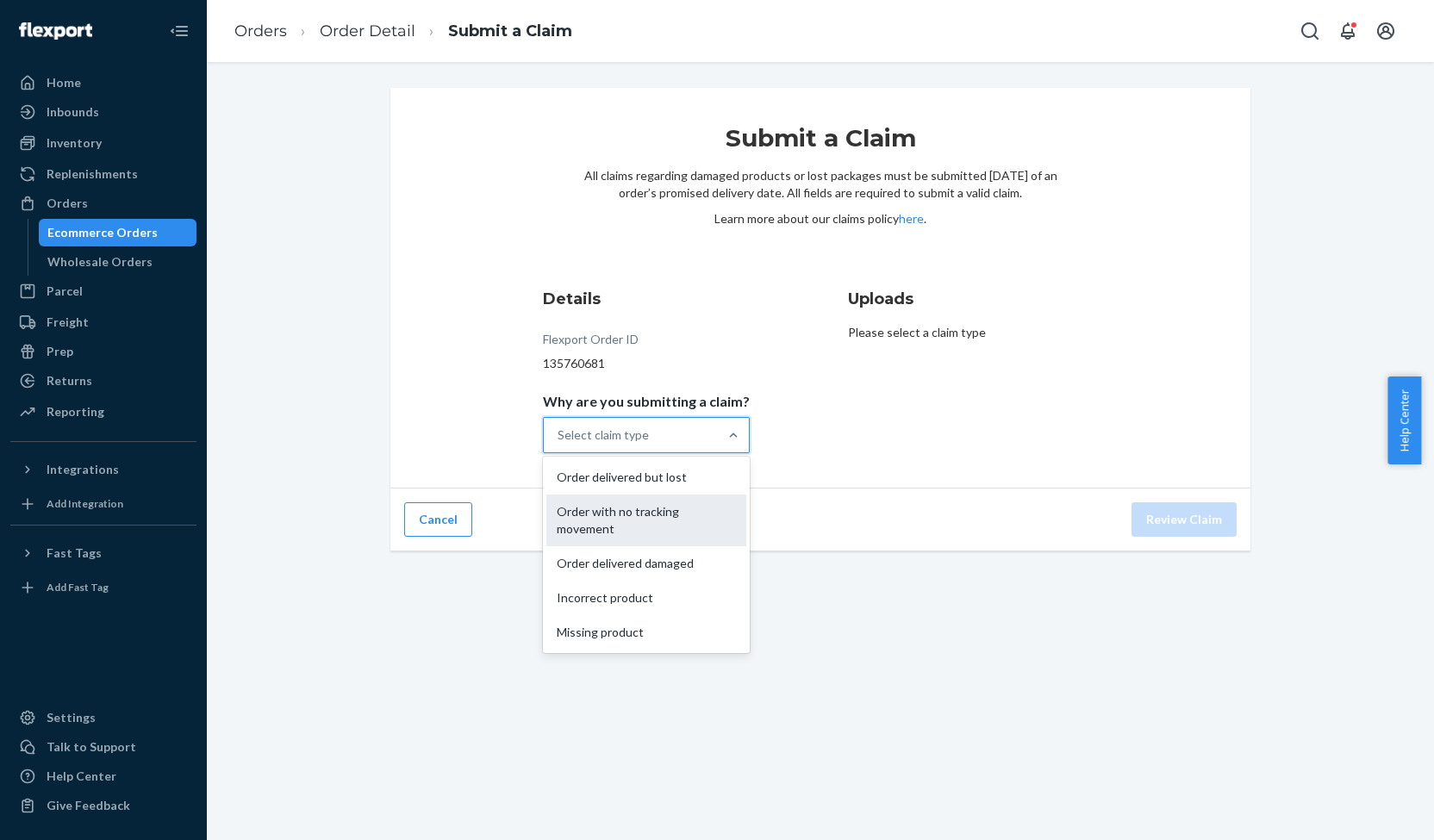
click at [638, 502] on div "Order with no tracking movement" at bounding box center [646, 520] width 200 height 51
click at [560, 443] on input "Why are you submitting a claim? option Order with no tracking movement focused,…" at bounding box center [559, 435] width 2 height 17
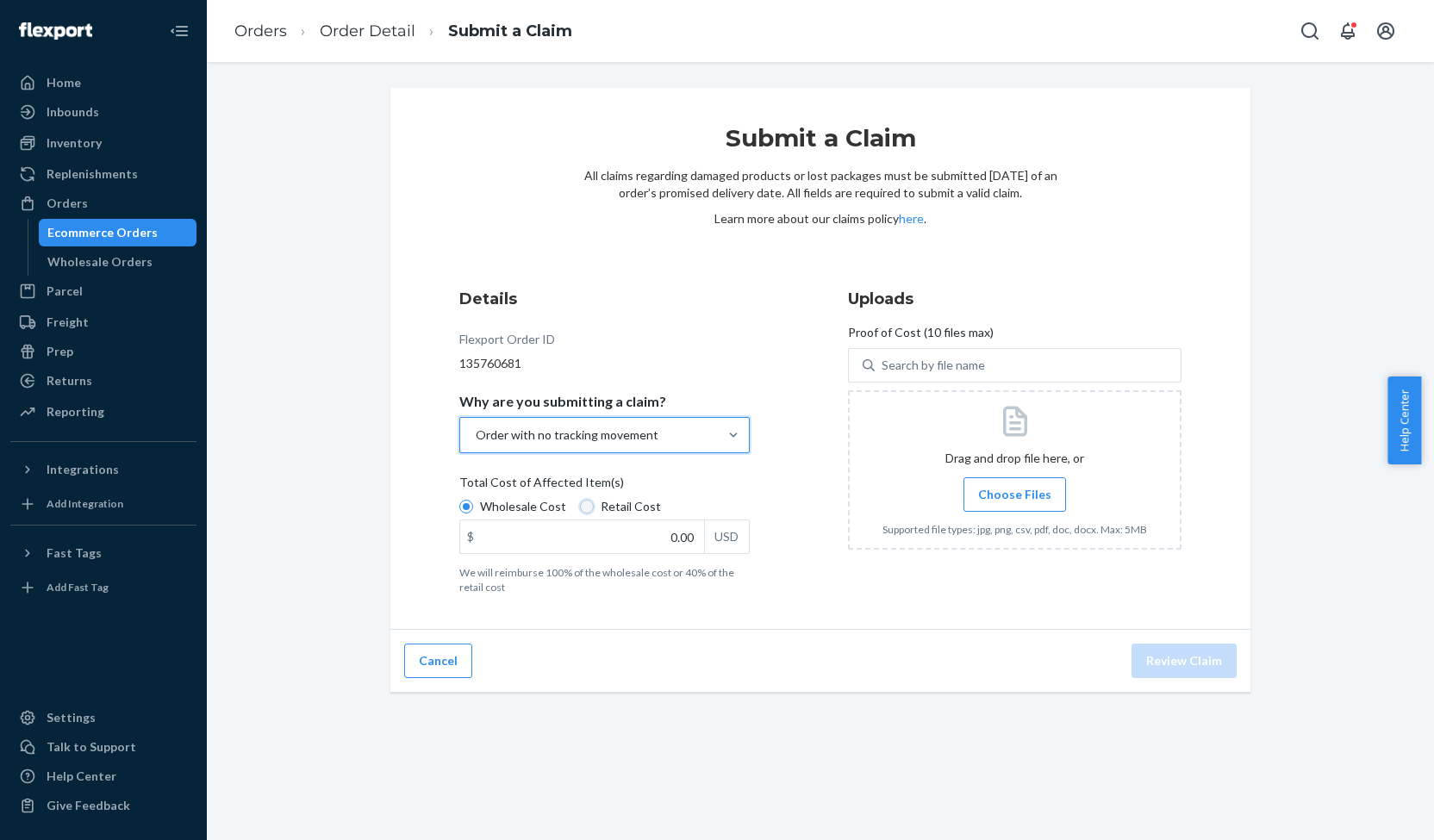
click at [582, 507] on input "Retail Cost" at bounding box center [587, 506] width 13 height 13
radio input "true"
radio input "false"
click at [679, 535] on input "0.00" at bounding box center [582, 537] width 244 height 32
type input "149.98"
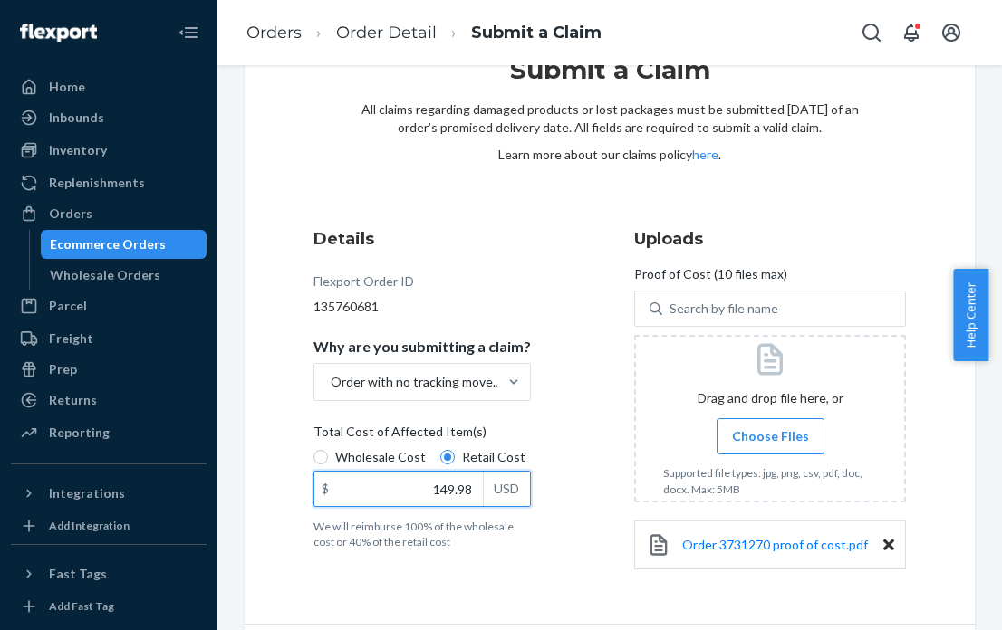
scroll to position [134, 0]
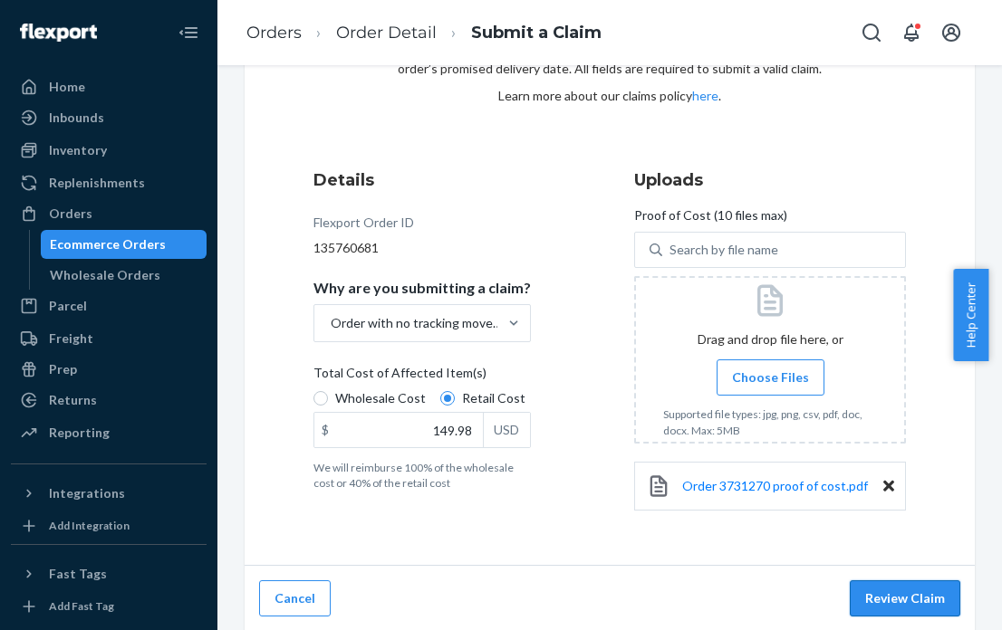
click at [904, 607] on button "Review Claim" at bounding box center [905, 599] width 110 height 36
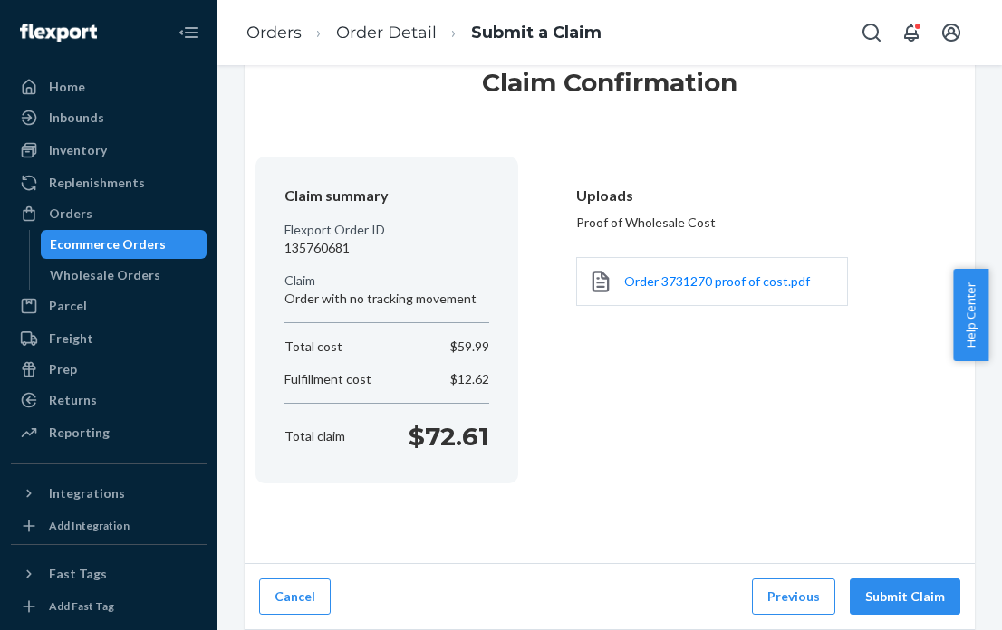
scroll to position [61, 0]
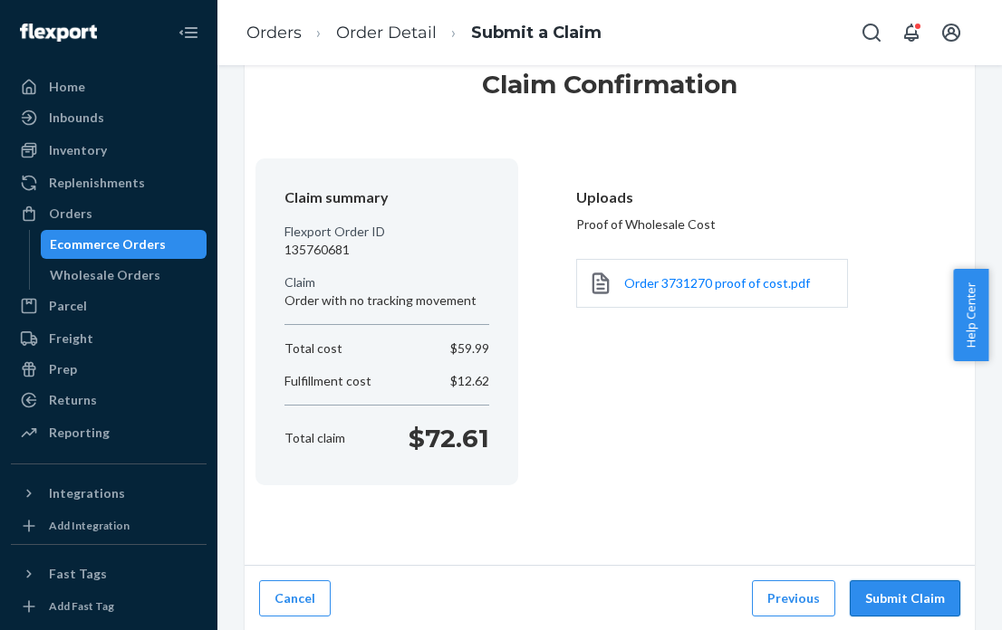
click at [906, 602] on button "Submit Claim" at bounding box center [905, 599] width 110 height 36
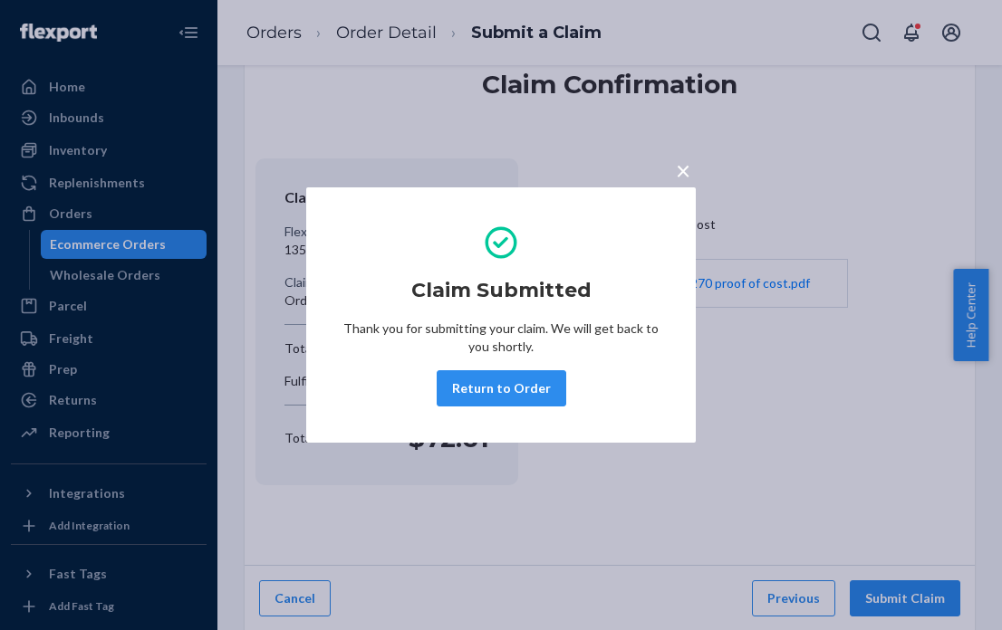
click at [683, 169] on span "×" at bounding box center [683, 170] width 14 height 31
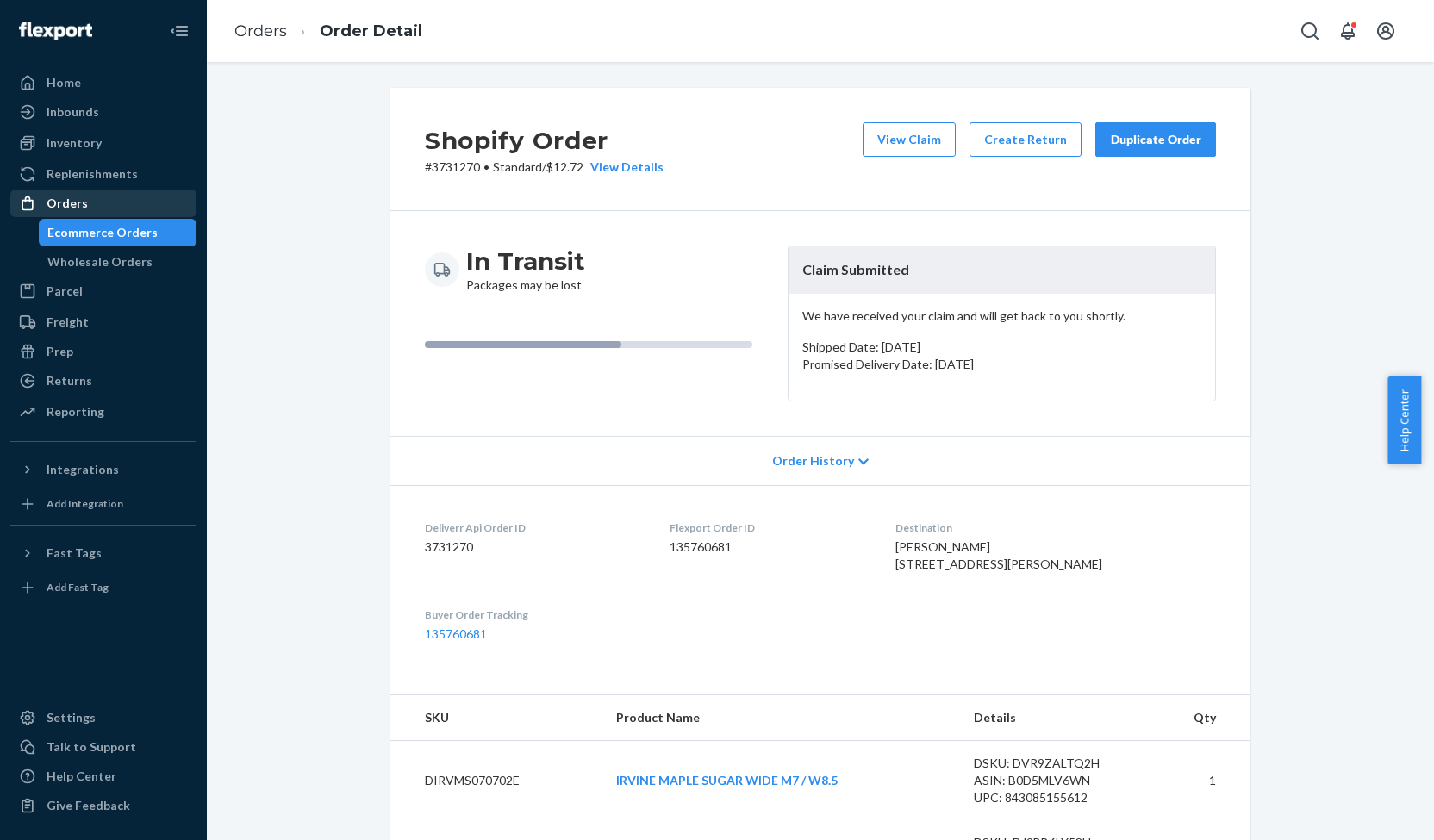
drag, startPoint x: 54, startPoint y: 205, endPoint x: 69, endPoint y: 205, distance: 15.0
click at [55, 205] on div "Orders" at bounding box center [67, 204] width 41 height 17
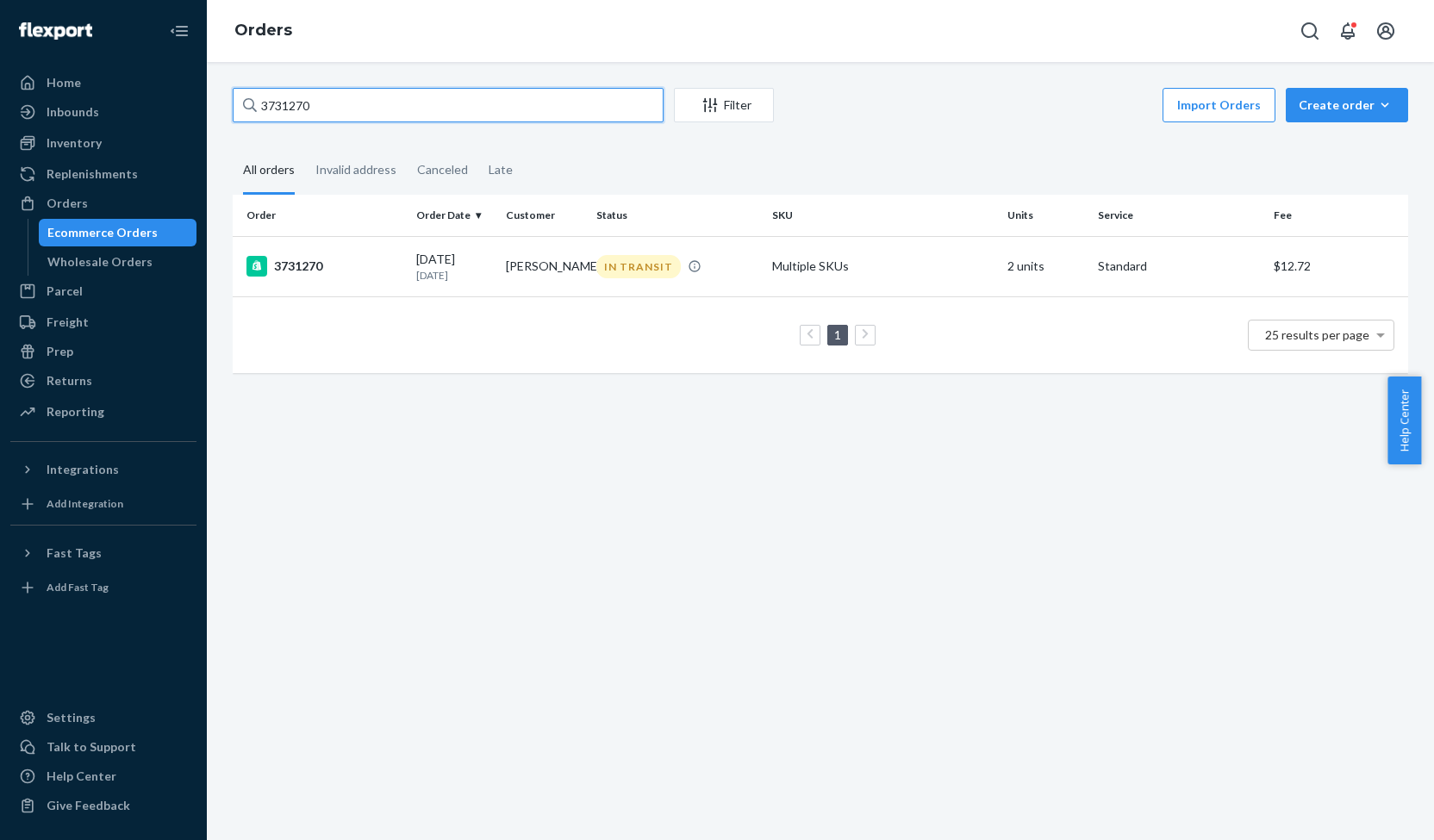
click at [282, 107] on input "3731270" at bounding box center [448, 105] width 431 height 34
paste input "7412"
type input "3737412"
click at [305, 264] on div "3737412" at bounding box center [324, 266] width 156 height 21
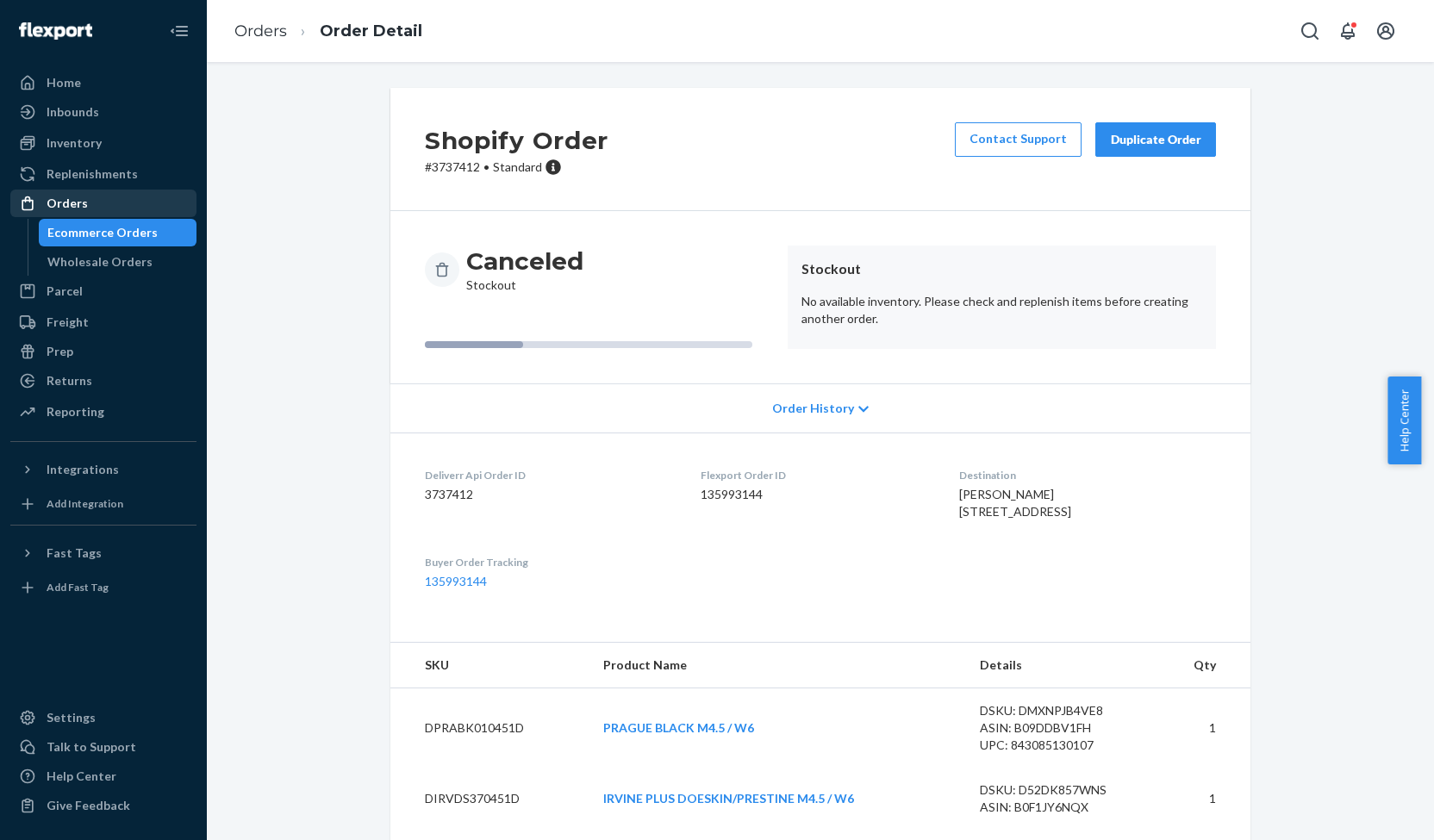
click at [59, 200] on div "Orders" at bounding box center [67, 204] width 41 height 17
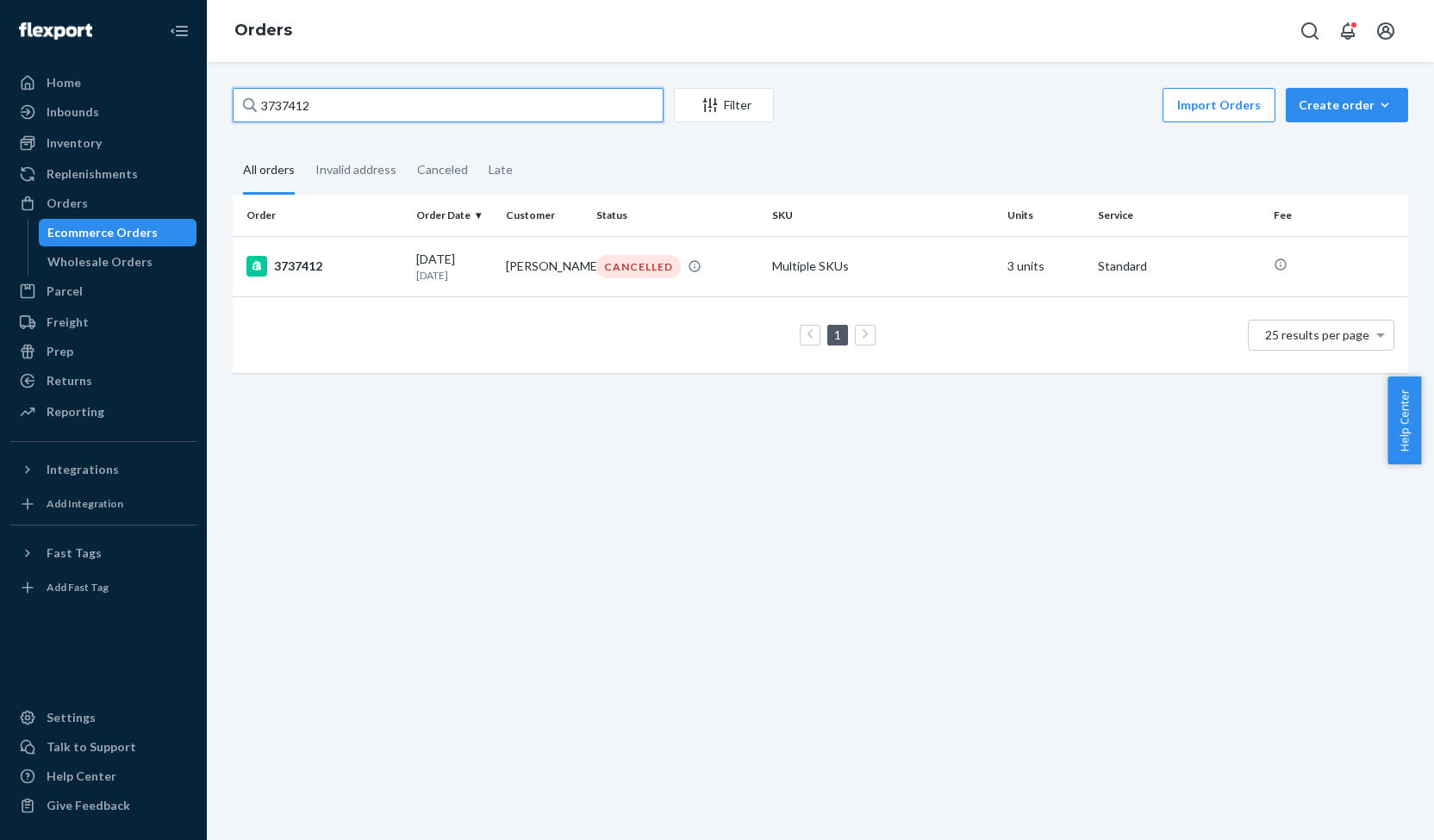
click at [281, 102] on input "3737412" at bounding box center [448, 105] width 431 height 34
paste input "724"
type input "3737724"
click at [314, 264] on div "3737724" at bounding box center [324, 266] width 156 height 21
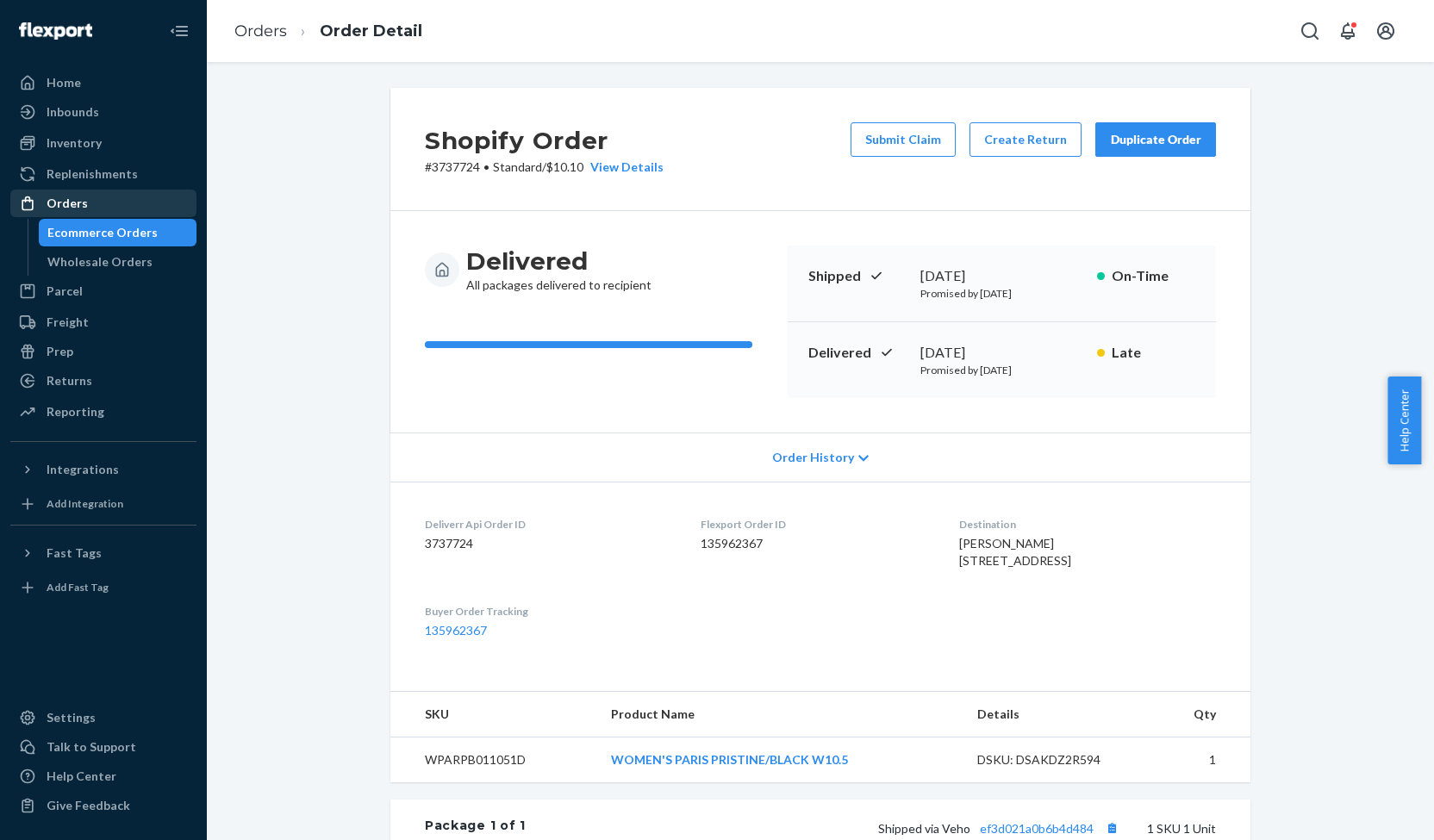
click at [76, 209] on div "Orders" at bounding box center [67, 204] width 41 height 17
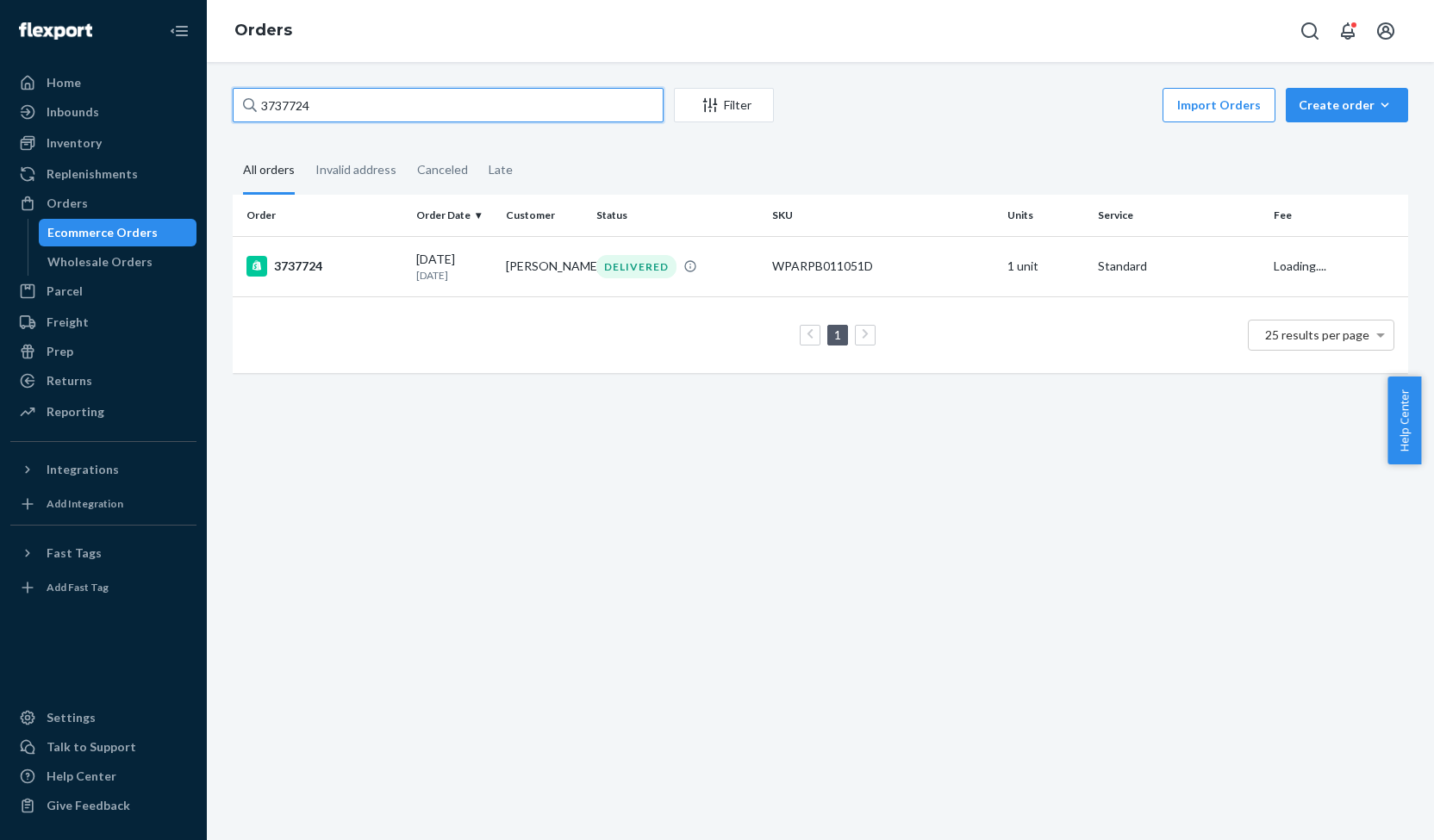
click at [294, 97] on input "3737724" at bounding box center [448, 105] width 431 height 34
paste input "EXC-3721679-1"
type input "EXC-3721679-1"
click at [334, 268] on div "EXC-3721679-1" at bounding box center [324, 266] width 156 height 21
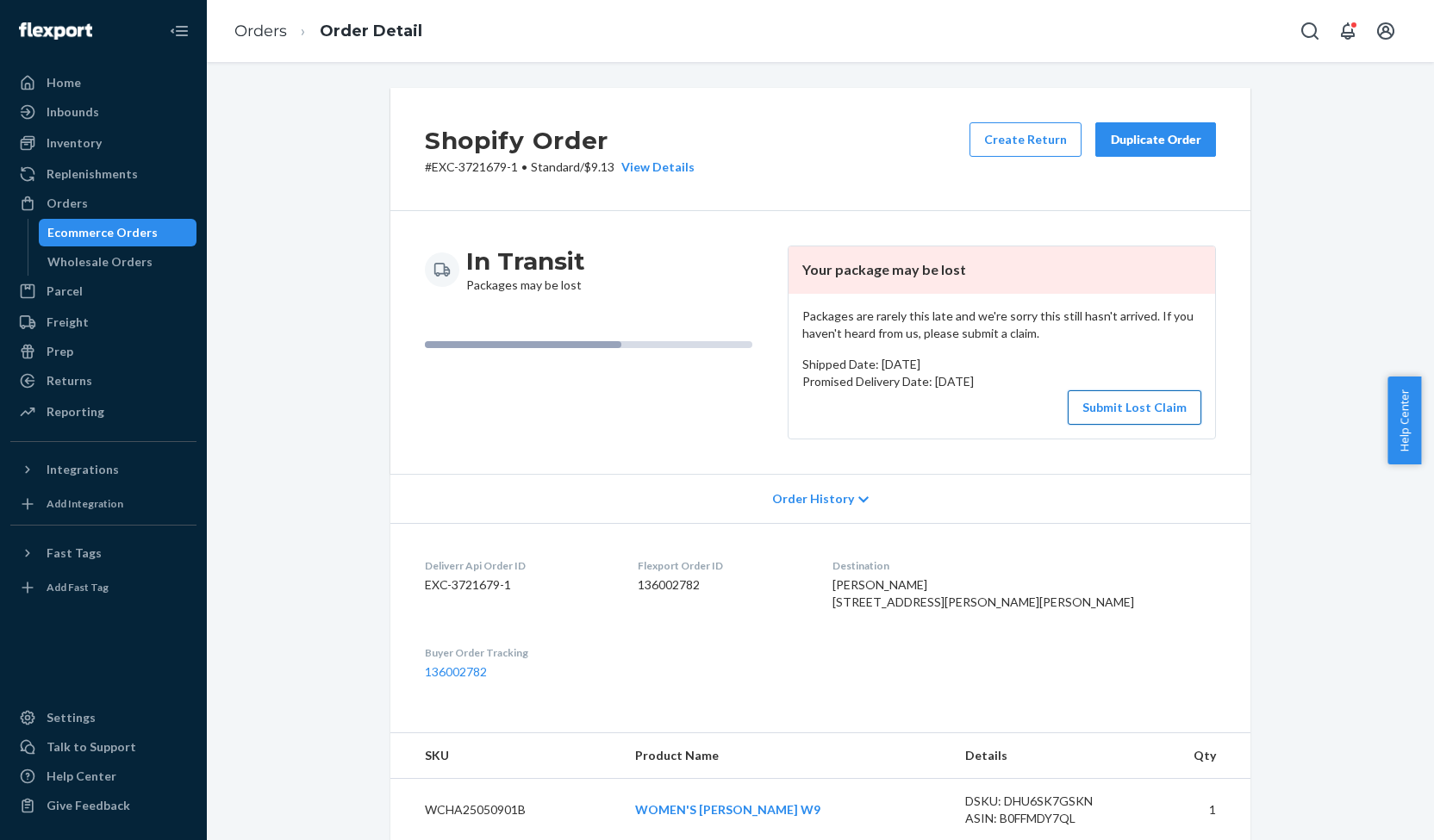
click at [1135, 409] on button "Submit Lost Claim" at bounding box center [1134, 407] width 133 height 34
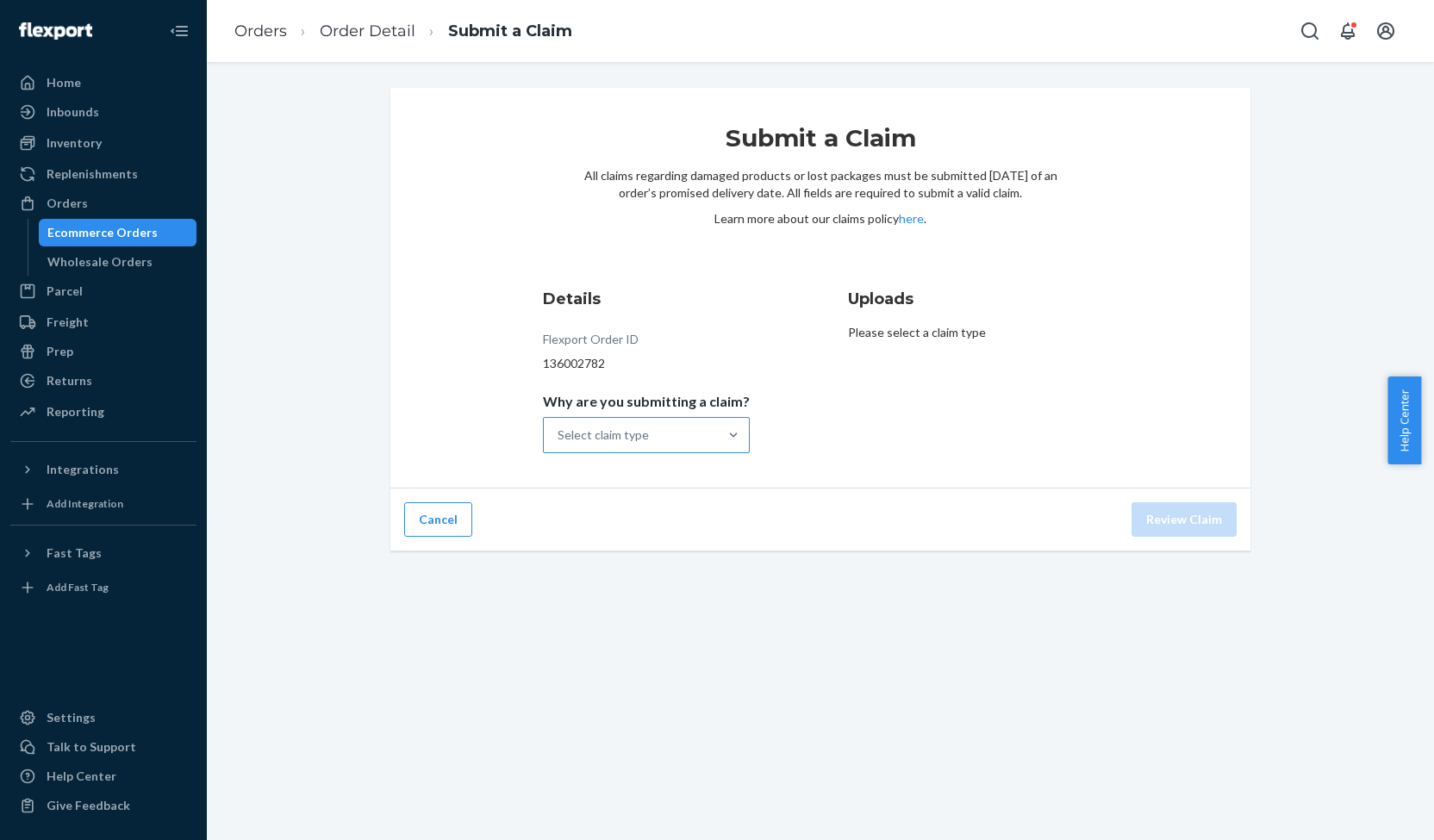
click at [636, 451] on div "Select claim type" at bounding box center [630, 435] width 174 height 34
click at [560, 443] on input "Why are you submitting a claim? Select claim type" at bounding box center [559, 435] width 2 height 17
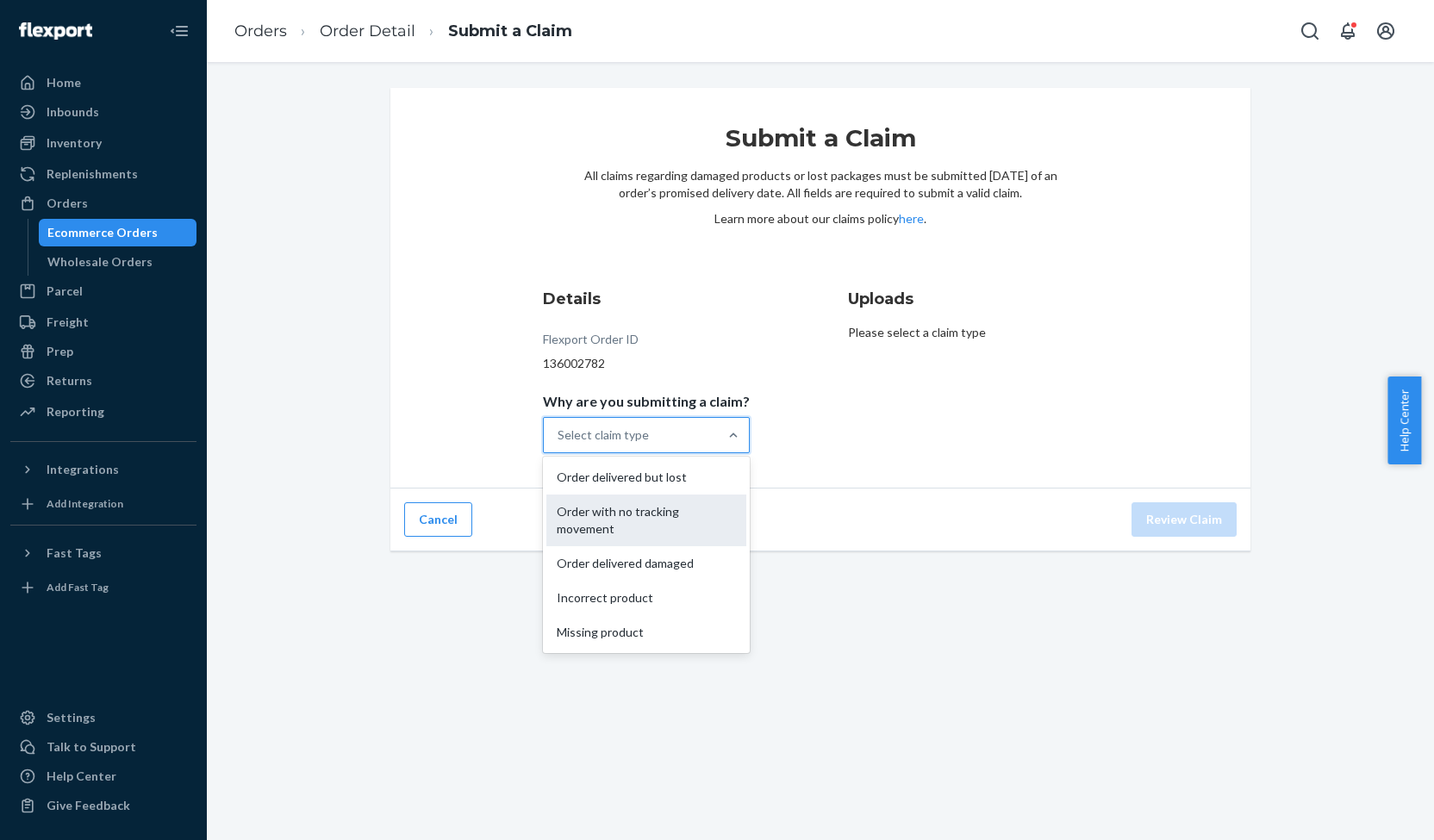
click at [626, 503] on div "Order with no tracking movement" at bounding box center [646, 520] width 200 height 51
click at [560, 443] on input "Why are you submitting a claim? option Order with no tracking movement focused,…" at bounding box center [559, 435] width 2 height 17
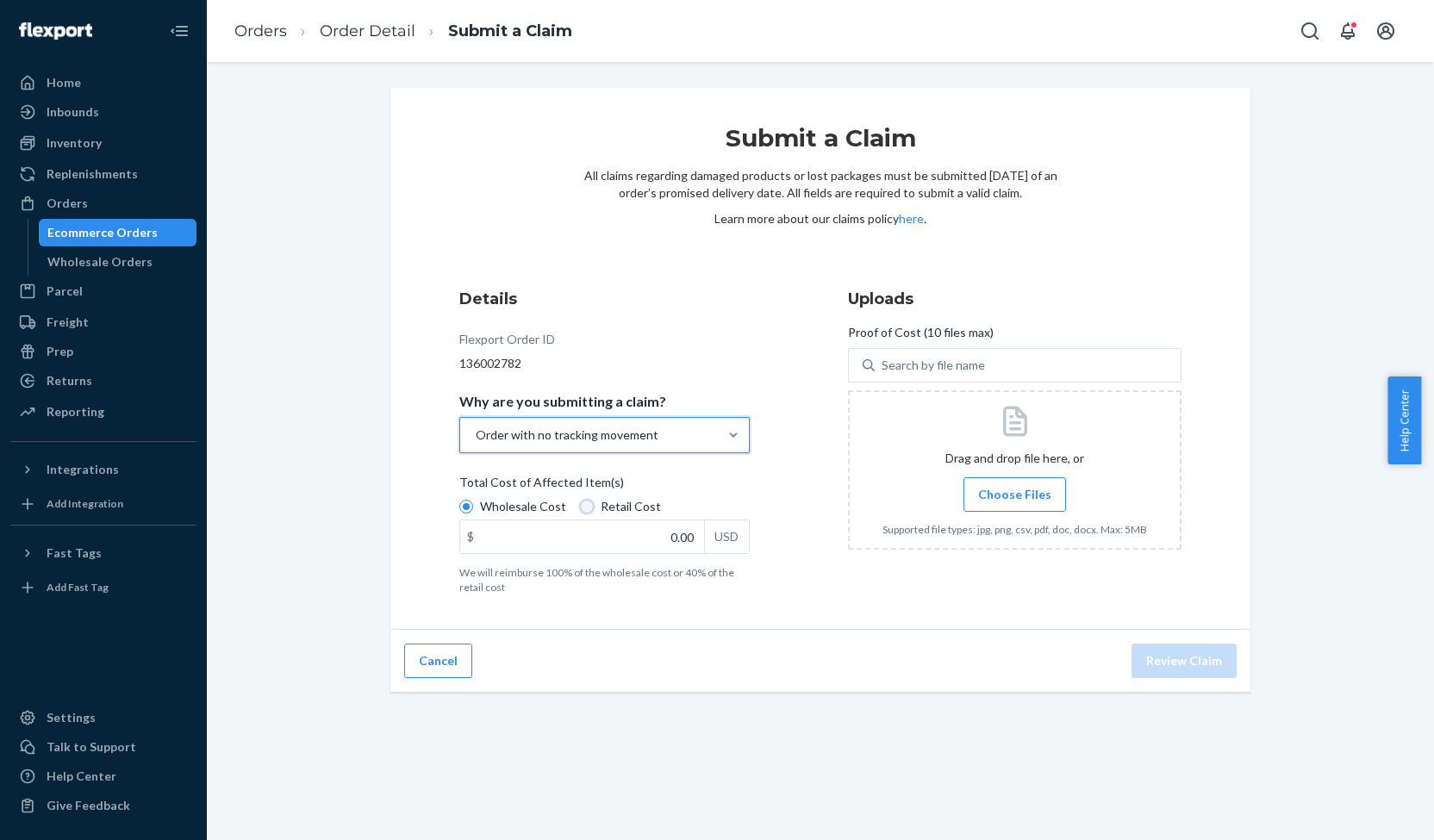
click at [580, 510] on input "Retail Cost" at bounding box center [587, 506] width 13 height 13
radio input "true"
radio input "false"
click at [676, 538] on input "0.00" at bounding box center [582, 537] width 244 height 32
type input "93.46"
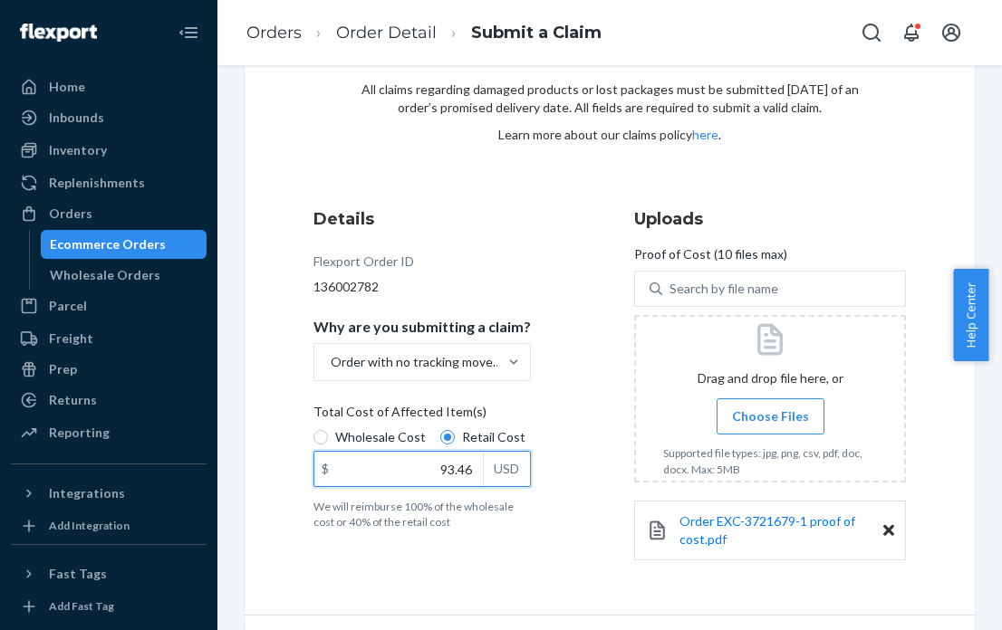
scroll to position [145, 0]
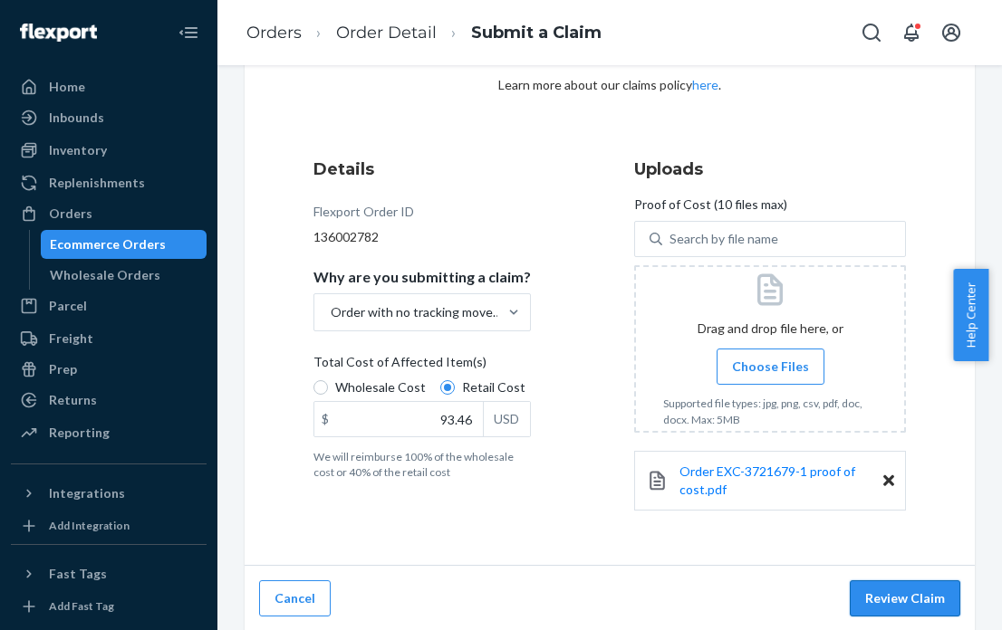
click at [900, 585] on button "Review Claim" at bounding box center [905, 599] width 110 height 36
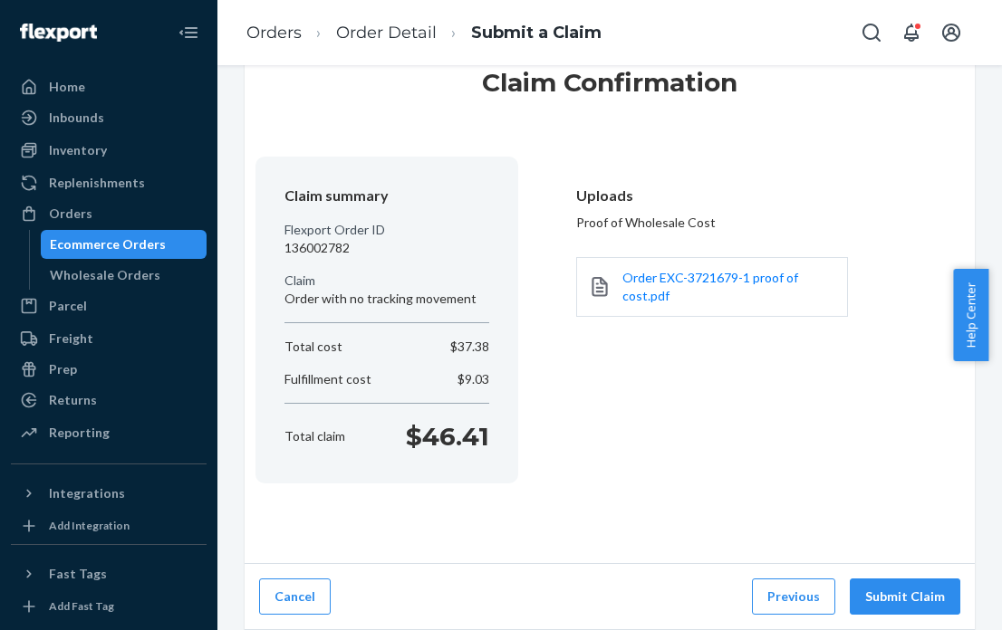
scroll to position [61, 0]
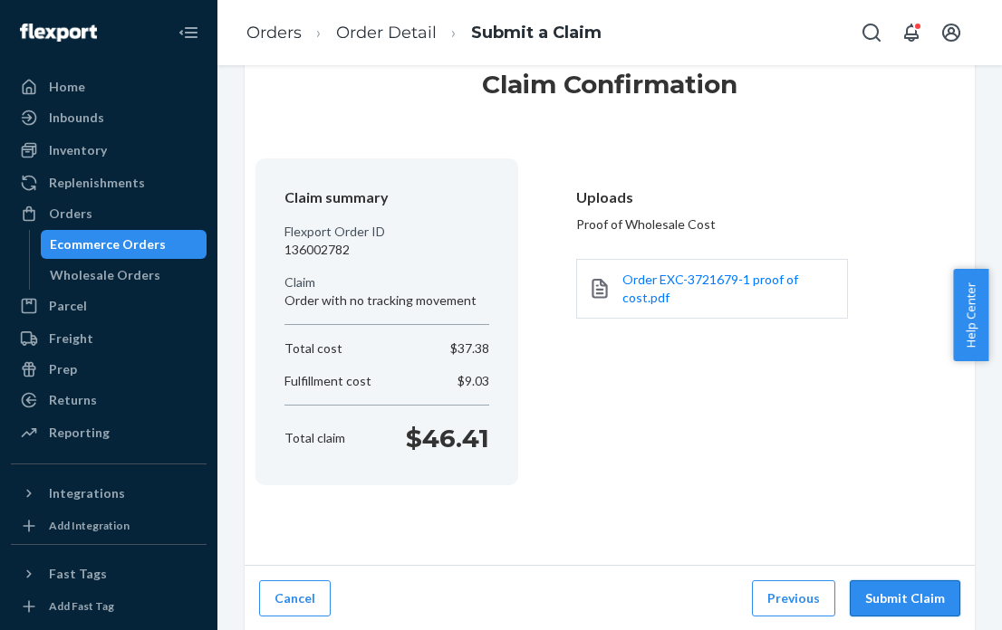
click at [898, 591] on button "Submit Claim" at bounding box center [905, 599] width 110 height 36
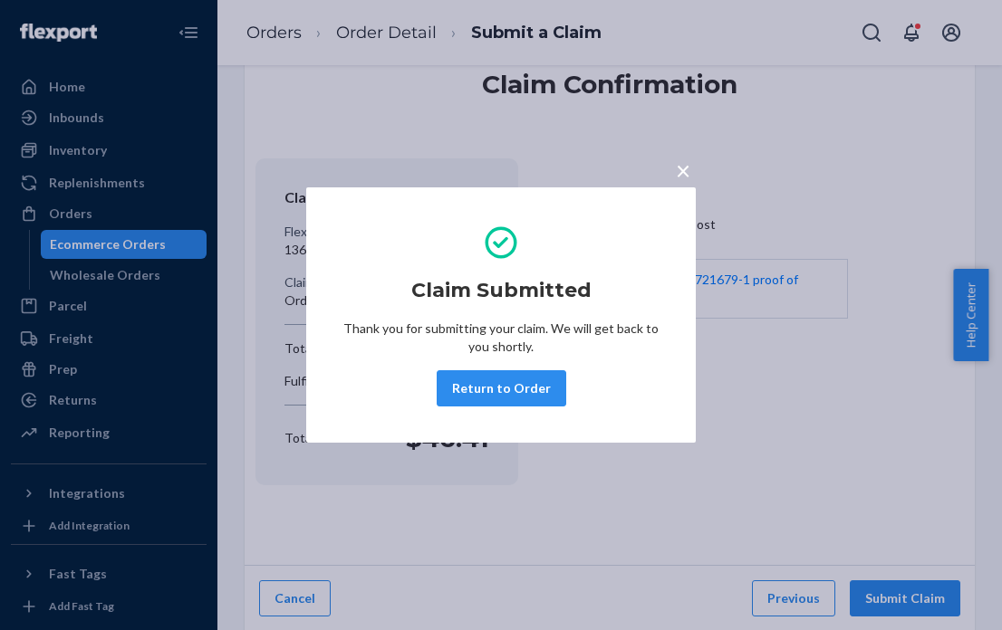
click at [686, 179] on span "×" at bounding box center [683, 170] width 14 height 31
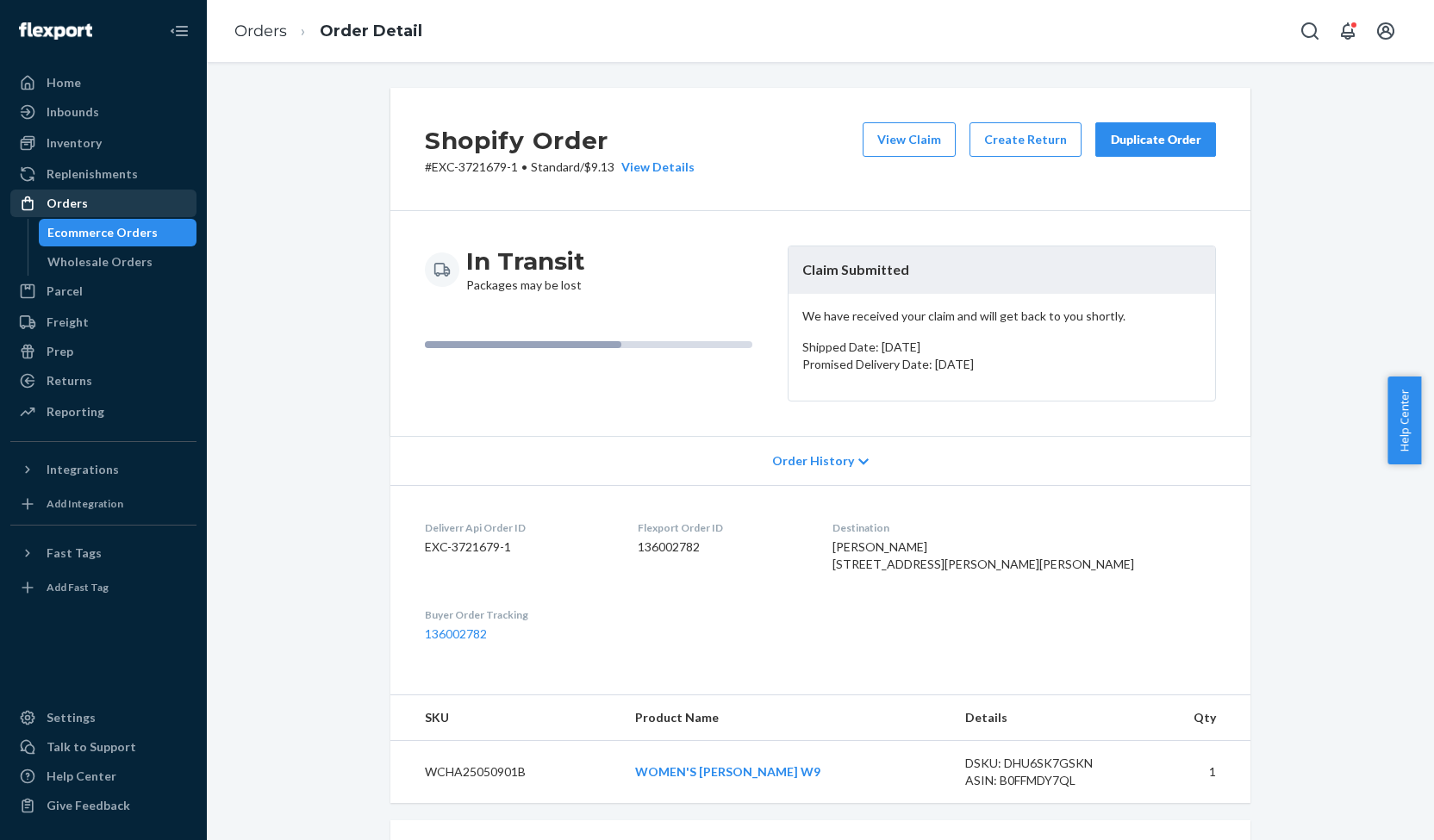
click at [72, 200] on div "Orders" at bounding box center [67, 204] width 41 height 17
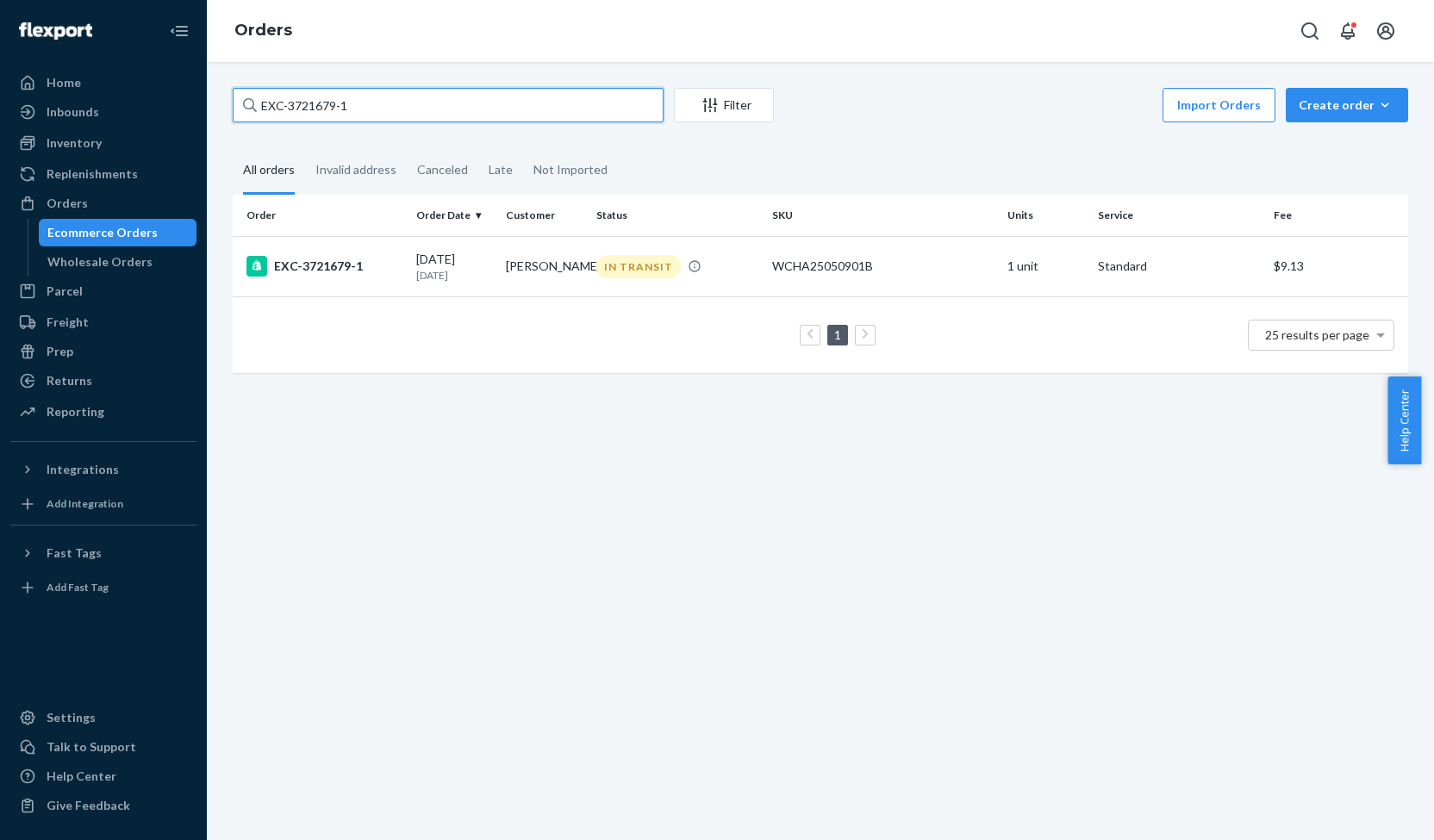
click at [282, 103] on input "EXC-3721679-1" at bounding box center [448, 105] width 431 height 34
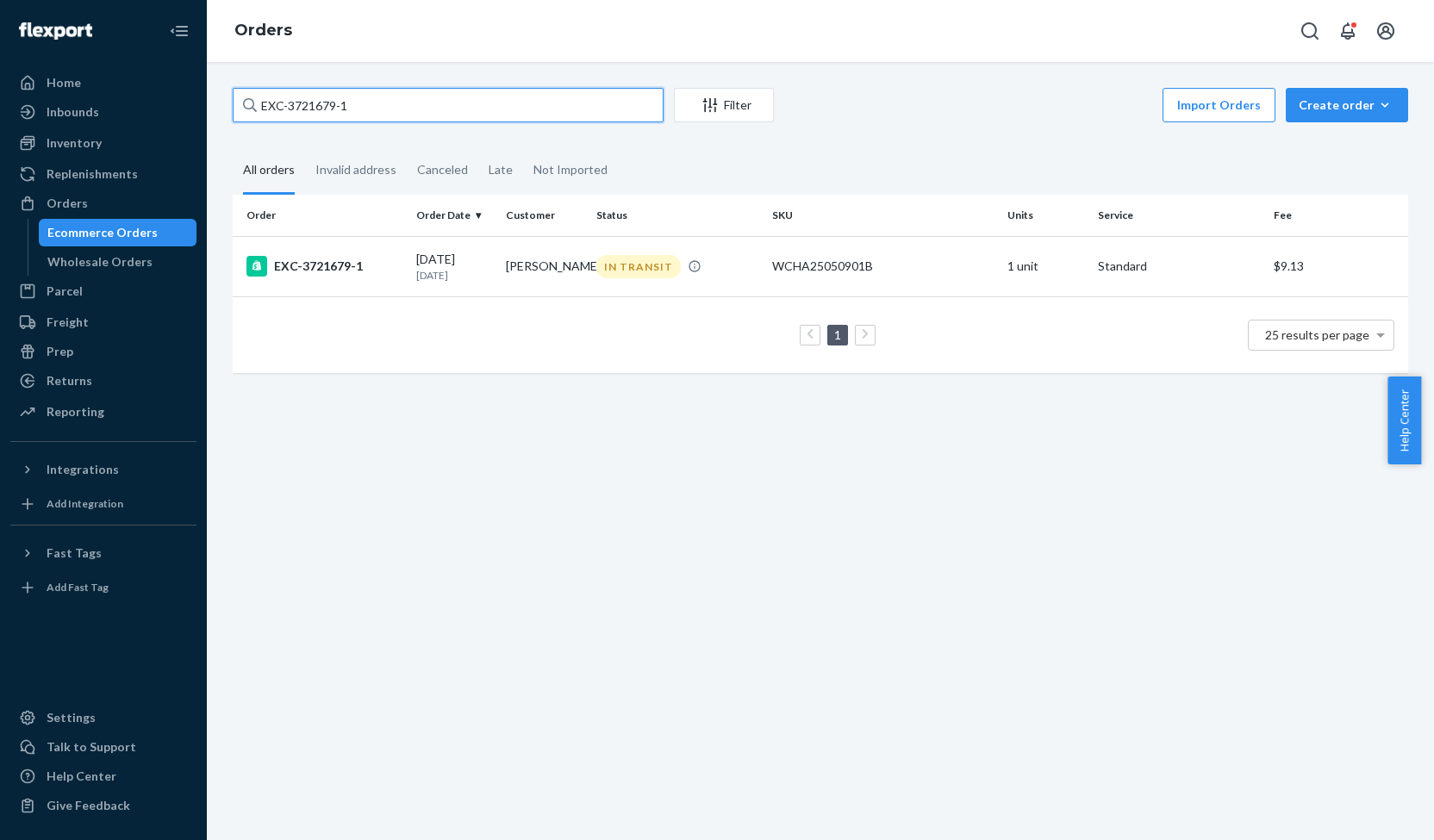
click at [282, 103] on input "EXC-3721679-1" at bounding box center [448, 105] width 431 height 34
paste input "3717145"
type input "3717145"
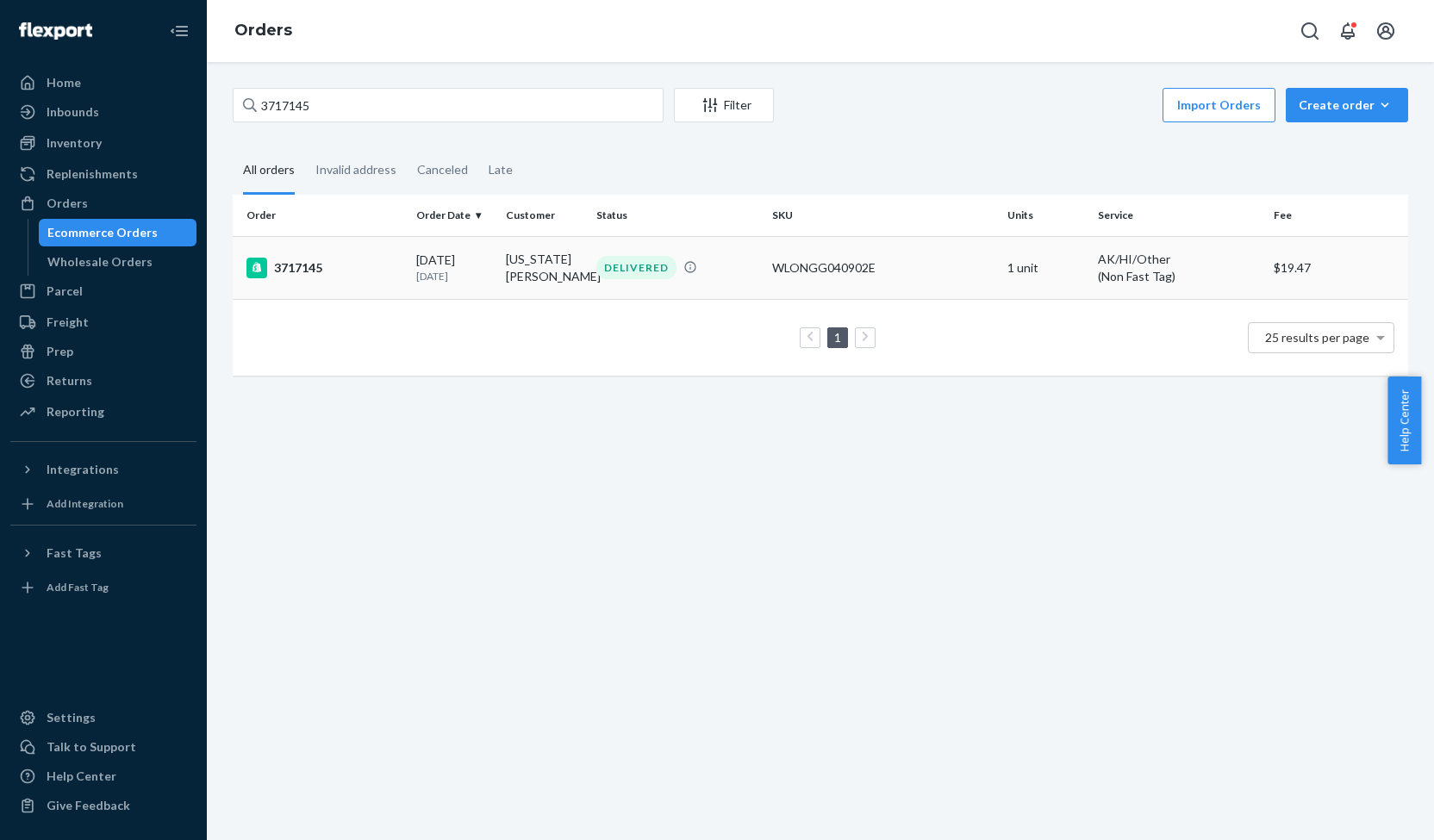
click at [311, 269] on div "3717145" at bounding box center [324, 268] width 156 height 21
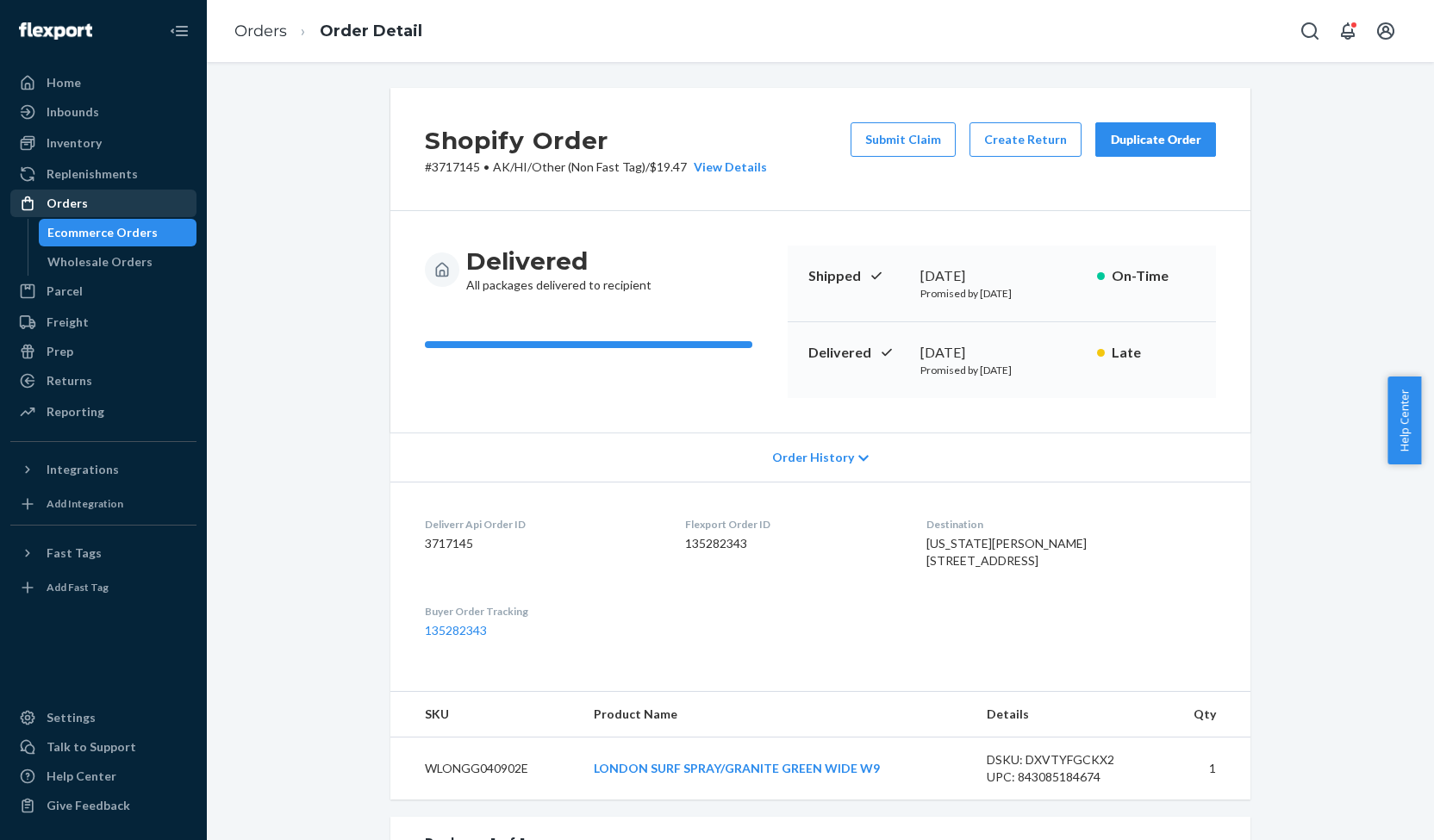
click at [68, 205] on div "Orders" at bounding box center [67, 204] width 41 height 17
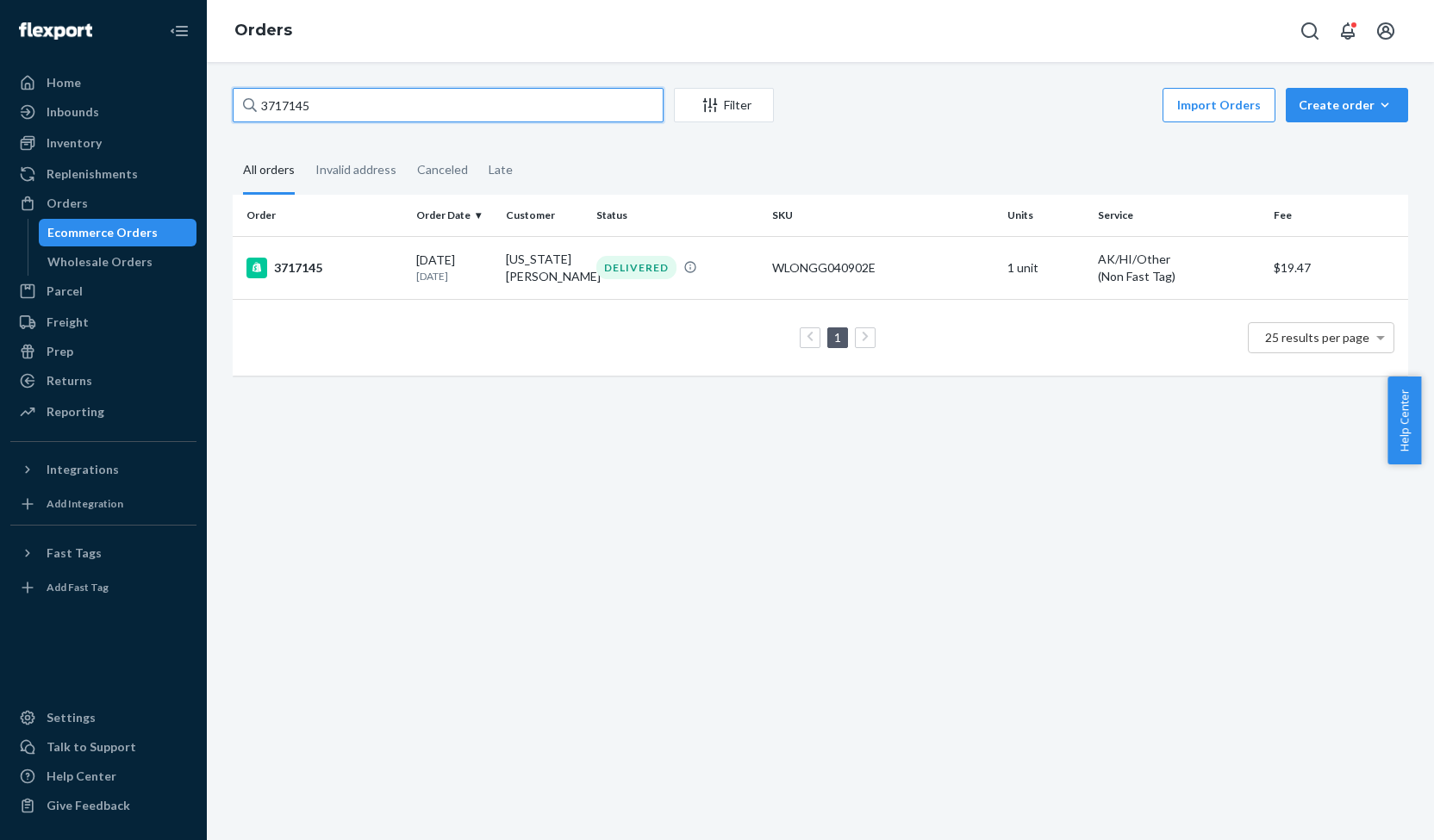
click at [278, 109] on input "3717145" at bounding box center [448, 105] width 431 height 34
paste input "37367"
type input "3737367"
click at [295, 269] on div "3737367" at bounding box center [324, 266] width 156 height 21
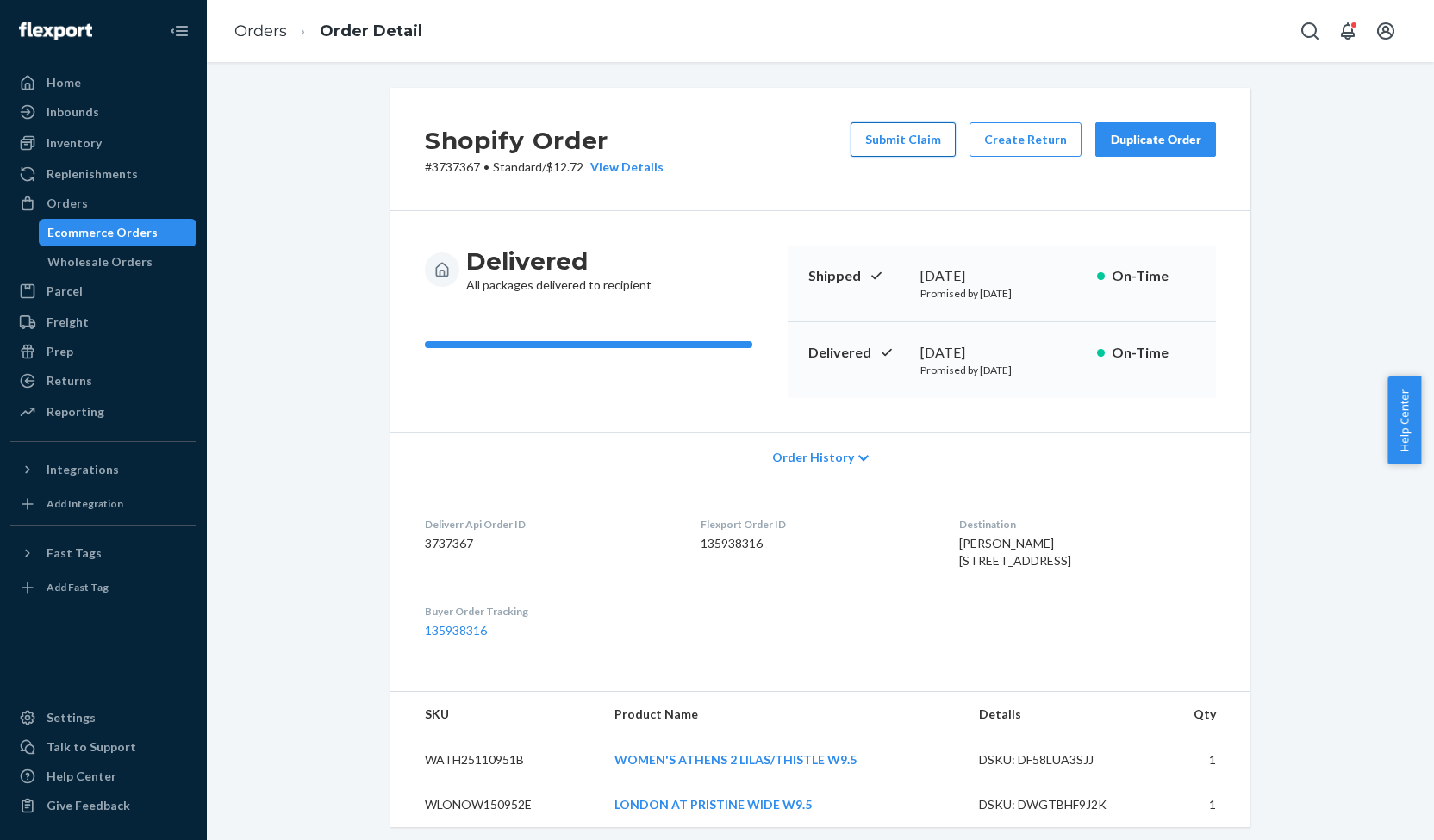
click at [890, 130] on button "Submit Claim" at bounding box center [903, 140] width 105 height 34
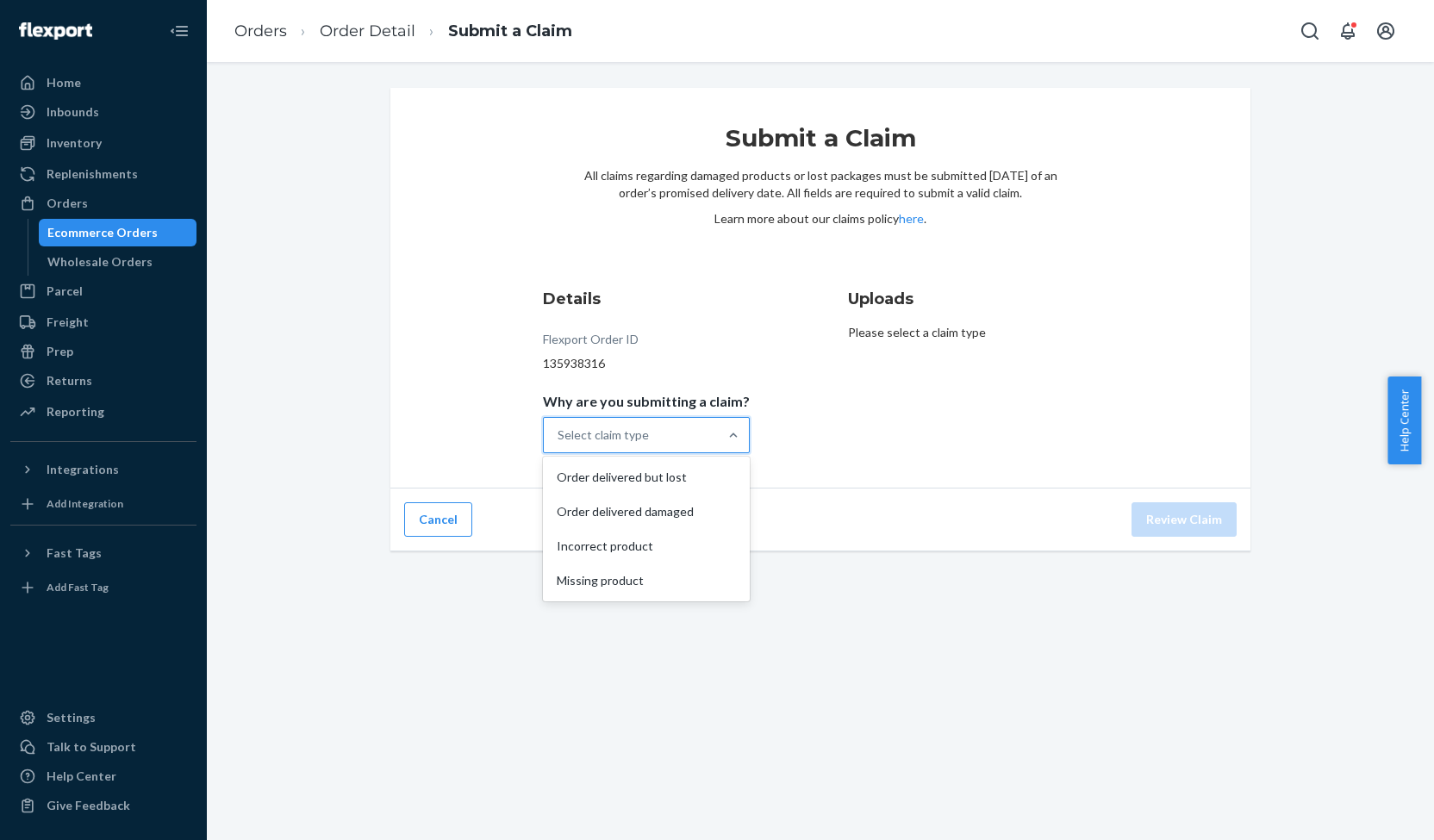
click at [683, 432] on div "Select claim type" at bounding box center [630, 435] width 174 height 34
click at [560, 432] on input "Why are you submitting a claim? option Order delivered but lost focused, 1 of 4…" at bounding box center [559, 435] width 2 height 17
click at [660, 483] on div "Order delivered but lost" at bounding box center [646, 478] width 200 height 34
click at [560, 443] on input "Why are you submitting a claim? option Order delivered but lost focused, 1 of 4…" at bounding box center [559, 435] width 2 height 17
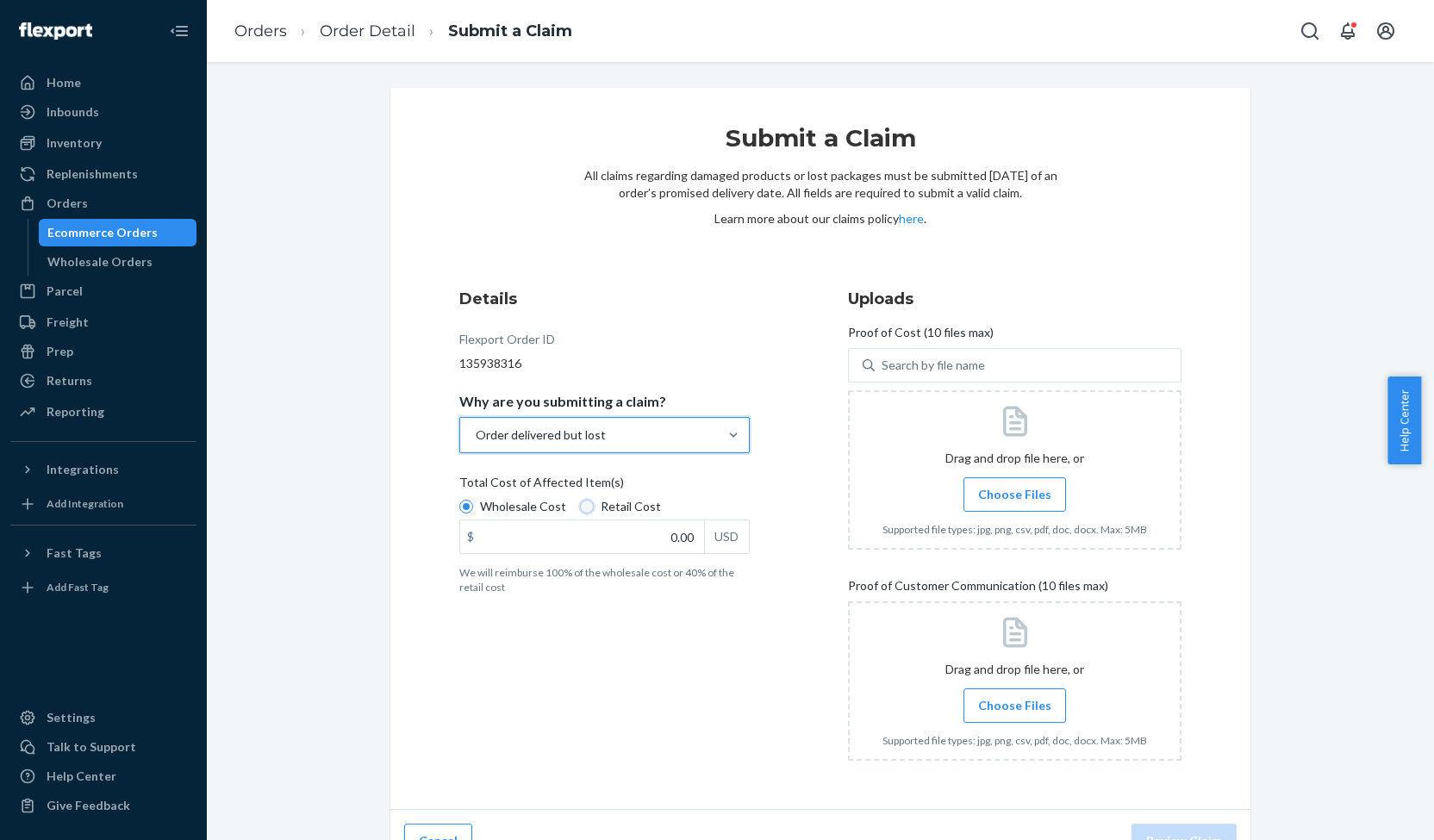
click at [580, 511] on input "Retail Cost" at bounding box center [587, 506] width 13 height 13
radio input "true"
radio input "false"
click at [638, 440] on div "Order delivered but lost" at bounding box center [589, 435] width 258 height 34
click at [476, 440] on input "Why are you submitting a claim? Order delivered but lost" at bounding box center [475, 435] width 2 height 17
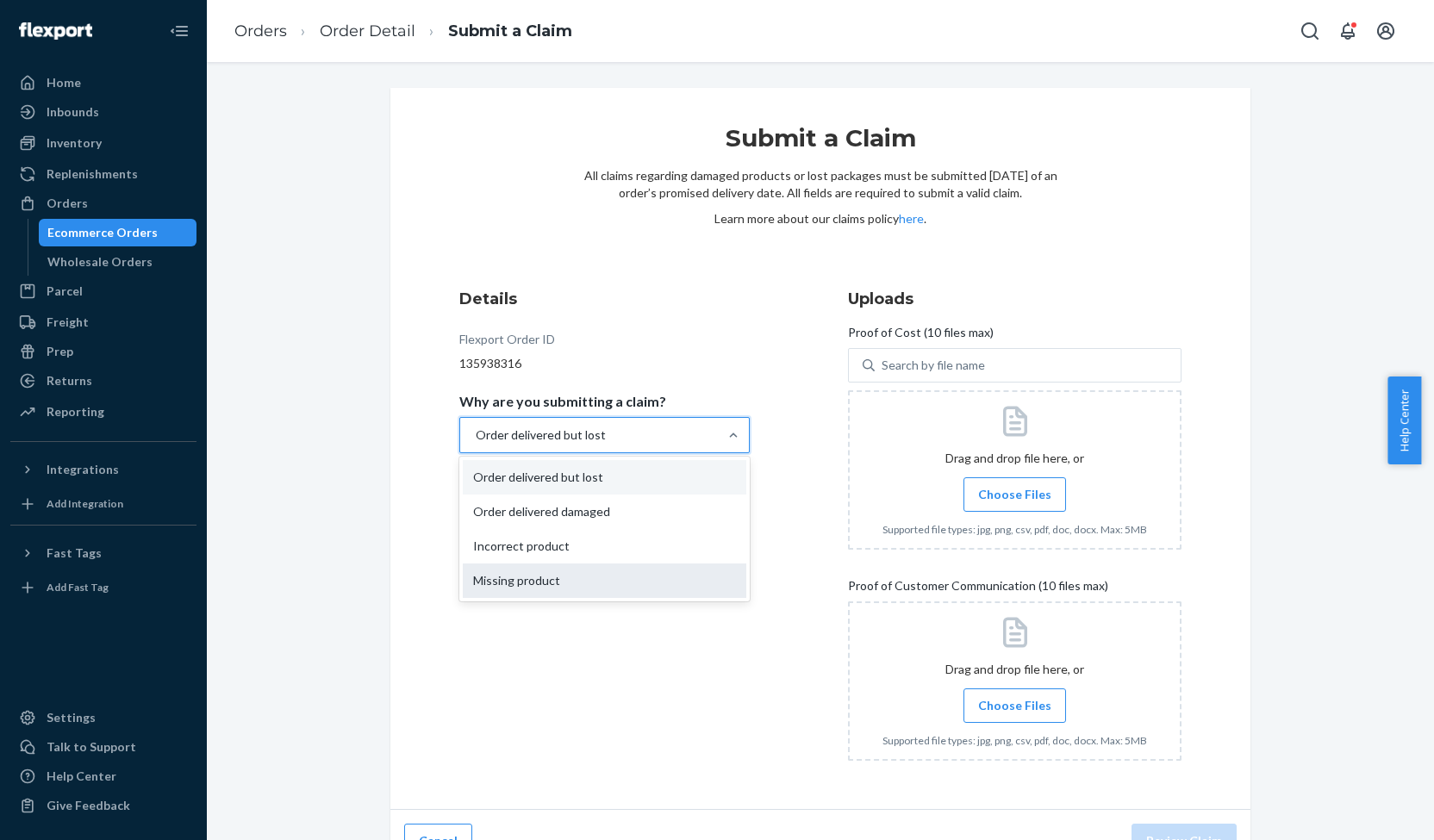
click at [561, 587] on div "Missing product" at bounding box center [604, 580] width 284 height 34
click at [476, 443] on input "Why are you submitting a claim? option Order delivered but lost, selected. opti…" at bounding box center [475, 435] width 2 height 17
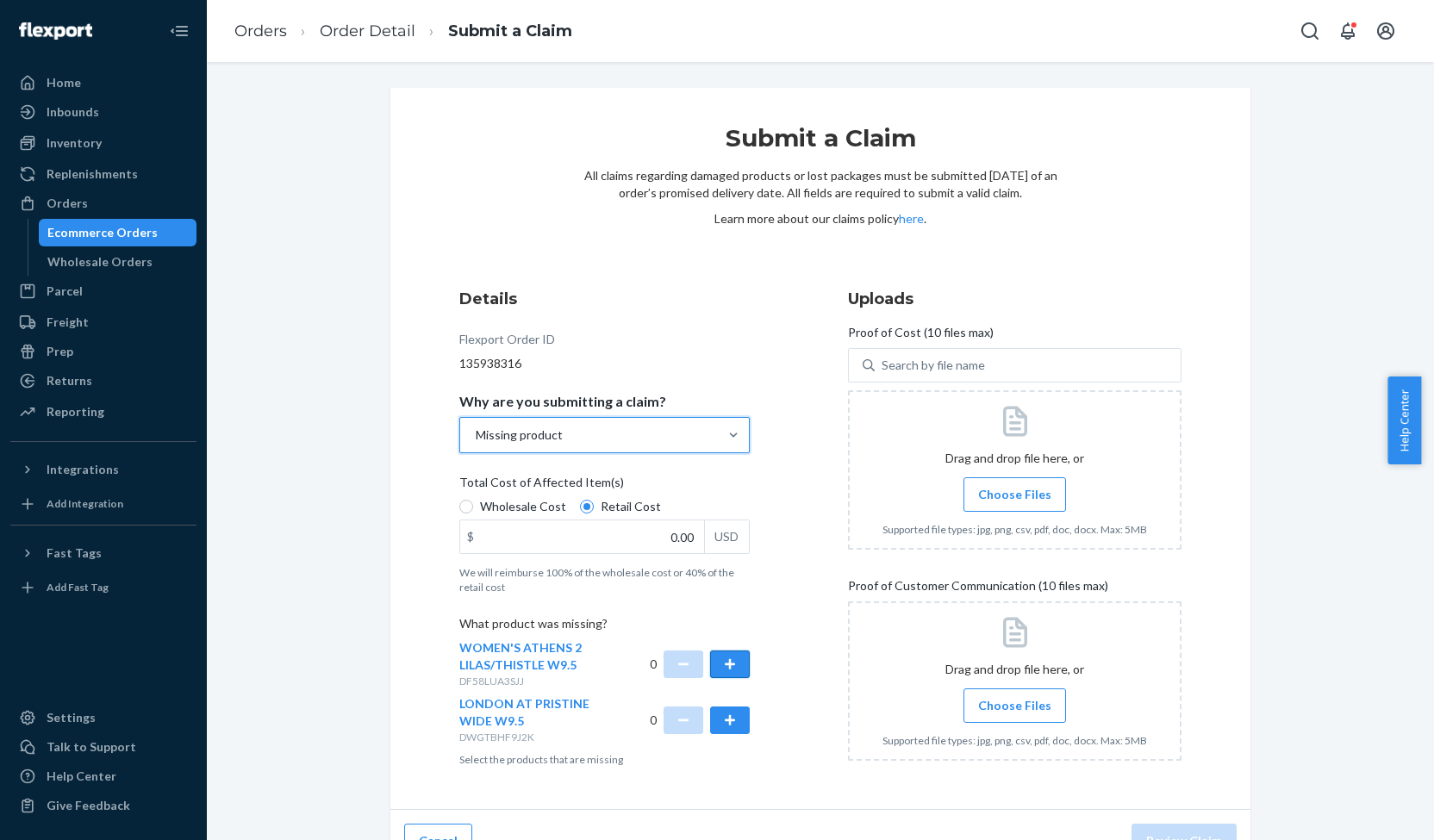
click at [722, 664] on button "button" at bounding box center [730, 664] width 40 height 28
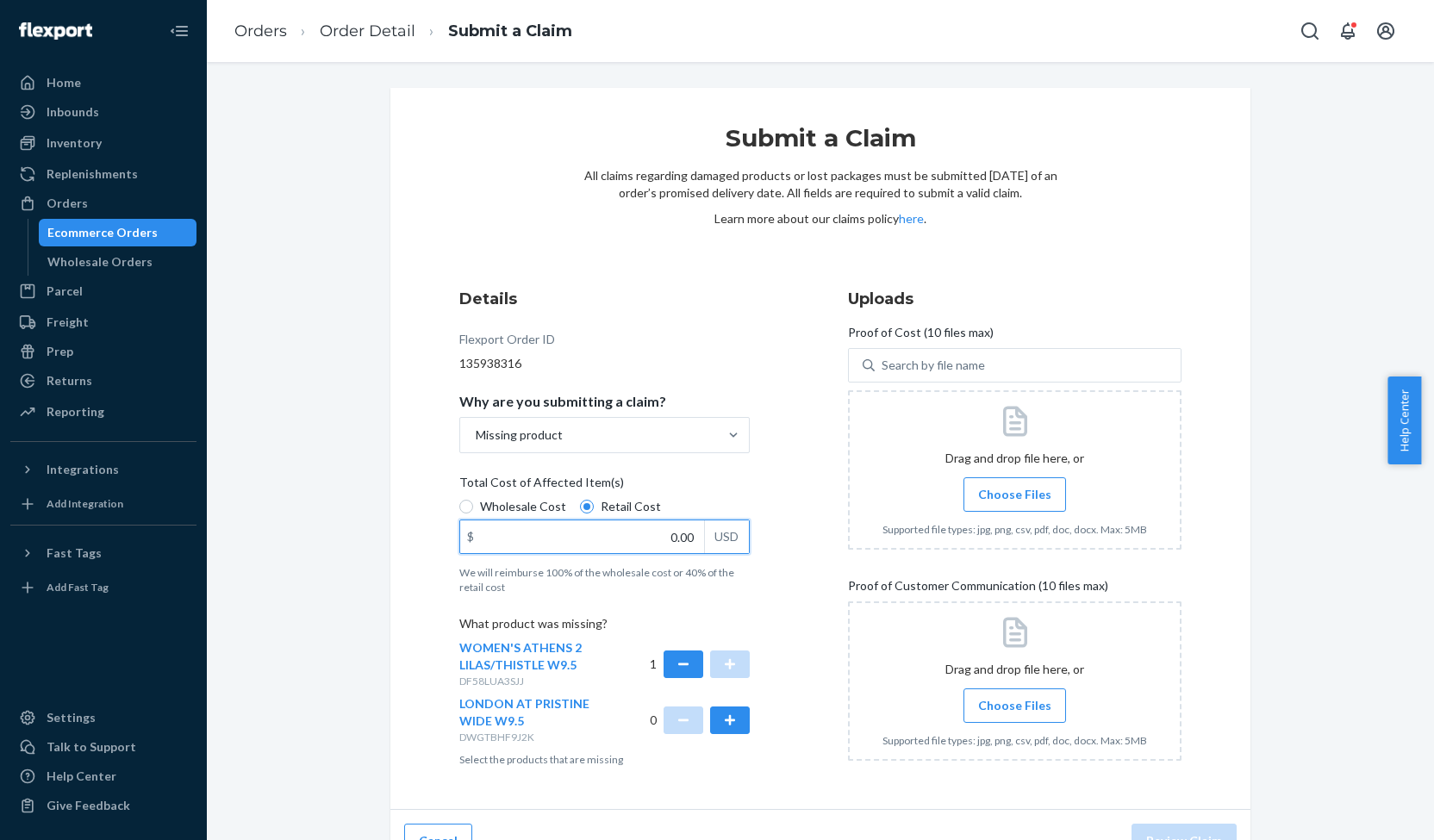
click at [672, 538] on input "0.00" at bounding box center [582, 537] width 244 height 32
type input "139.95"
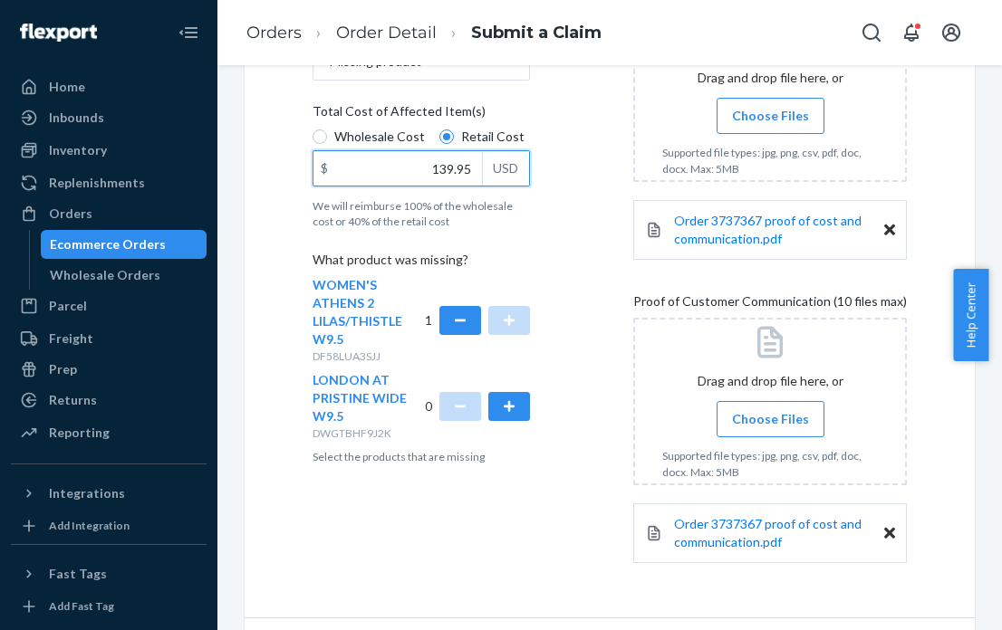
scroll to position [448, 0]
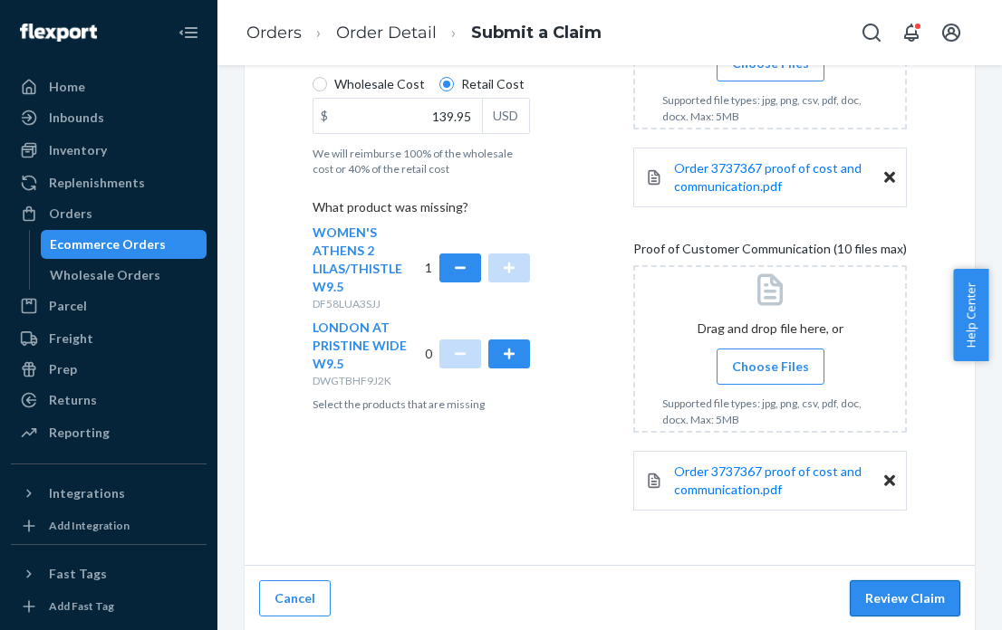
click at [895, 594] on button "Review Claim" at bounding box center [905, 599] width 110 height 36
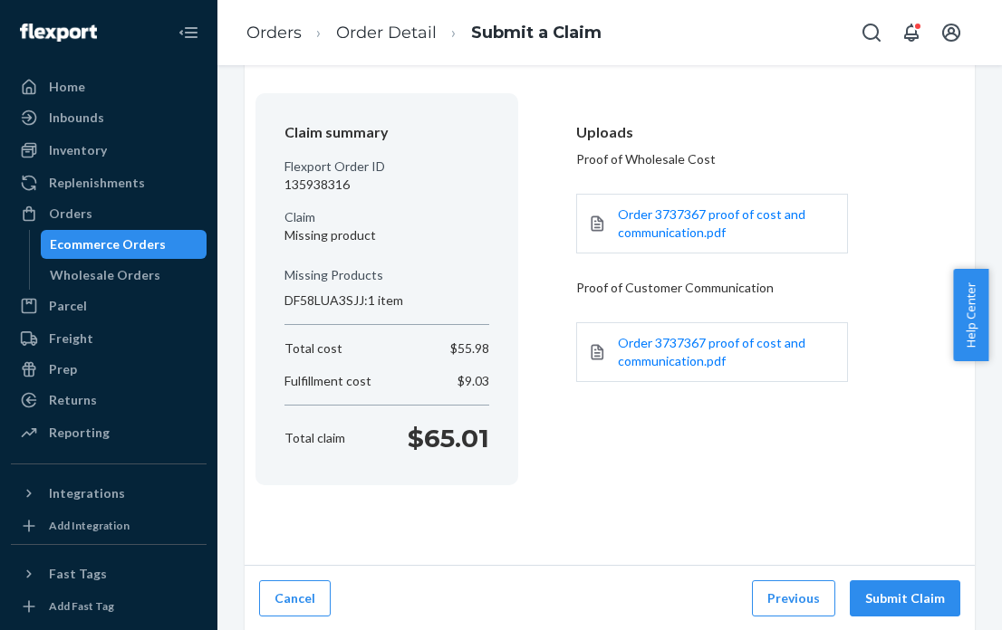
click at [895, 594] on button "Submit Claim" at bounding box center [905, 599] width 110 height 36
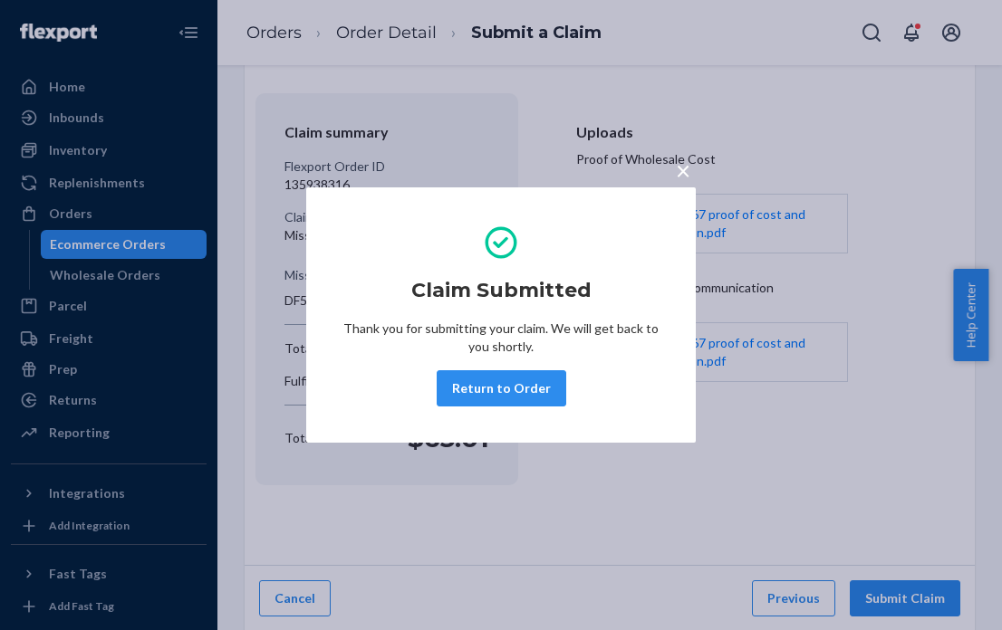
click at [680, 173] on span "×" at bounding box center [683, 170] width 14 height 31
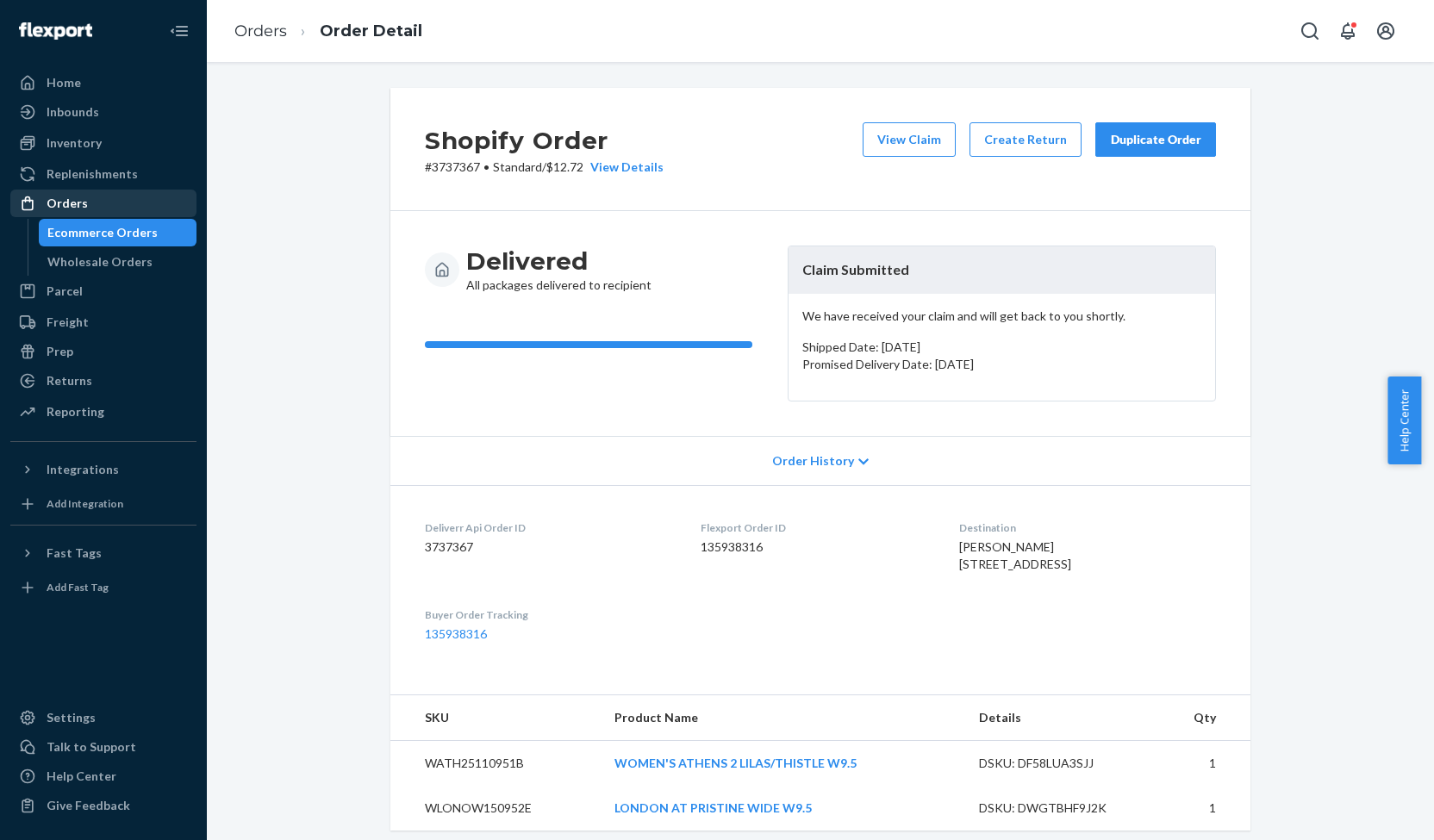
click at [68, 215] on div "Orders" at bounding box center [104, 203] width 183 height 24
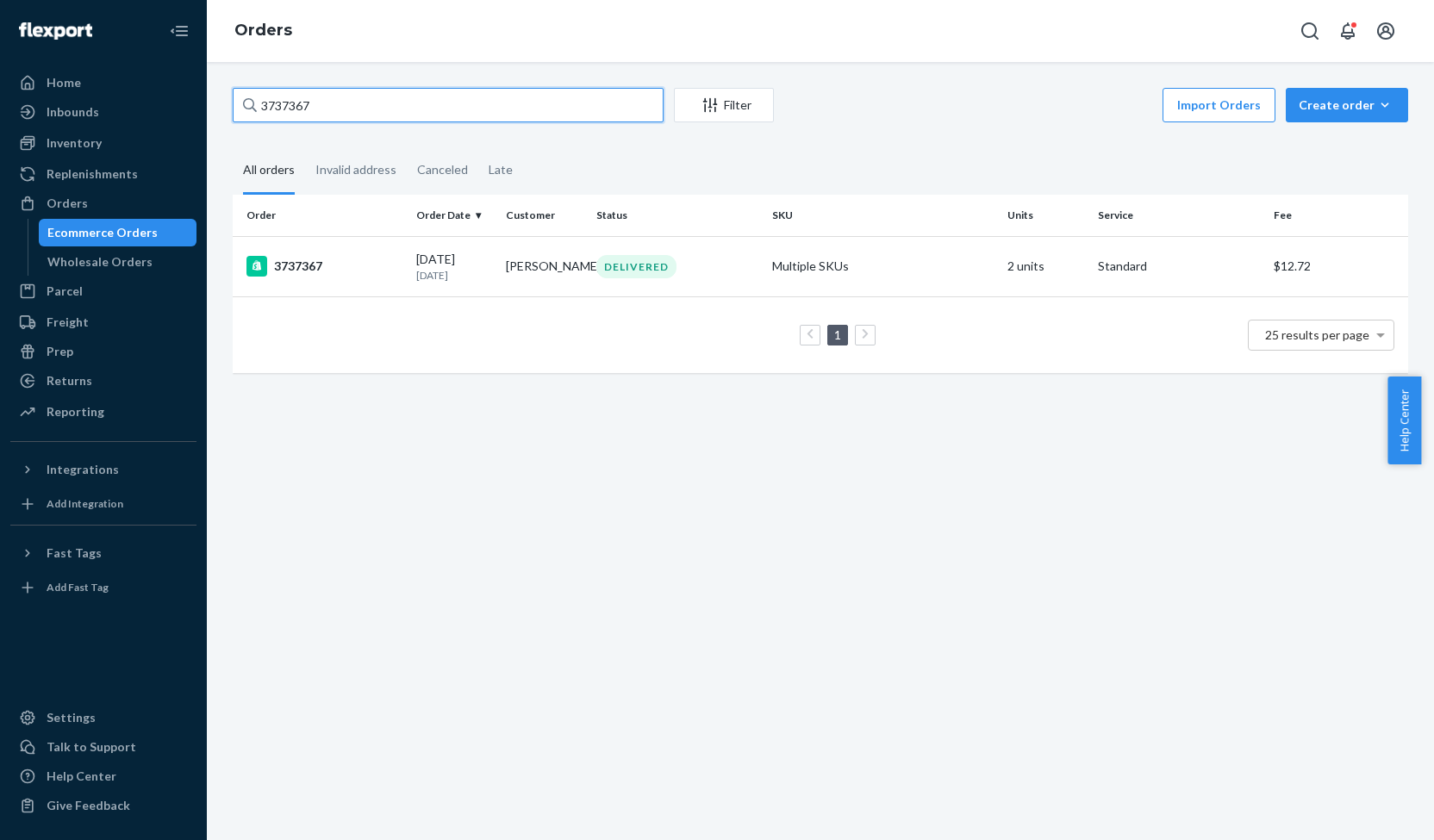
click at [292, 101] on input "3737367" at bounding box center [448, 105] width 431 height 34
paste input "21614"
type input "3721614"
click at [302, 264] on div "3721614" at bounding box center [324, 266] width 156 height 21
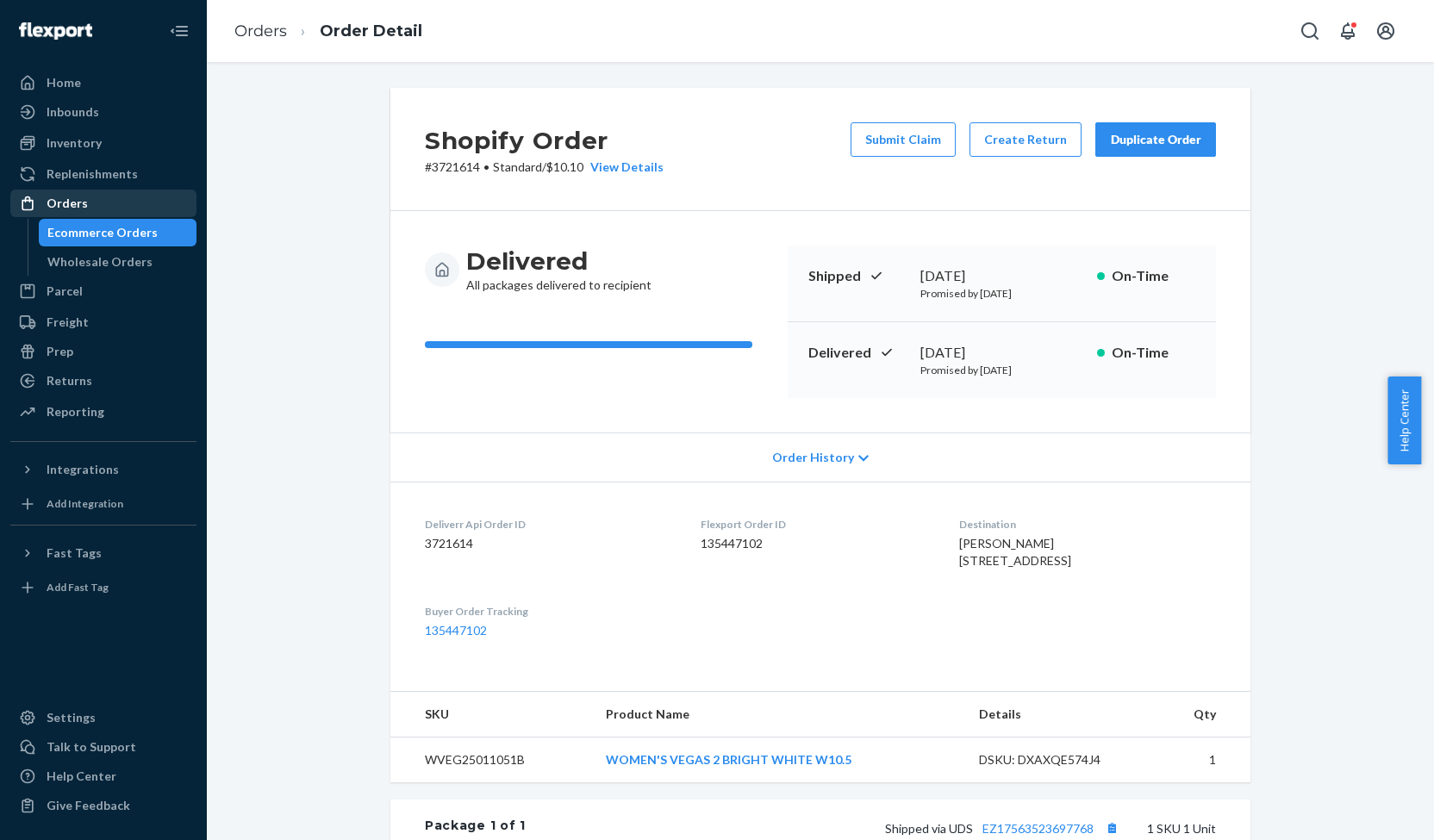
click at [79, 200] on div "Orders" at bounding box center [67, 204] width 41 height 17
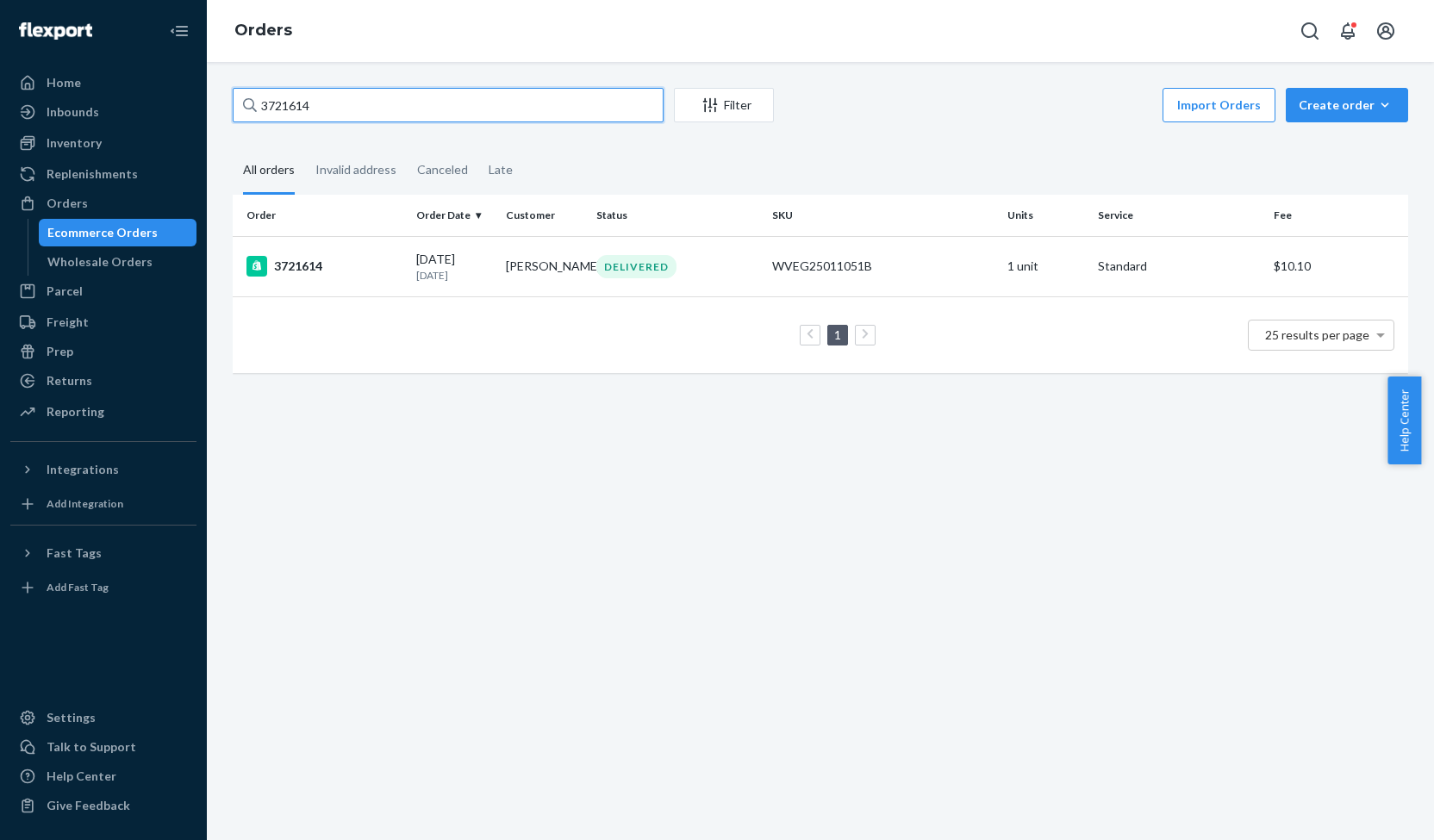
click at [283, 103] on input "3721614" at bounding box center [448, 105] width 431 height 34
paste input "36713"
type input "3736713"
click at [306, 263] on div "3736713" at bounding box center [324, 266] width 156 height 21
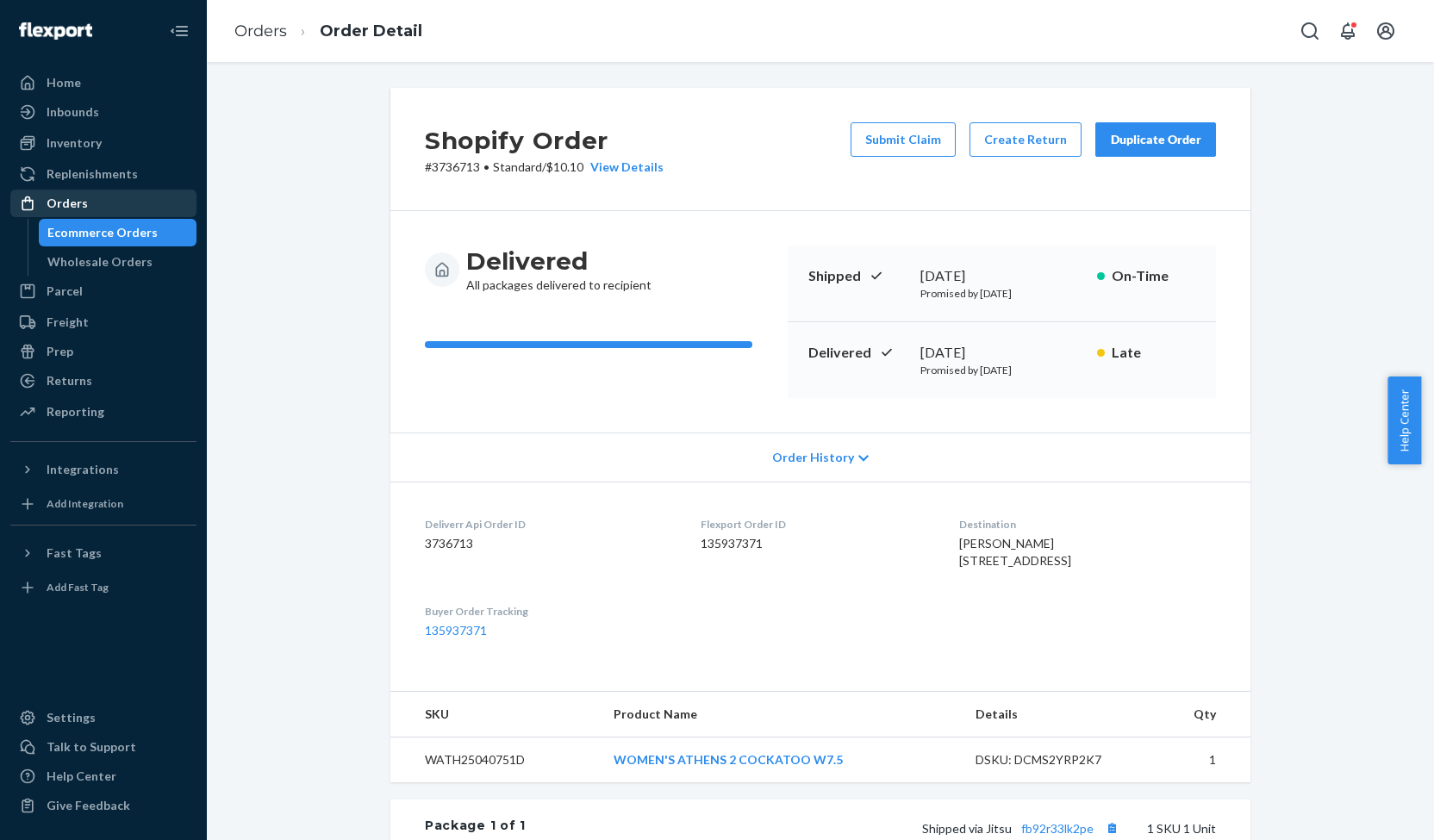
click at [76, 203] on div "Orders" at bounding box center [67, 204] width 41 height 17
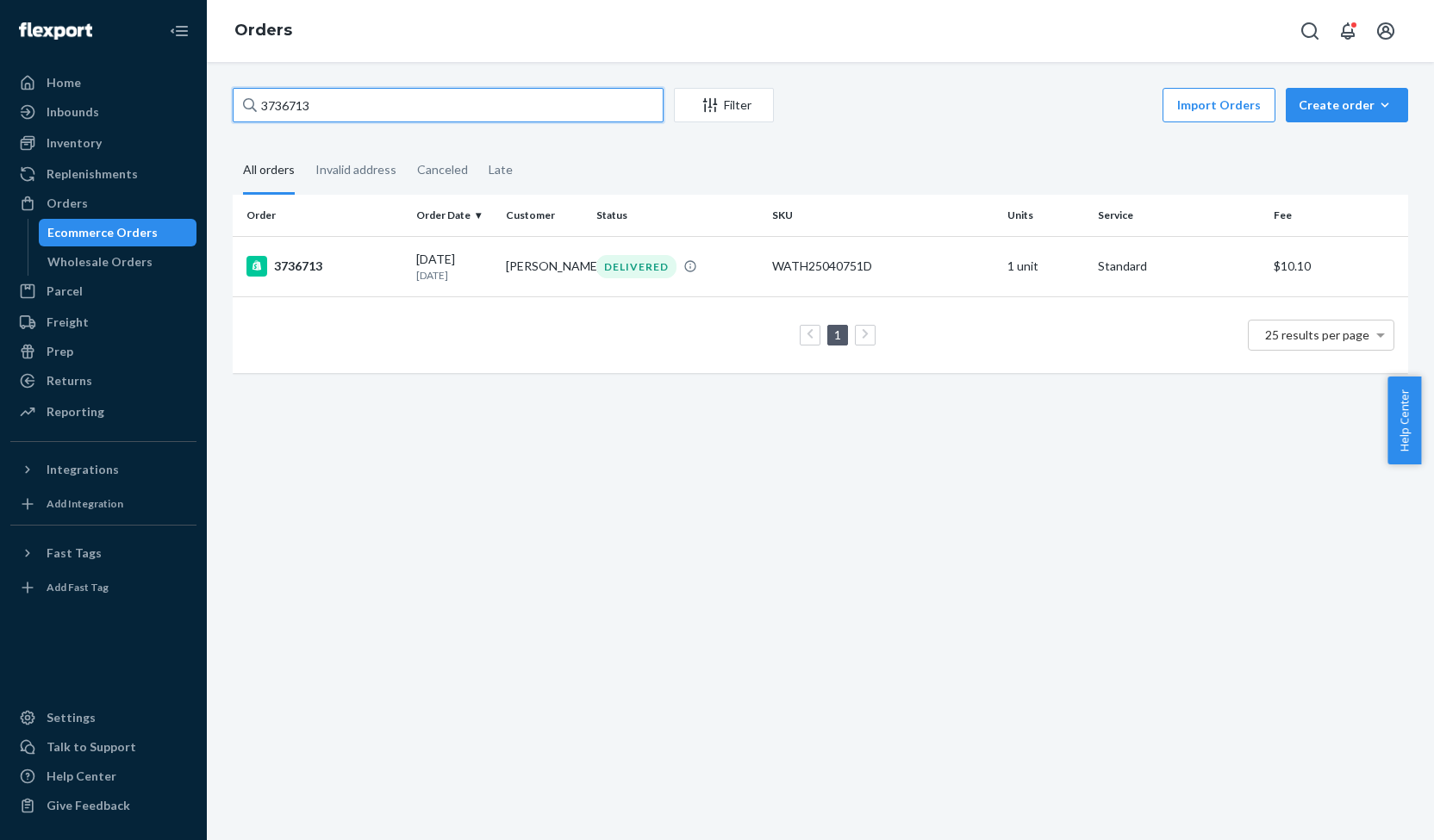
click at [297, 106] on input "3736713" at bounding box center [448, 105] width 431 height 34
paste input "680407"
click at [287, 103] on input "3680407" at bounding box center [448, 105] width 431 height 34
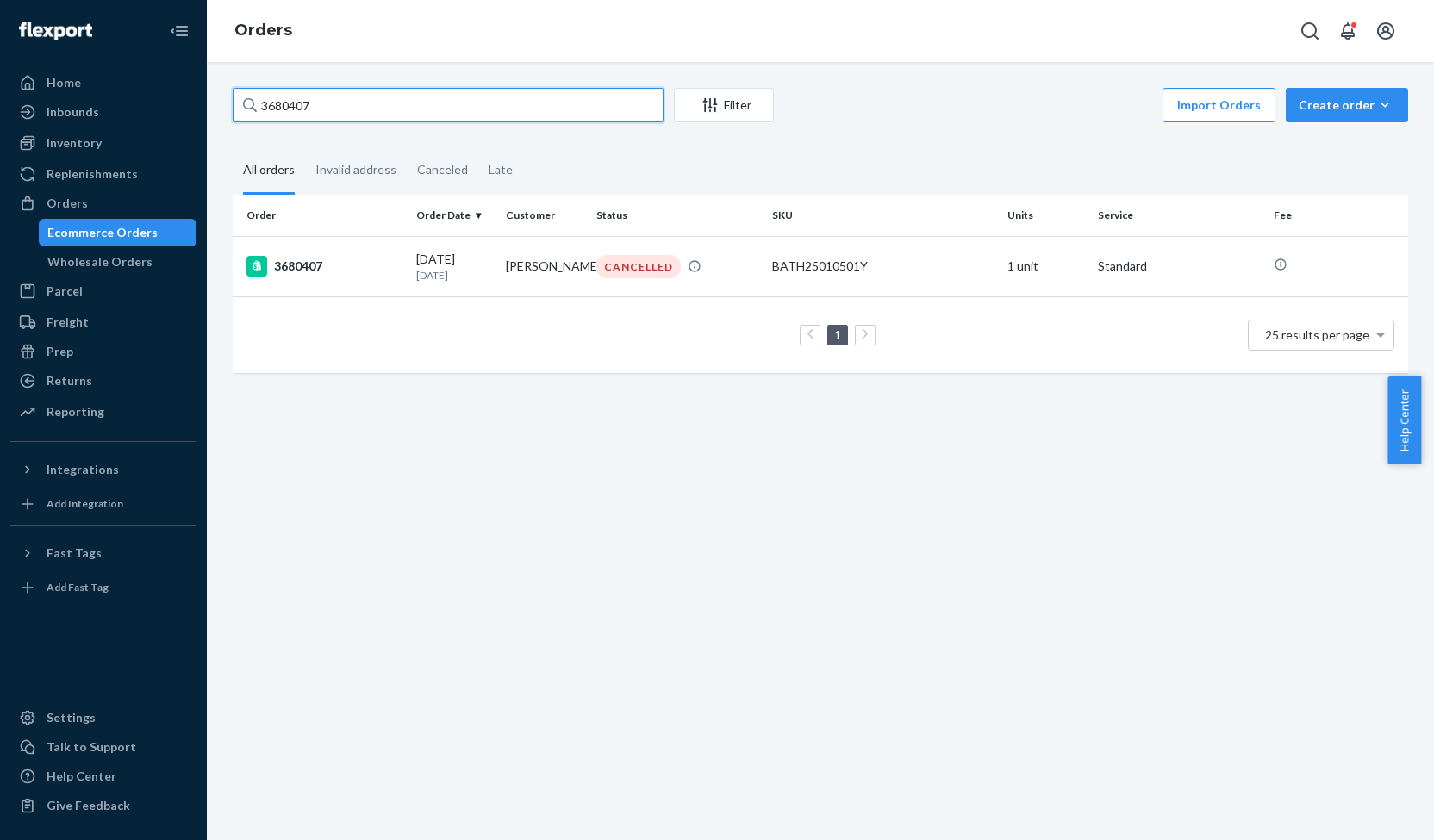
paste input "715306"
type input "3715306"
click at [313, 270] on div "3715306" at bounding box center [324, 266] width 156 height 21
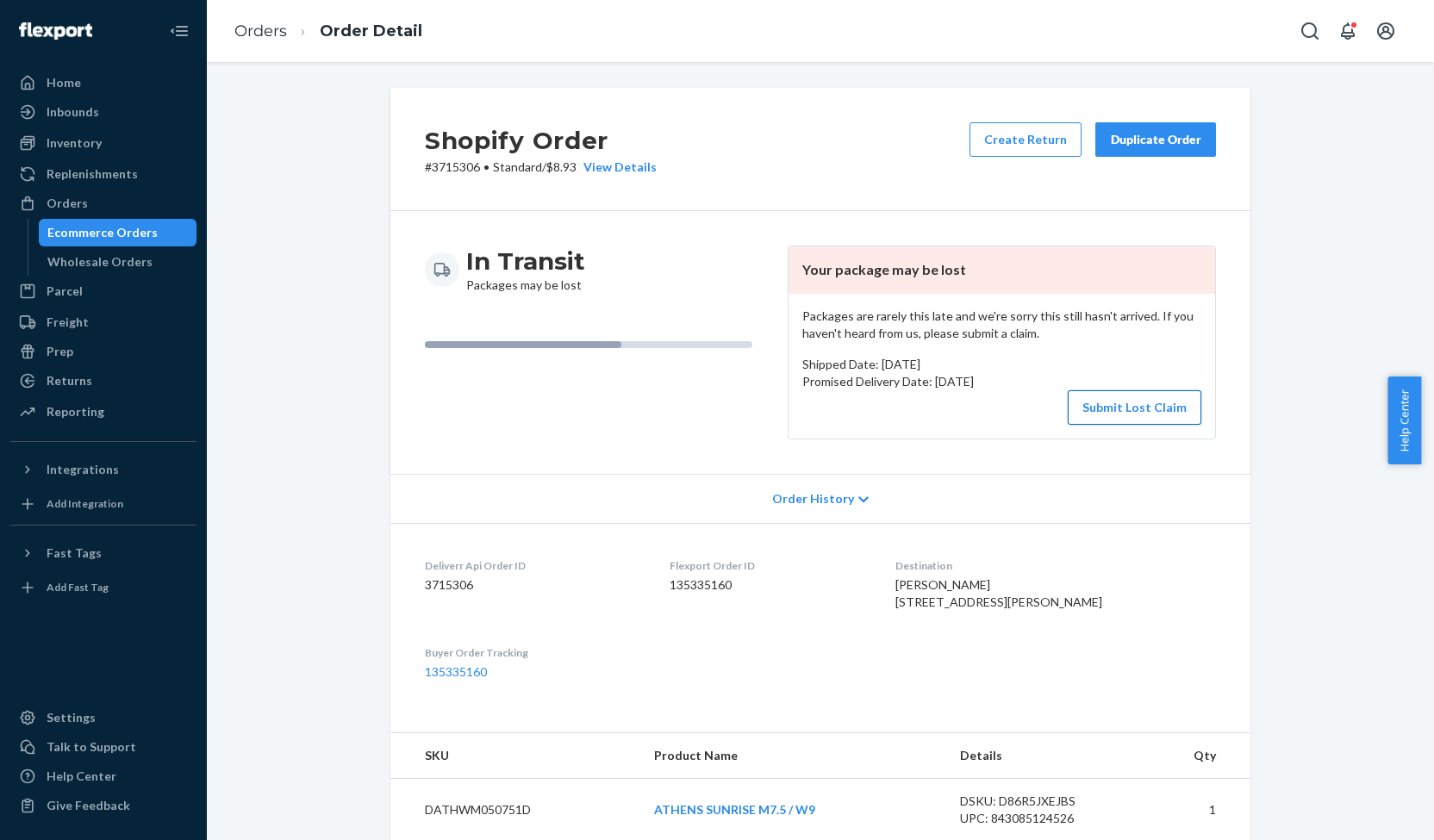
click at [1117, 399] on button "Submit Lost Claim" at bounding box center [1134, 407] width 133 height 34
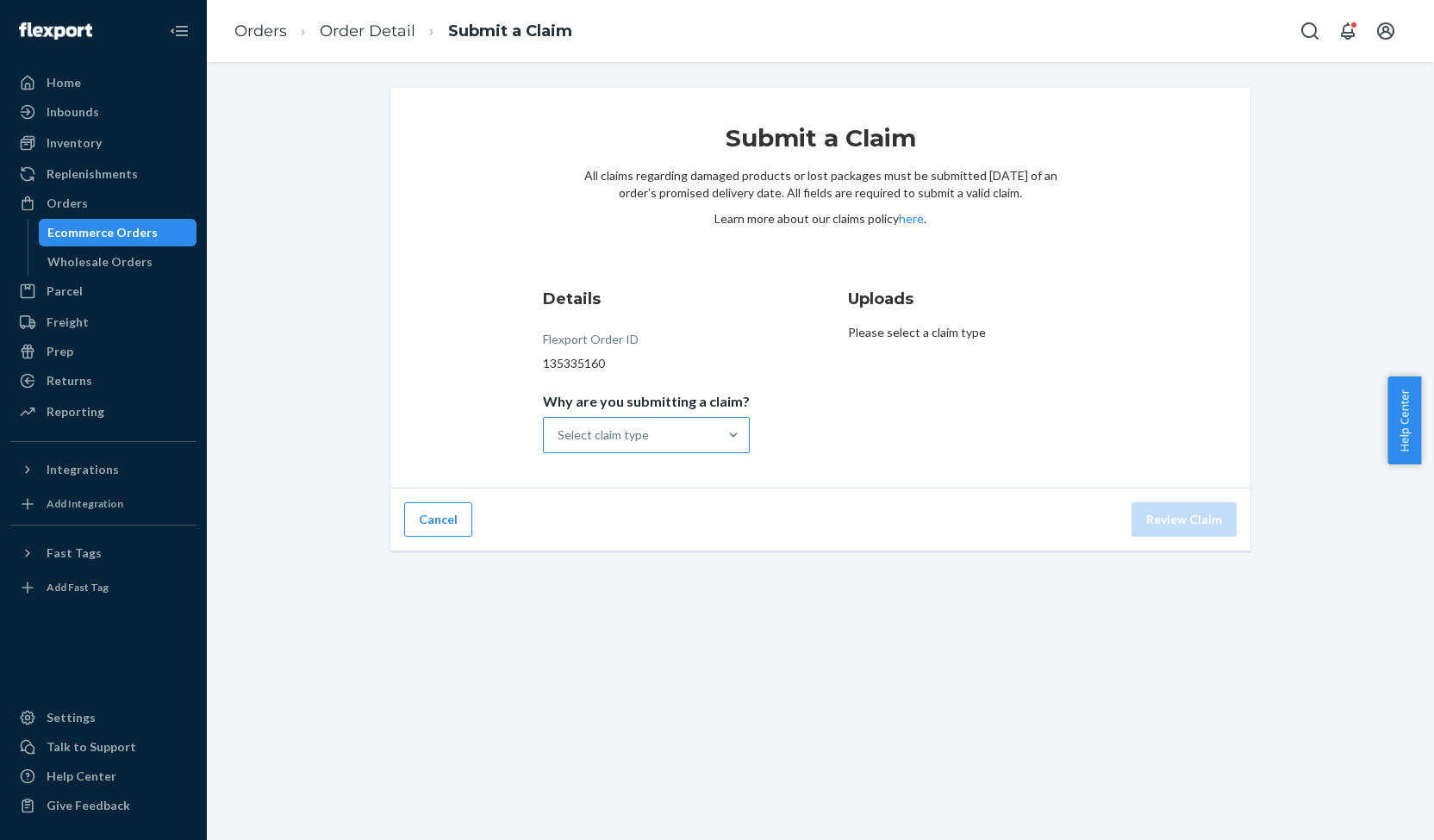
click at [663, 437] on div "Select claim type" at bounding box center [630, 435] width 174 height 34
click at [560, 437] on input "Why are you submitting a claim? Select claim type" at bounding box center [559, 435] width 2 height 17
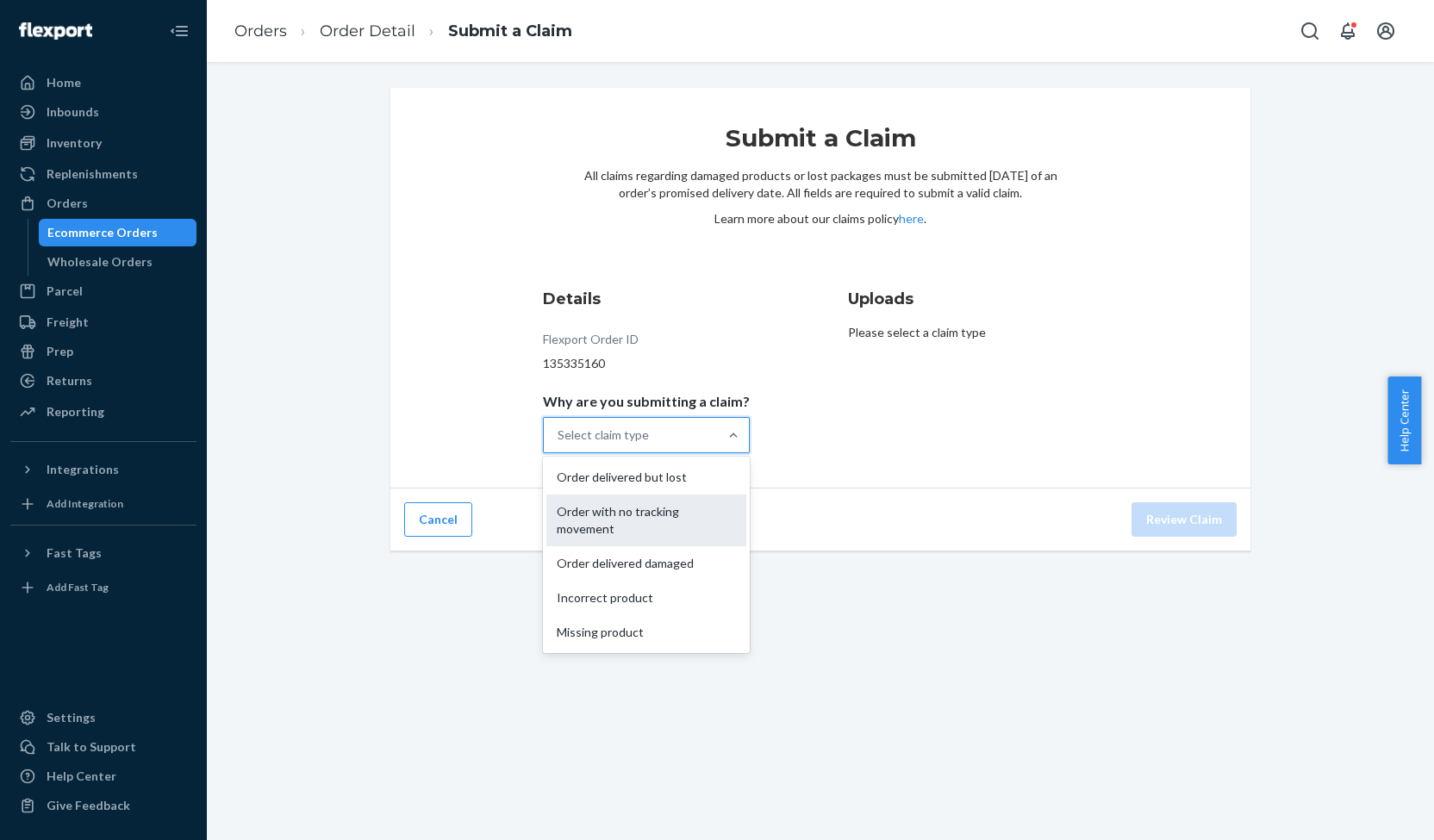
click at [655, 516] on div "Order with no tracking movement" at bounding box center [646, 520] width 200 height 51
click at [560, 443] on input "Why are you submitting a claim? option Order with no tracking movement focused,…" at bounding box center [559, 435] width 2 height 17
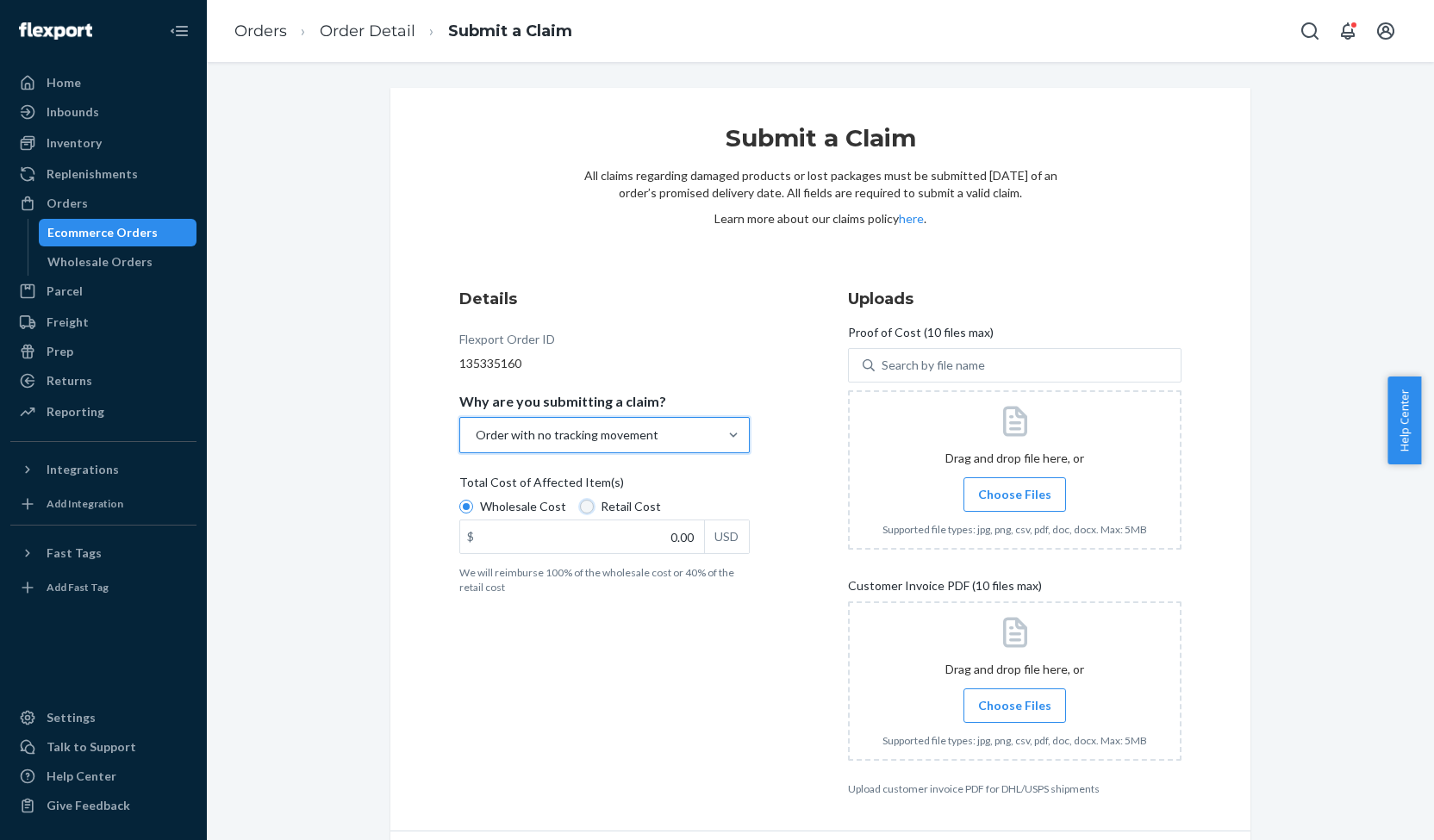
click at [581, 508] on input "Retail Cost" at bounding box center [587, 506] width 13 height 13
radio input "true"
radio input "false"
click at [676, 533] on input "0.00" at bounding box center [582, 537] width 244 height 32
type input "96.00"
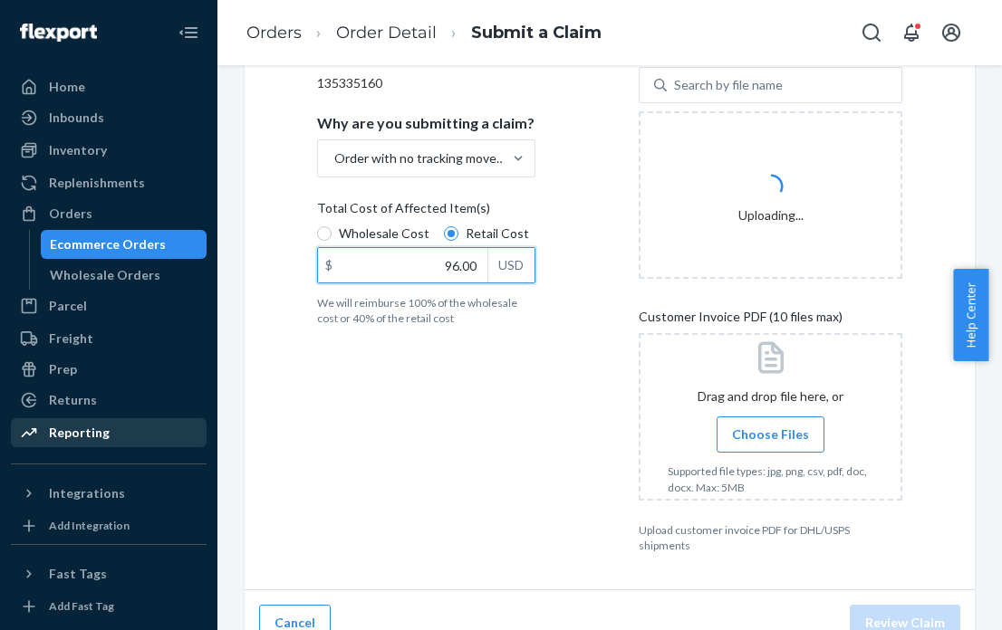
scroll to position [324, 0]
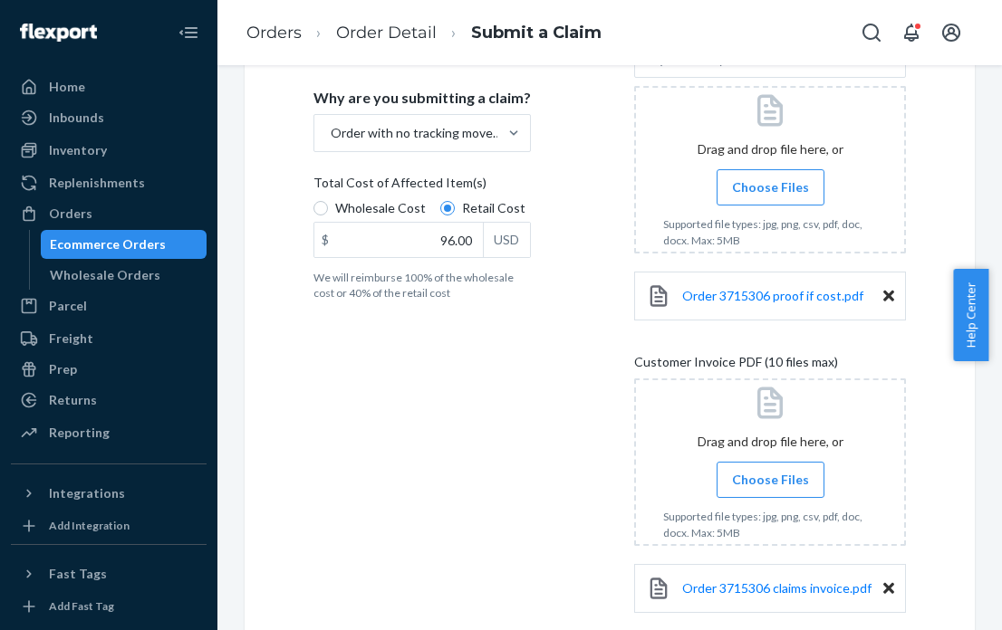
click at [883, 293] on icon at bounding box center [888, 296] width 11 height 11
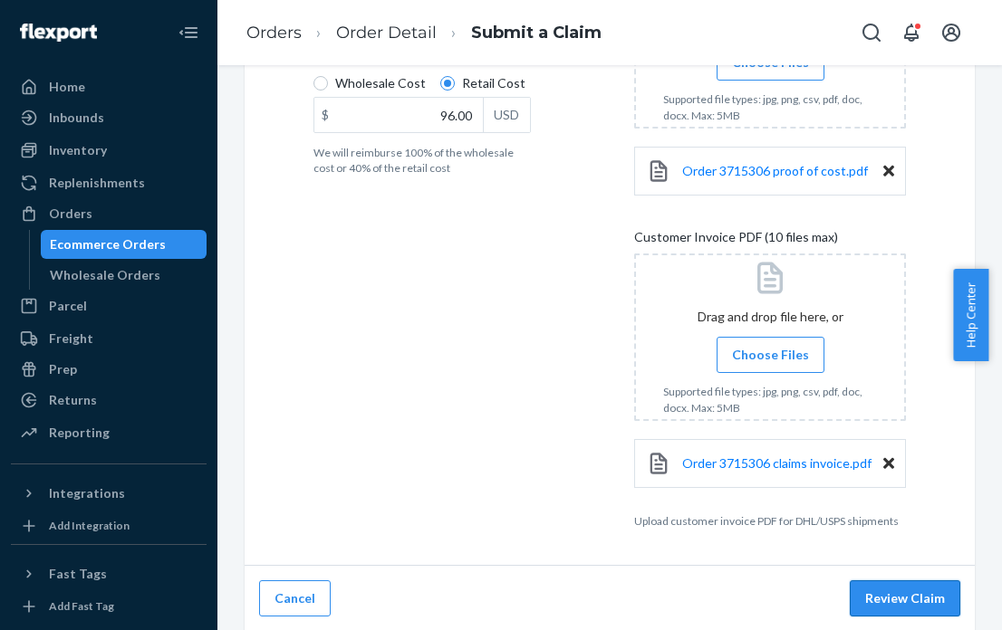
click at [897, 598] on button "Review Claim" at bounding box center [905, 599] width 110 height 36
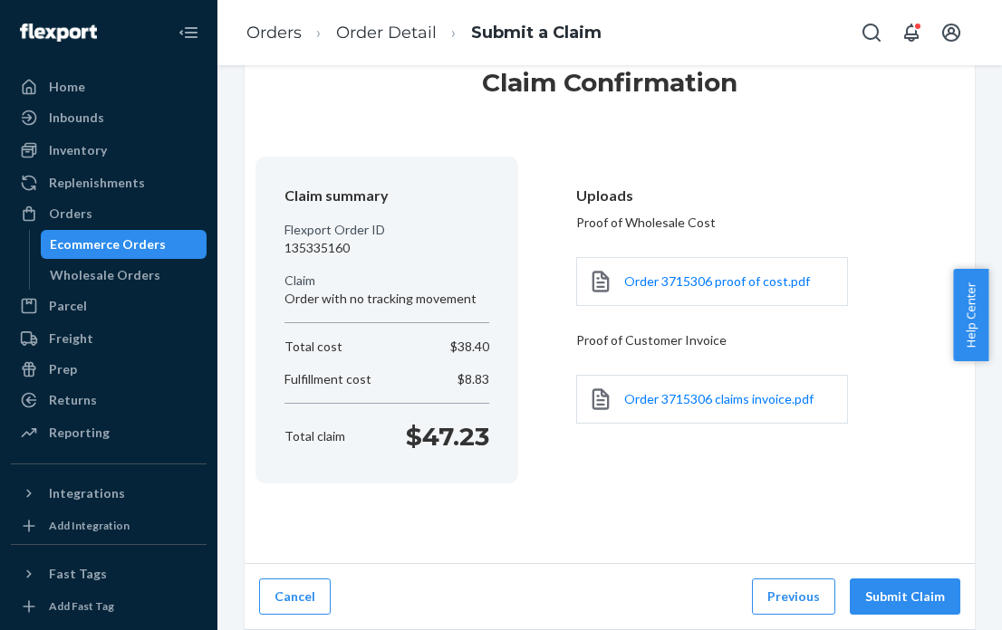
scroll to position [61, 0]
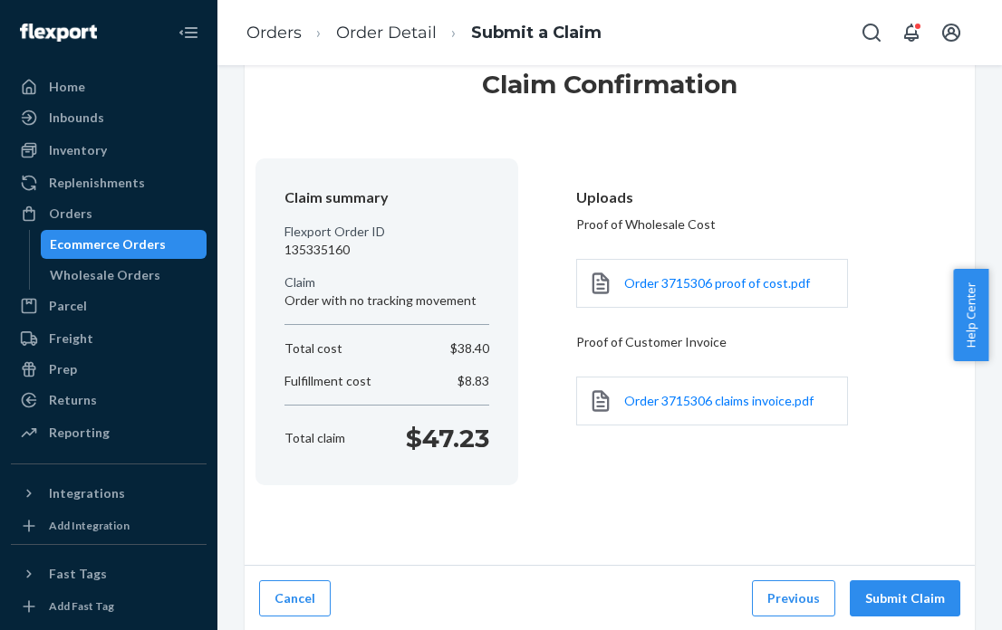
click at [897, 598] on button "Submit Claim" at bounding box center [905, 599] width 110 height 36
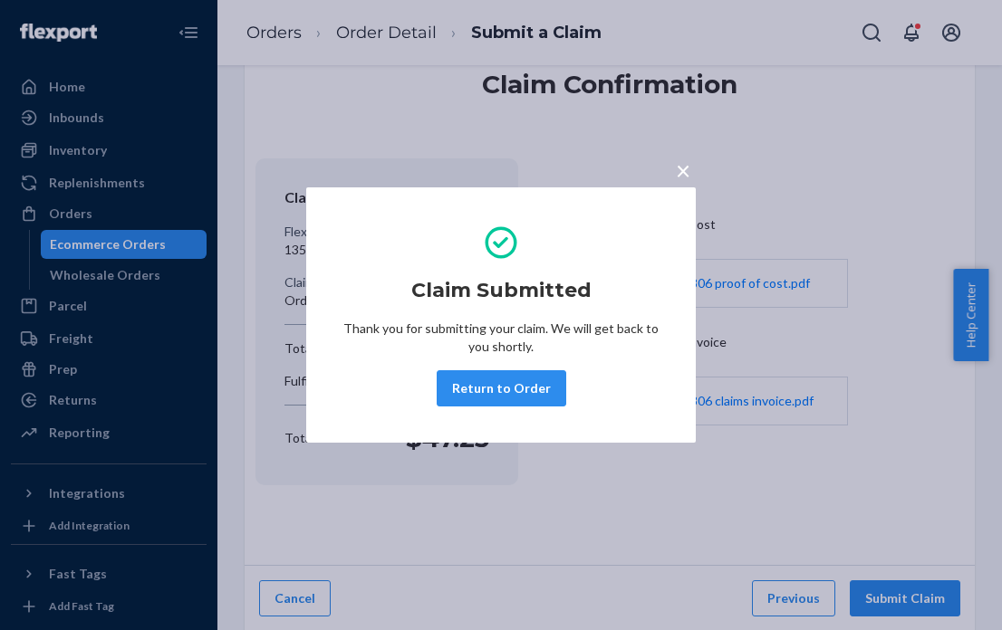
click at [684, 172] on span "×" at bounding box center [683, 170] width 14 height 31
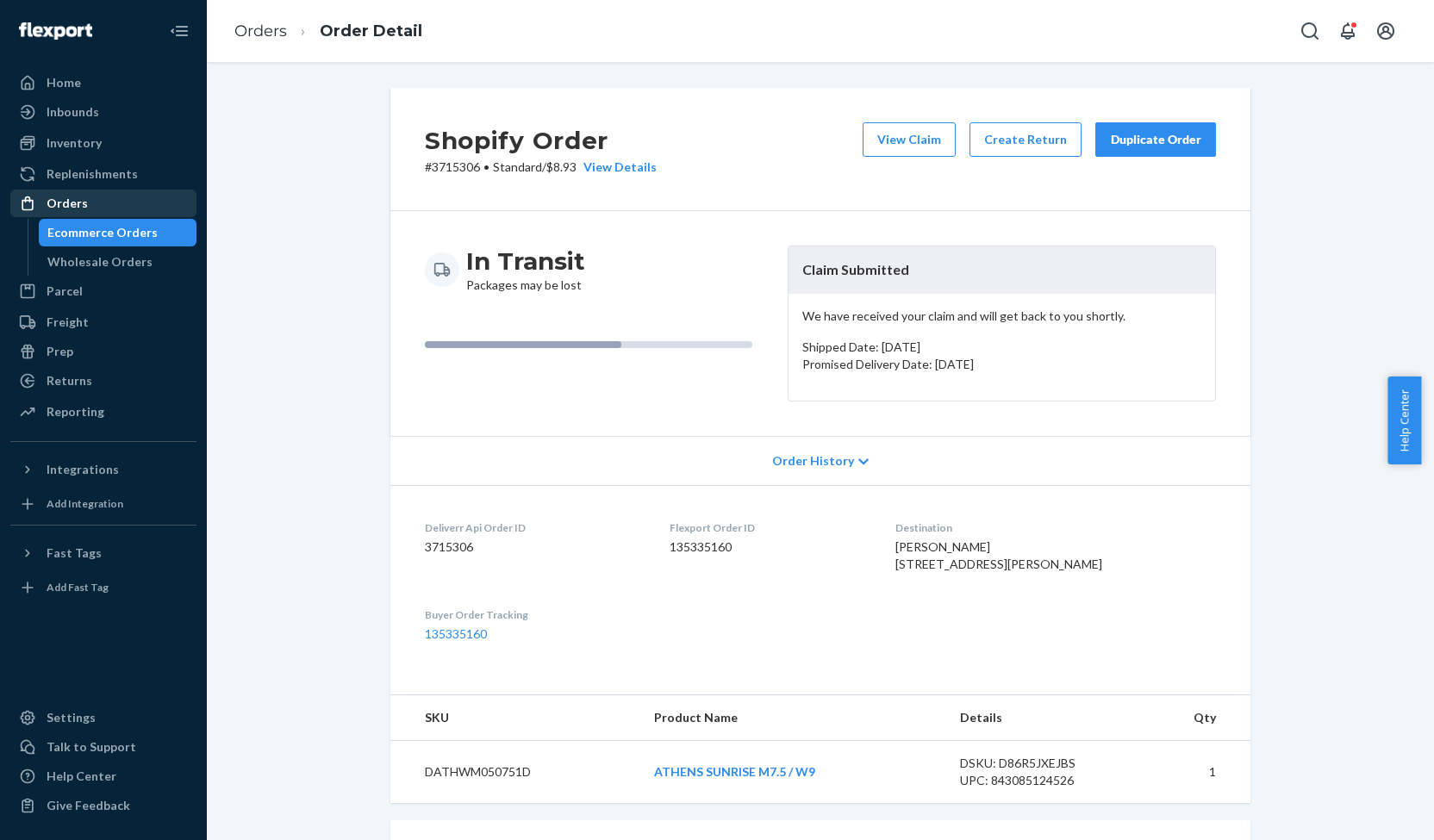
click at [76, 199] on div "Orders" at bounding box center [67, 204] width 41 height 17
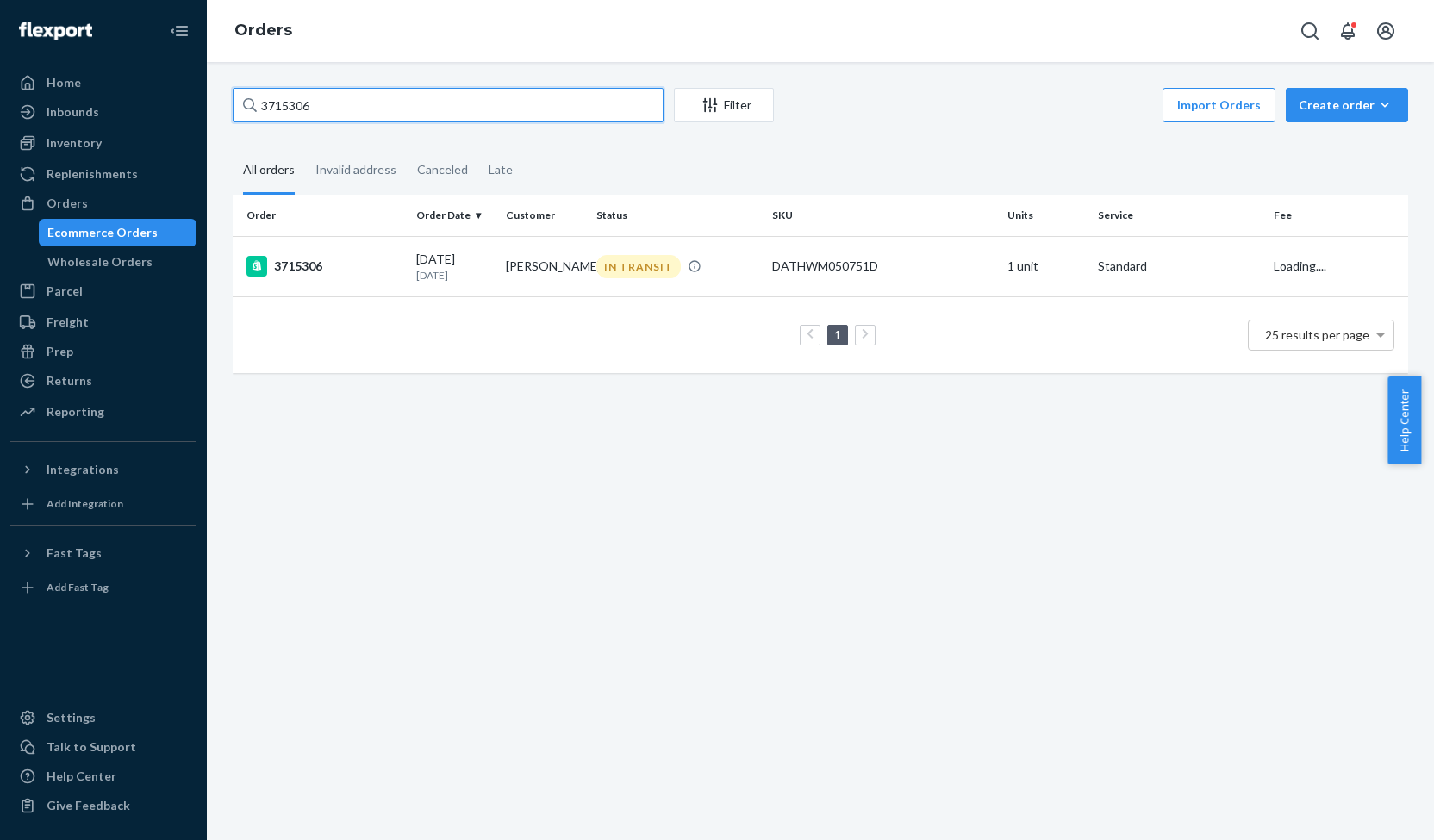
click at [279, 101] on input "3715306" at bounding box center [448, 105] width 431 height 34
paste input "03650"
type input "3703650"
click at [312, 265] on div "3703650" at bounding box center [324, 266] width 156 height 21
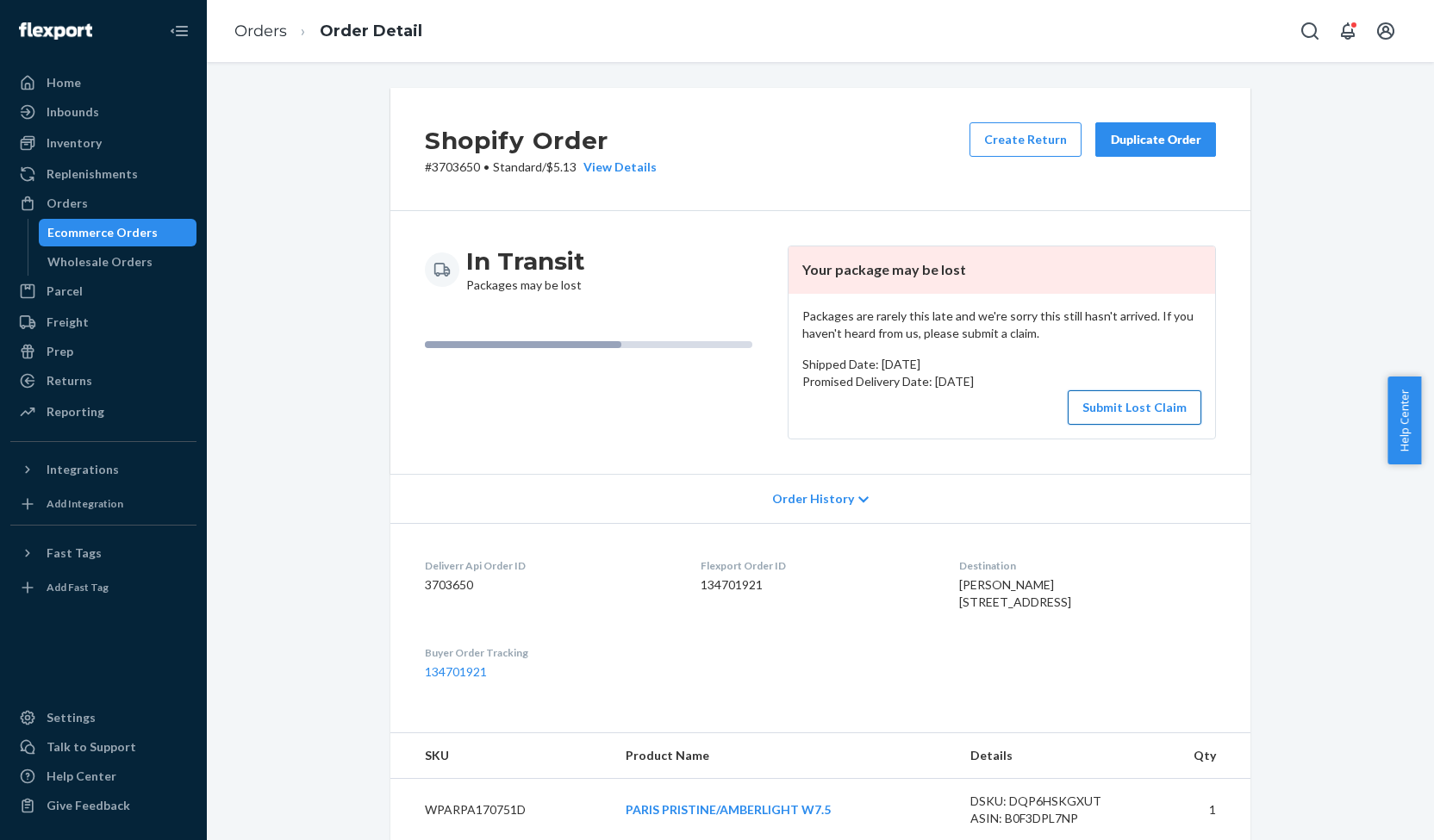
click at [1079, 403] on button "Submit Lost Claim" at bounding box center [1134, 407] width 133 height 34
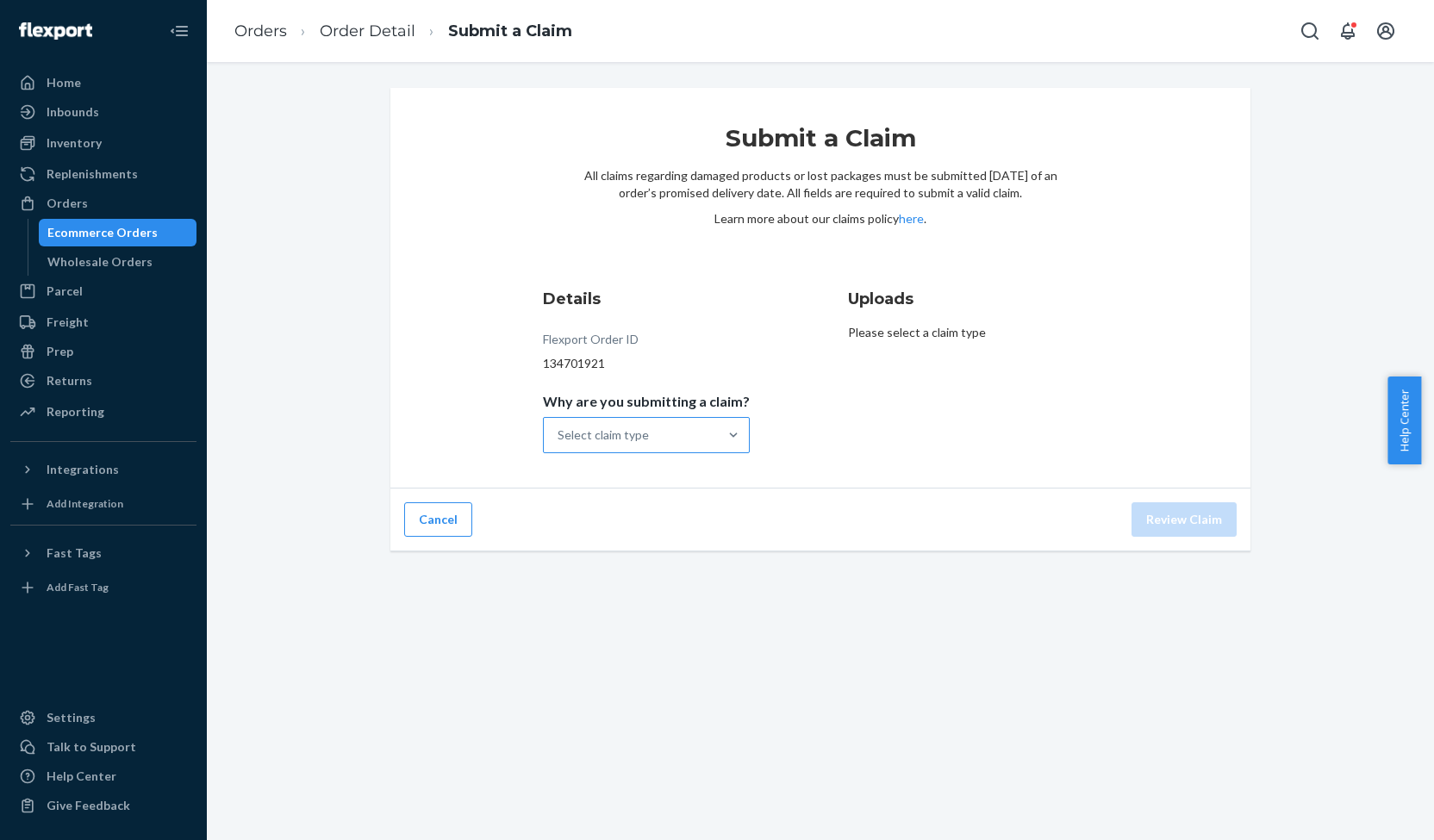
click at [690, 436] on div "Select claim type" at bounding box center [630, 435] width 174 height 34
click at [560, 436] on input "Why are you submitting a claim? Select claim type" at bounding box center [559, 435] width 2 height 17
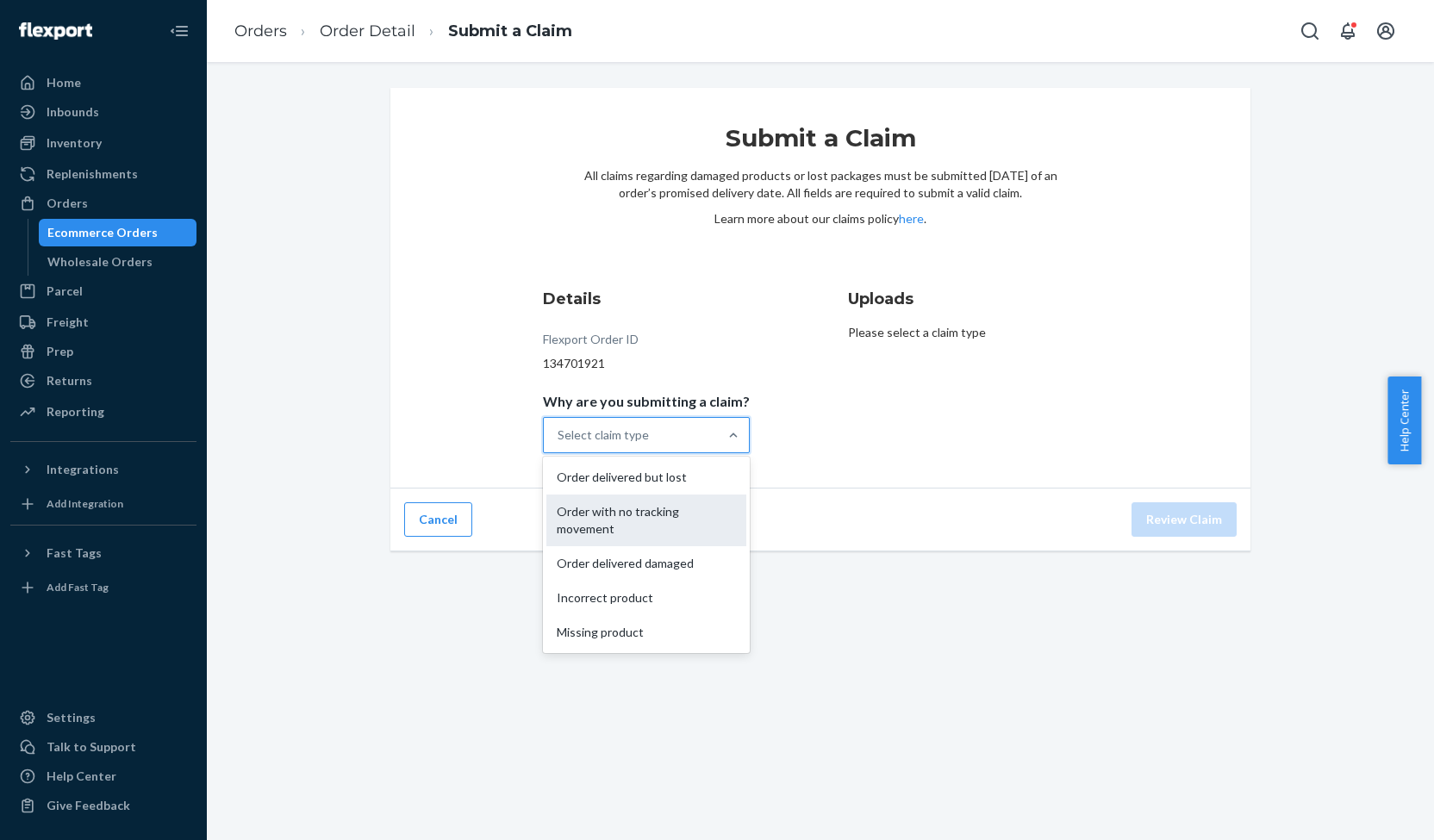
click at [650, 500] on div "Order with no tracking movement" at bounding box center [646, 520] width 200 height 51
click at [560, 443] on input "Why are you submitting a claim? option Order with no tracking movement focused,…" at bounding box center [559, 435] width 2 height 17
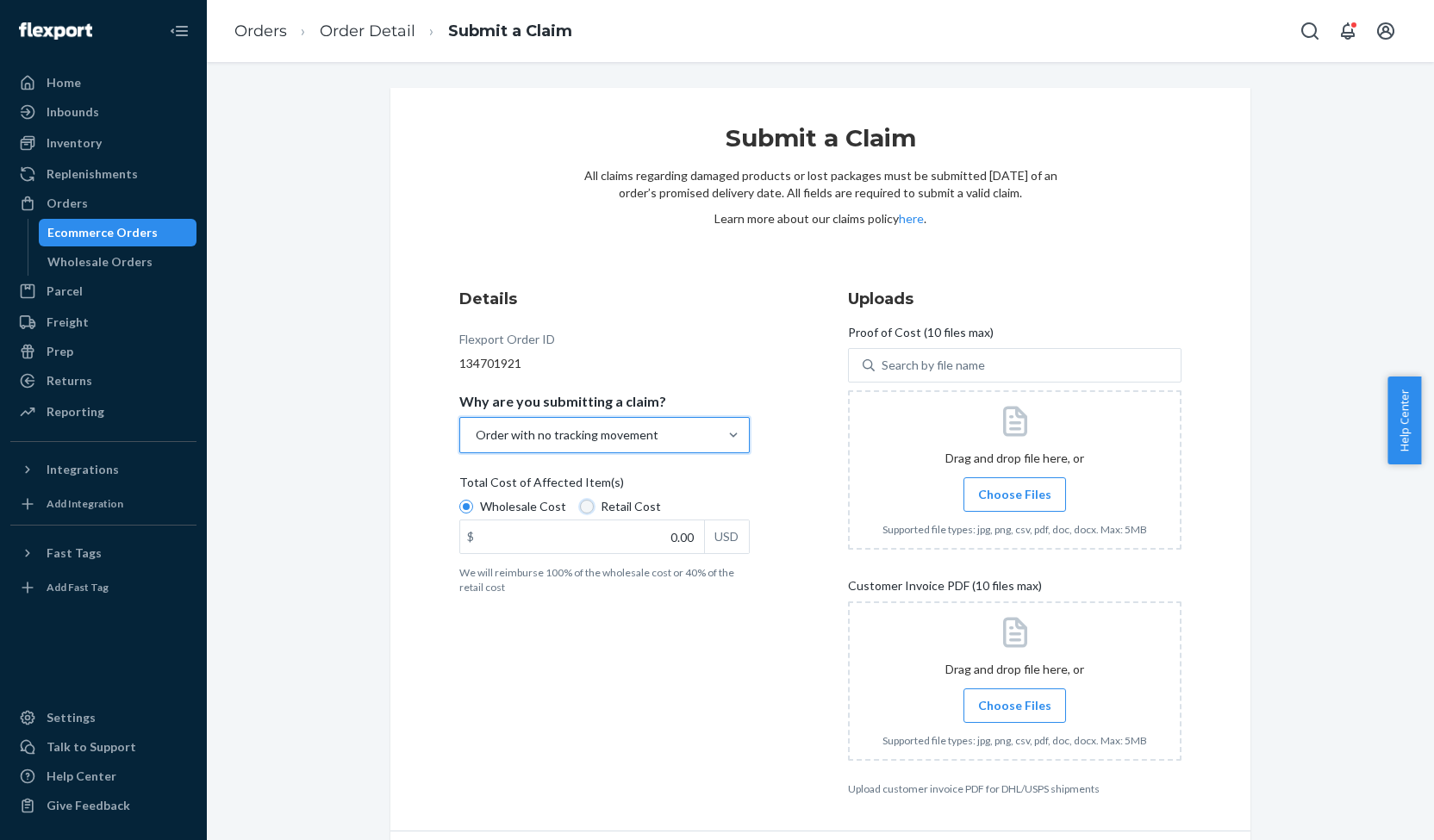
click at [580, 509] on input "Retail Cost" at bounding box center [587, 506] width 13 height 13
radio input "true"
radio input "false"
click at [684, 537] on input "0.00" at bounding box center [582, 537] width 244 height 32
type input "90.00"
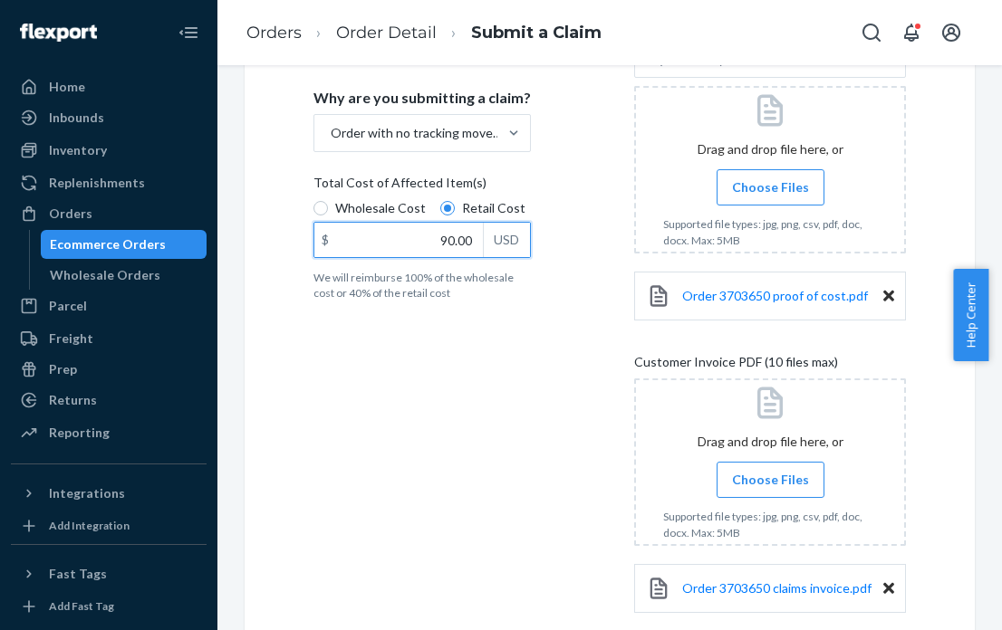
scroll to position [449, 0]
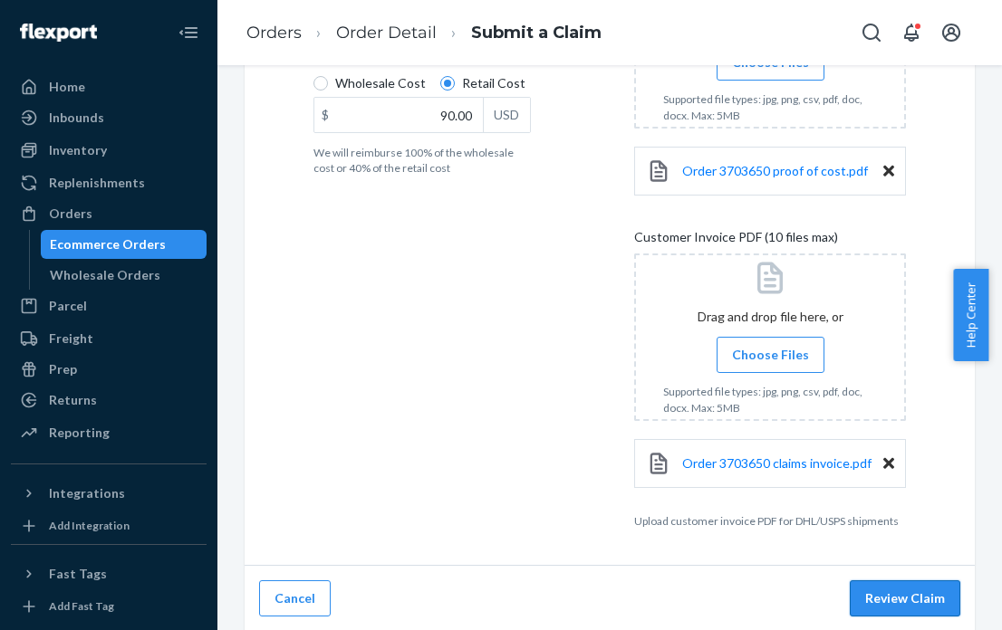
click at [883, 591] on button "Review Claim" at bounding box center [905, 599] width 110 height 36
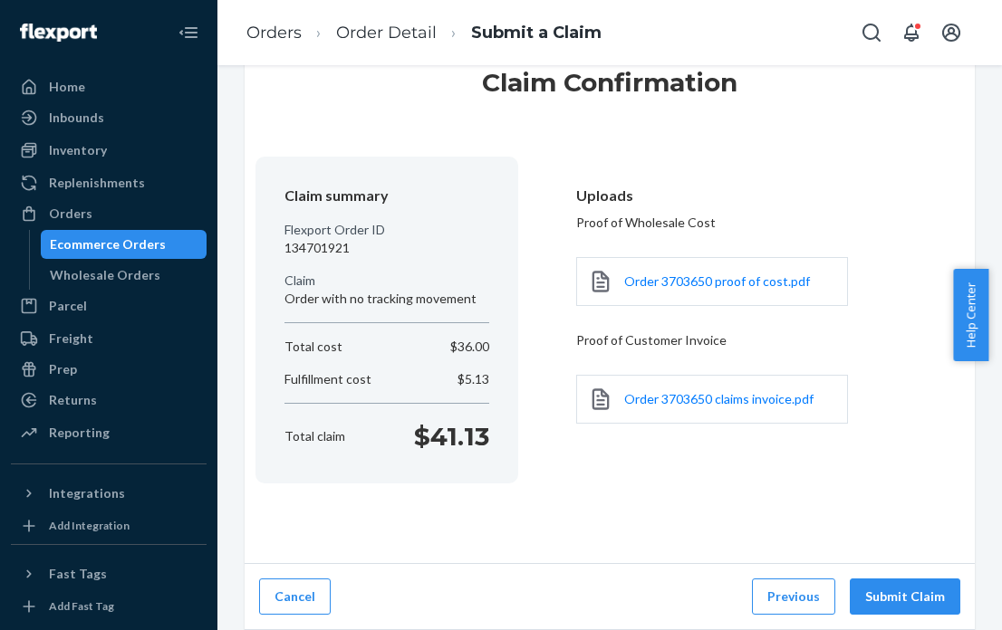
scroll to position [61, 0]
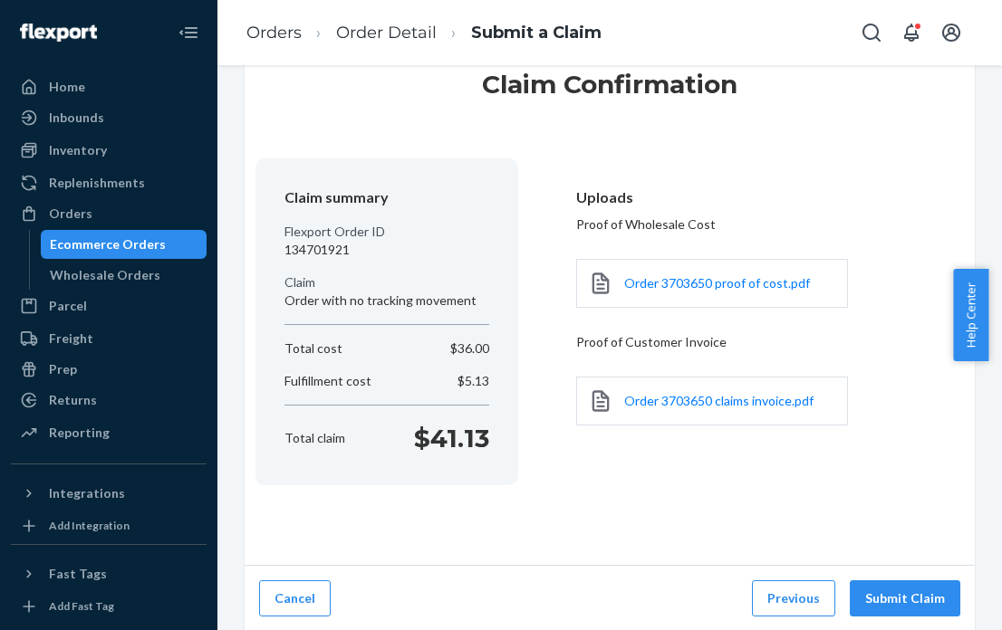
click at [883, 591] on button "Submit Claim" at bounding box center [905, 599] width 110 height 36
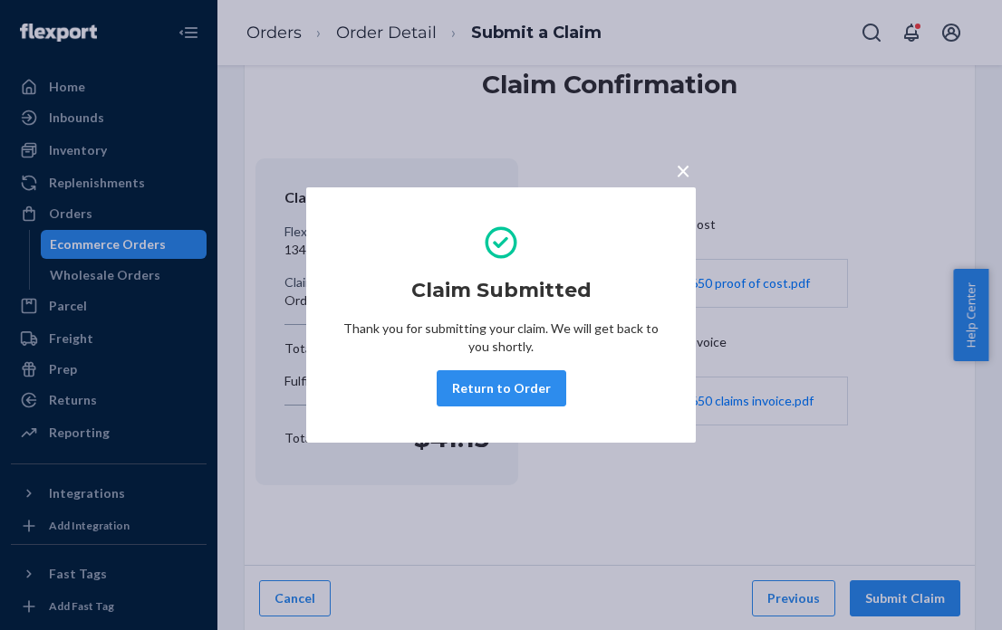
click at [686, 185] on span "×" at bounding box center [683, 170] width 14 height 31
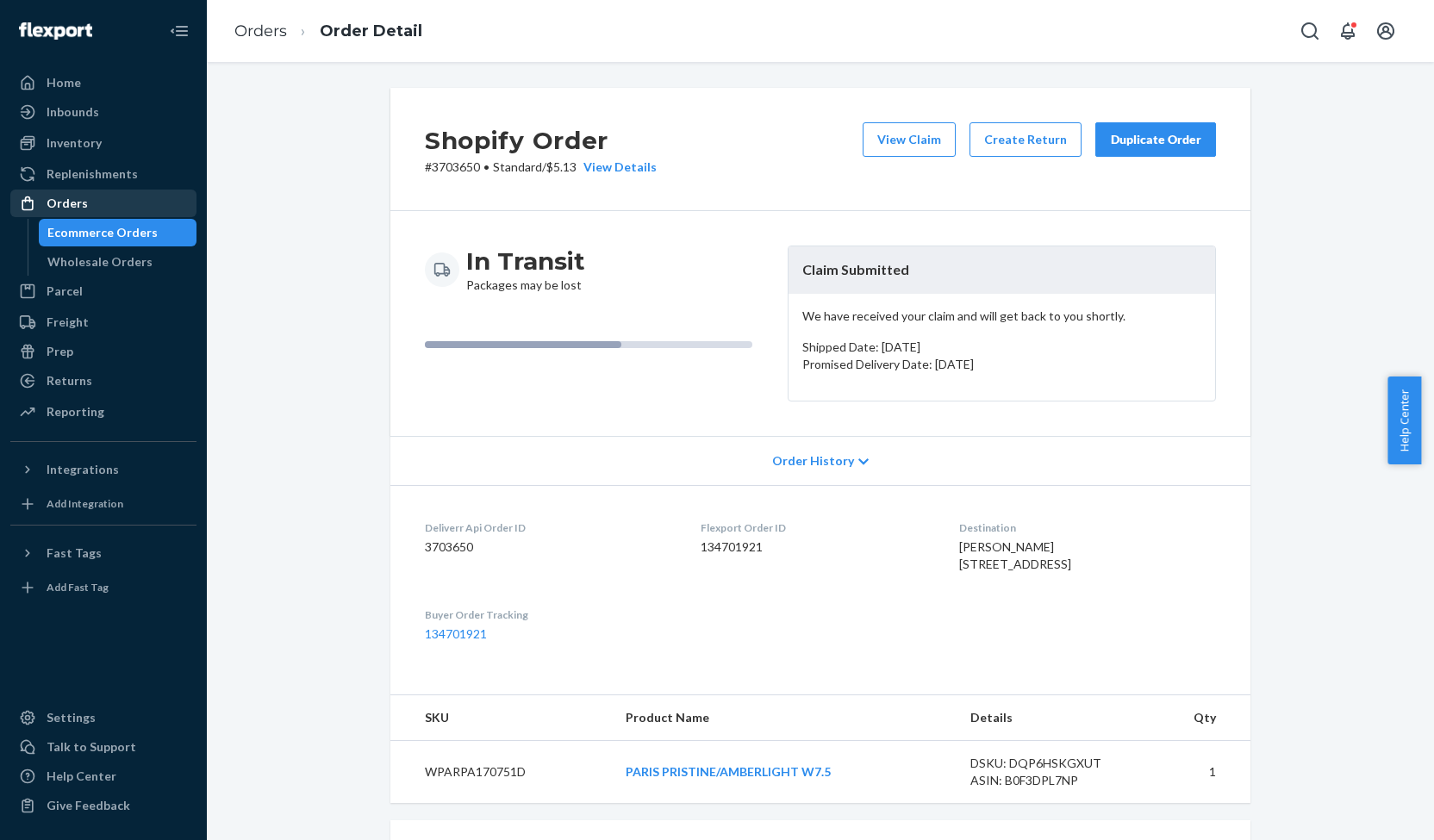
click at [64, 199] on div "Orders" at bounding box center [67, 204] width 41 height 17
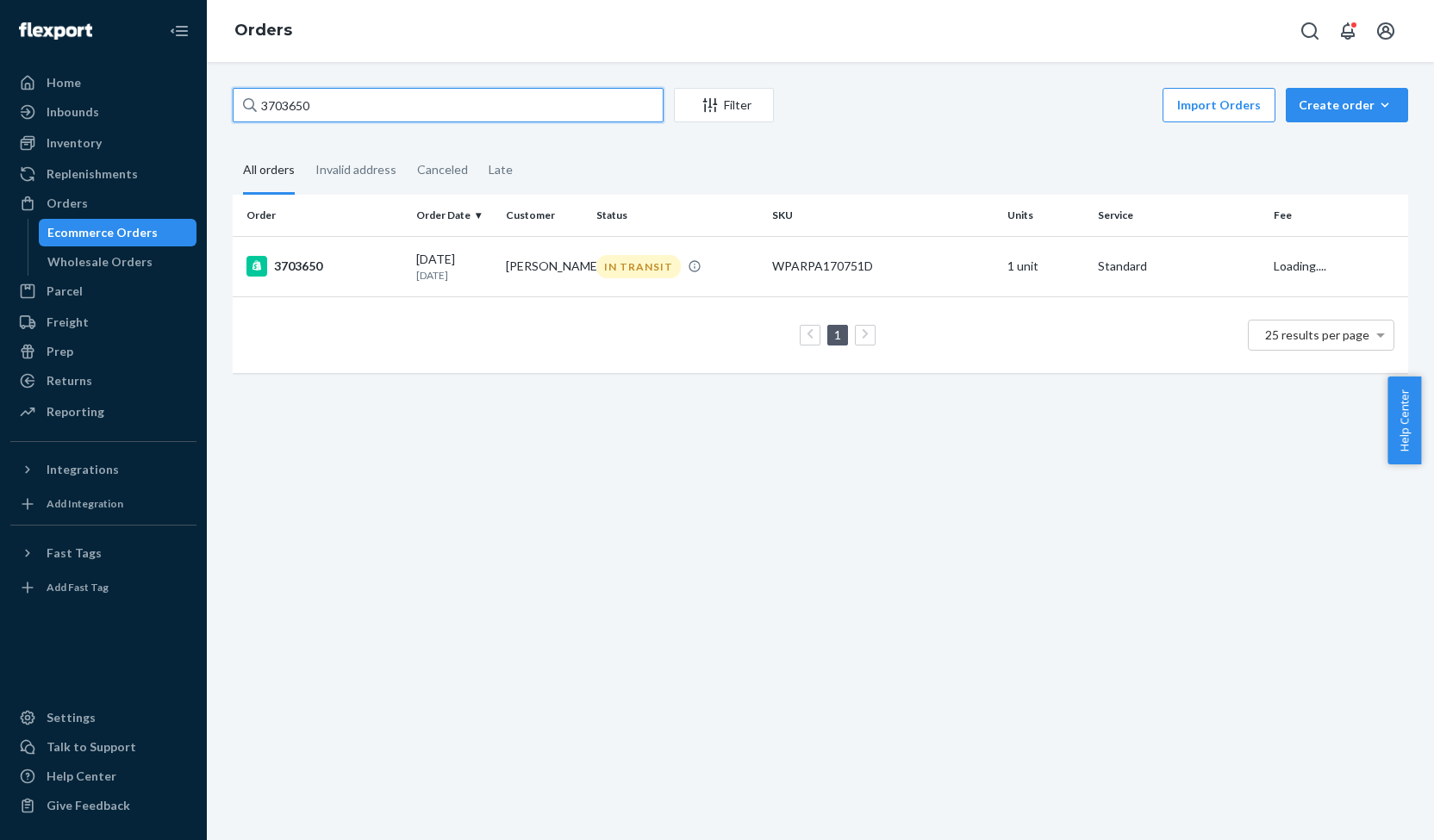
click at [267, 107] on input "3703650" at bounding box center [448, 105] width 431 height 34
paste input "41709"
type input "3741709"
click at [304, 264] on div "3741709" at bounding box center [324, 268] width 156 height 21
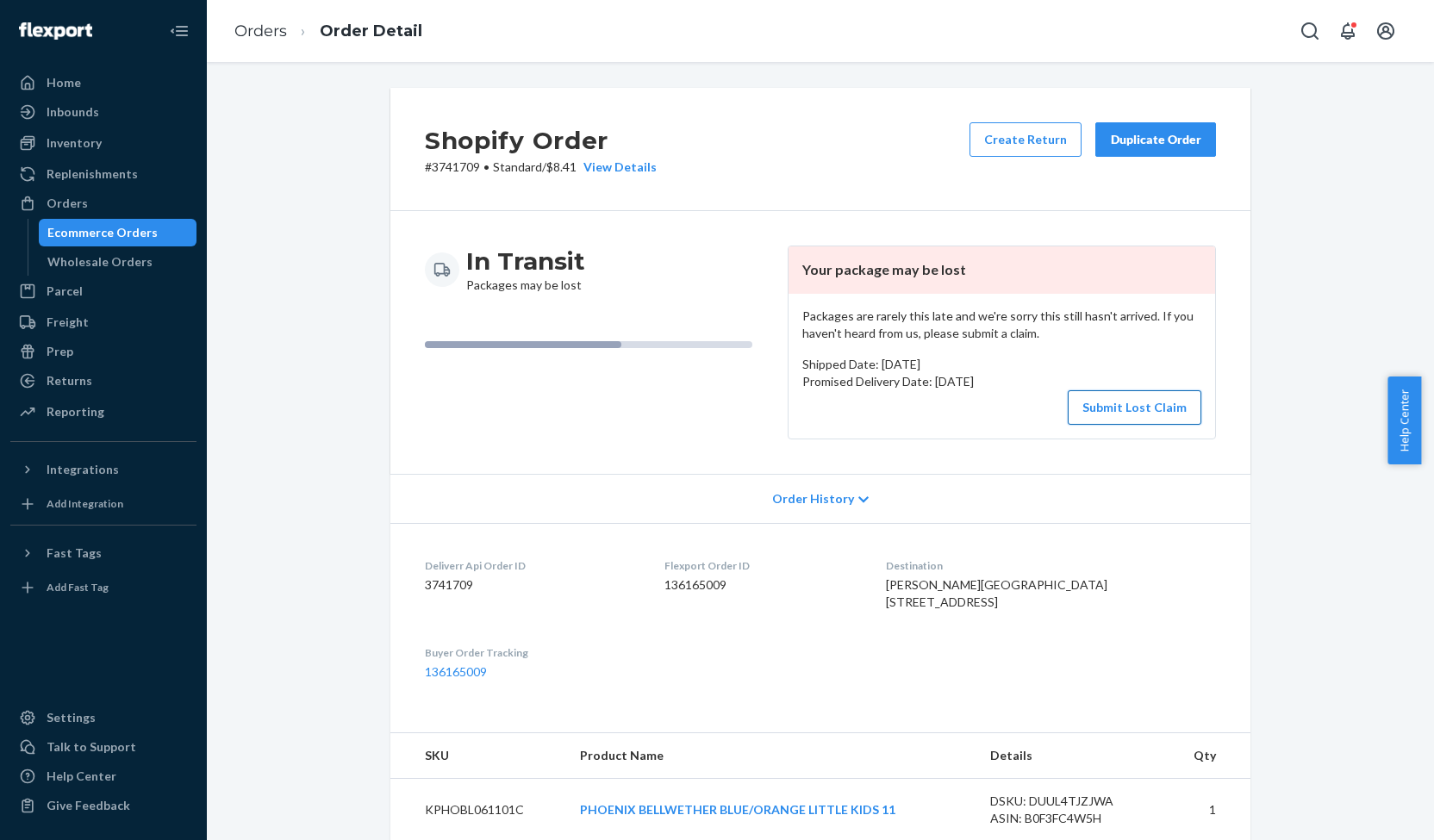
click at [1107, 403] on button "Submit Lost Claim" at bounding box center [1134, 407] width 133 height 34
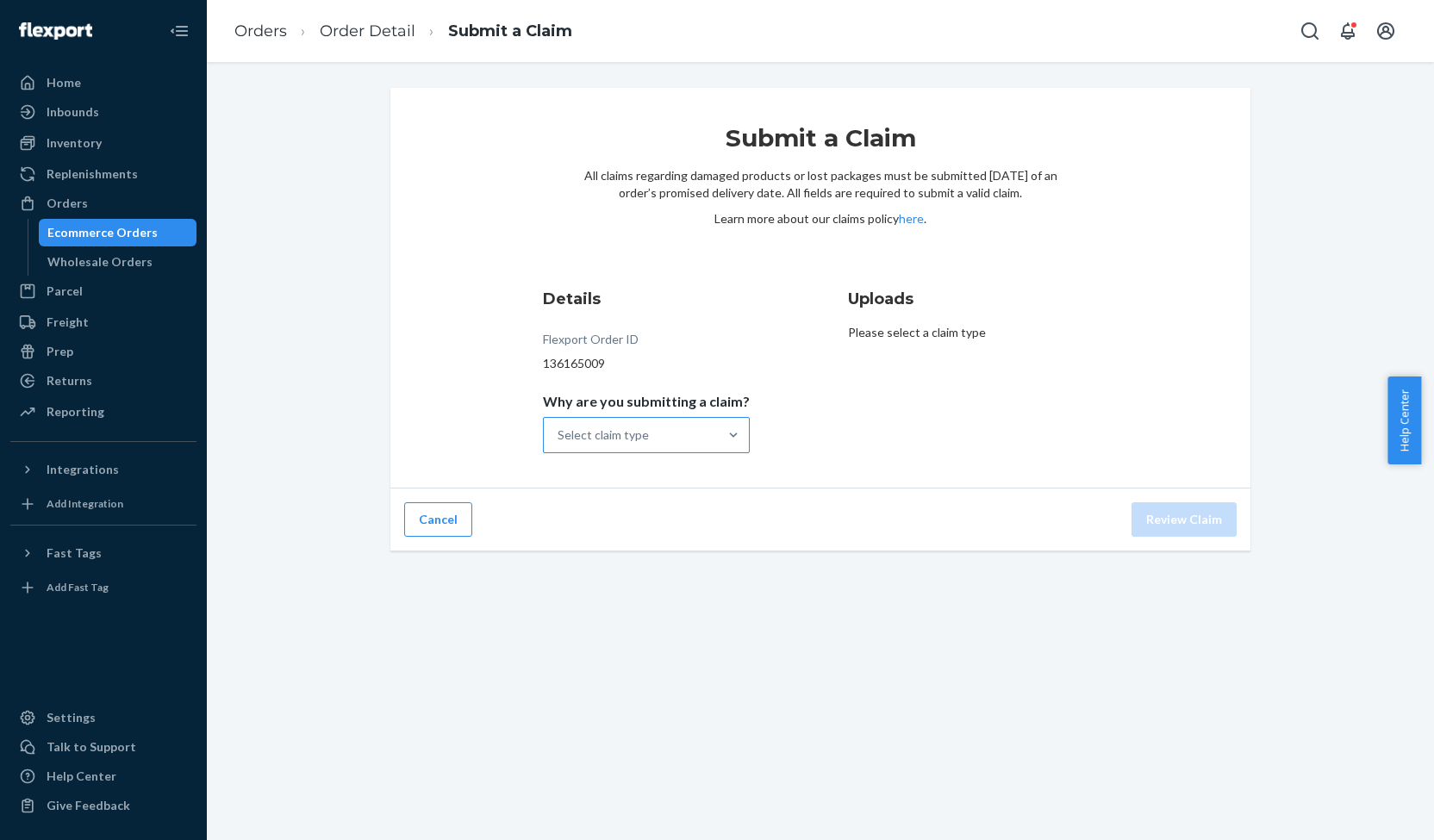
click at [597, 435] on div "Select claim type" at bounding box center [603, 435] width 91 height 17
click at [560, 435] on input "Why are you submitting a claim? Select claim type" at bounding box center [559, 435] width 2 height 17
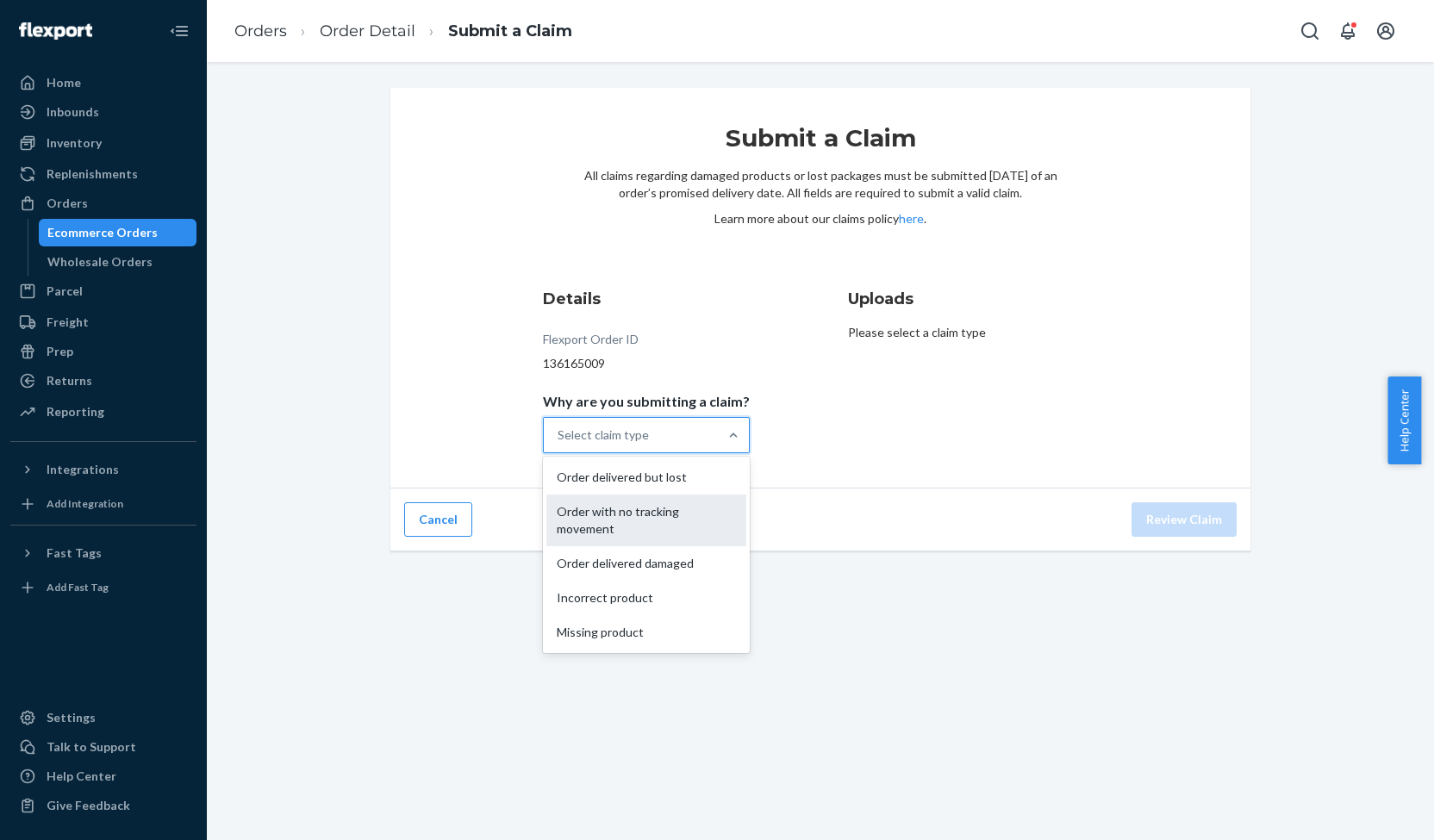
click at [619, 513] on div "Order with no tracking movement" at bounding box center [646, 520] width 200 height 51
click at [560, 443] on input "Why are you submitting a claim? option Order with no tracking movement focused,…" at bounding box center [559, 435] width 2 height 17
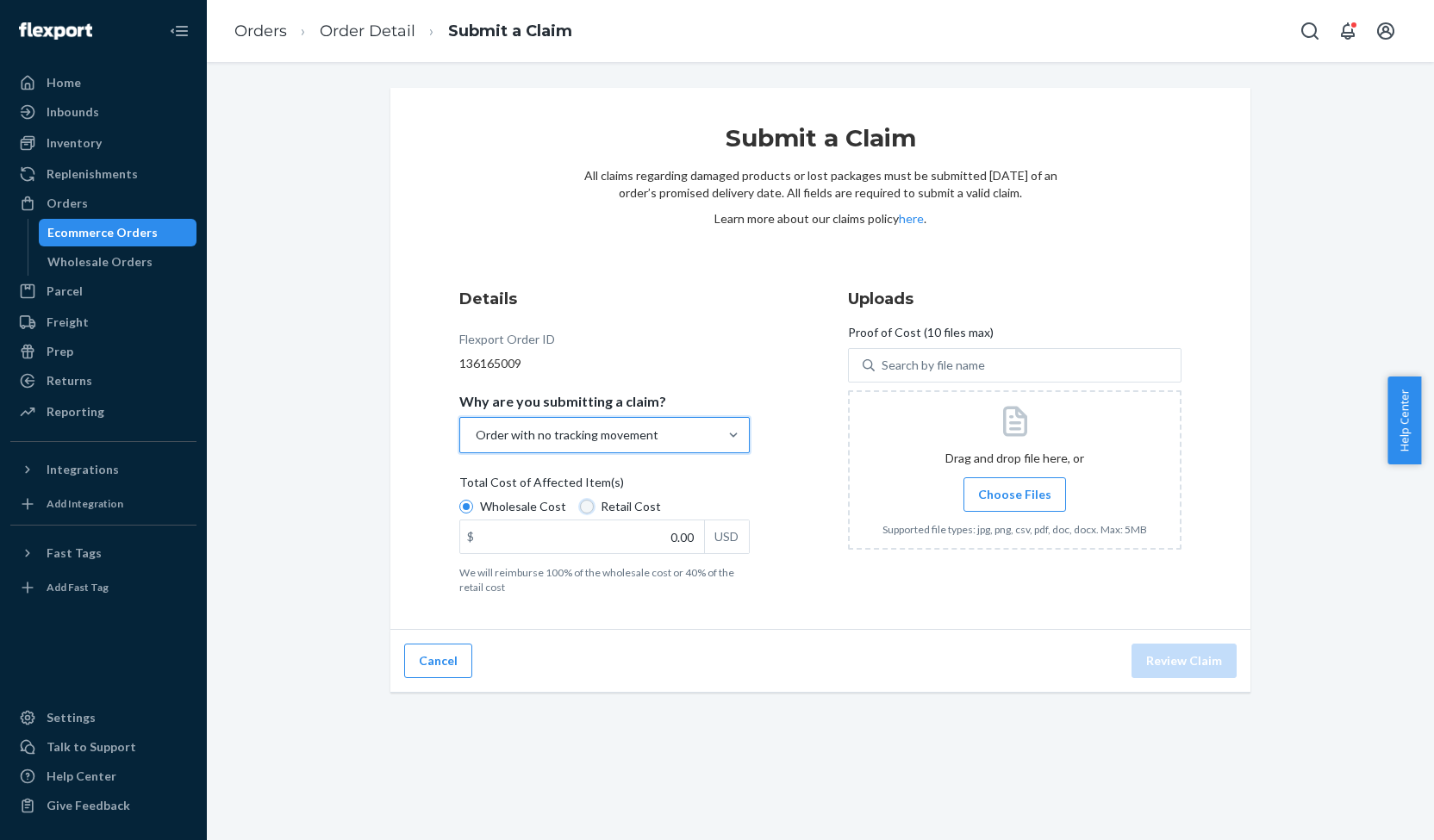
click at [580, 506] on input "Retail Cost" at bounding box center [587, 506] width 13 height 13
radio input "true"
radio input "false"
click at [680, 540] on input "0.00" at bounding box center [582, 537] width 244 height 32
type input "45.00"
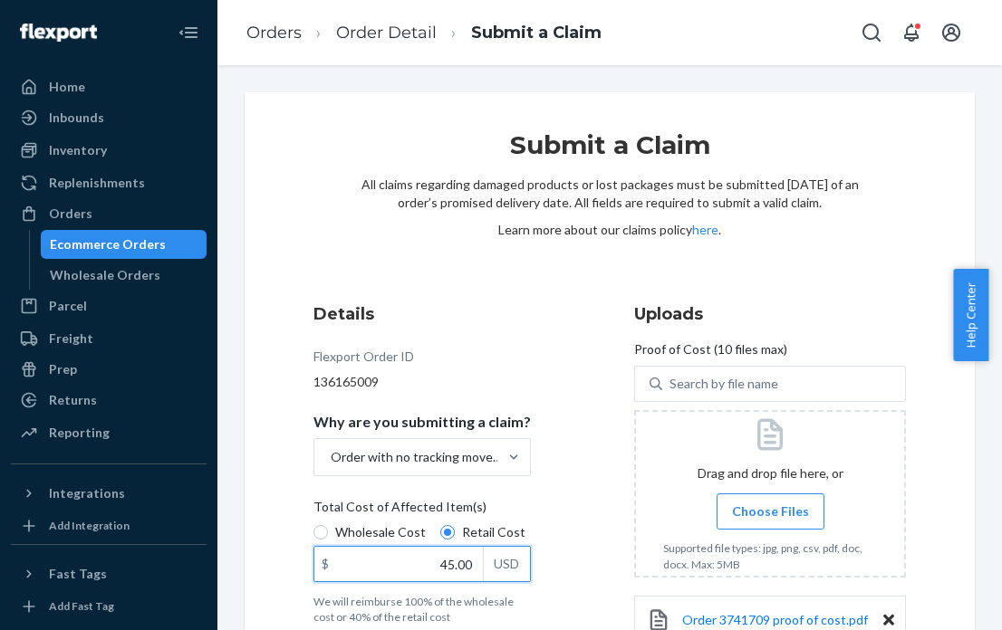
scroll to position [134, 0]
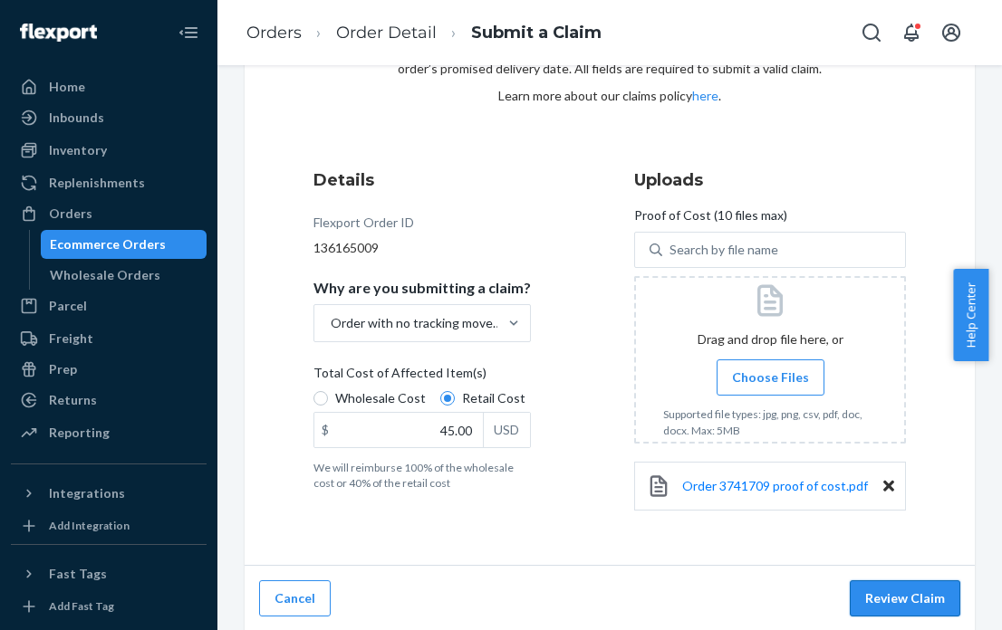
click at [888, 595] on button "Review Claim" at bounding box center [905, 599] width 110 height 36
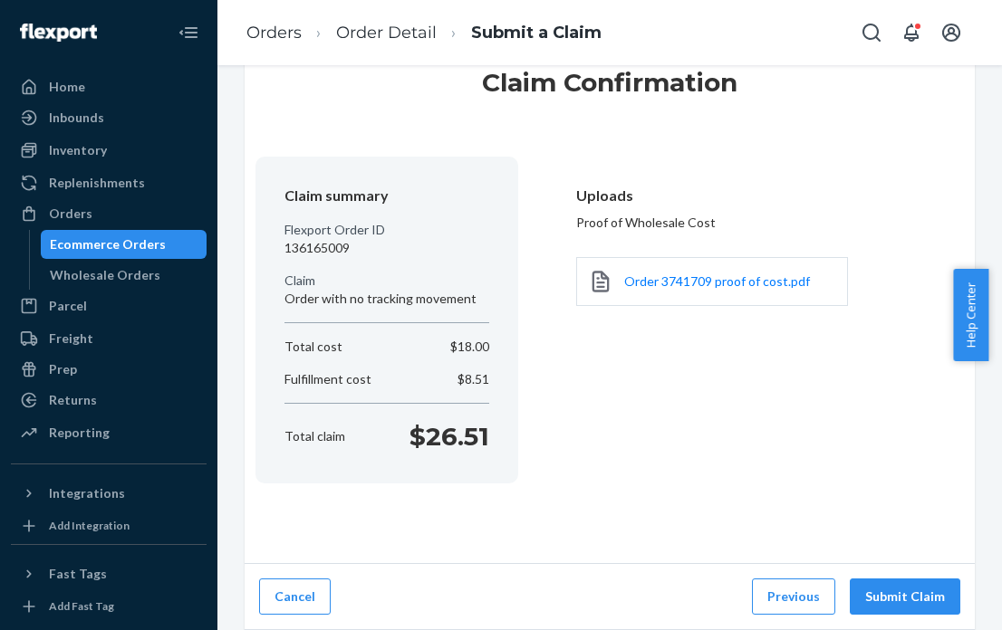
scroll to position [61, 0]
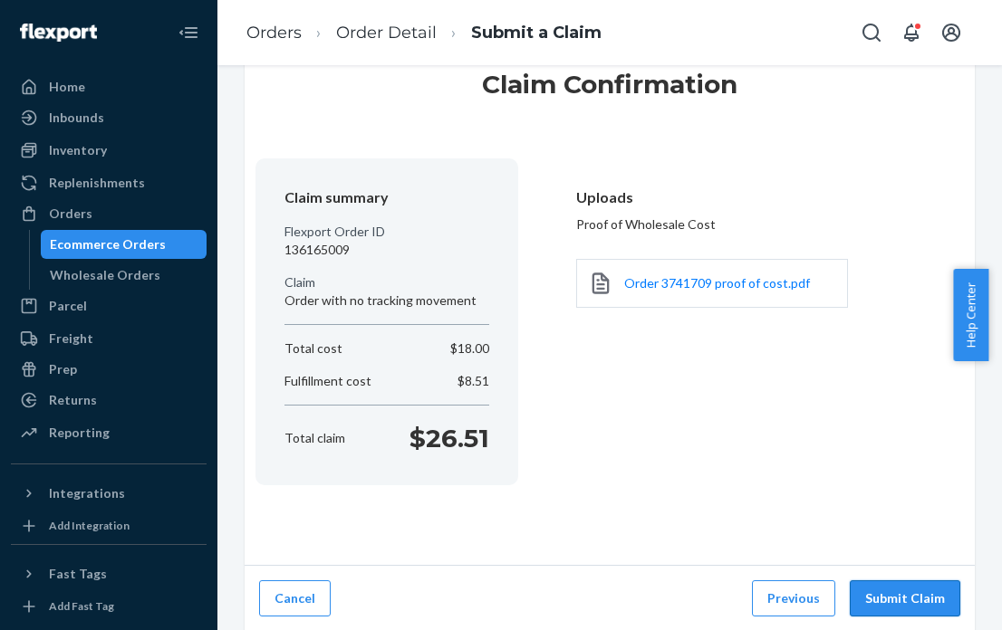
click at [892, 599] on button "Submit Claim" at bounding box center [905, 599] width 110 height 36
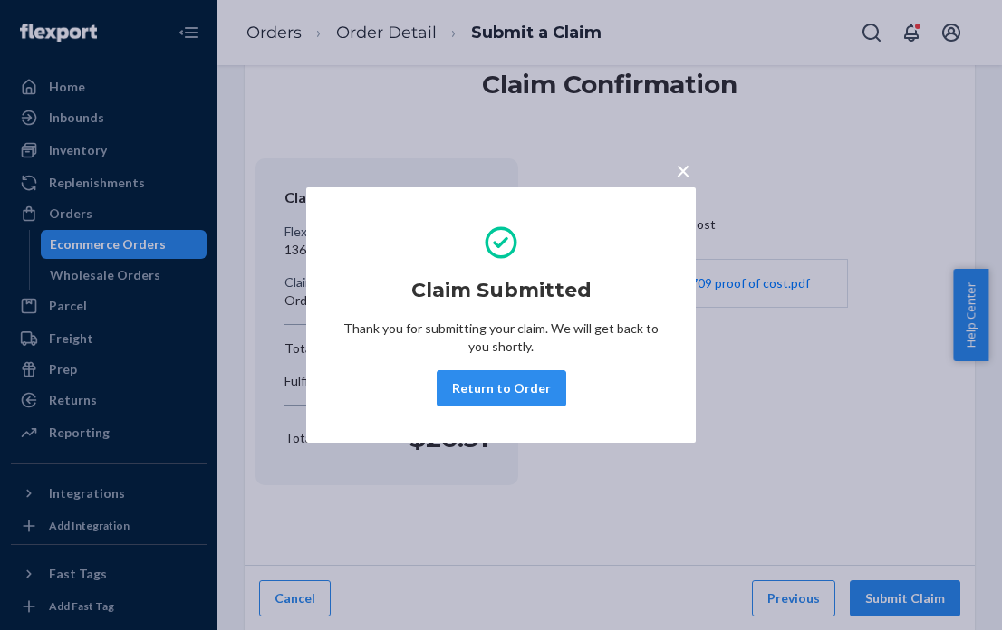
click at [682, 174] on span "×" at bounding box center [683, 170] width 14 height 31
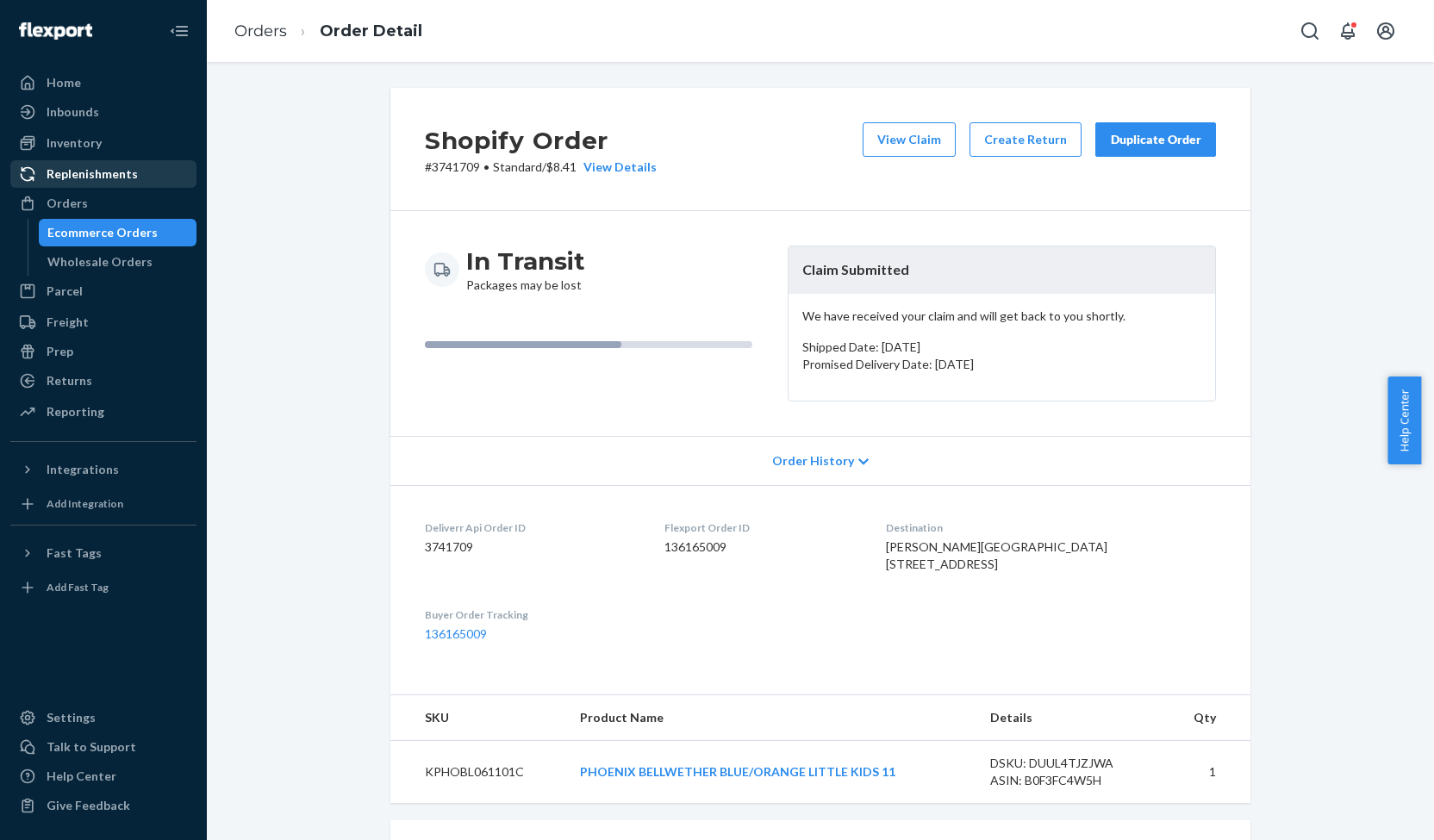
drag, startPoint x: 78, startPoint y: 202, endPoint x: 176, endPoint y: 177, distance: 101.1
click at [78, 202] on div "Orders" at bounding box center [67, 204] width 41 height 17
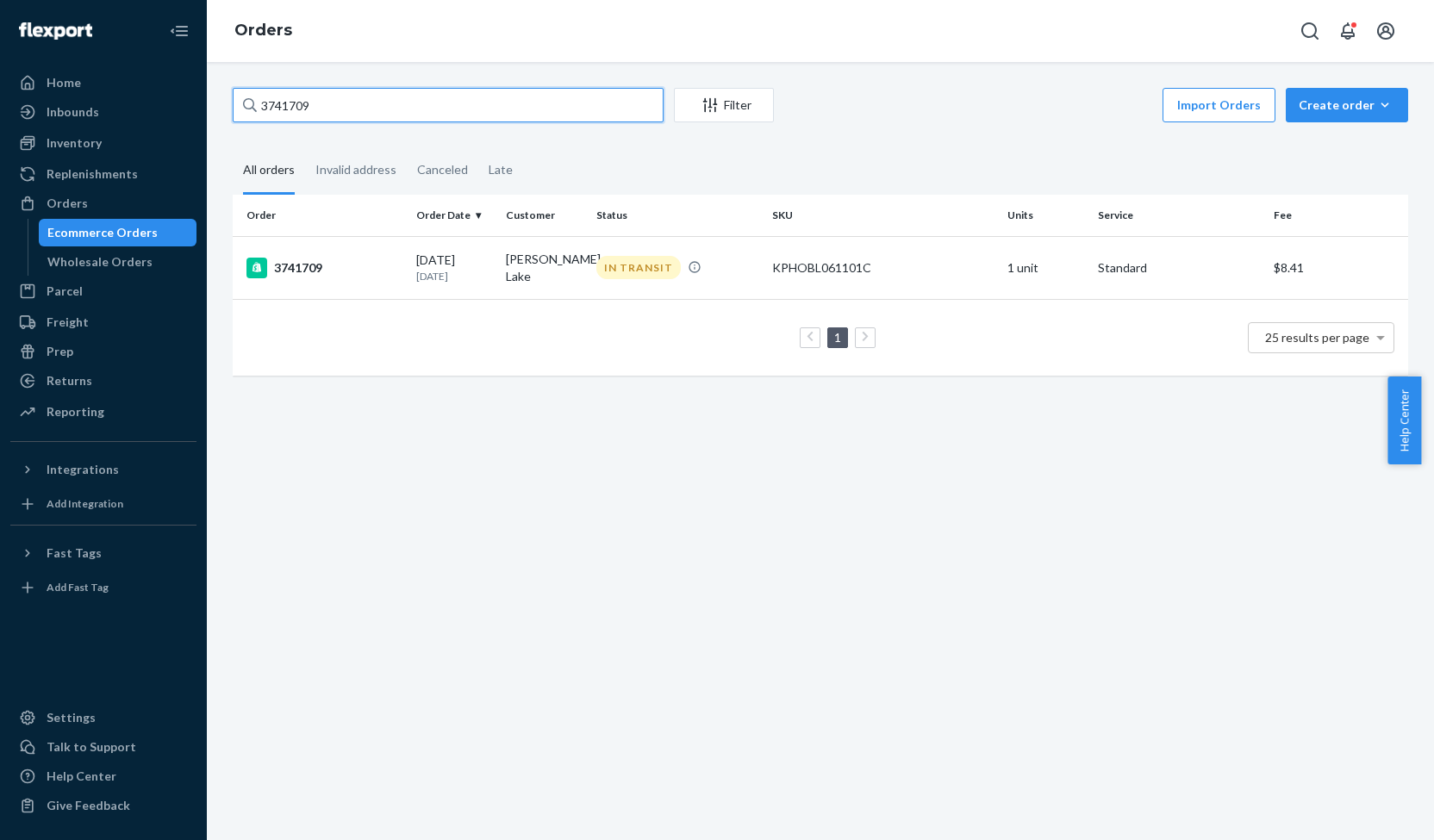
click at [291, 109] on input "3741709" at bounding box center [448, 105] width 431 height 34
paste input "358"
type input "3735809"
click at [302, 266] on div "3735809" at bounding box center [324, 266] width 156 height 21
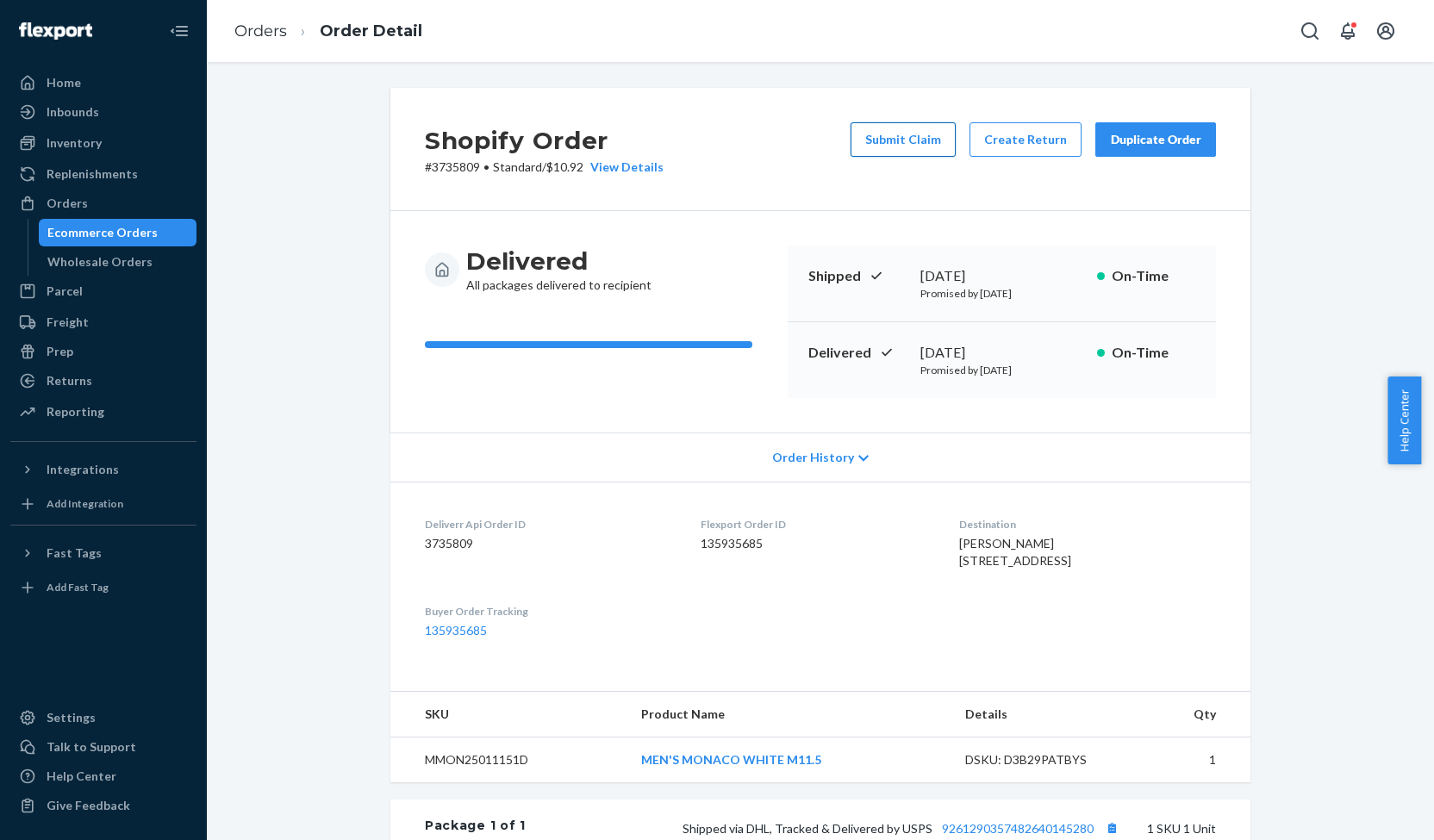
click at [903, 142] on button "Submit Claim" at bounding box center [903, 140] width 105 height 34
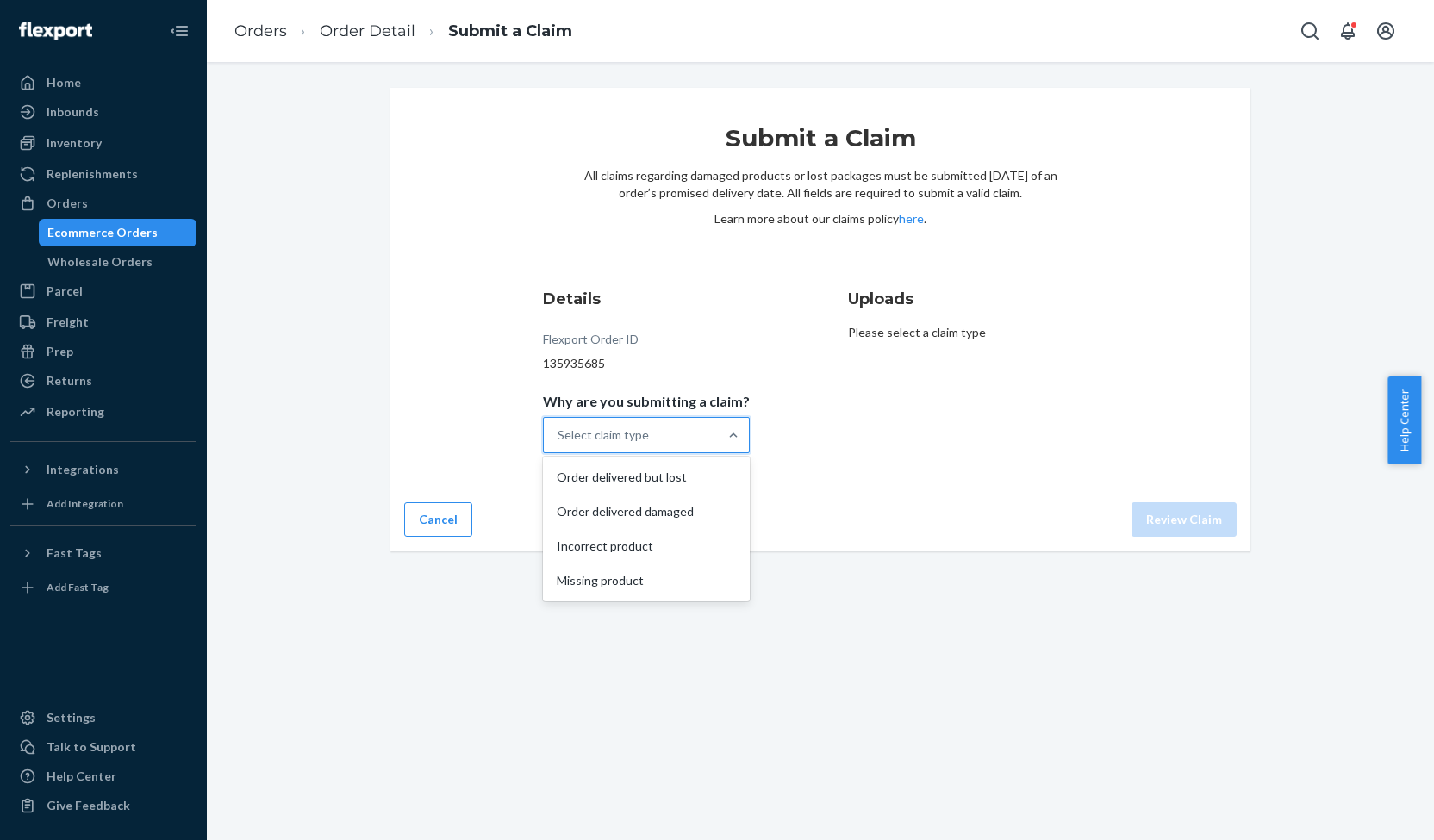
click at [658, 430] on div "Select claim type" at bounding box center [630, 435] width 174 height 34
click at [560, 430] on input "Why are you submitting a claim? option Order delivered but lost focused, 1 of 4…" at bounding box center [559, 435] width 2 height 17
click at [646, 469] on div "Order delivered but lost" at bounding box center [646, 478] width 200 height 34
click at [560, 443] on input "Why are you submitting a claim? option Order delivered but lost focused, 1 of 4…" at bounding box center [559, 435] width 2 height 17
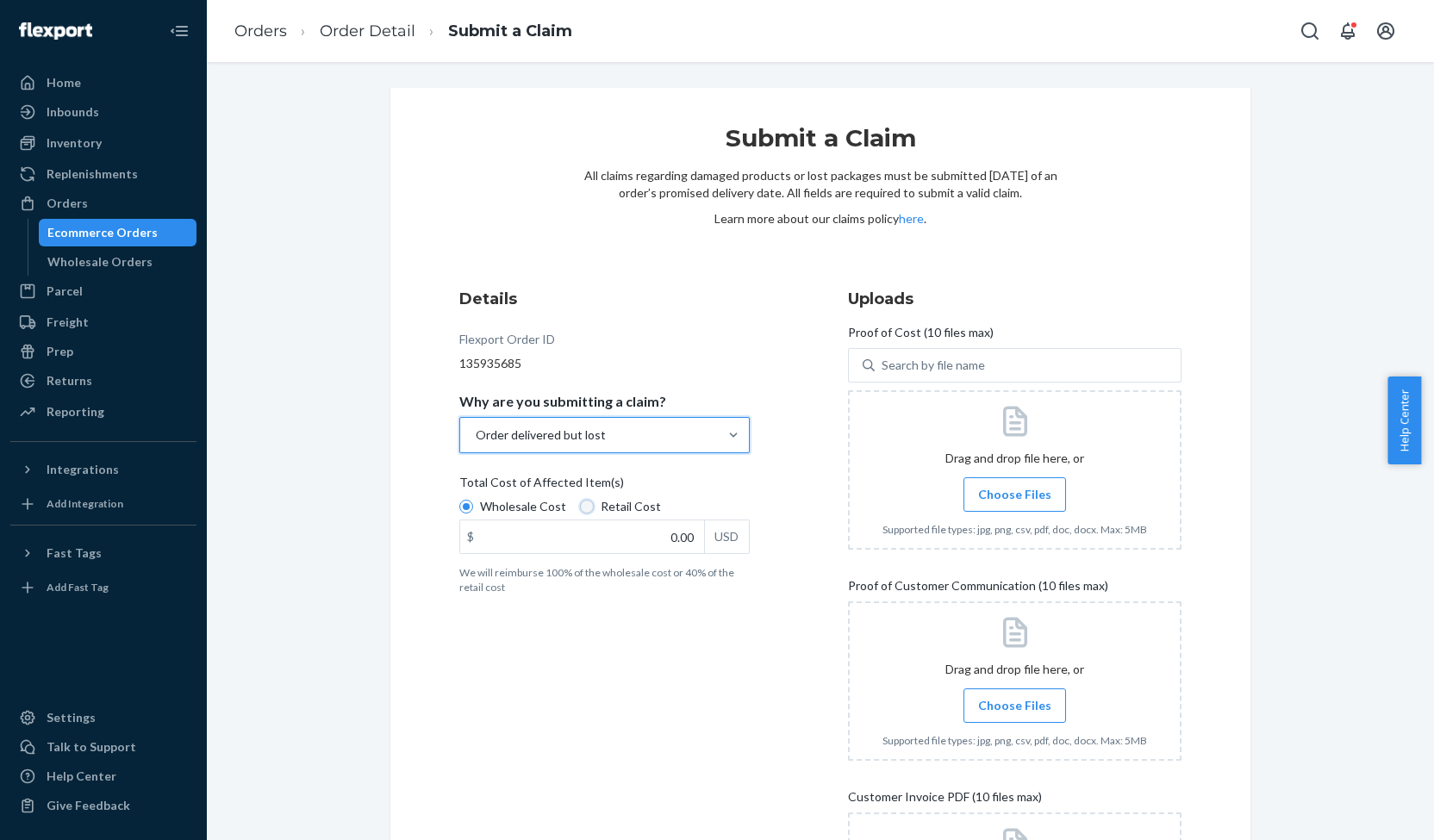
click at [580, 505] on input "Retail Cost" at bounding box center [587, 506] width 13 height 13
radio input "true"
radio input "false"
click at [663, 537] on input "0.00" at bounding box center [582, 537] width 244 height 32
type input "149.95"
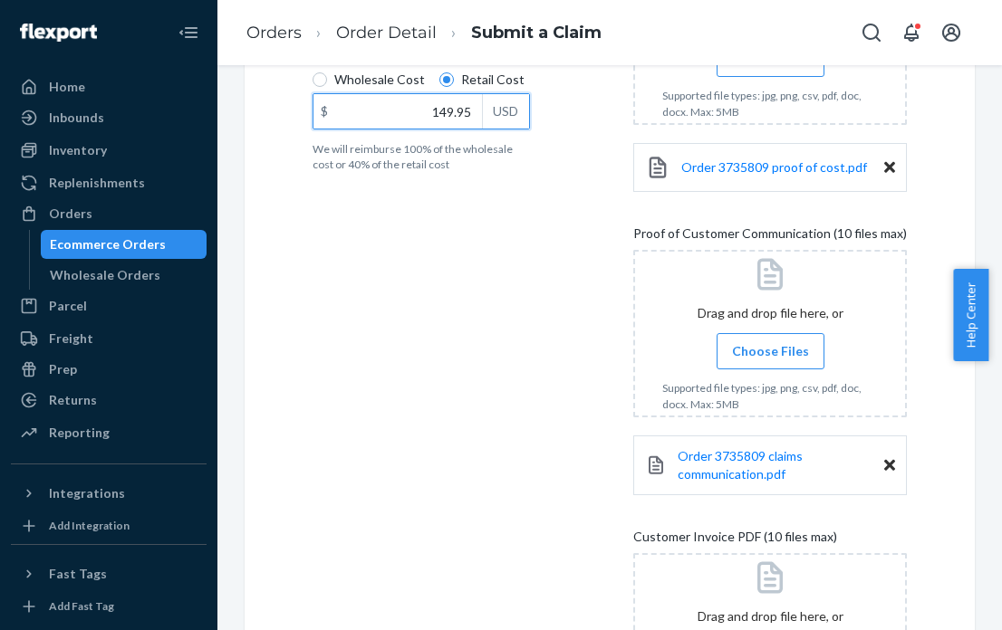
scroll to position [752, 0]
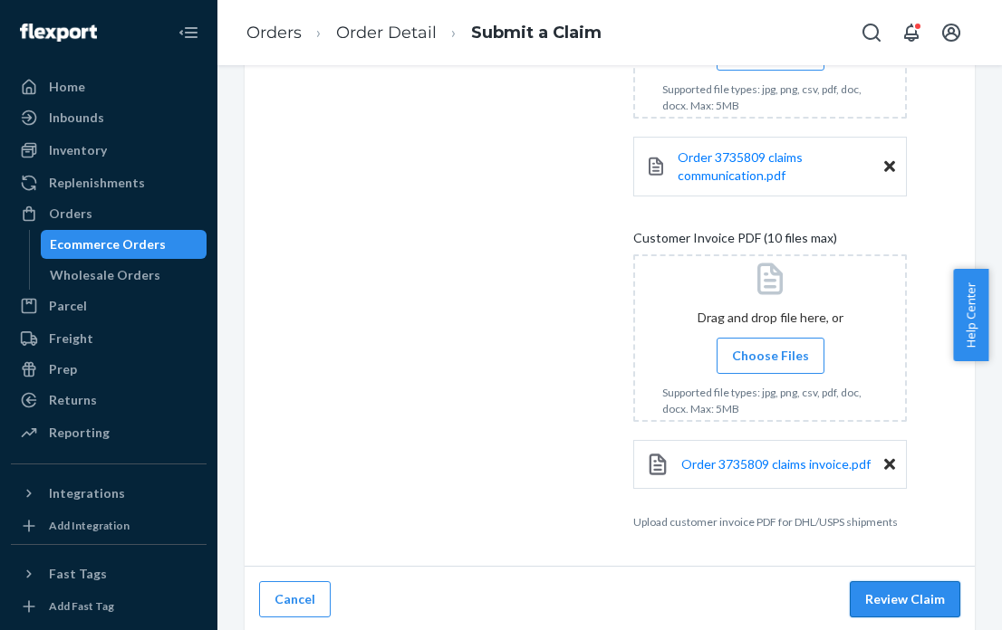
click at [893, 586] on button "Review Claim" at bounding box center [905, 599] width 110 height 36
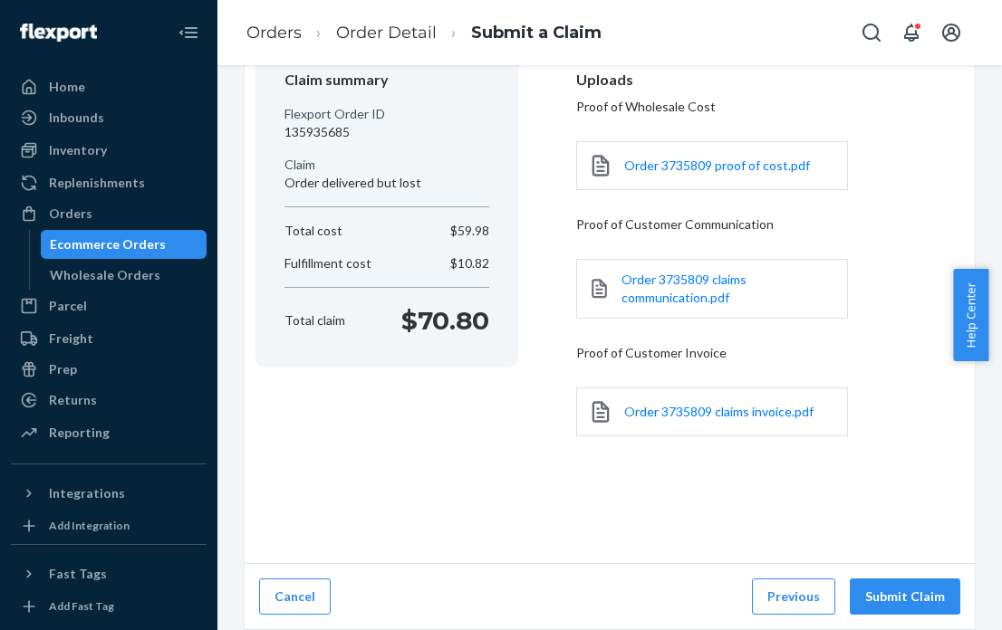
scroll to position [176, 0]
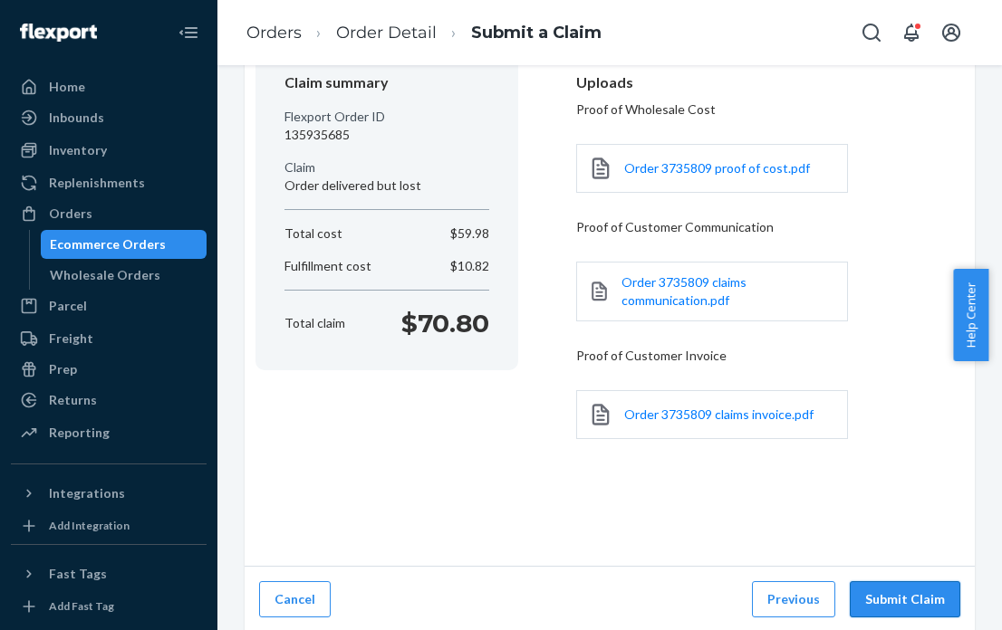
click at [893, 587] on button "Submit Claim" at bounding box center [905, 599] width 110 height 36
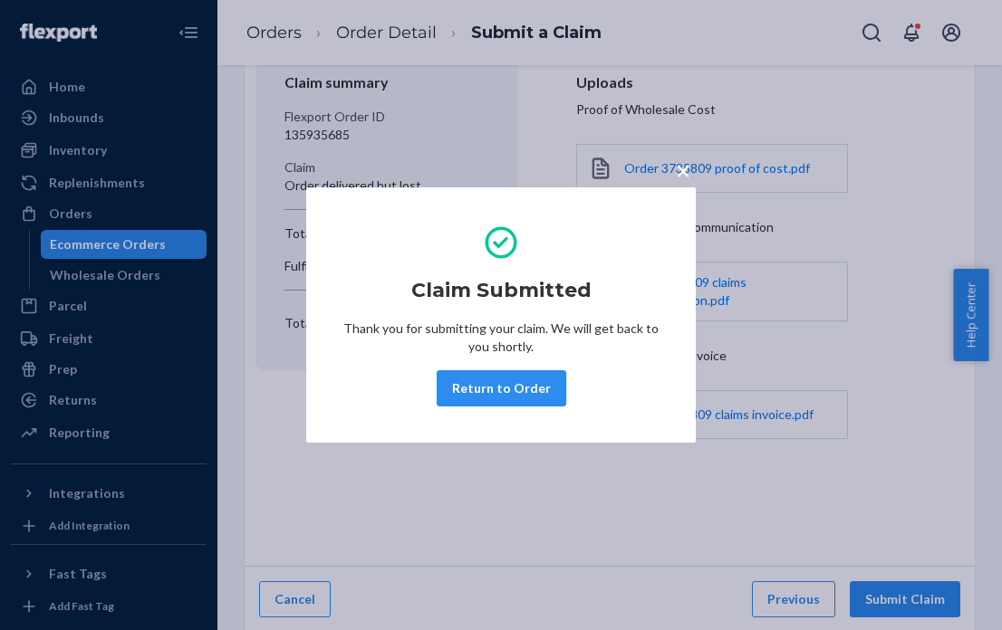
click at [682, 169] on span "×" at bounding box center [683, 170] width 14 height 31
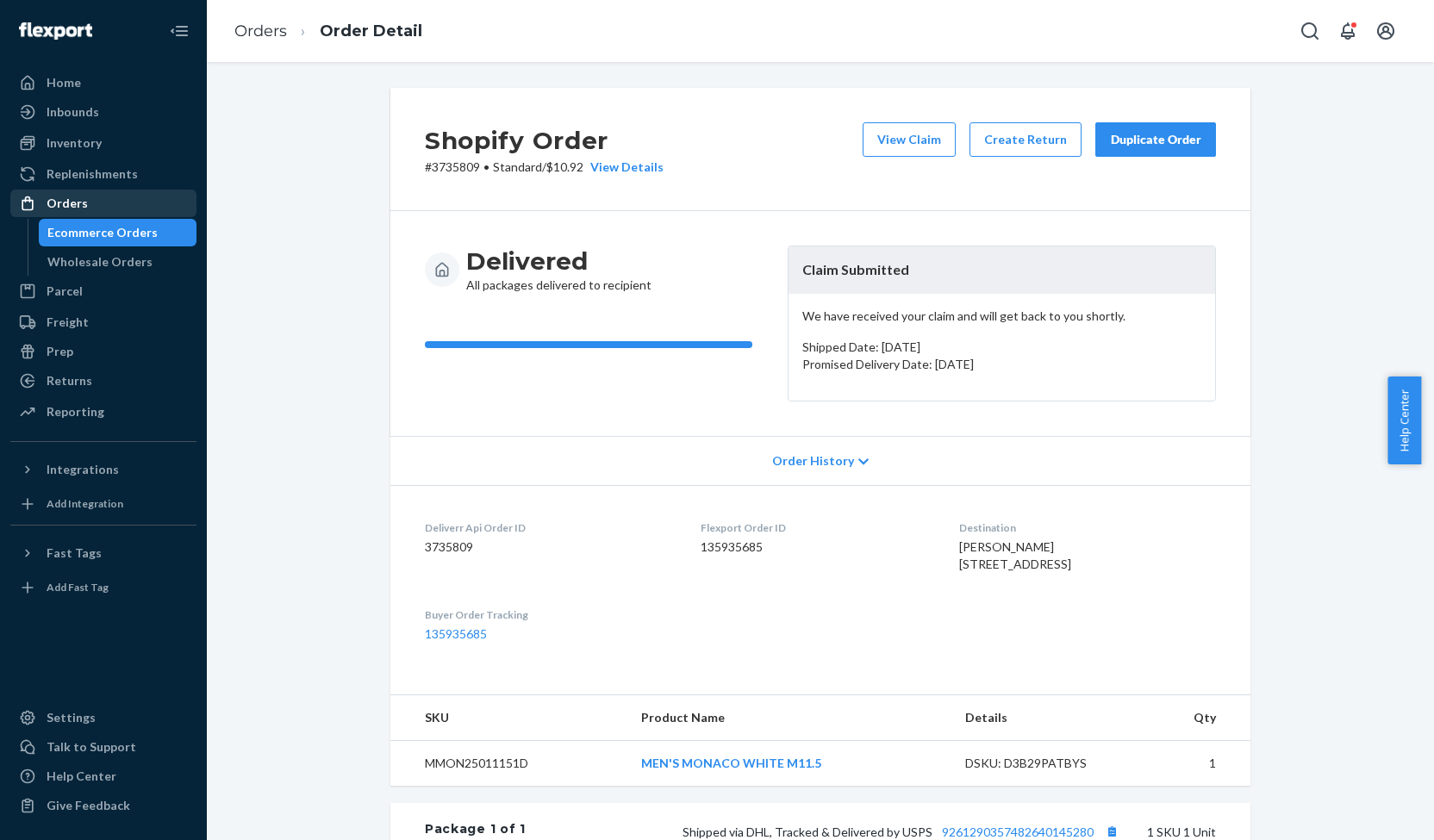
click at [74, 206] on div "Orders" at bounding box center [67, 204] width 41 height 17
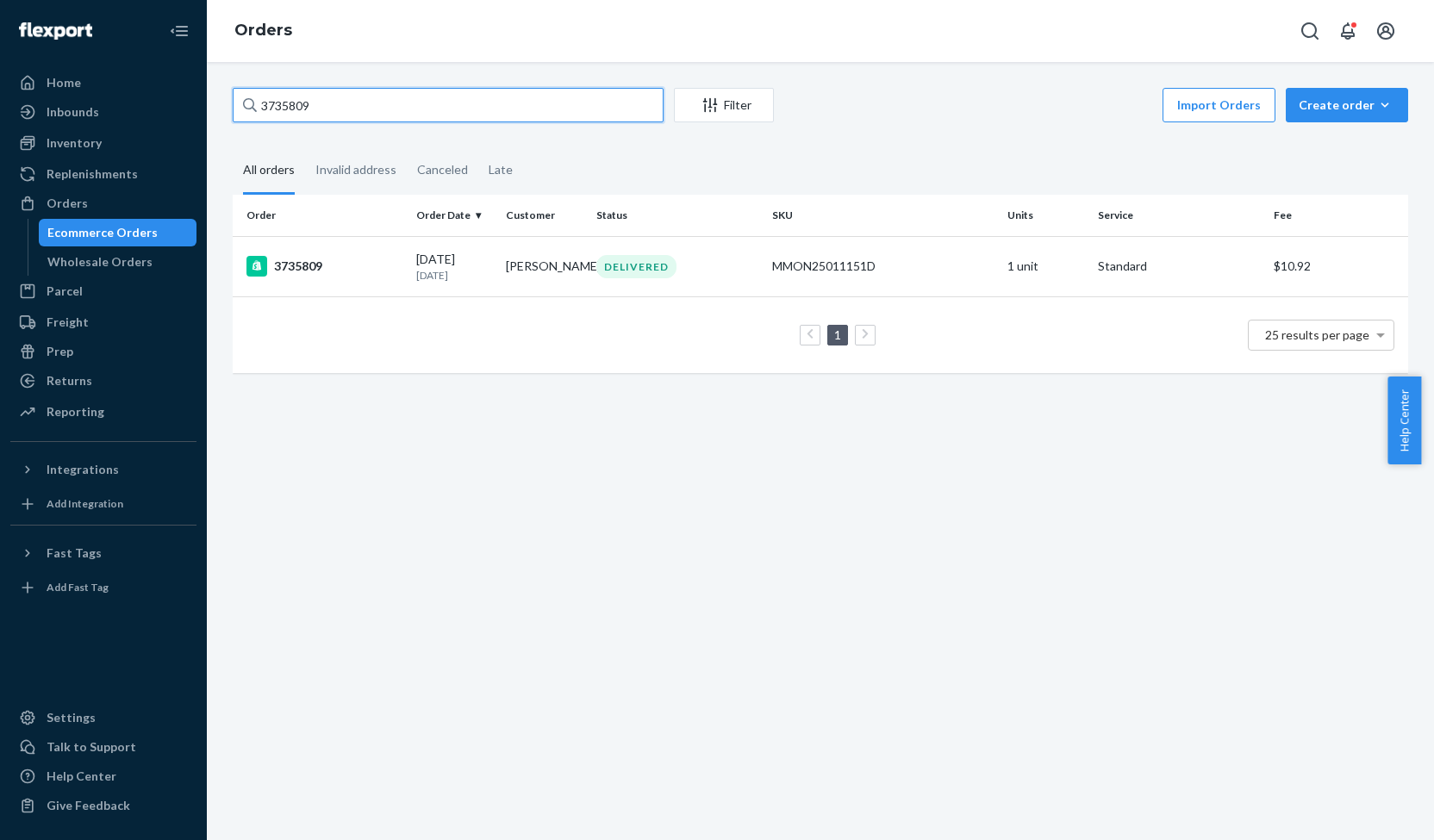
click at [287, 105] on input "3735809" at bounding box center [448, 105] width 431 height 34
paste input "24767"
type input "3724767"
click at [308, 265] on div "3724767" at bounding box center [324, 266] width 156 height 21
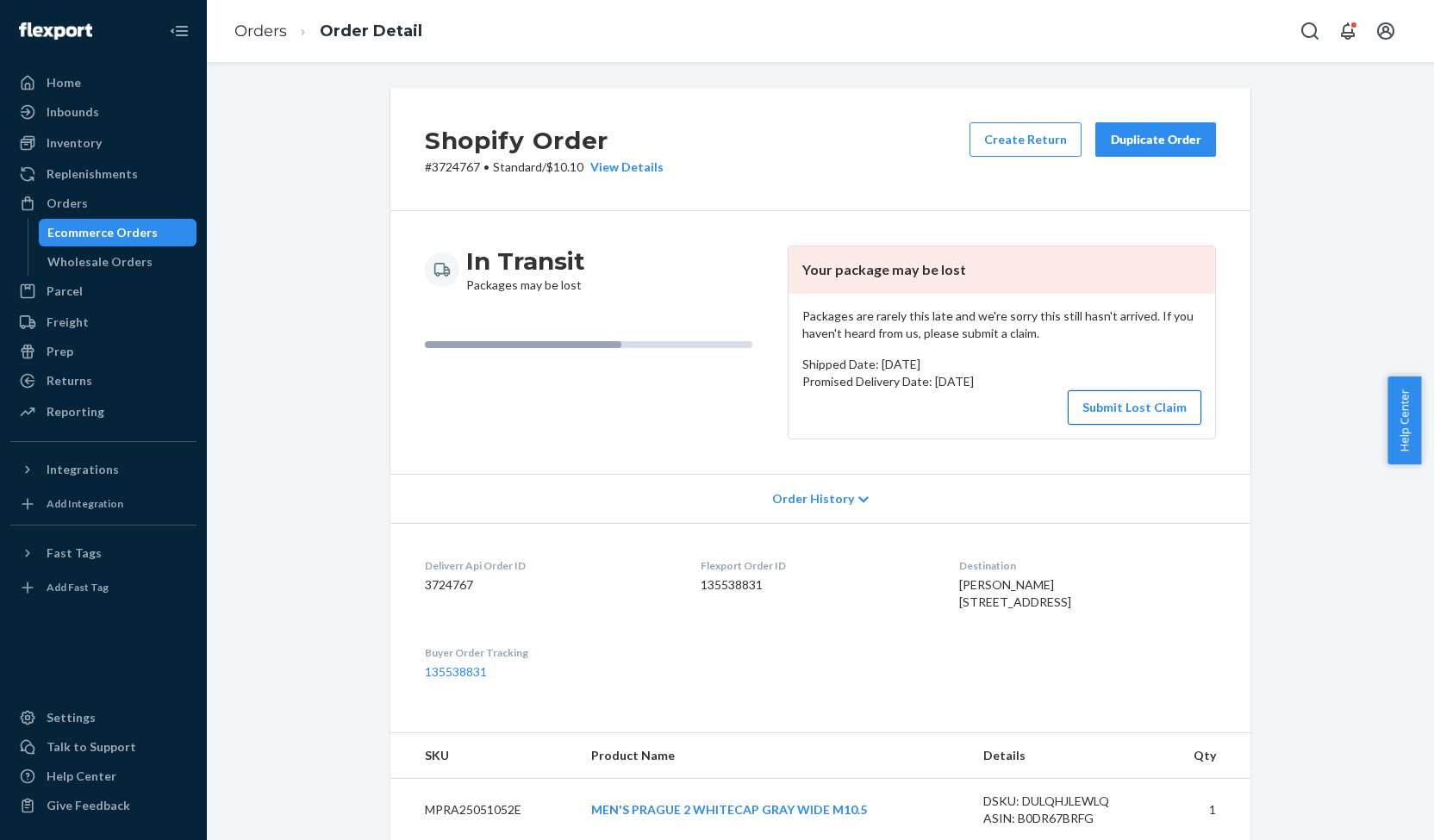
click at [1134, 411] on button "Submit Lost Claim" at bounding box center [1134, 407] width 133 height 34
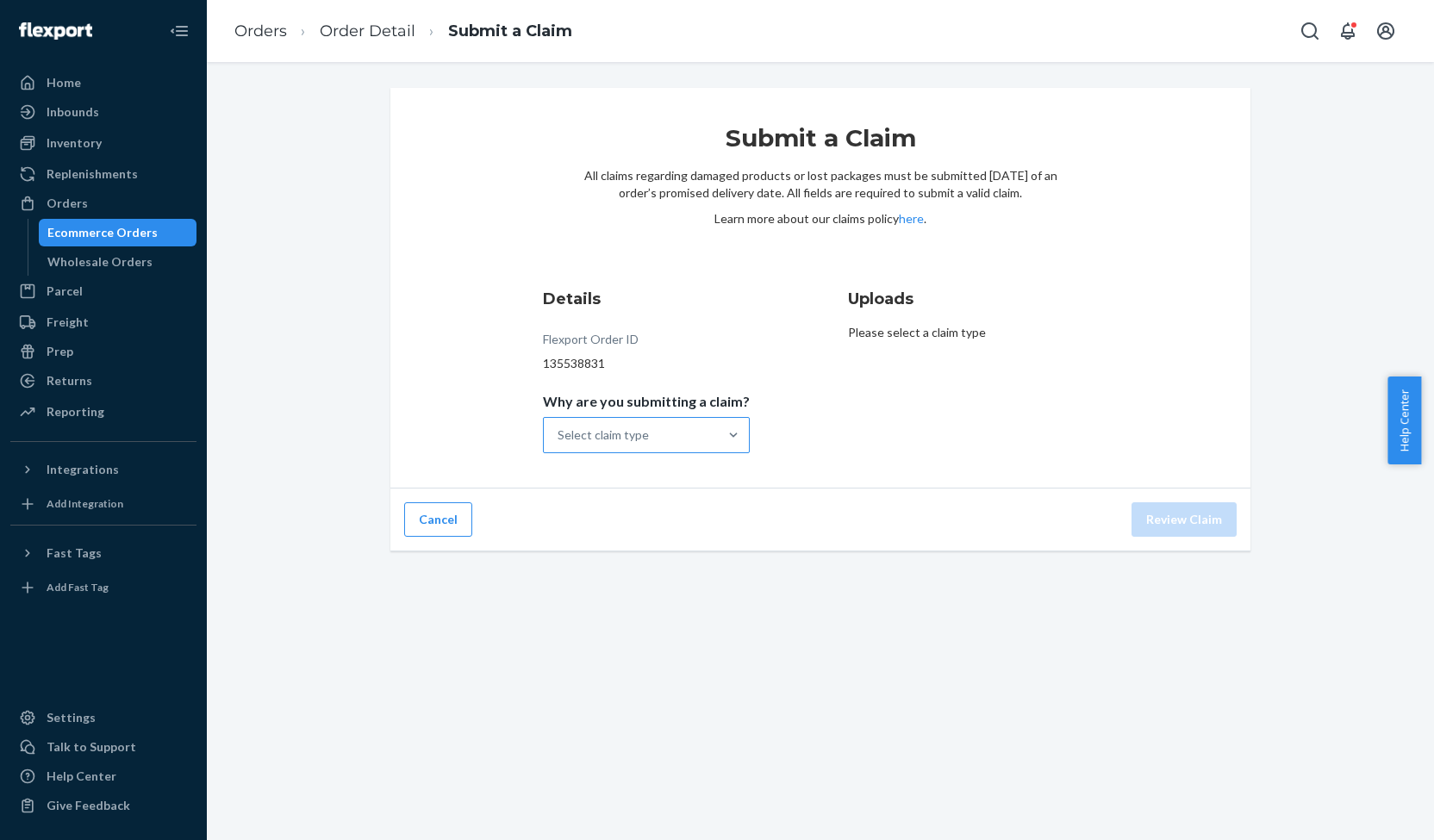
click at [654, 443] on div "Select claim type" at bounding box center [630, 435] width 174 height 34
click at [560, 443] on input "Why are you submitting a claim? Select claim type" at bounding box center [559, 435] width 2 height 17
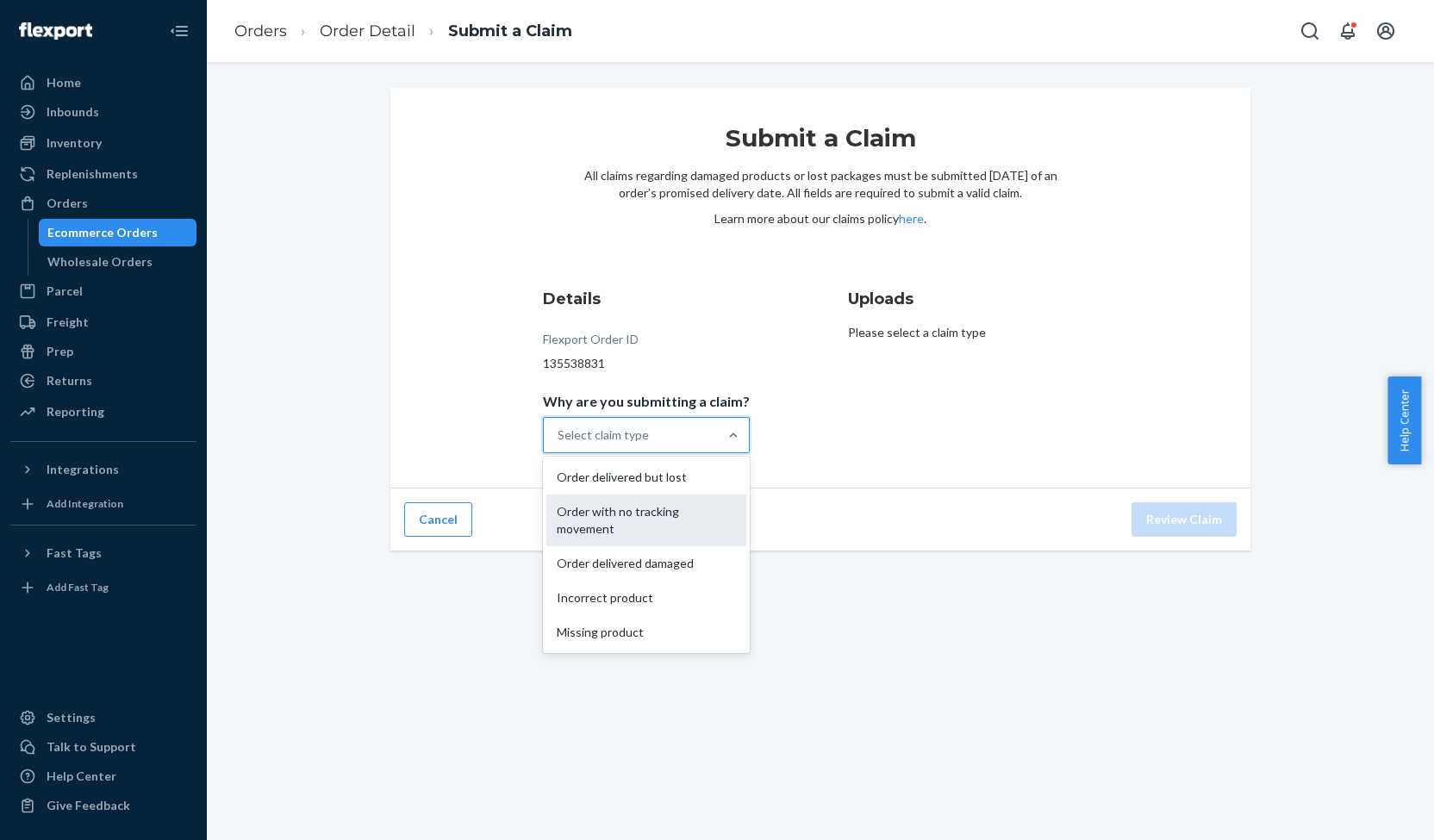
click at [638, 511] on div "Order with no tracking movement" at bounding box center [646, 520] width 200 height 51
click at [560, 443] on input "Why are you submitting a claim? option Order with no tracking movement focused,…" at bounding box center [559, 435] width 2 height 17
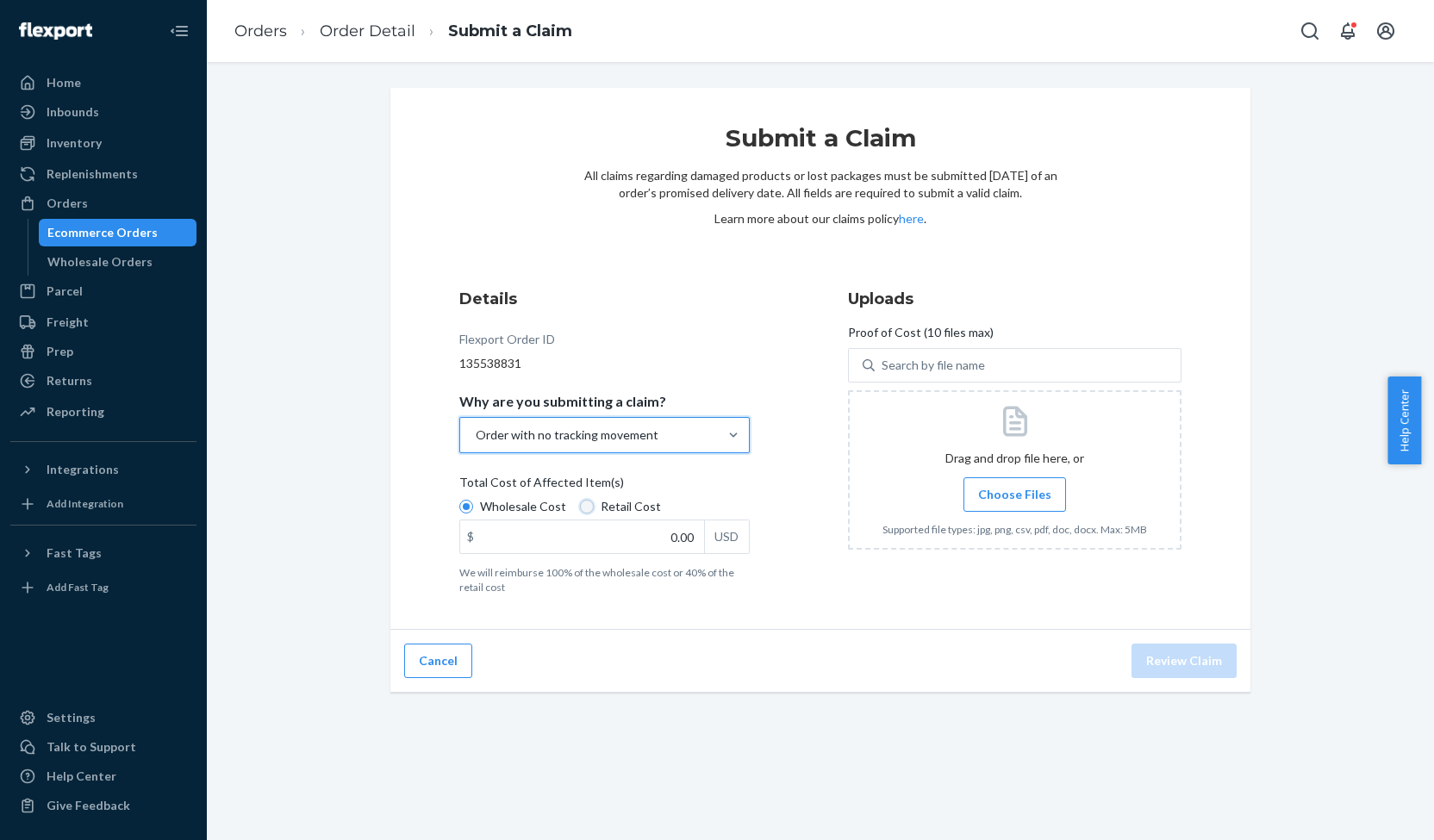
click at [580, 505] on input "Retail Cost" at bounding box center [587, 506] width 13 height 13
radio input "true"
radio input "false"
click at [682, 542] on input "0.00" at bounding box center [582, 537] width 244 height 32
type input "114.95"
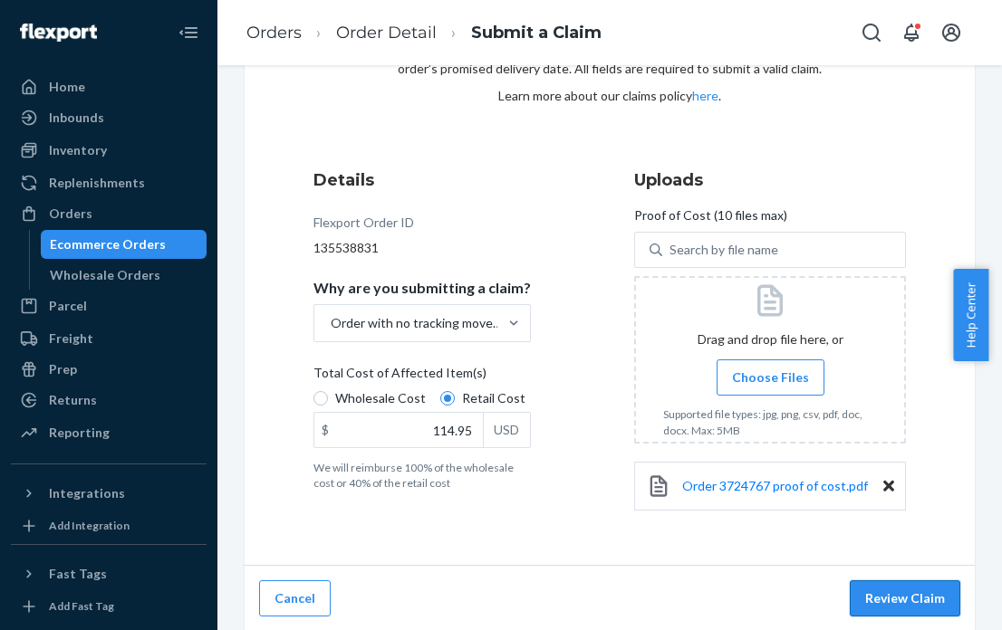
click at [888, 596] on button "Review Claim" at bounding box center [905, 599] width 110 height 36
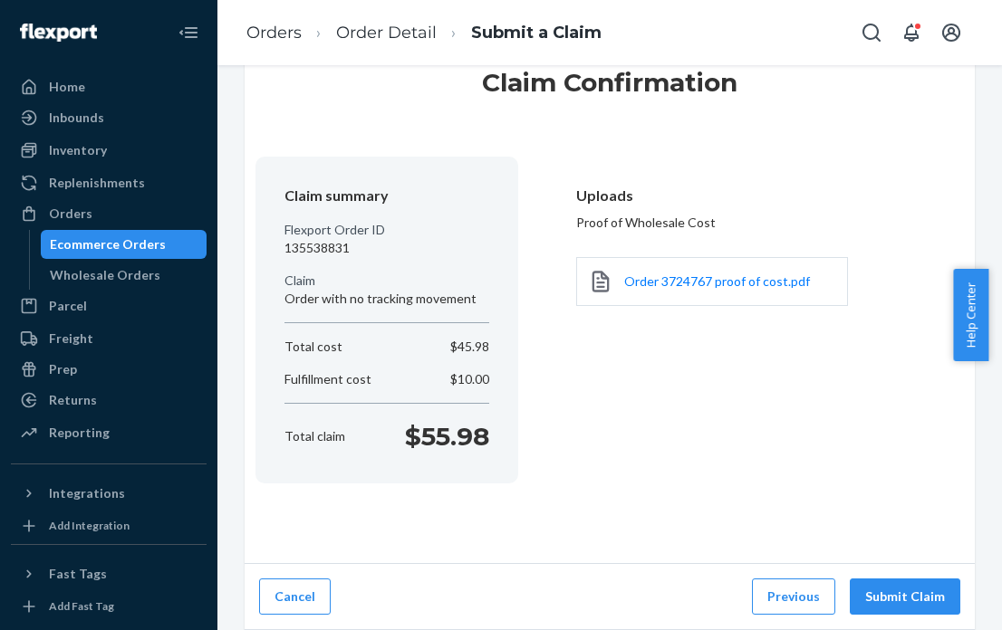
scroll to position [61, 0]
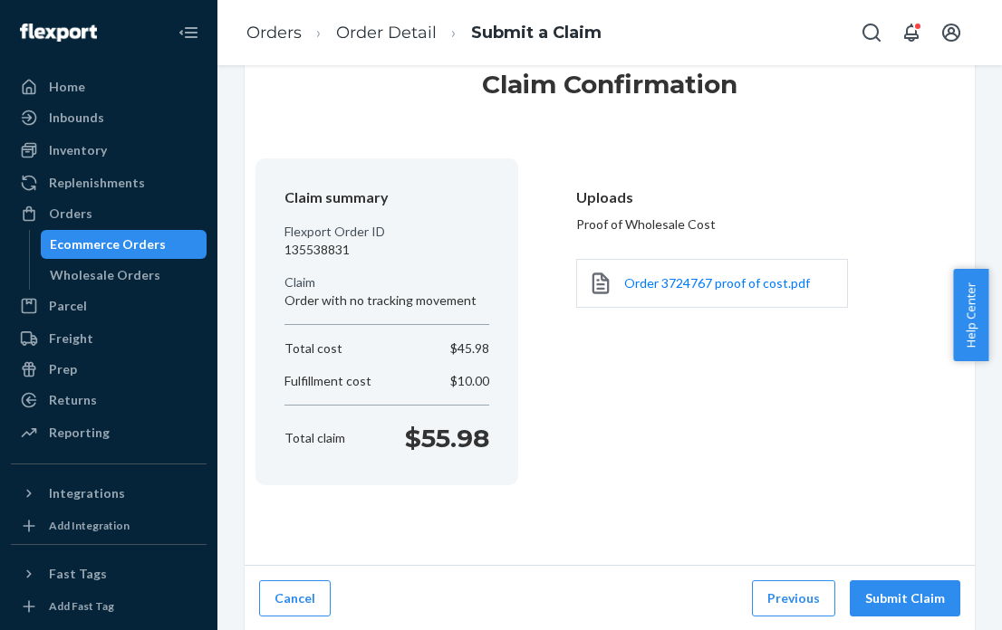
click at [888, 596] on button "Submit Claim" at bounding box center [905, 599] width 110 height 36
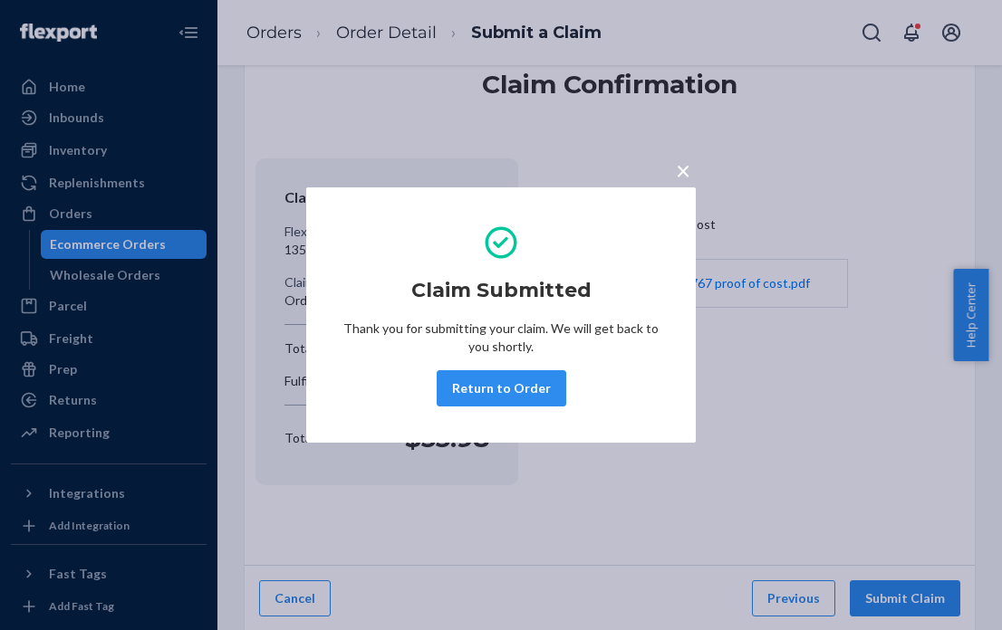
click at [685, 168] on span "×" at bounding box center [683, 170] width 14 height 31
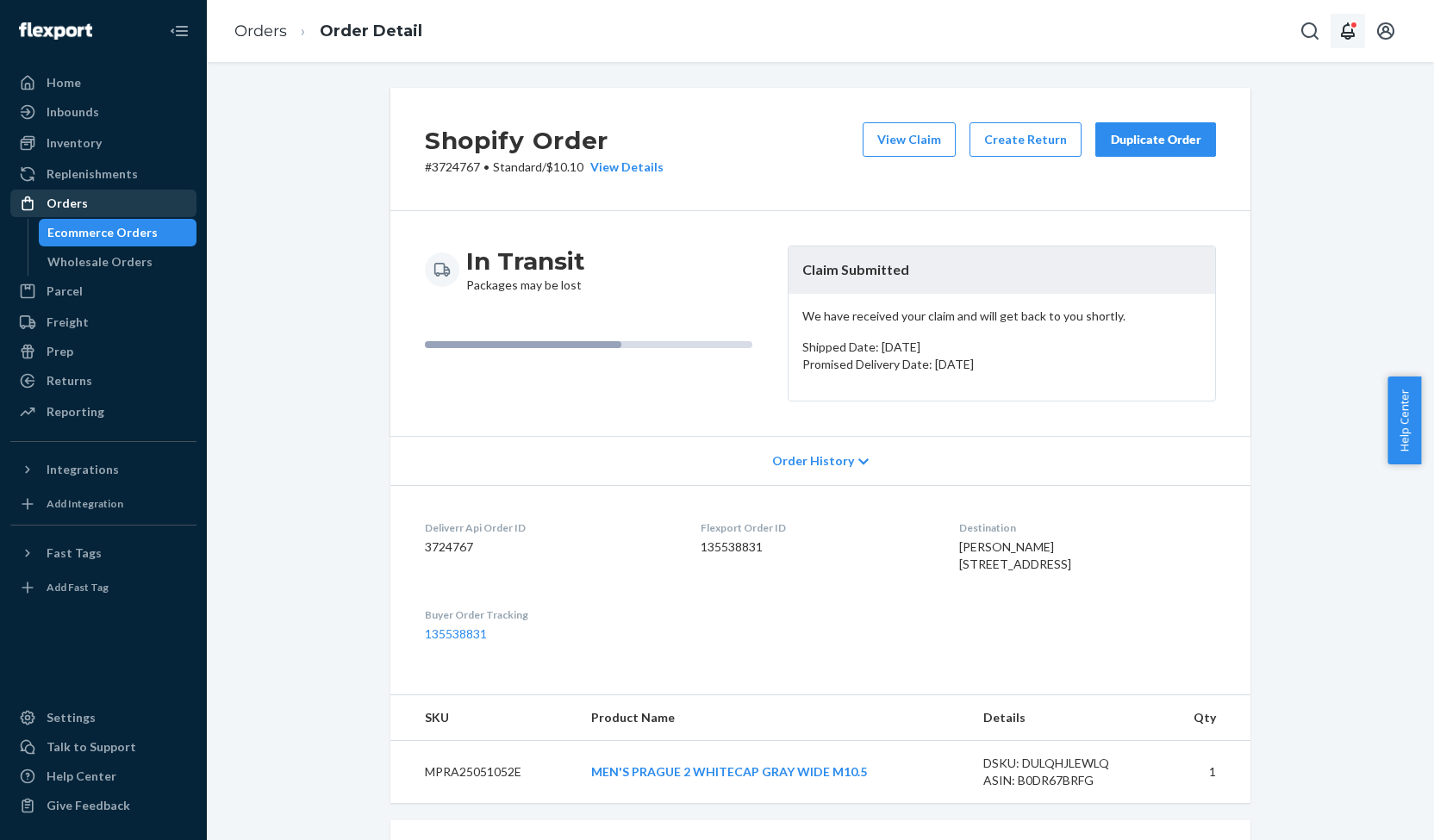
click at [73, 207] on div "Orders" at bounding box center [67, 204] width 41 height 17
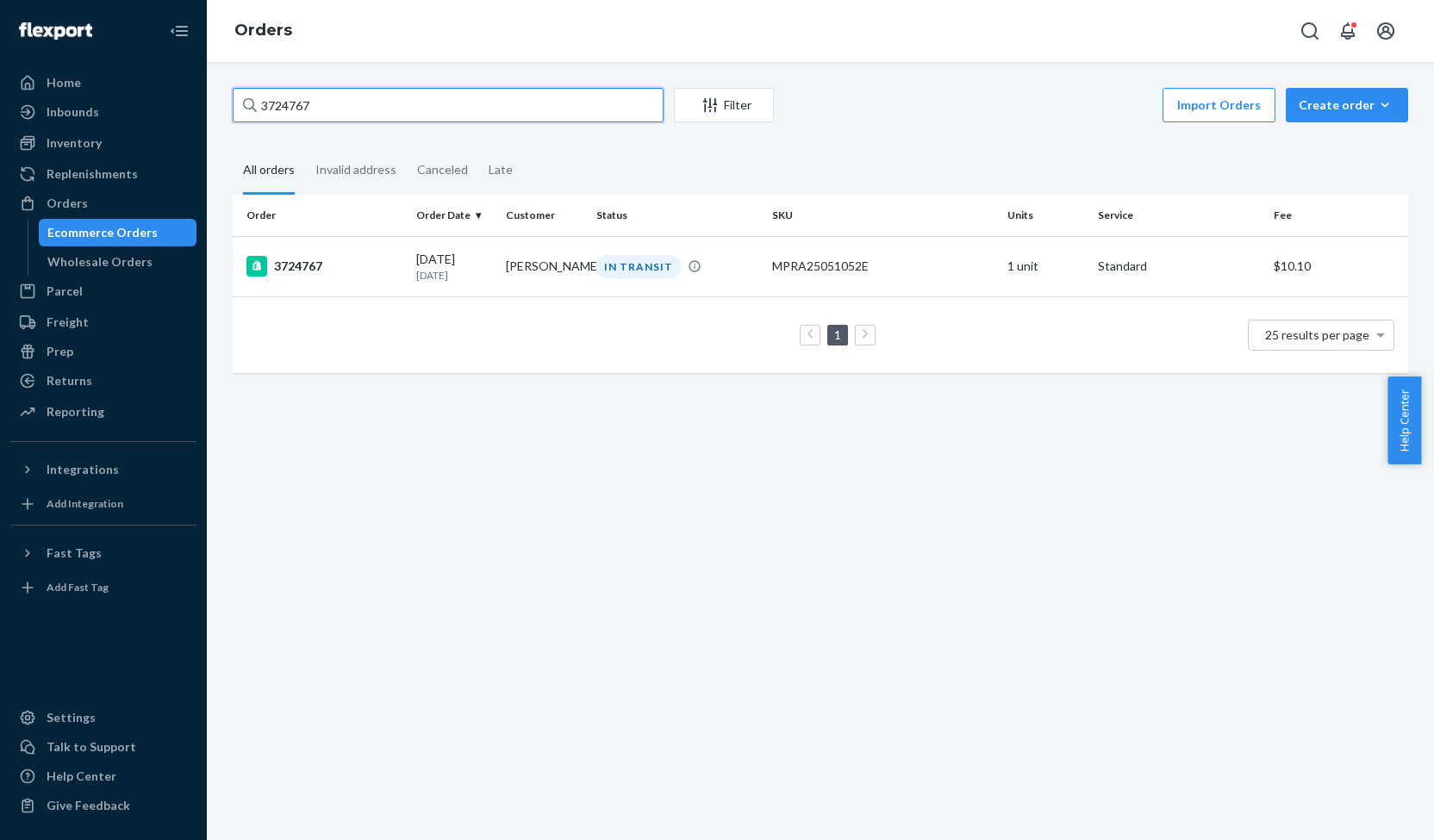
click at [291, 107] on input "3724767" at bounding box center [448, 105] width 431 height 34
